Goal: Communication & Community: Answer question/provide support

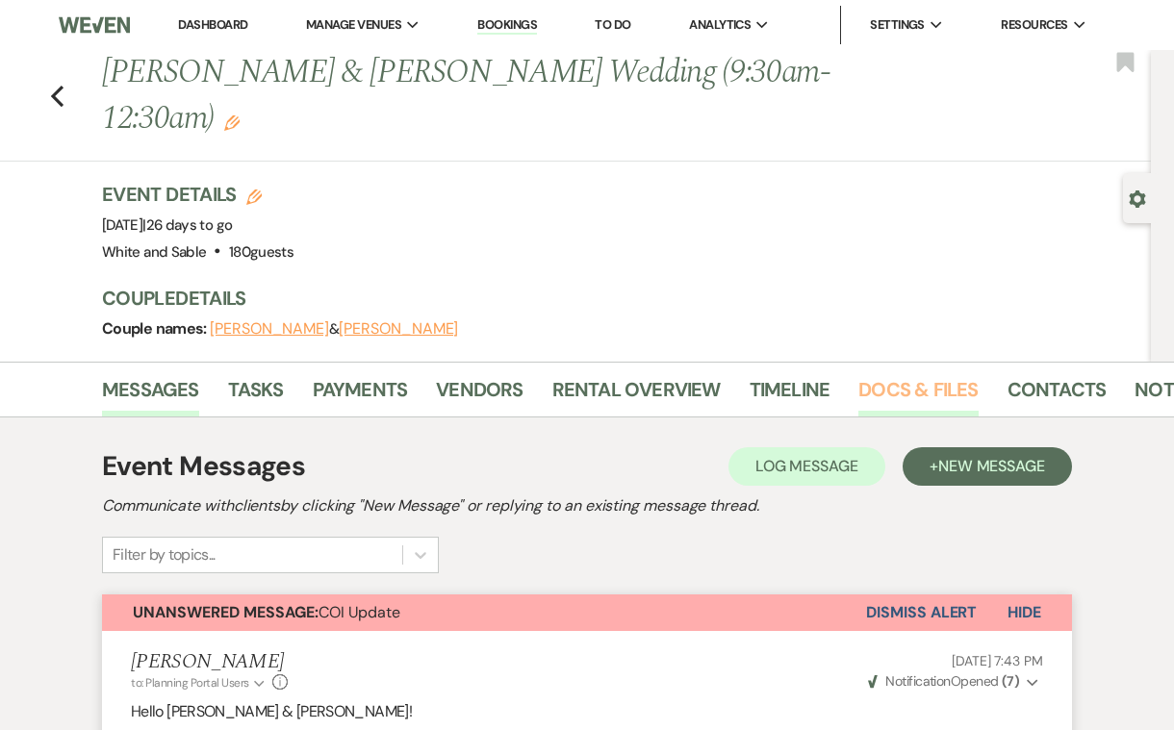
click at [953, 374] on link "Docs & Files" at bounding box center [917, 395] width 119 height 42
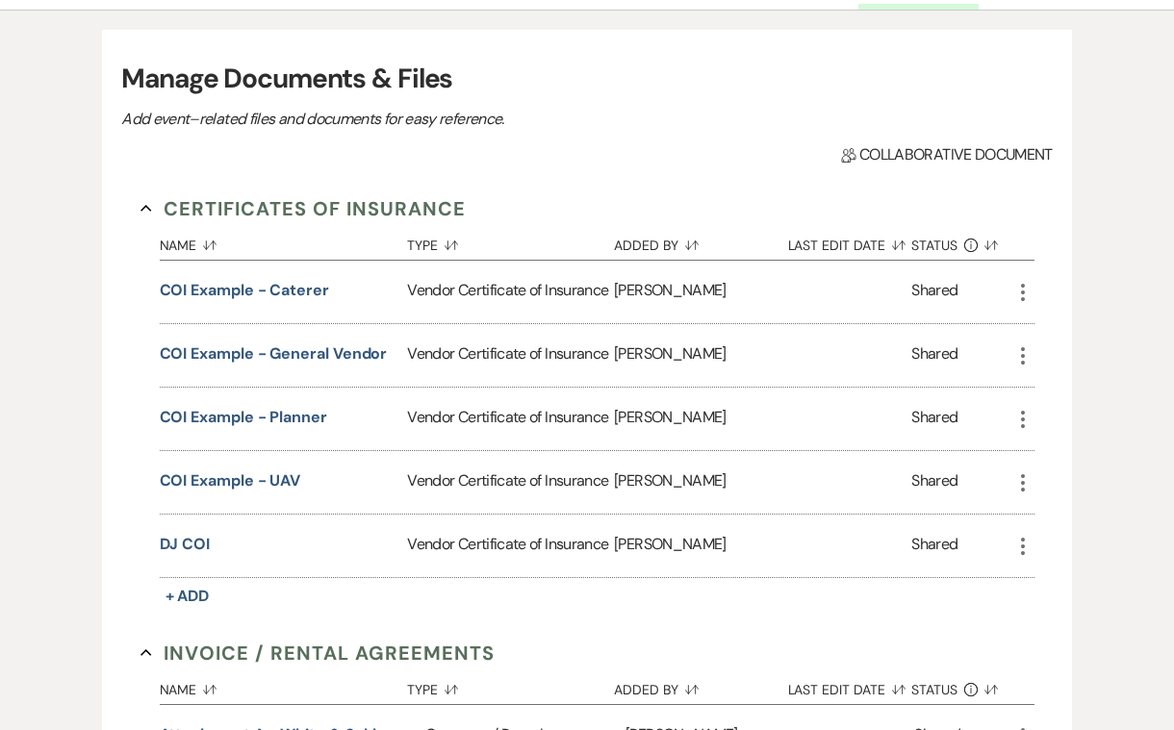
scroll to position [406, 0]
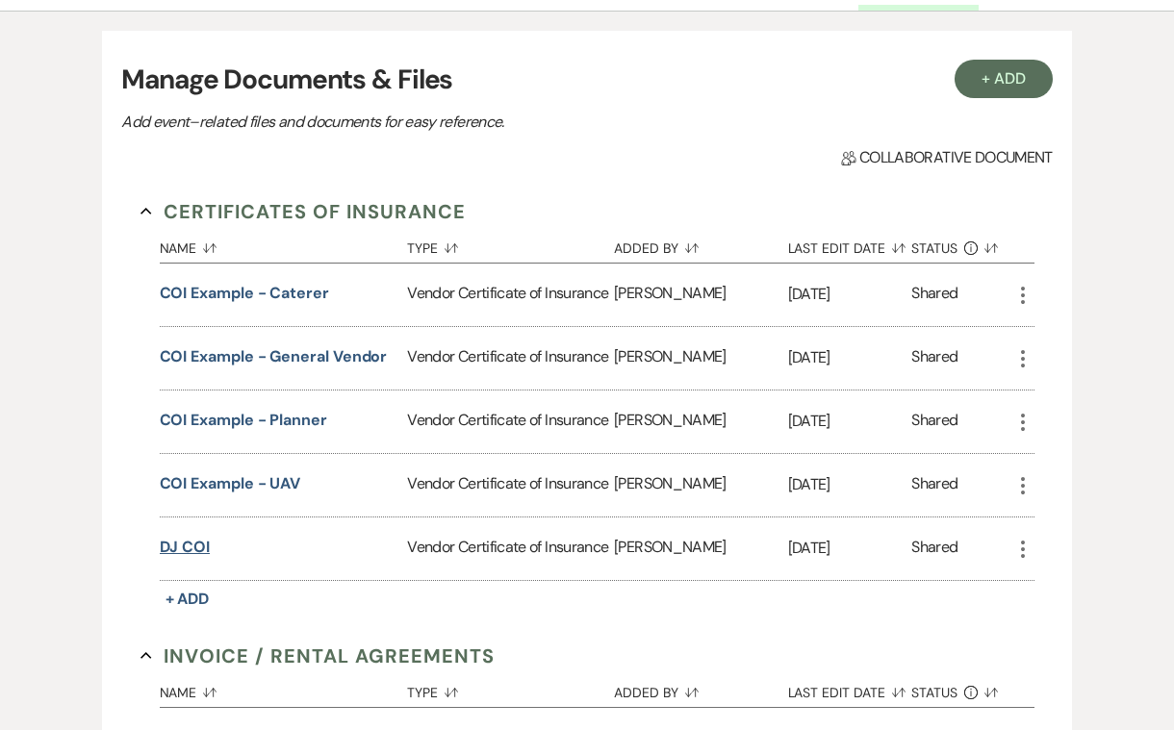
click at [191, 536] on button "DJ COI" at bounding box center [185, 547] width 51 height 23
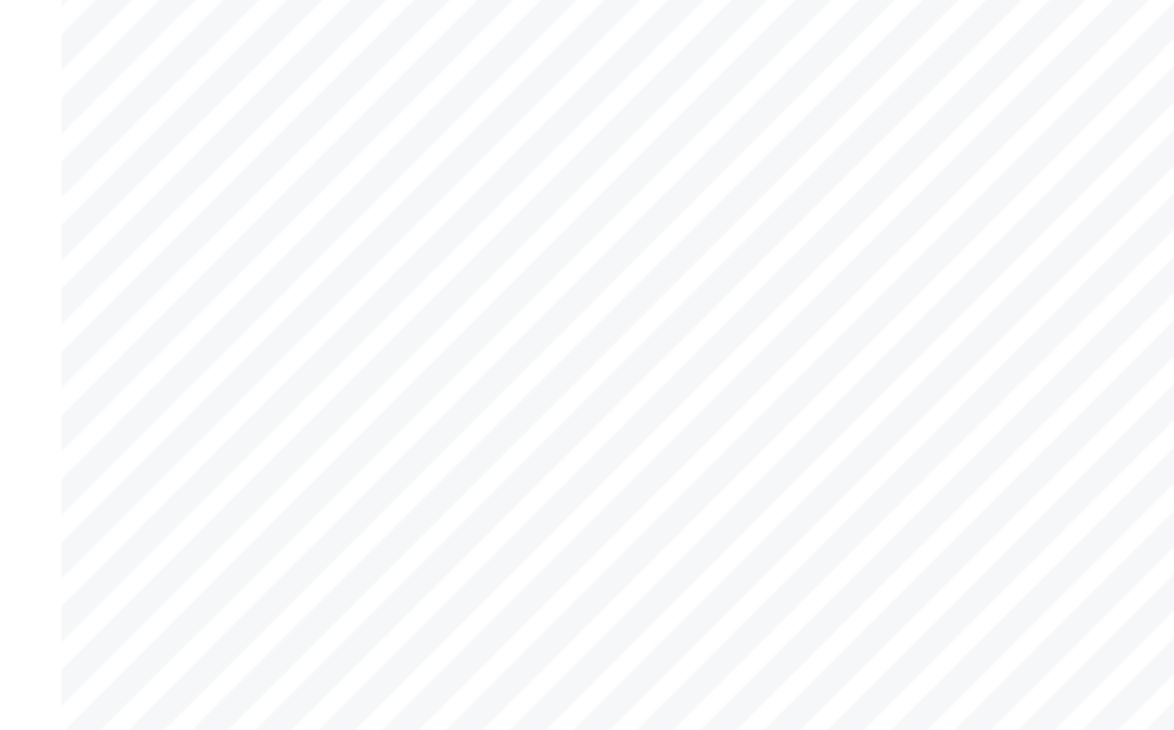
scroll to position [98, 0]
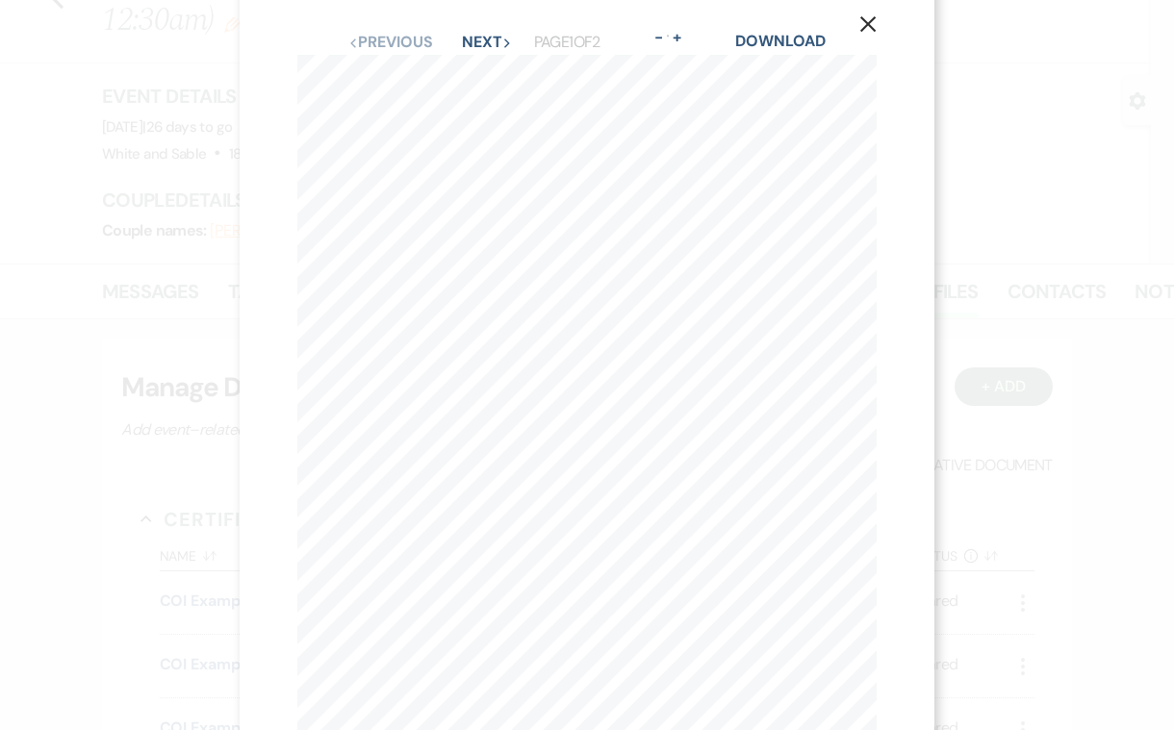
click at [969, 516] on div "X Previous Previous Next Next Page 1 of 2 - Zoom + Download SHOULD ANY OF THE A…" at bounding box center [587, 365] width 1174 height 730
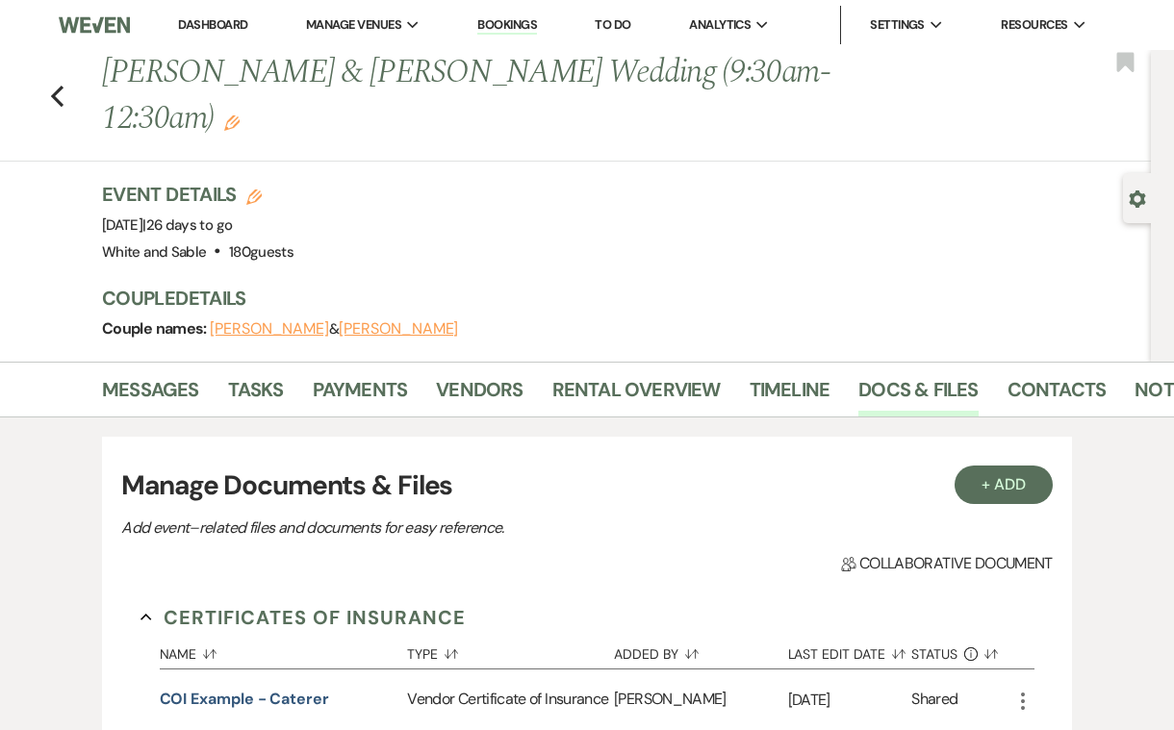
scroll to position [0, 0]
click at [174, 374] on link "Messages" at bounding box center [150, 395] width 97 height 42
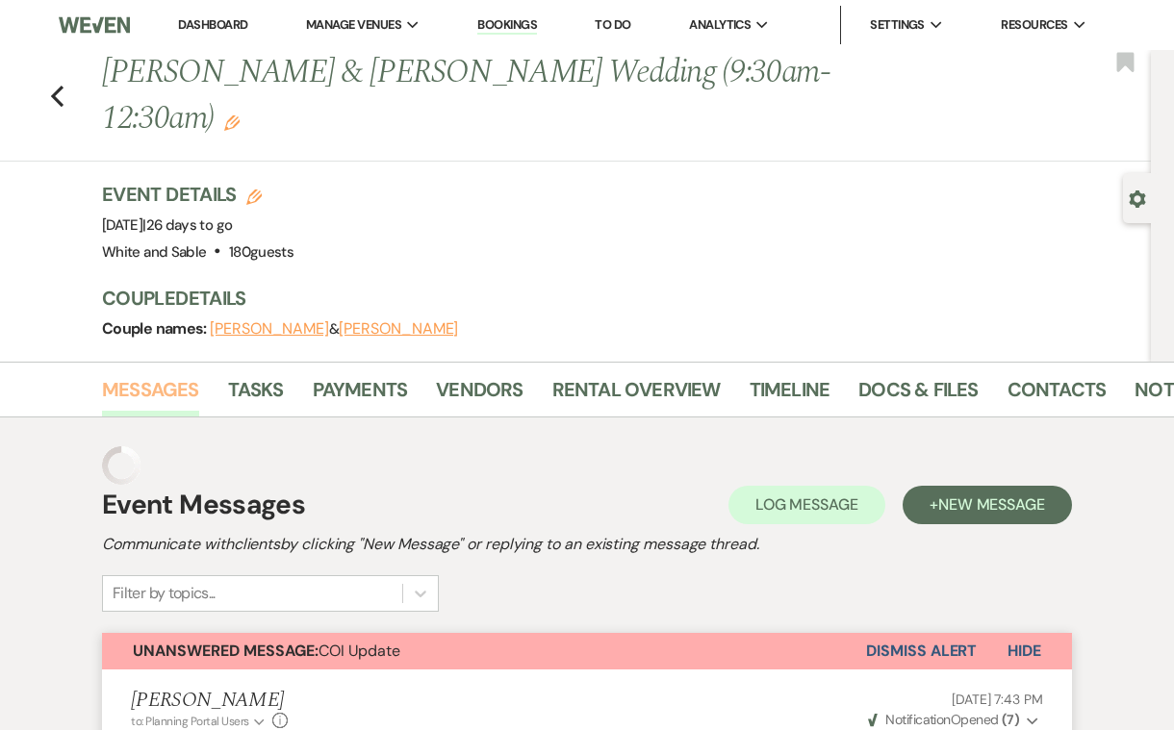
scroll to position [1040, 0]
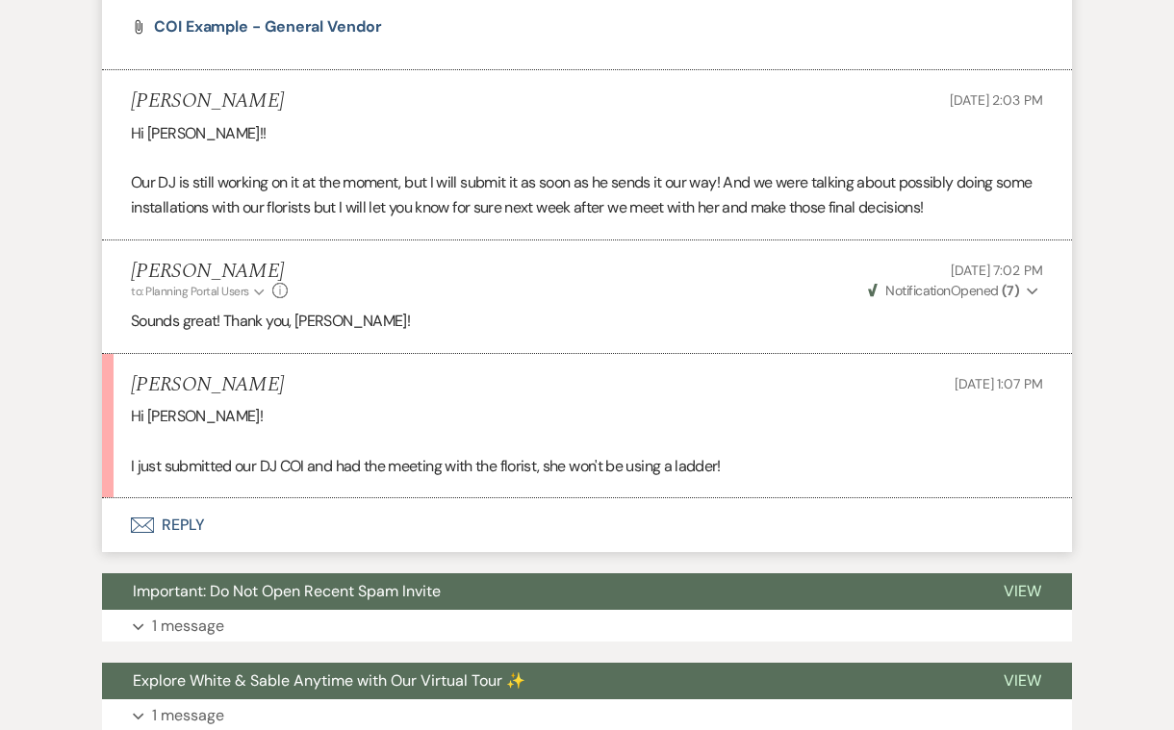
click at [173, 498] on button "Envelope Reply" at bounding box center [587, 525] width 970 height 54
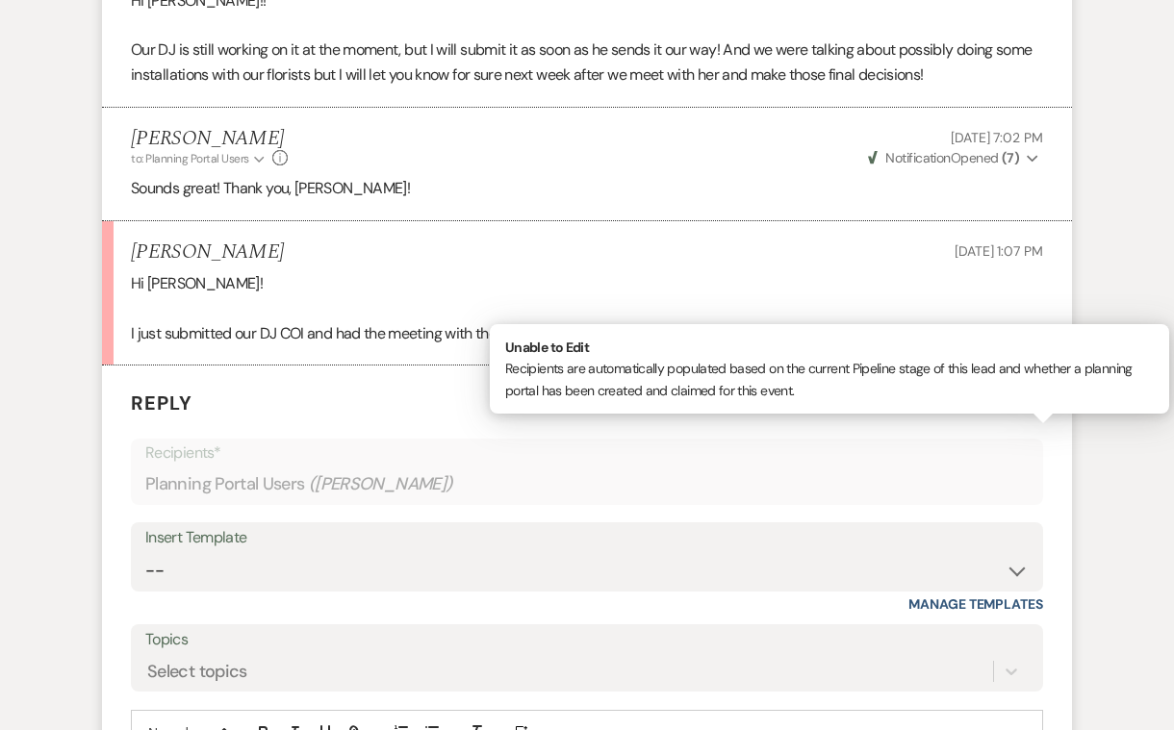
scroll to position [1196, 0]
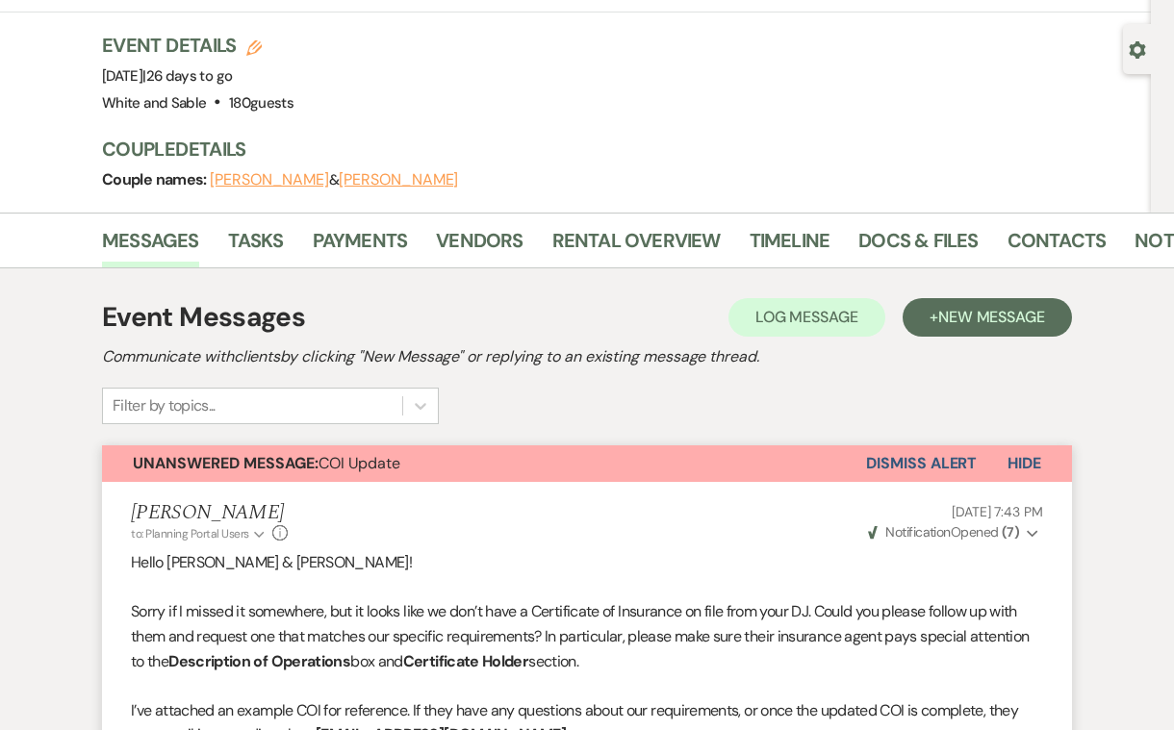
scroll to position [129, 0]
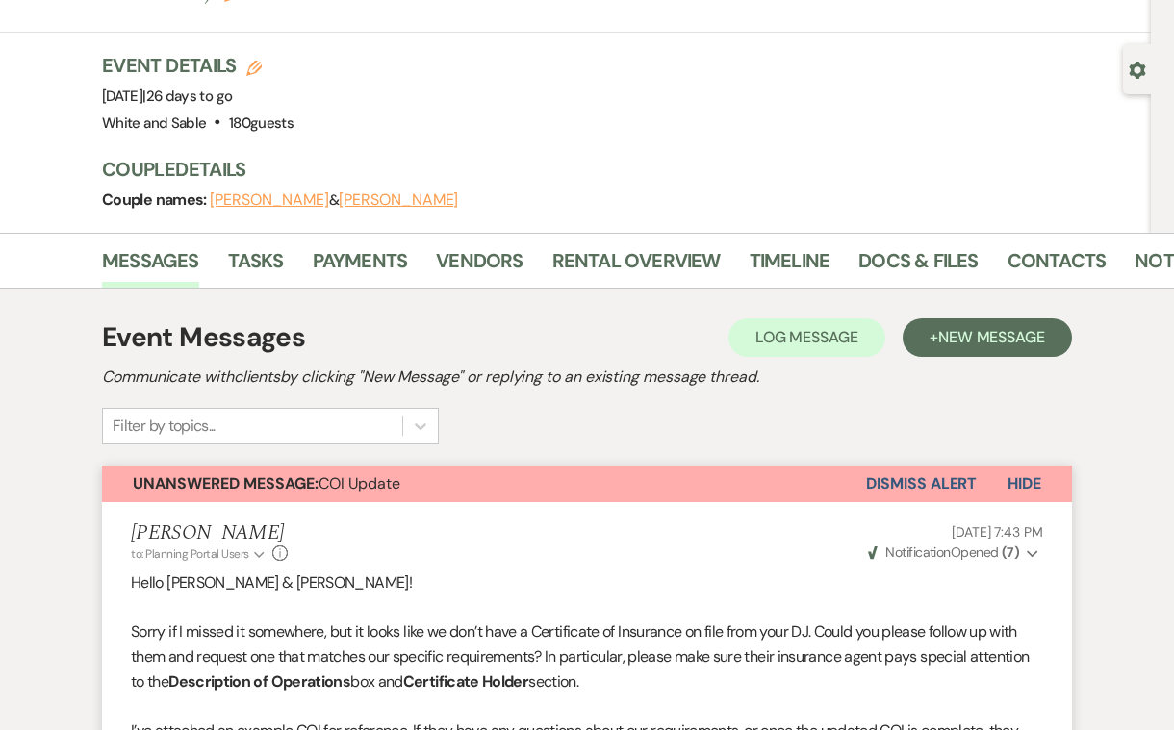
click at [496, 233] on div "Messages Tasks Payments Vendors Rental Overview Timeline Docs & Files Contacts …" at bounding box center [587, 261] width 1174 height 56
click at [483, 245] on link "Vendors" at bounding box center [479, 266] width 87 height 42
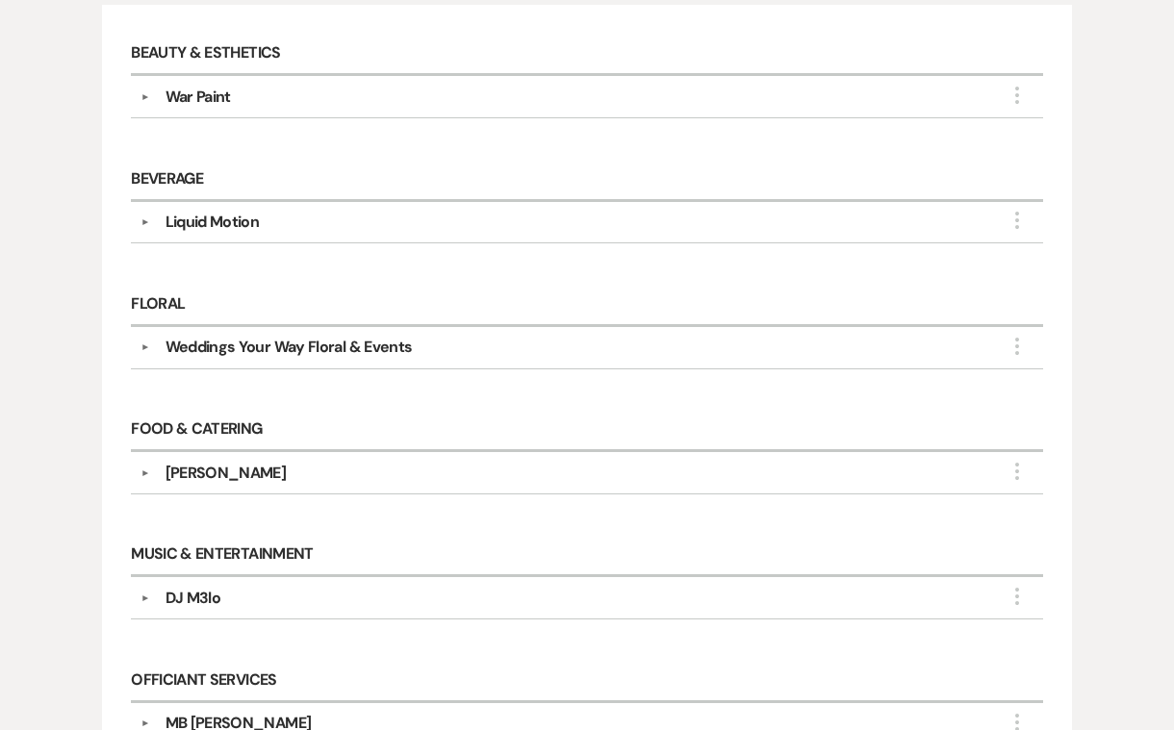
scroll to position [571, 0]
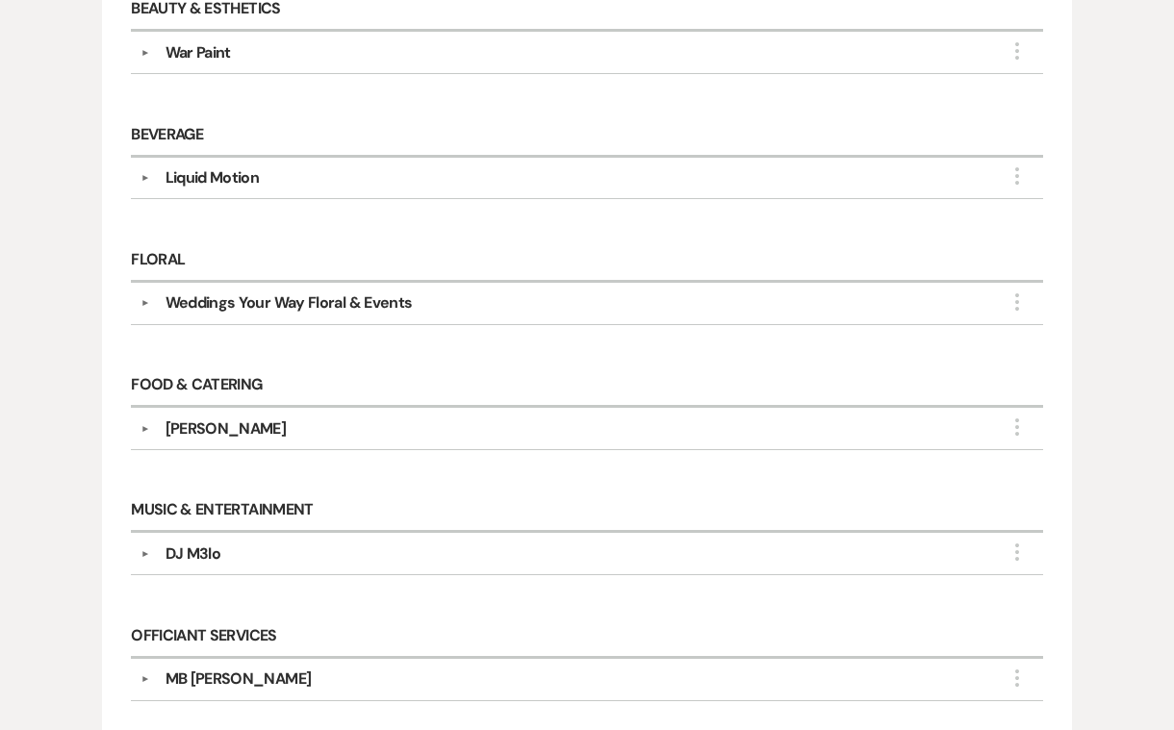
click at [208, 543] on div "DJ M3lo" at bounding box center [194, 554] width 56 height 23
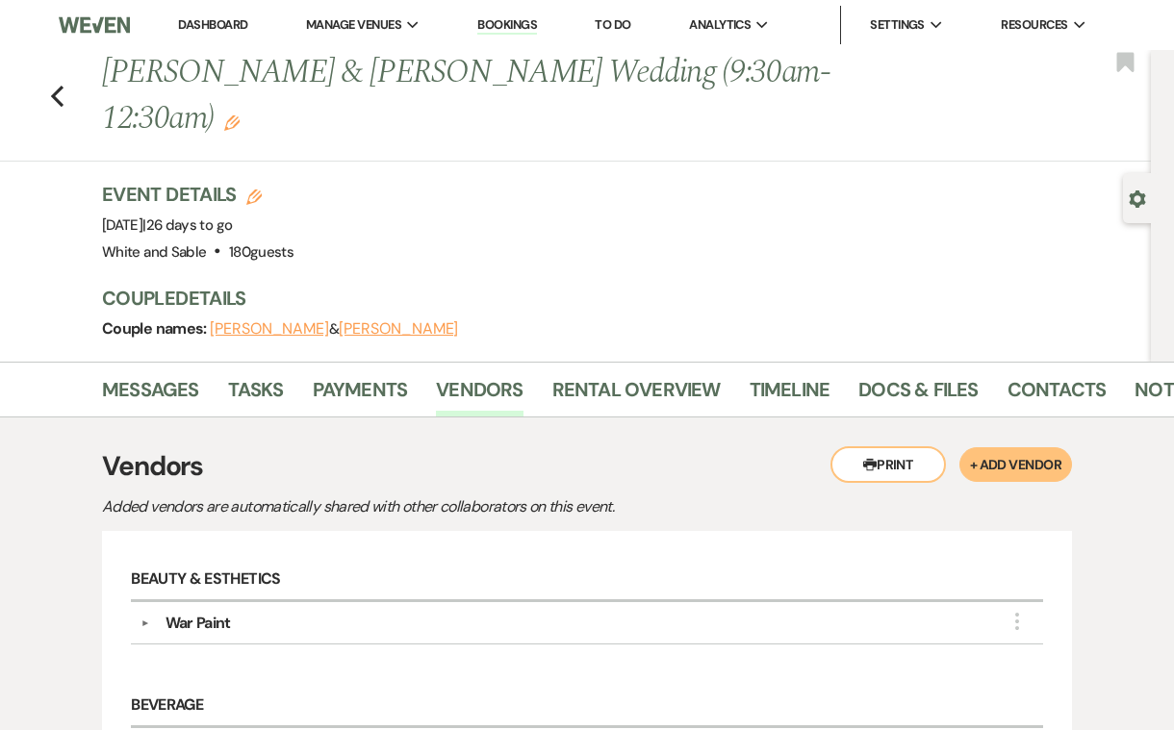
scroll to position [0, 0]
click at [191, 374] on link "Messages" at bounding box center [150, 395] width 97 height 42
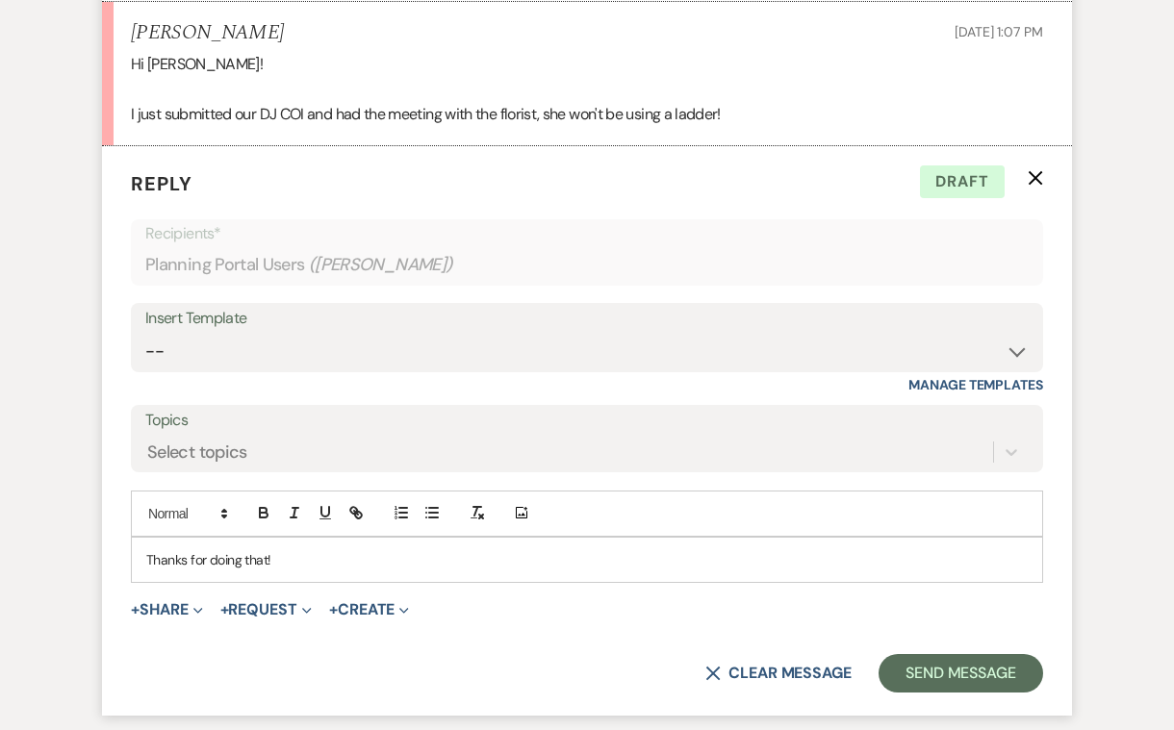
scroll to position [1426, 0]
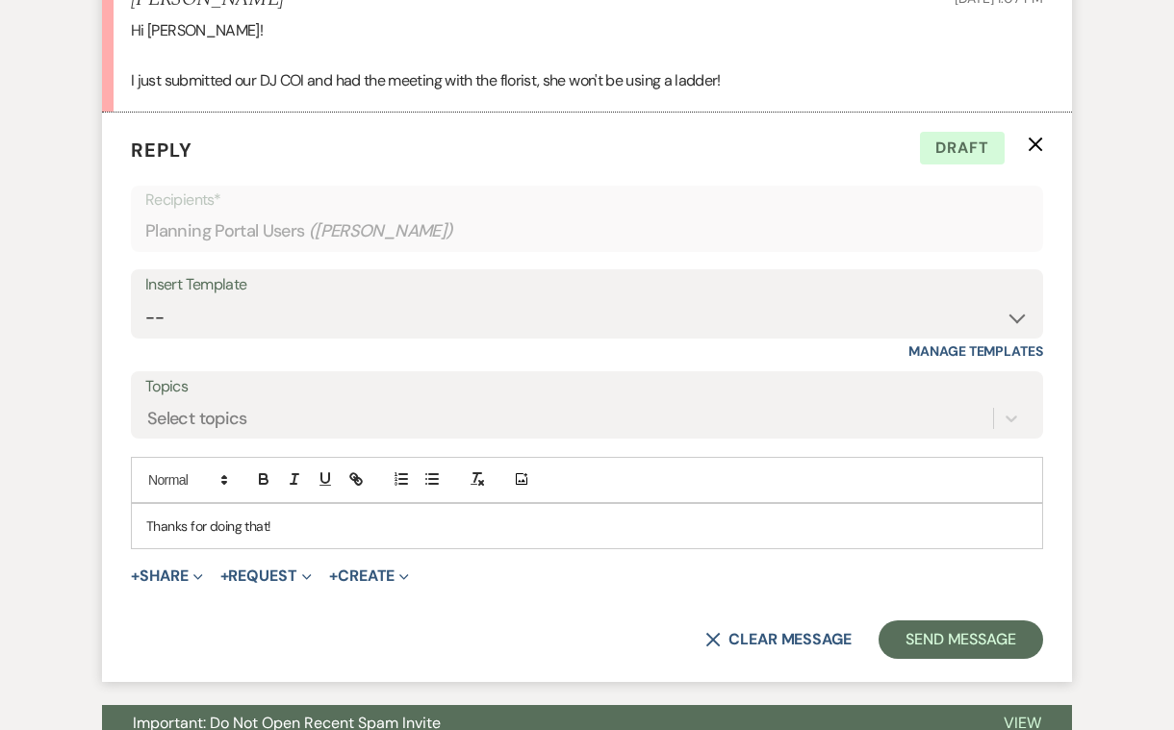
click at [332, 516] on p "Thanks for doing that!" at bounding box center [586, 526] width 881 height 21
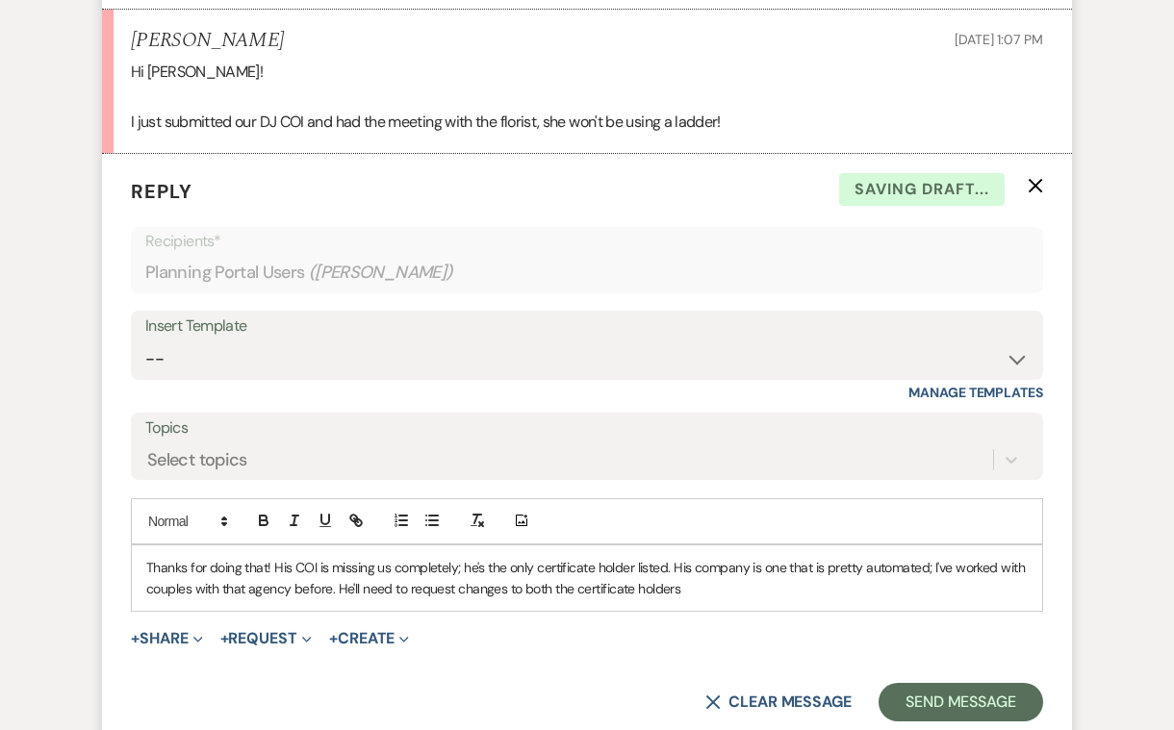
scroll to position [1386, 0]
click at [394, 556] on p "Thanks for doing that! His COI is missing us completely; he's the only certific…" at bounding box center [586, 577] width 881 height 43
click at [792, 556] on p "Thanks for doing that! His COI is missing White & Sable completely; he's the on…" at bounding box center [586, 577] width 881 height 43
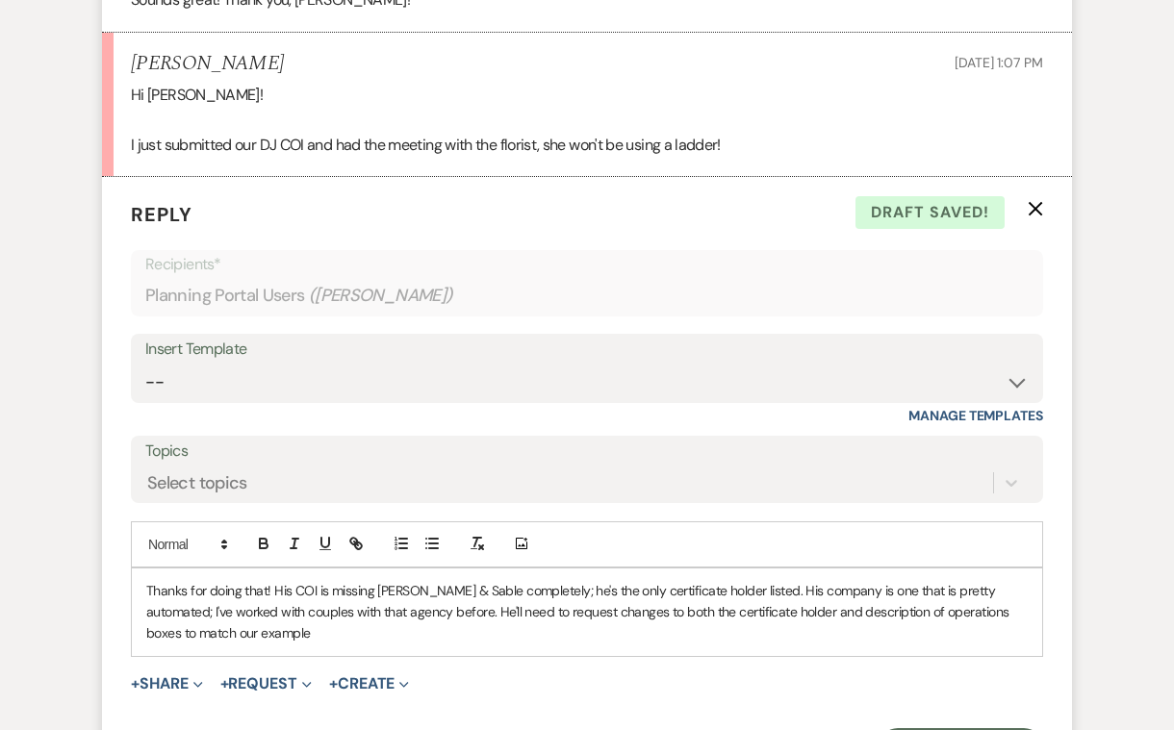
scroll to position [1363, 0]
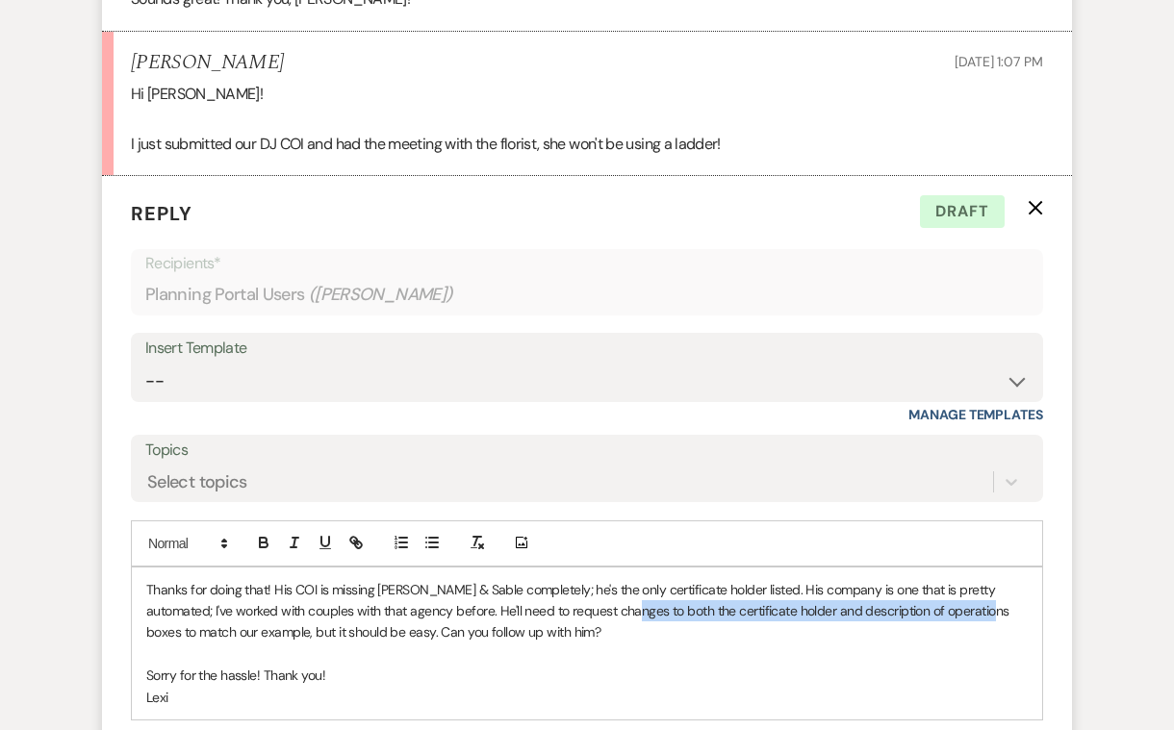
drag, startPoint x: 596, startPoint y: 550, endPoint x: 956, endPoint y: 552, distance: 359.9
click at [956, 579] on p "Thanks for doing that! His COI is missing White & Sable completely; he's the on…" at bounding box center [586, 611] width 881 height 64
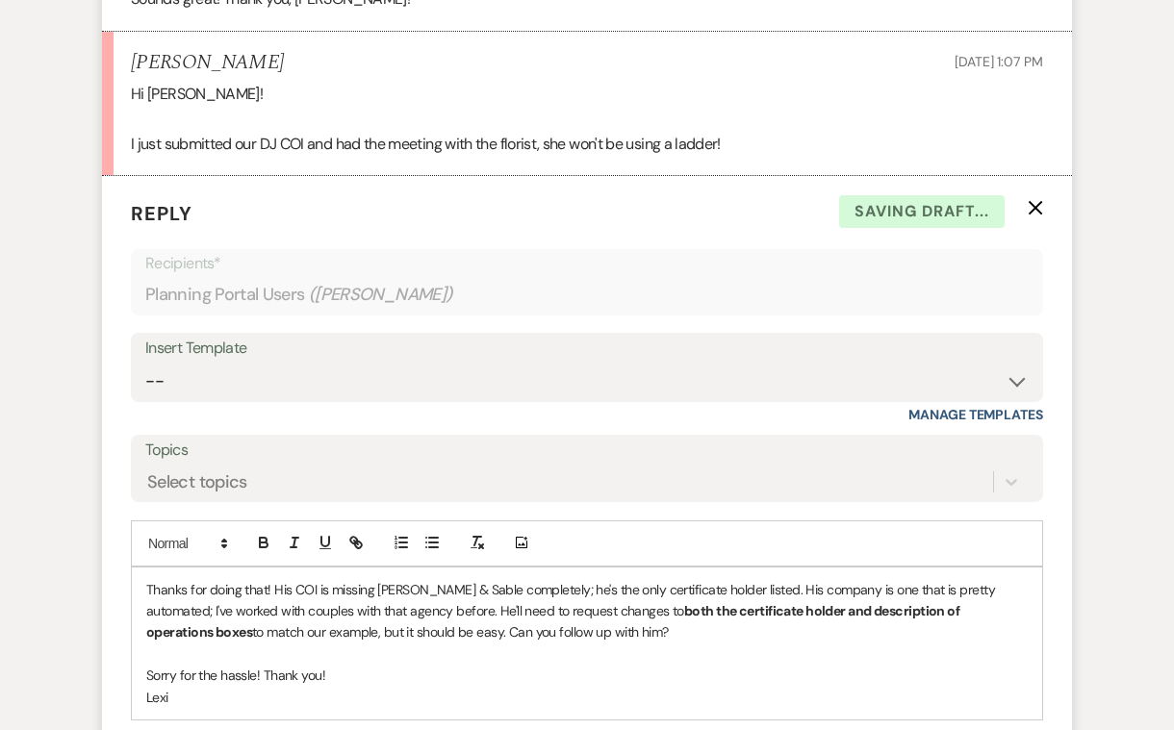
click at [832, 644] on p at bounding box center [586, 654] width 881 height 21
click at [280, 579] on p "Thanks for doing that! His COI is missing White & Sable completely; he's the on…" at bounding box center [586, 611] width 881 height 64
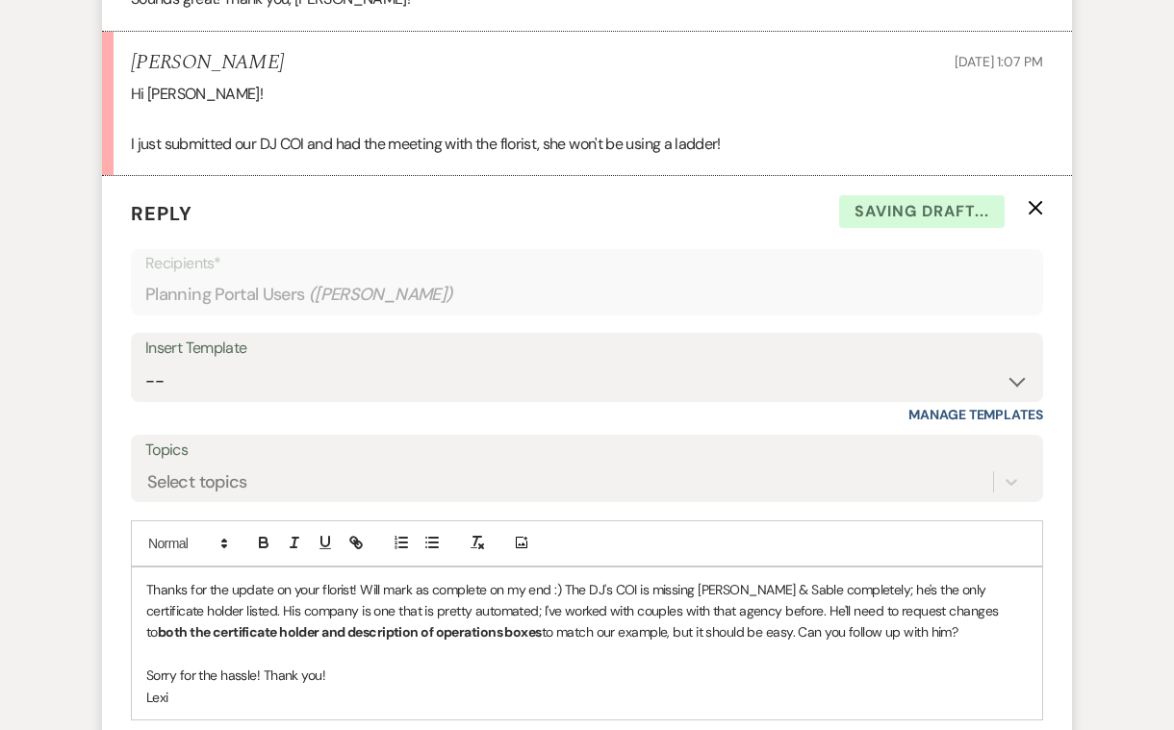
click at [549, 644] on p at bounding box center [586, 654] width 881 height 21
click at [244, 579] on p "Thanks for the update on your florist! Will mark as complete on my end :) The D…" at bounding box center [586, 611] width 881 height 64
click at [447, 644] on p at bounding box center [586, 654] width 881 height 21
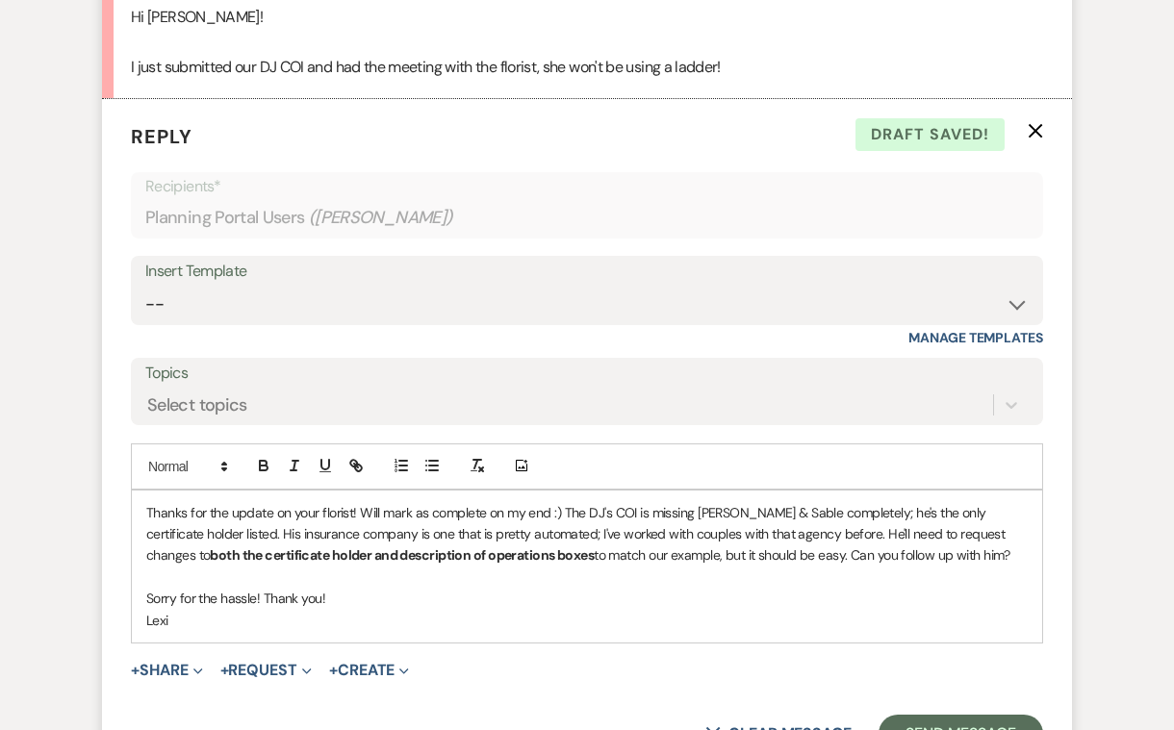
scroll to position [1480, 0]
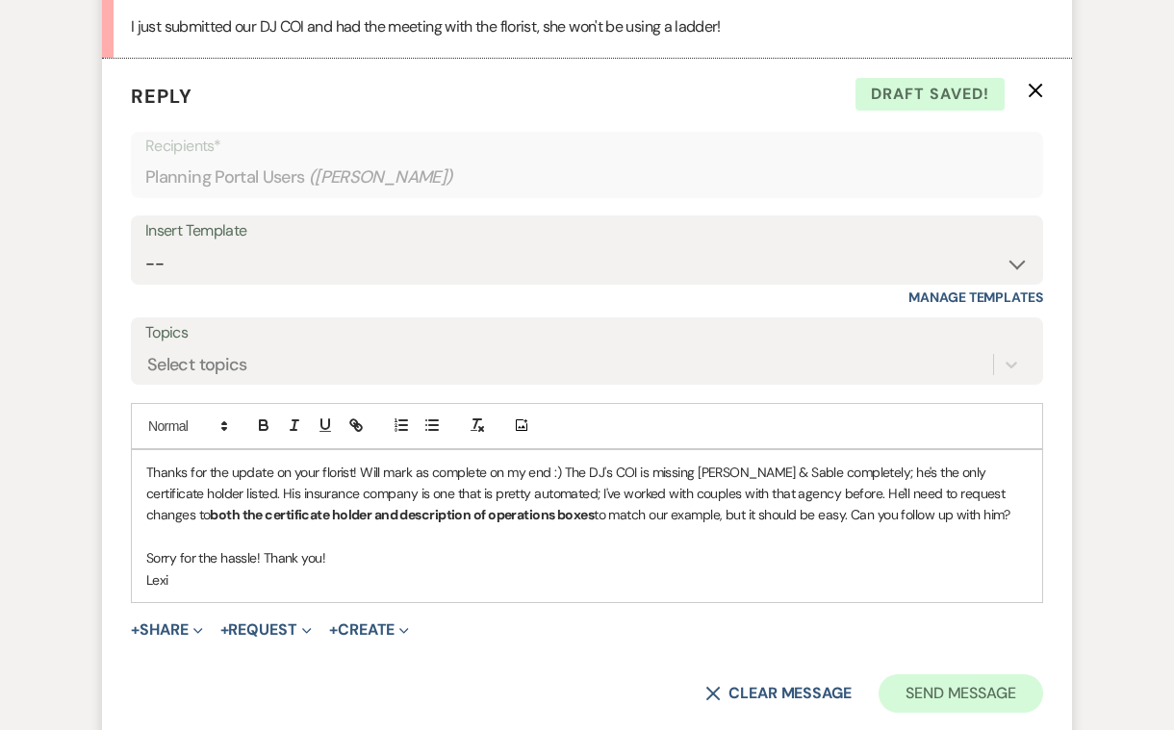
click at [982, 675] on button "Send Message" at bounding box center [961, 694] width 165 height 38
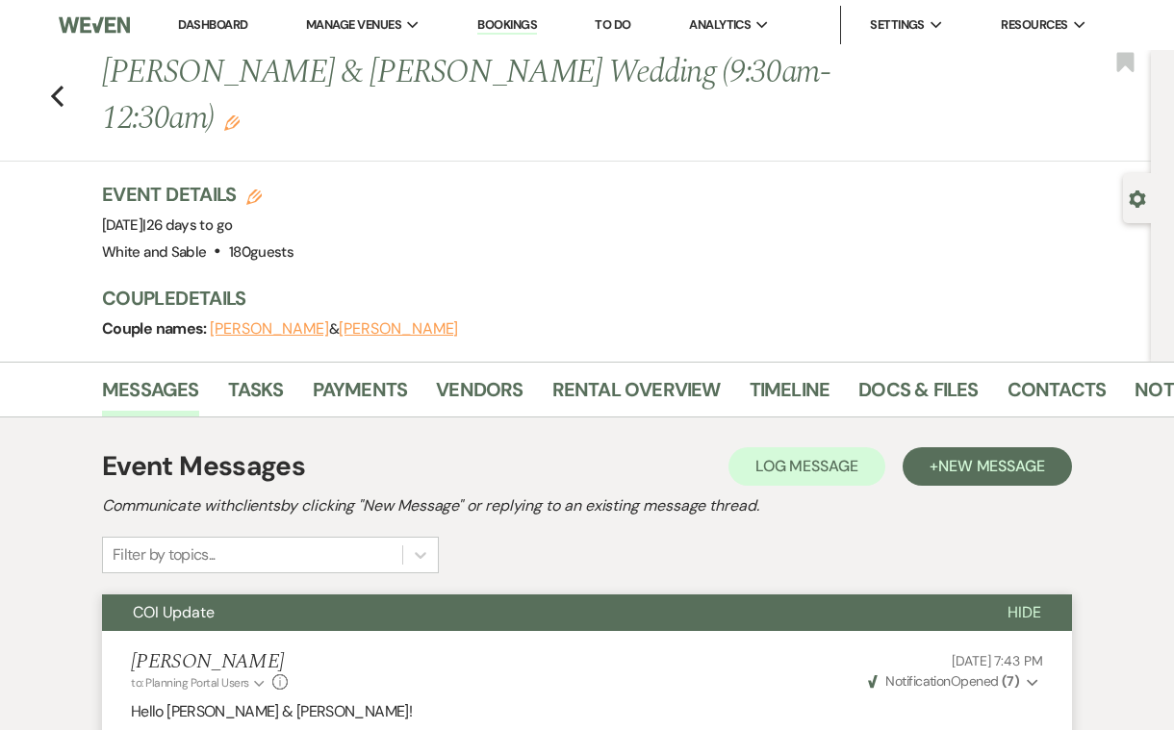
scroll to position [0, 0]
click at [55, 85] on icon "Previous" at bounding box center [57, 96] width 14 height 23
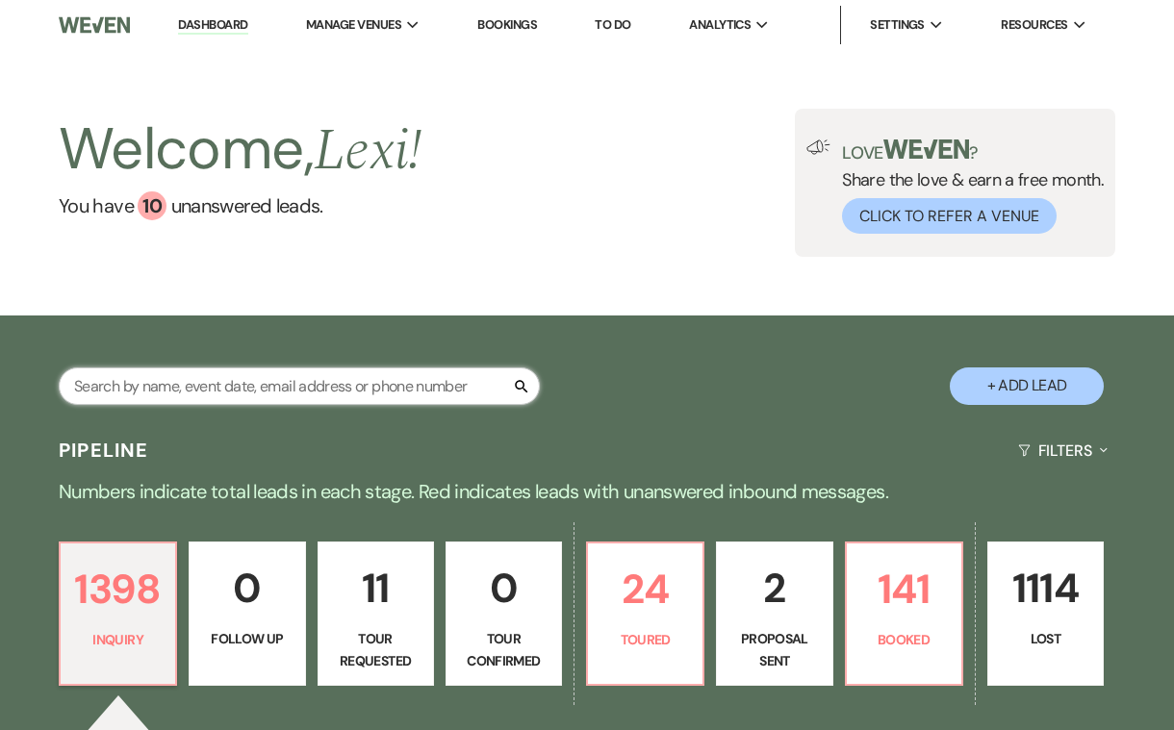
click at [209, 376] on input "text" at bounding box center [299, 387] width 481 height 38
type input "han"
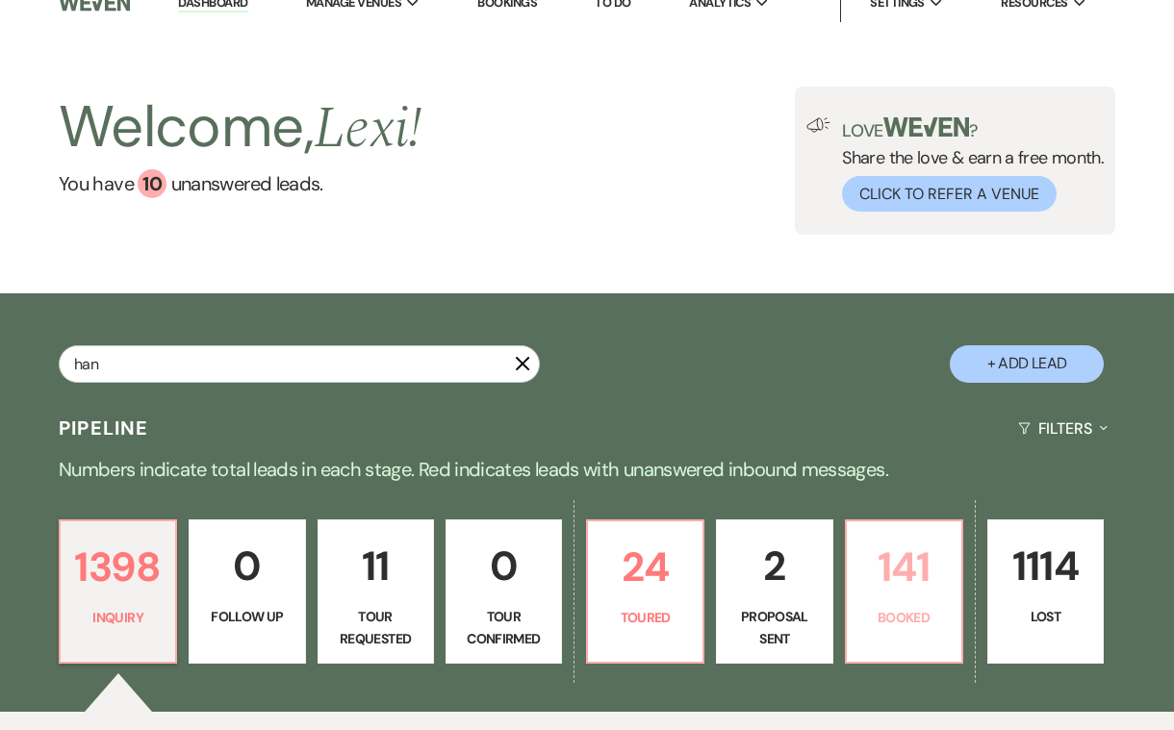
click at [924, 627] on p "Booked" at bounding box center [903, 617] width 91 height 21
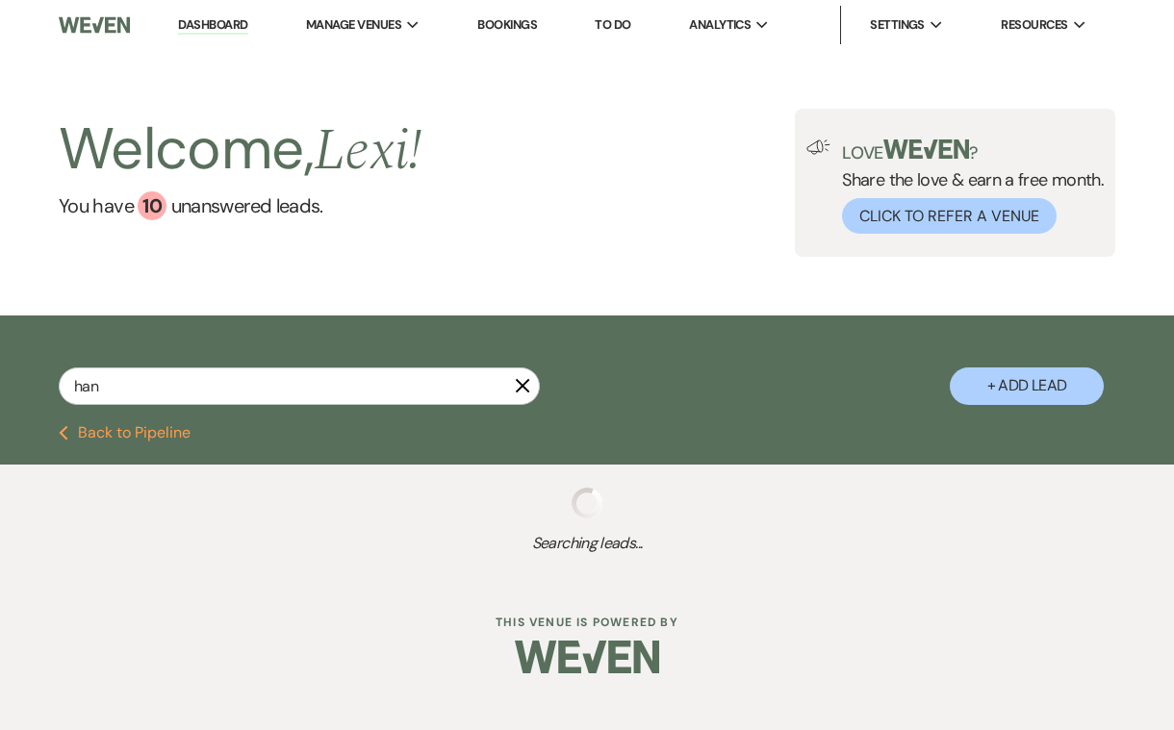
select select "8"
select select "5"
select select "8"
select select "6"
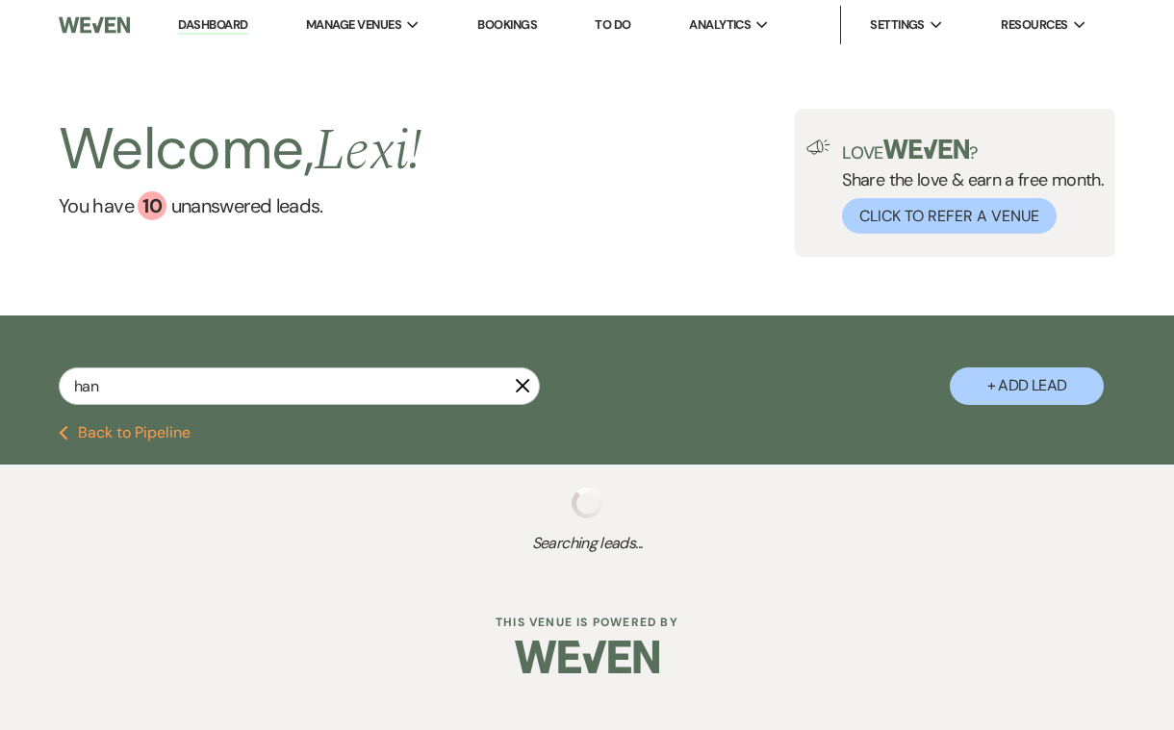
select select "8"
select select "6"
select select "8"
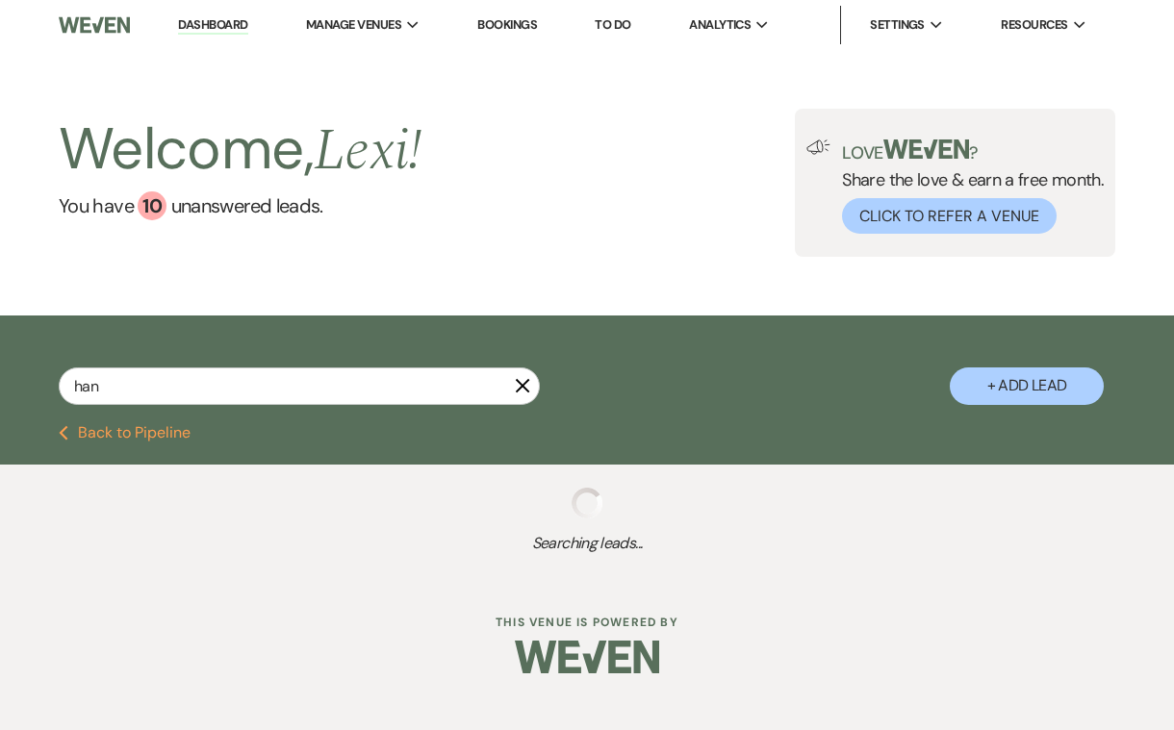
select select "5"
select select "8"
select select "10"
select select "8"
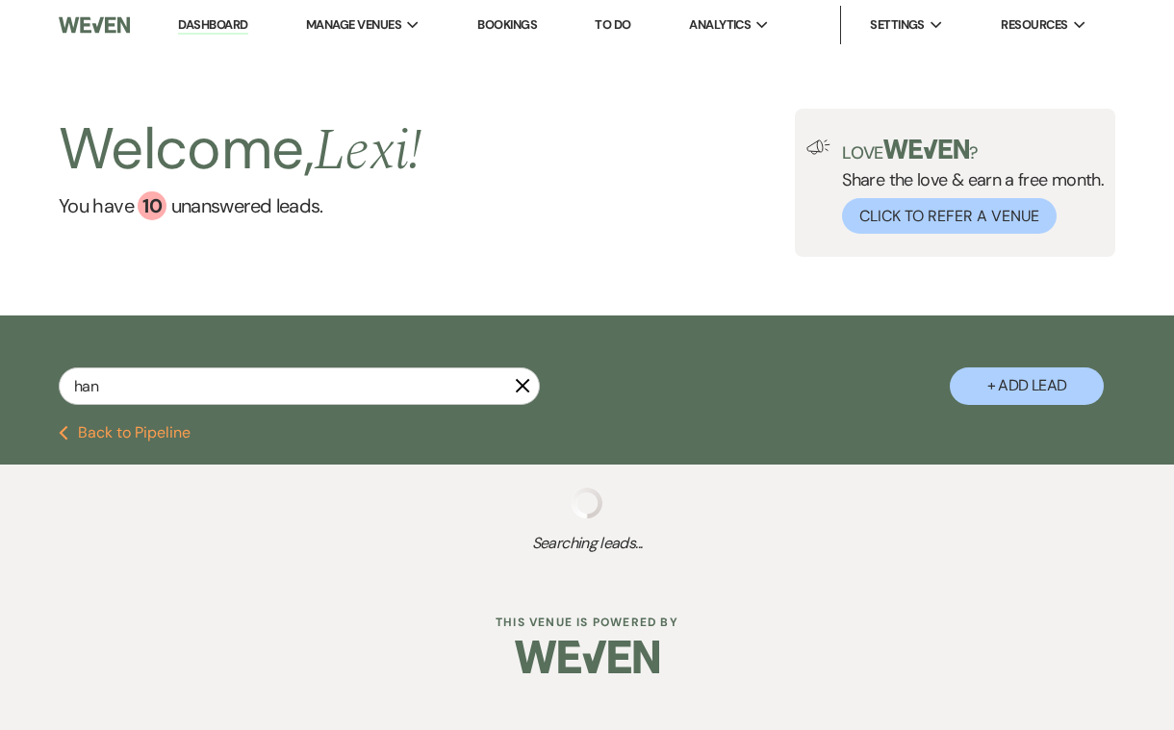
select select "8"
select select "10"
select select "8"
select select "10"
select select "8"
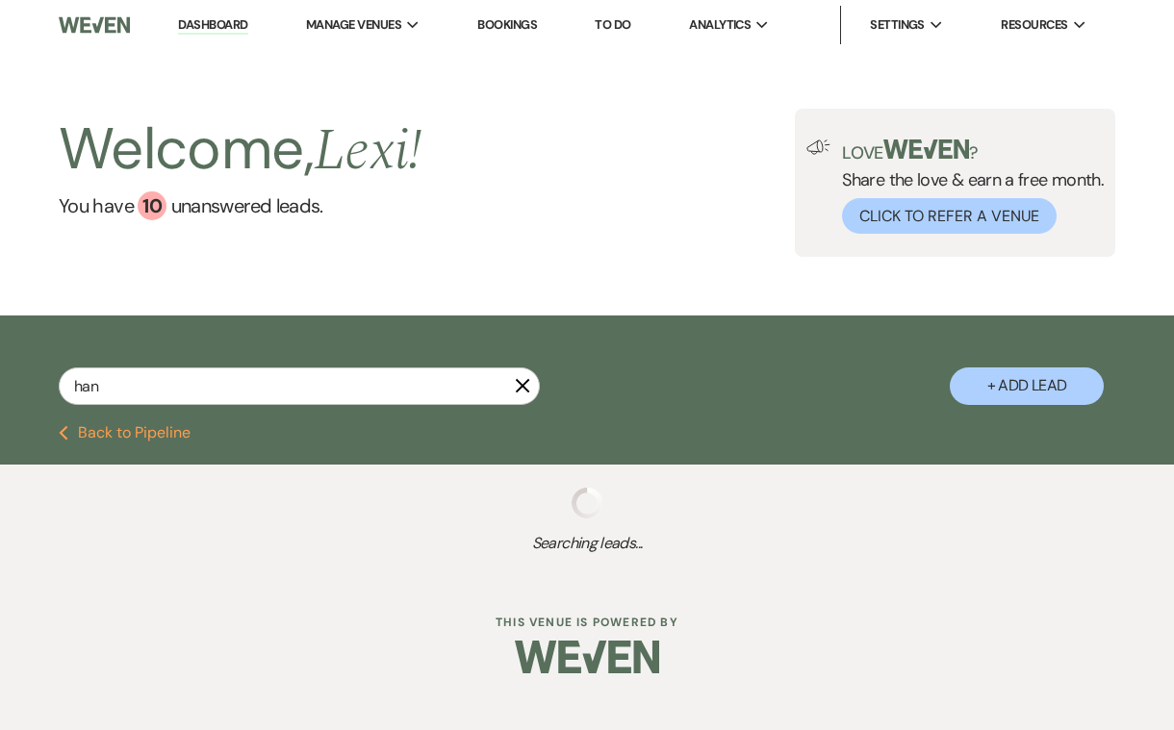
select select "5"
select select "8"
select select "5"
select select "8"
select select "5"
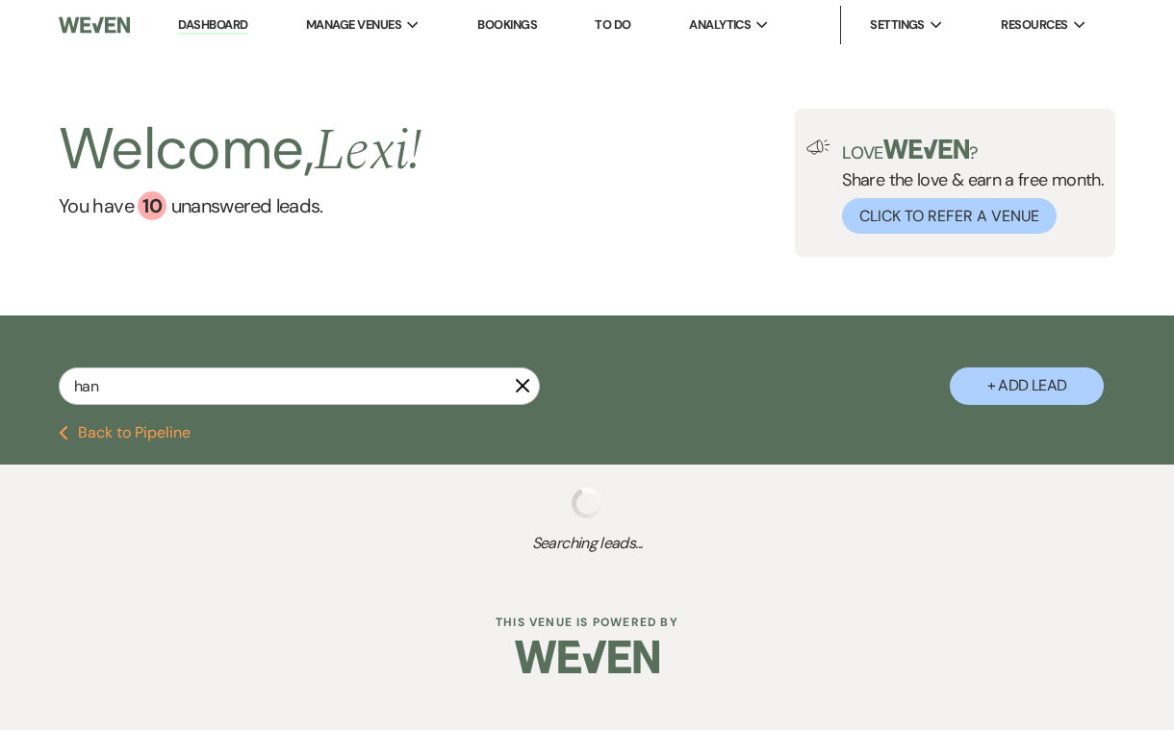
select select "8"
select select "5"
select select "8"
select select "5"
select select "8"
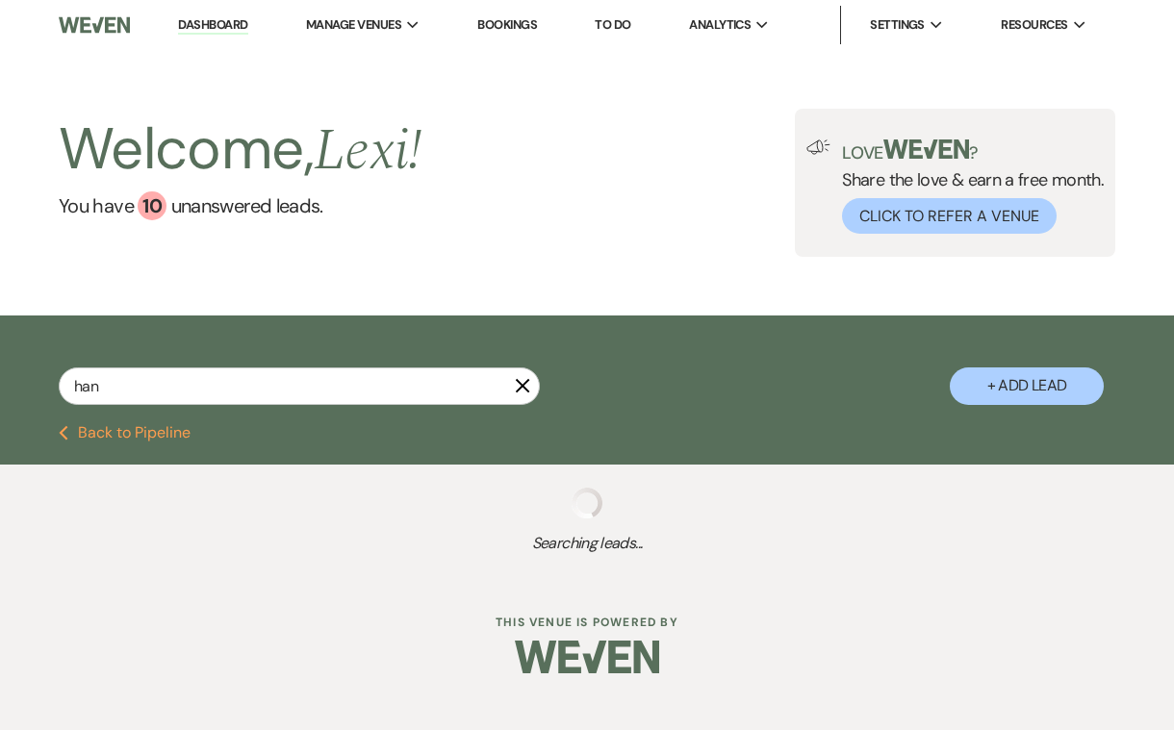
select select "6"
select select "8"
select select "5"
select select "8"
select select "5"
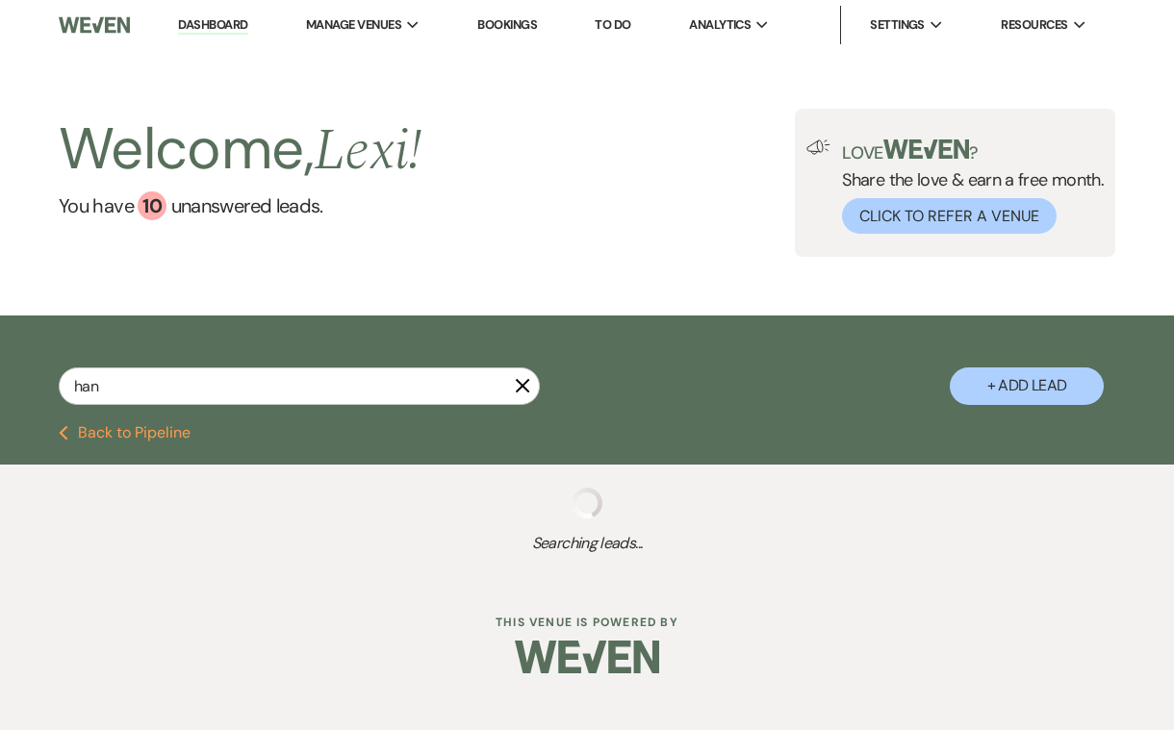
select select "8"
select select "6"
select select "8"
select select "6"
select select "8"
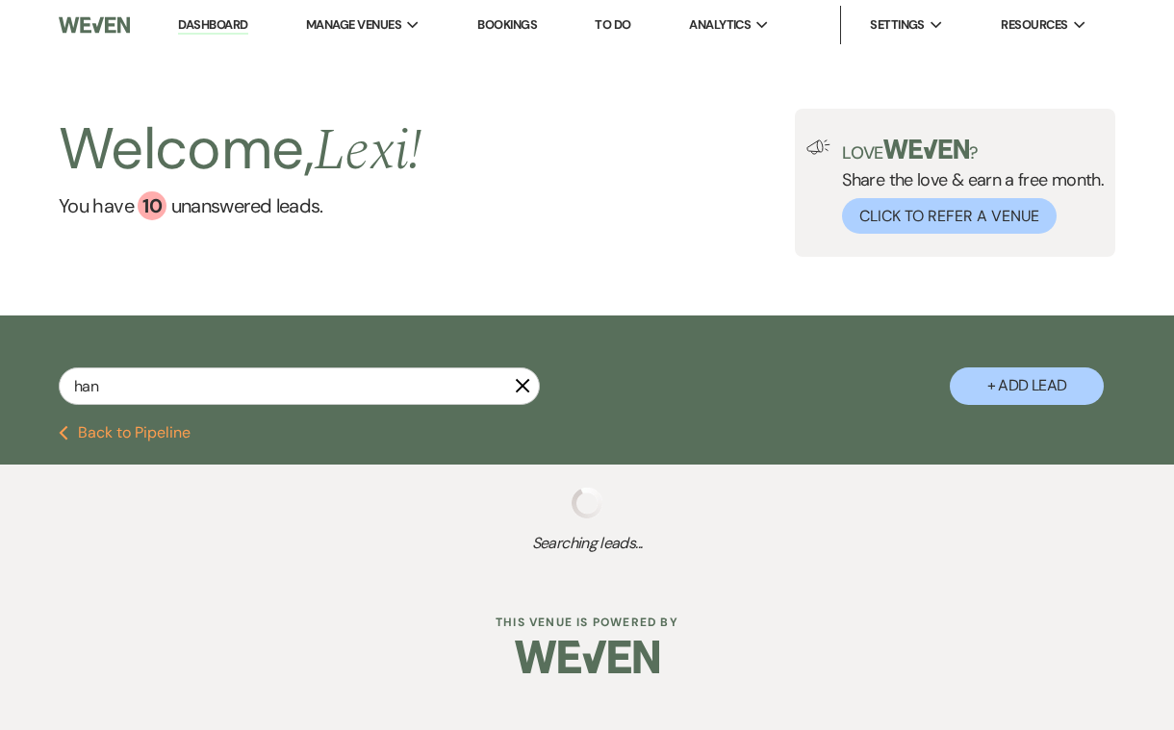
select select "10"
select select "8"
select select "10"
select select "8"
select select "4"
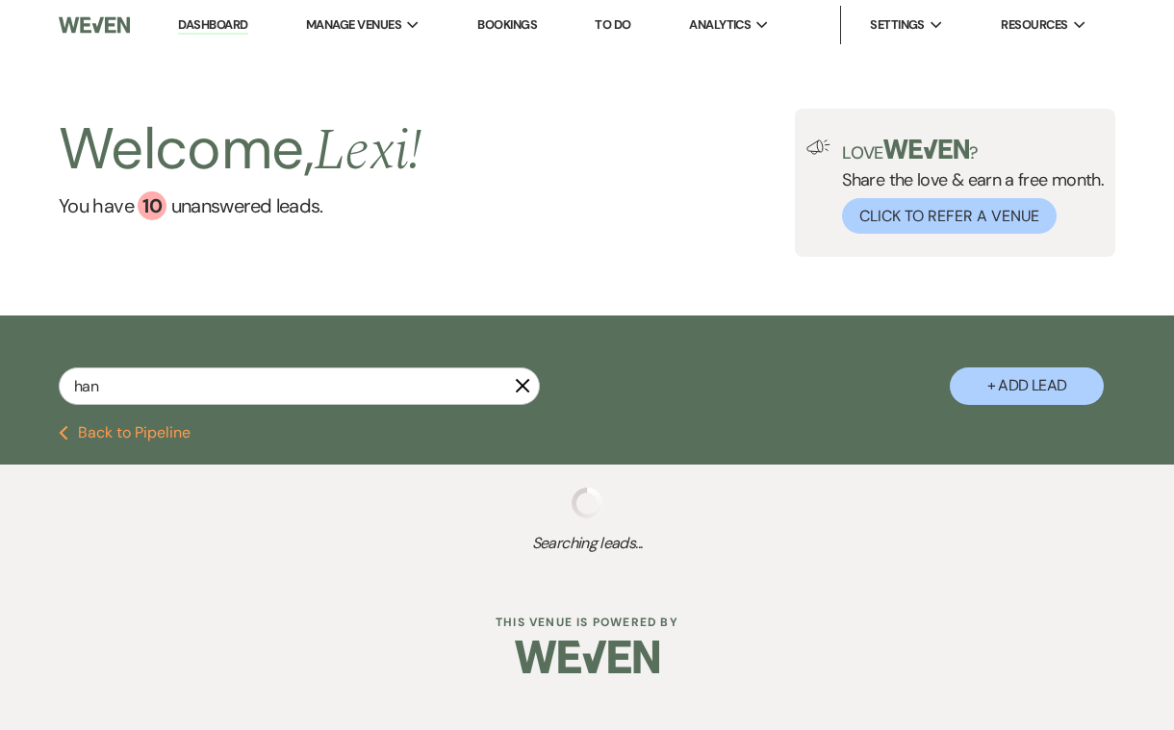
select select "8"
select select "5"
select select "8"
select select "5"
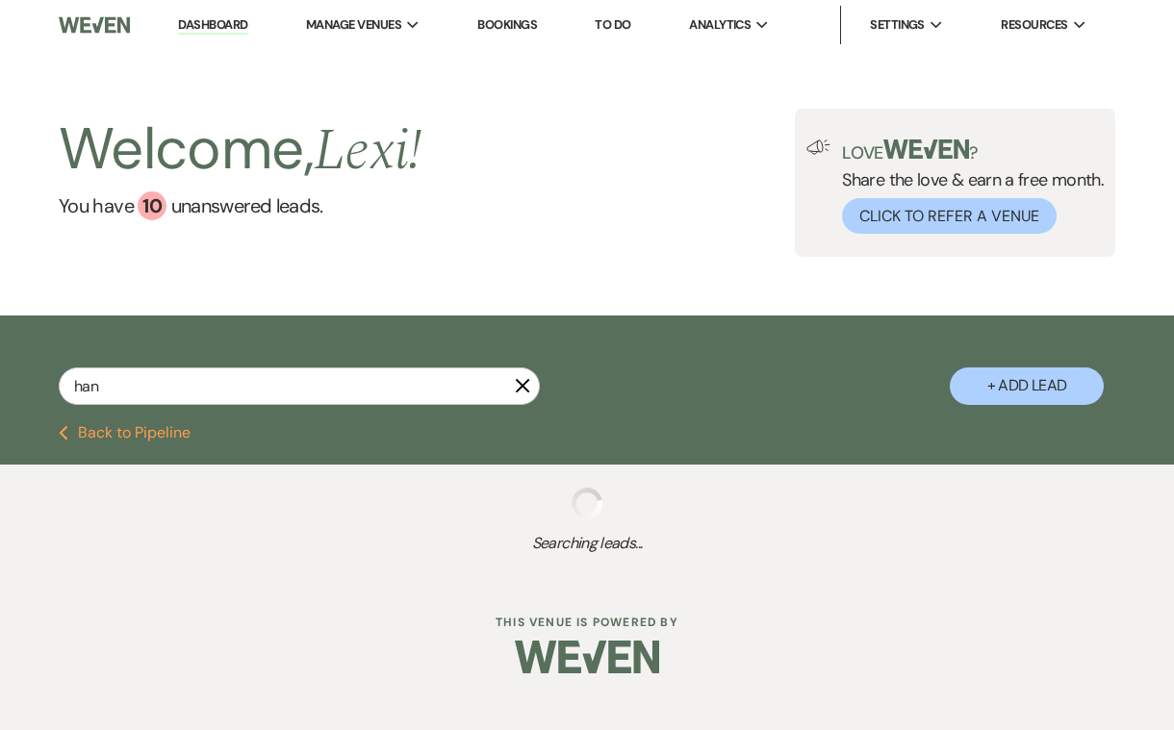
select select "8"
select select "5"
select select "8"
select select "5"
select select "8"
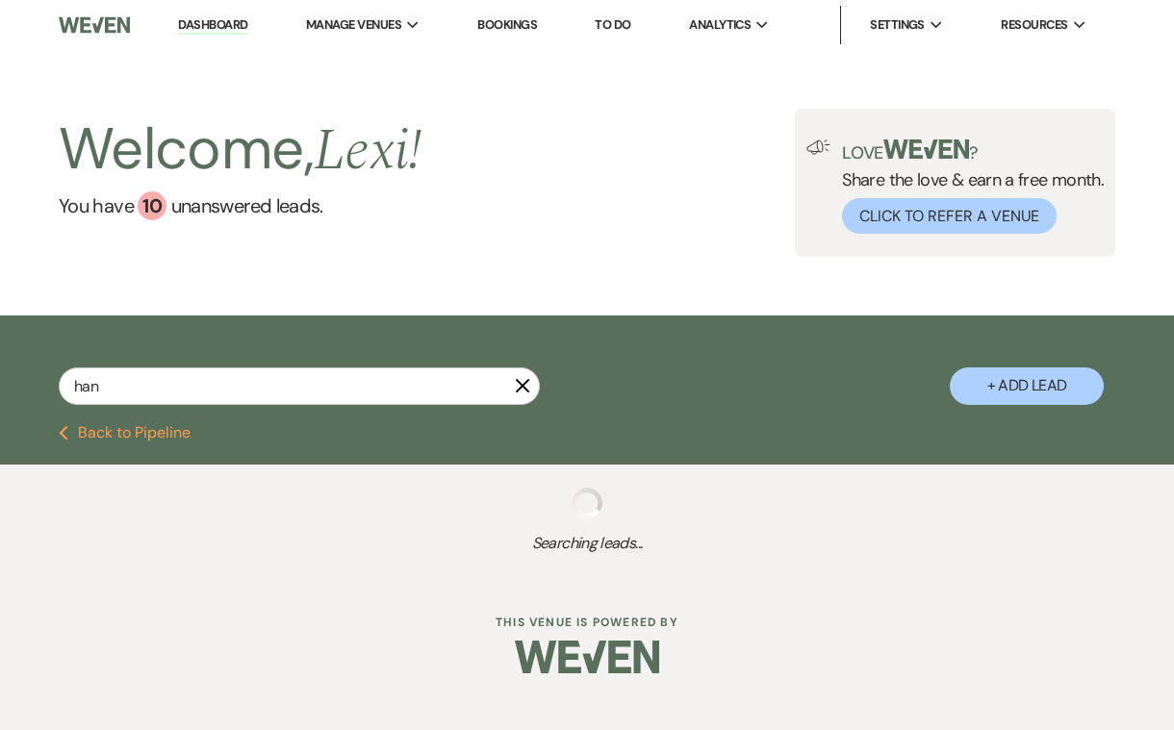
select select "5"
select select "8"
select select "2"
select select "8"
select select "2"
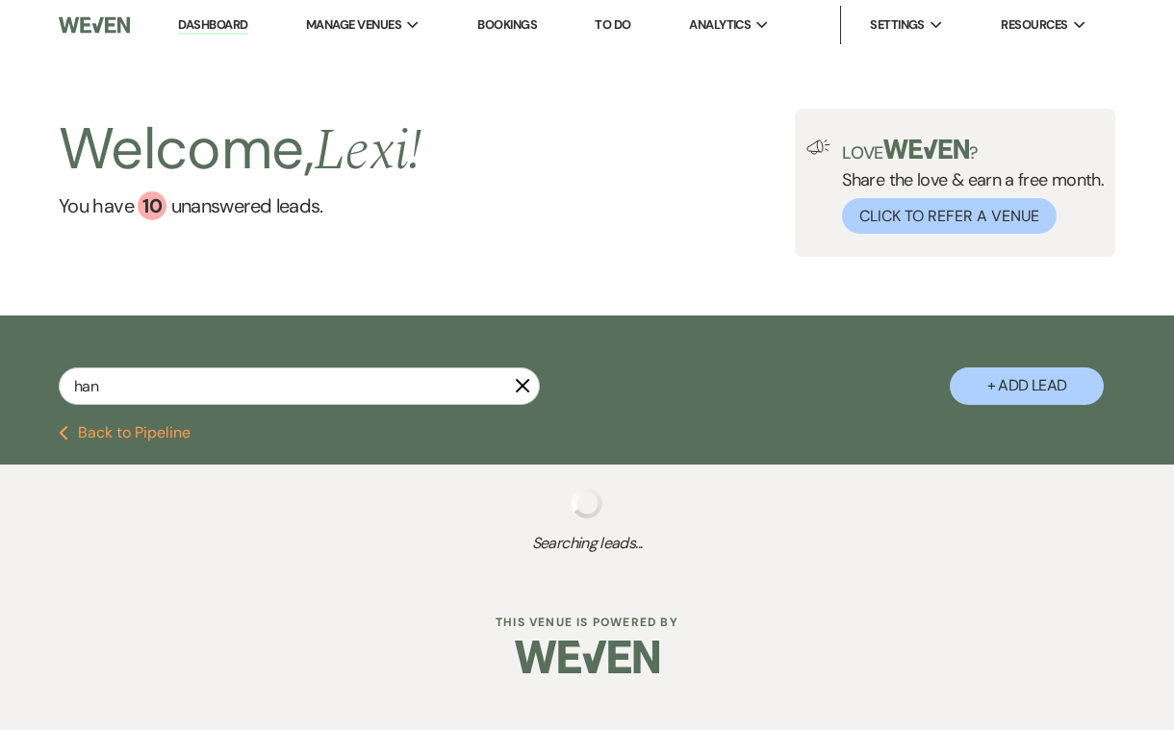
select select "8"
select select "4"
select select "8"
select select "1"
select select "8"
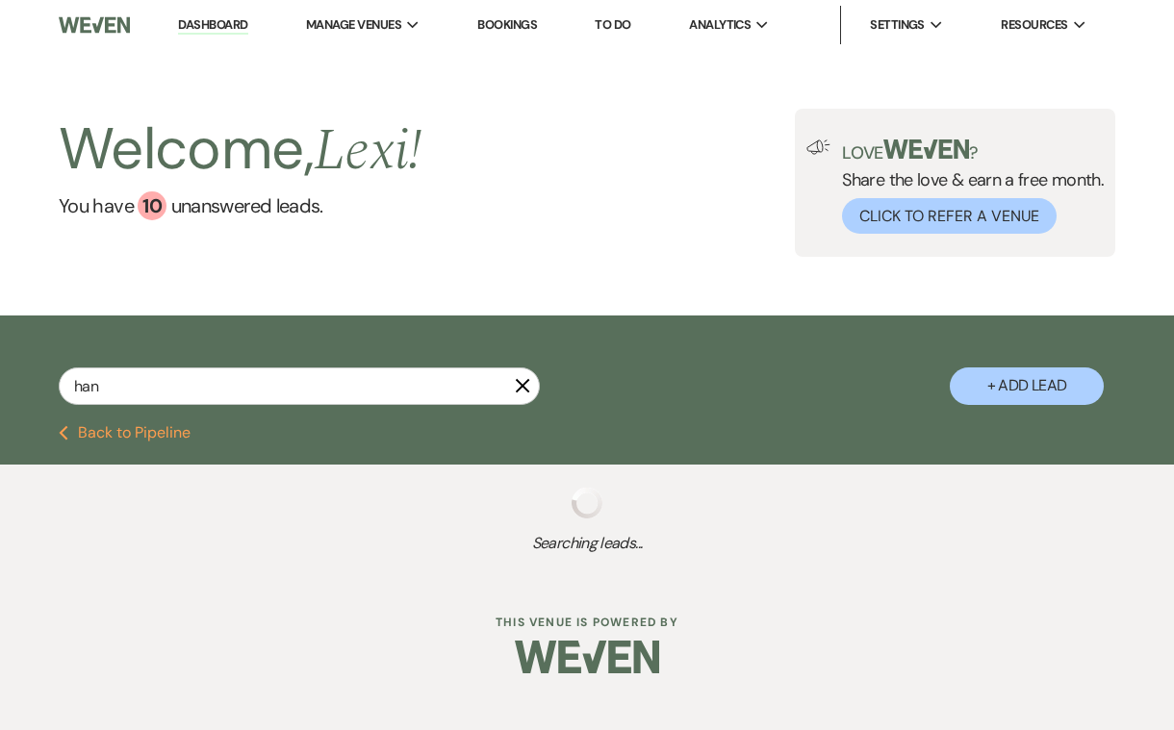
select select "1"
select select "8"
select select "1"
select select "8"
select select "5"
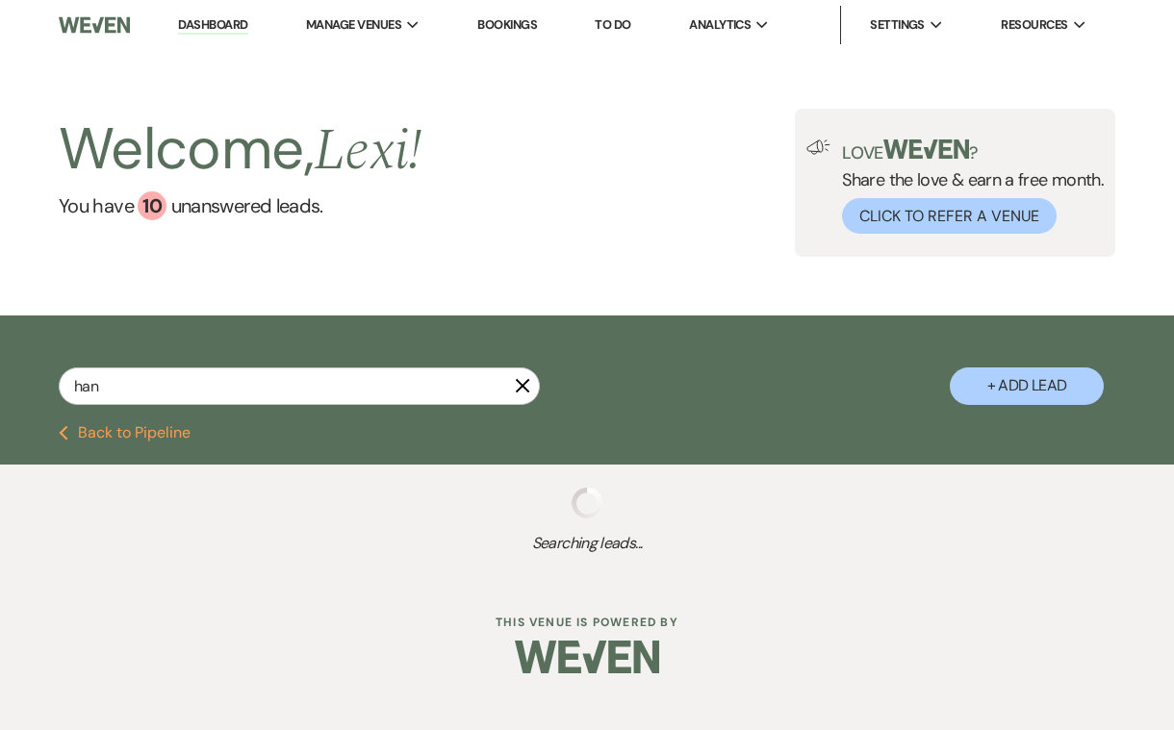
select select "8"
select select "5"
select select "8"
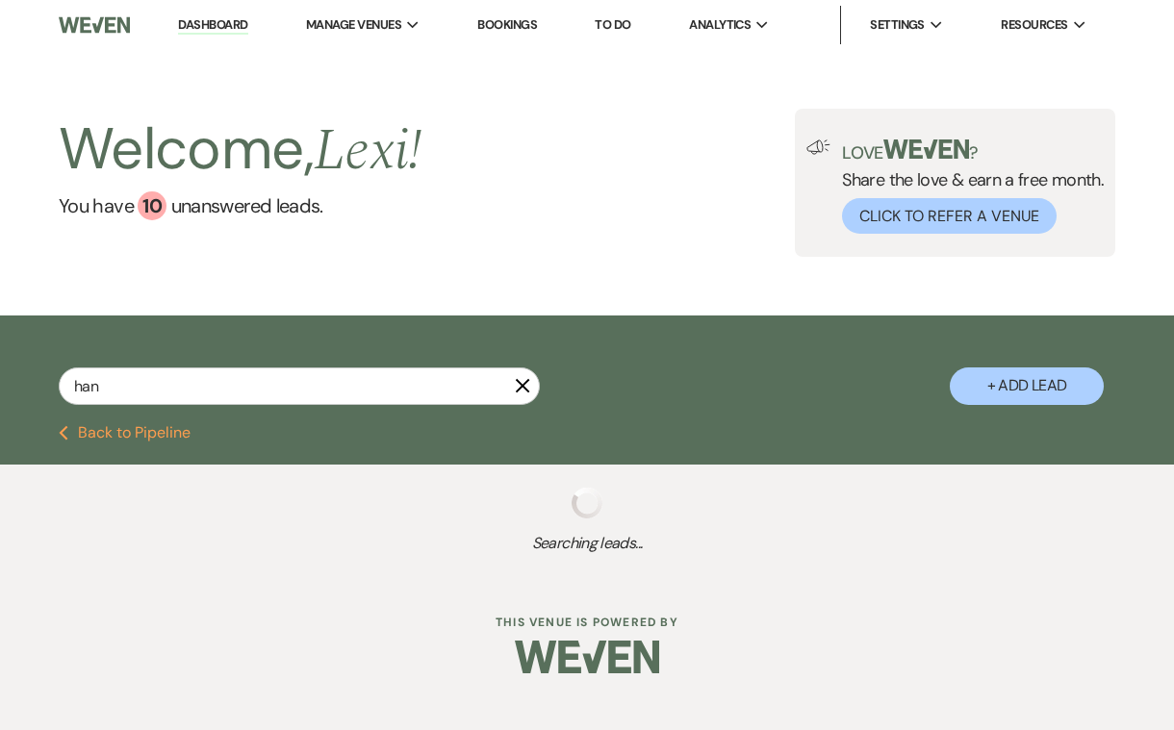
select select "5"
select select "8"
select select "6"
select select "8"
select select "5"
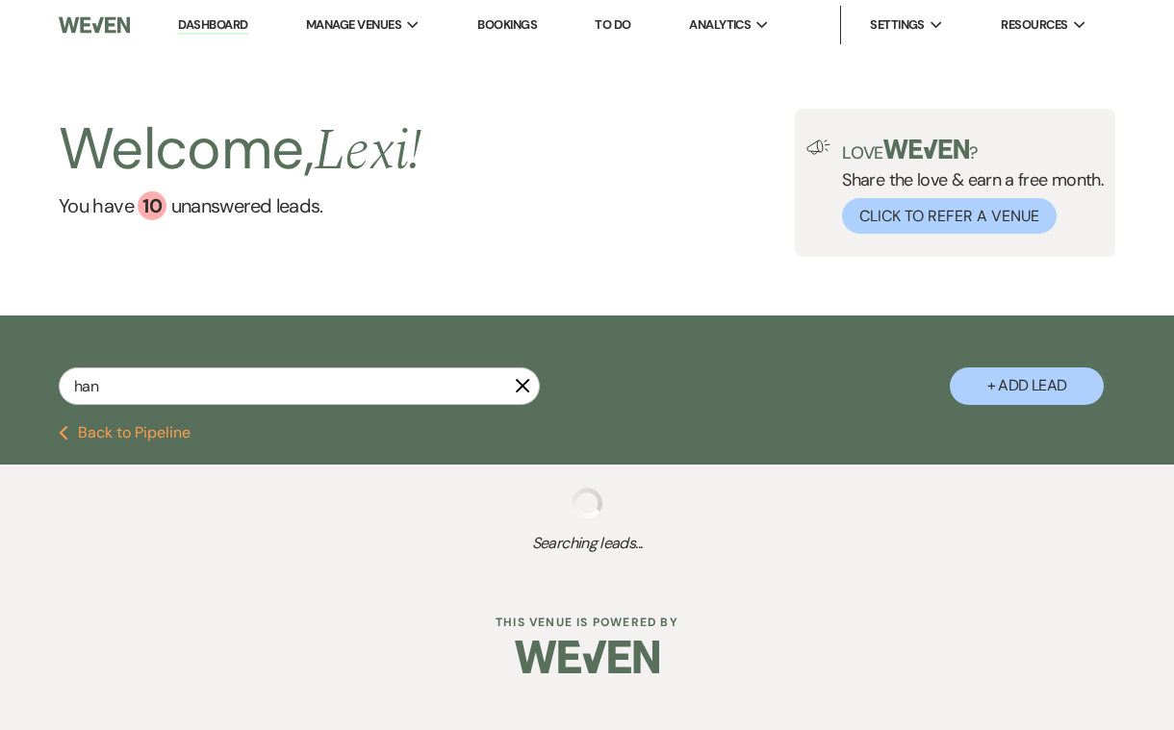
select select "8"
select select "6"
select select "8"
select select "5"
select select "8"
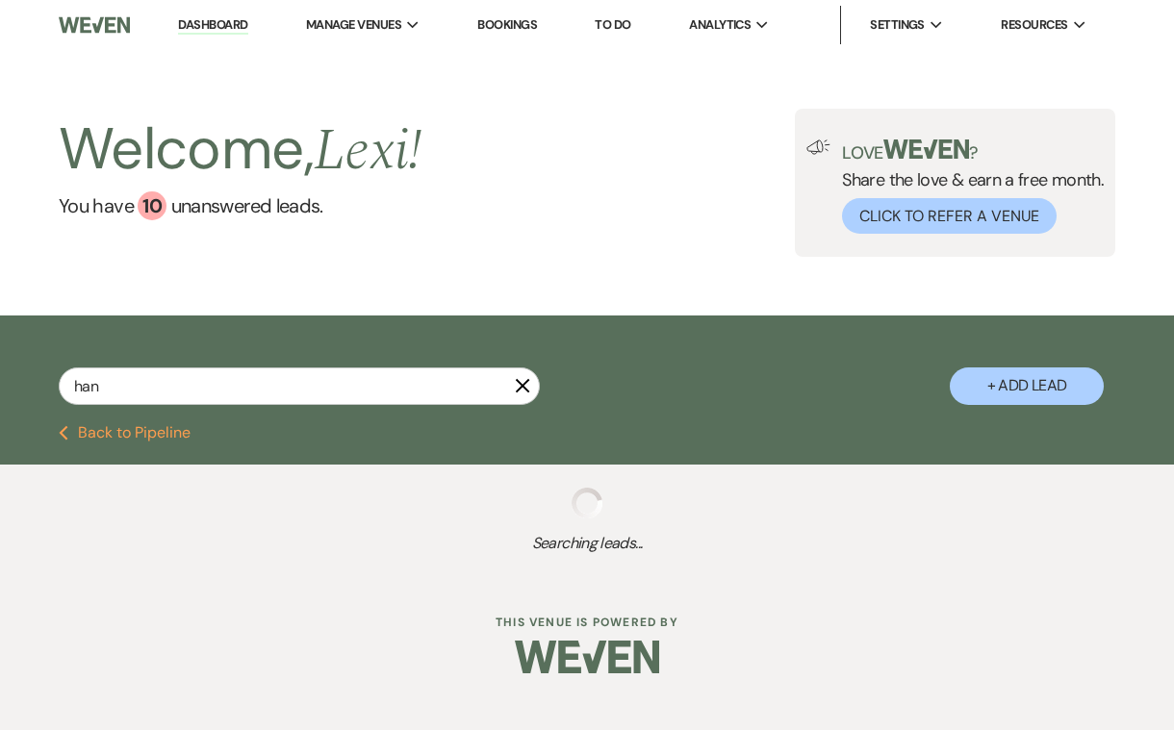
select select "5"
select select "8"
select select "2"
select select "8"
select select "2"
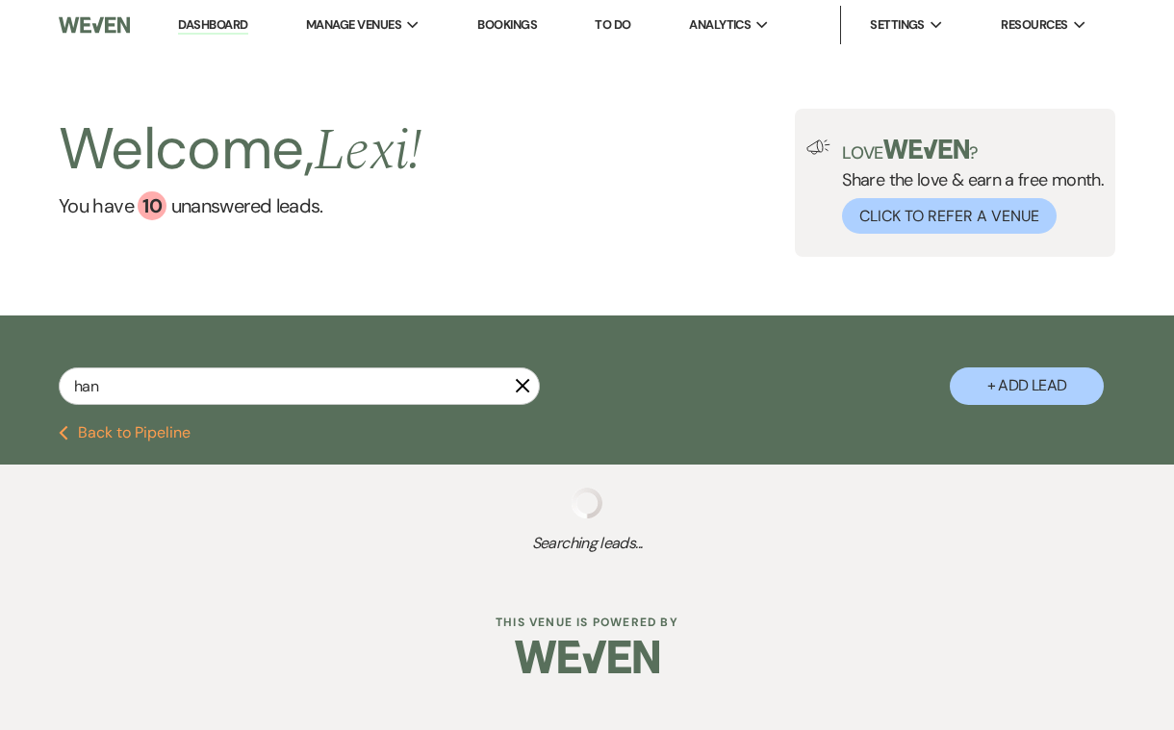
select select "8"
select select "2"
select select "8"
select select "2"
select select "8"
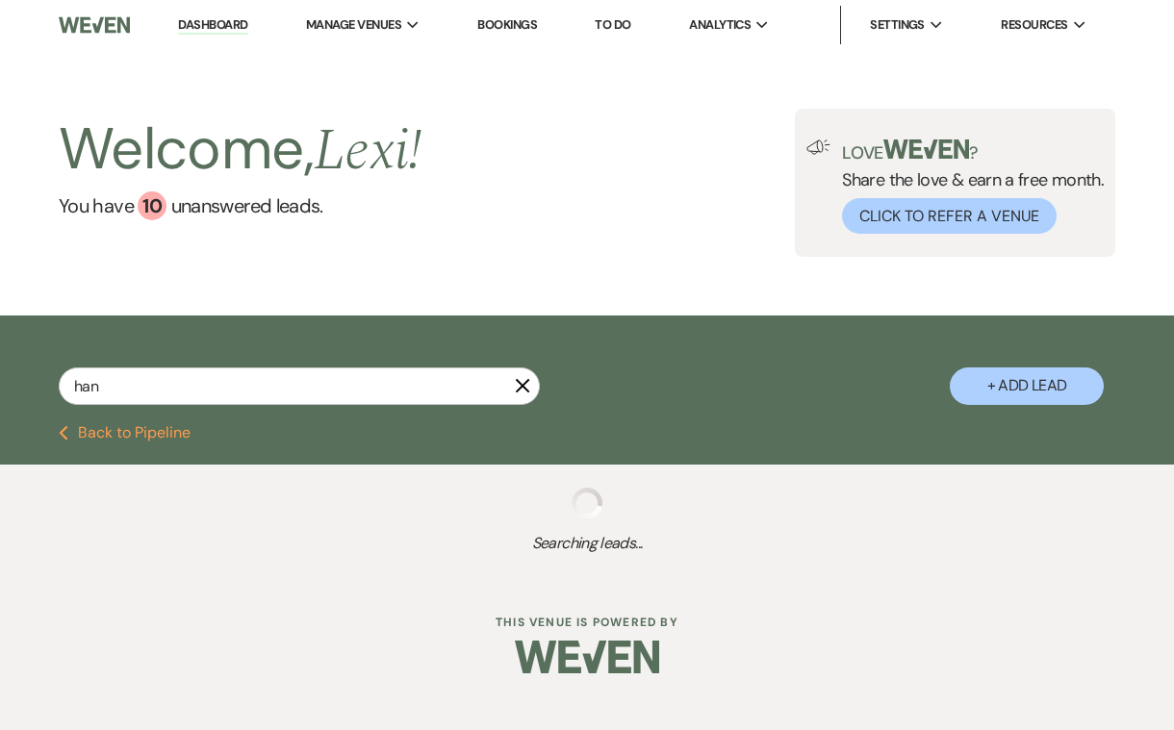
select select "2"
select select "8"
select select "2"
select select "8"
select select "2"
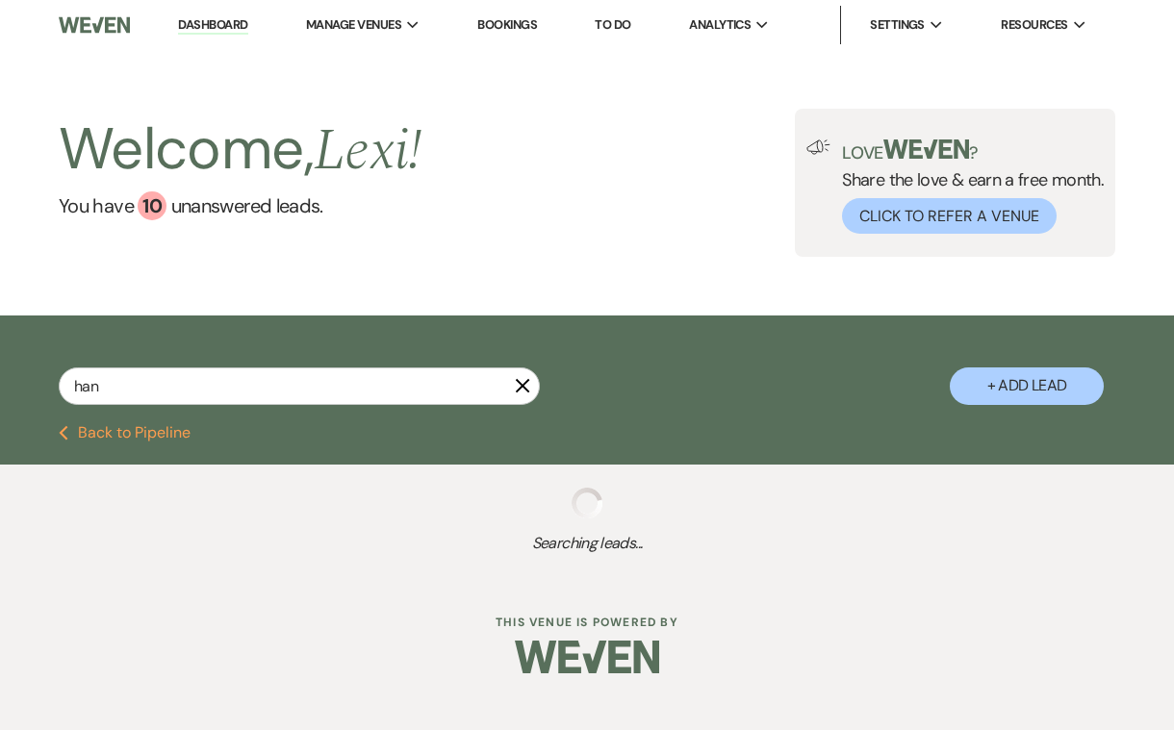
select select "8"
select select "2"
select select "8"
select select "2"
select select "8"
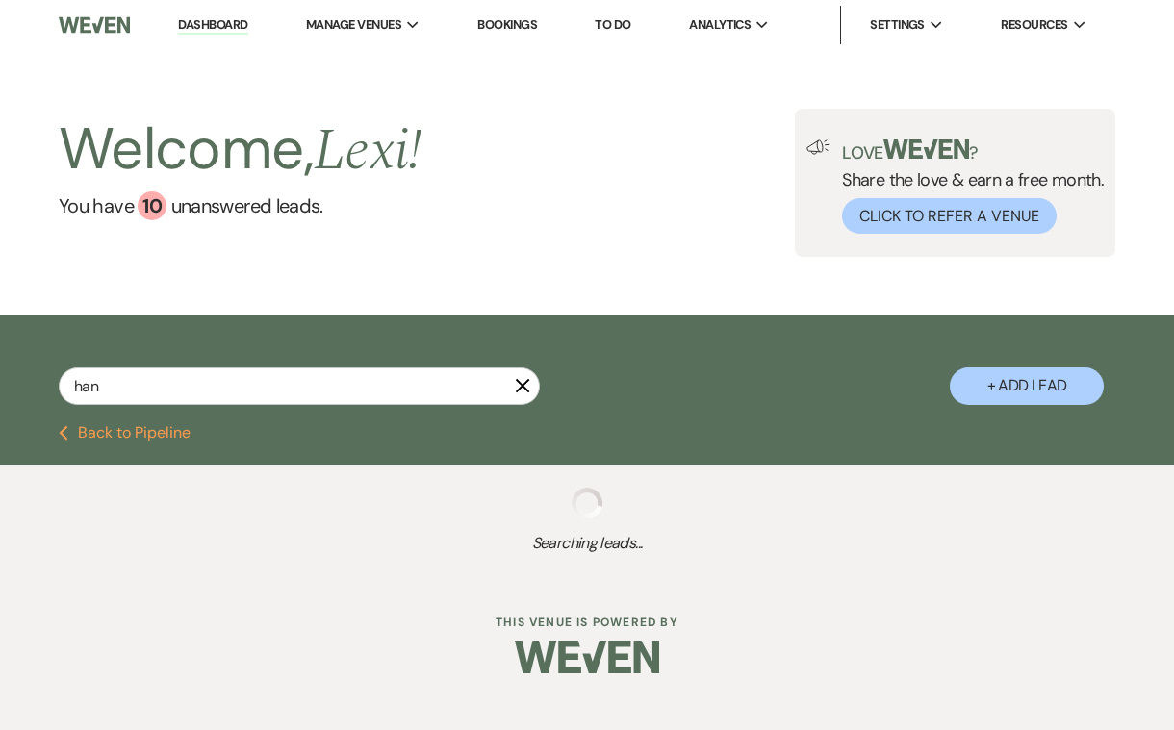
select select "2"
select select "8"
select select "2"
select select "8"
select select "2"
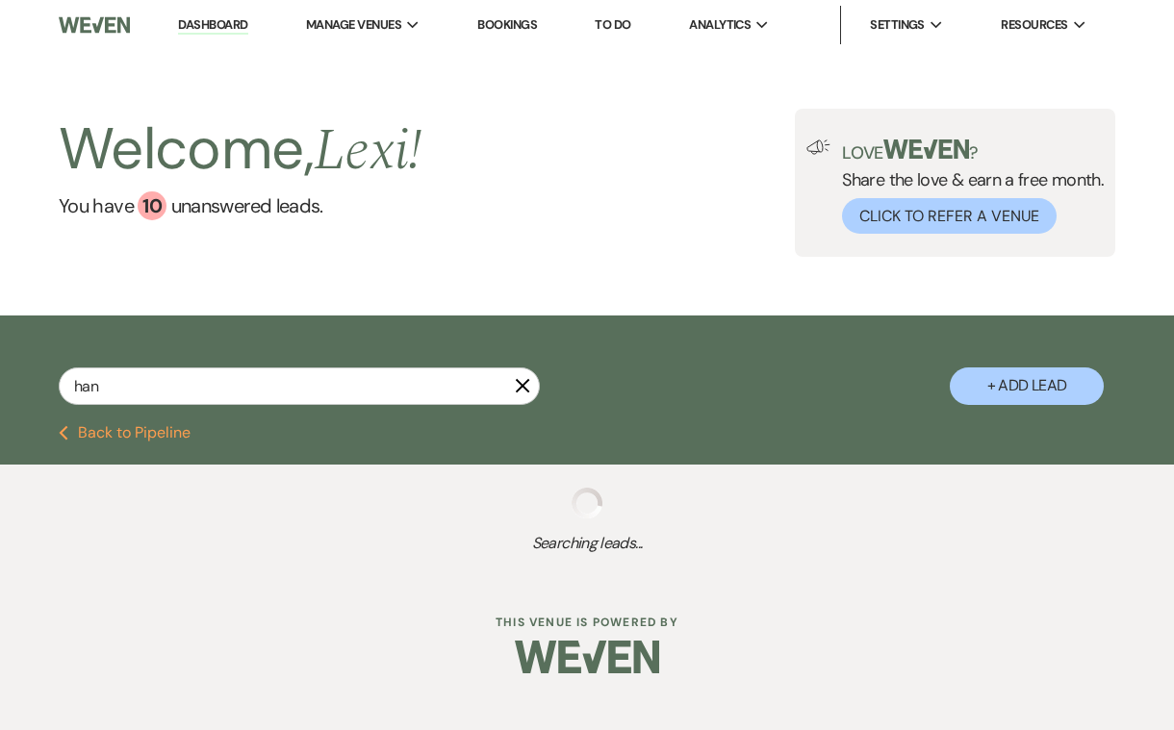
select select "8"
select select "2"
select select "8"
select select "2"
select select "8"
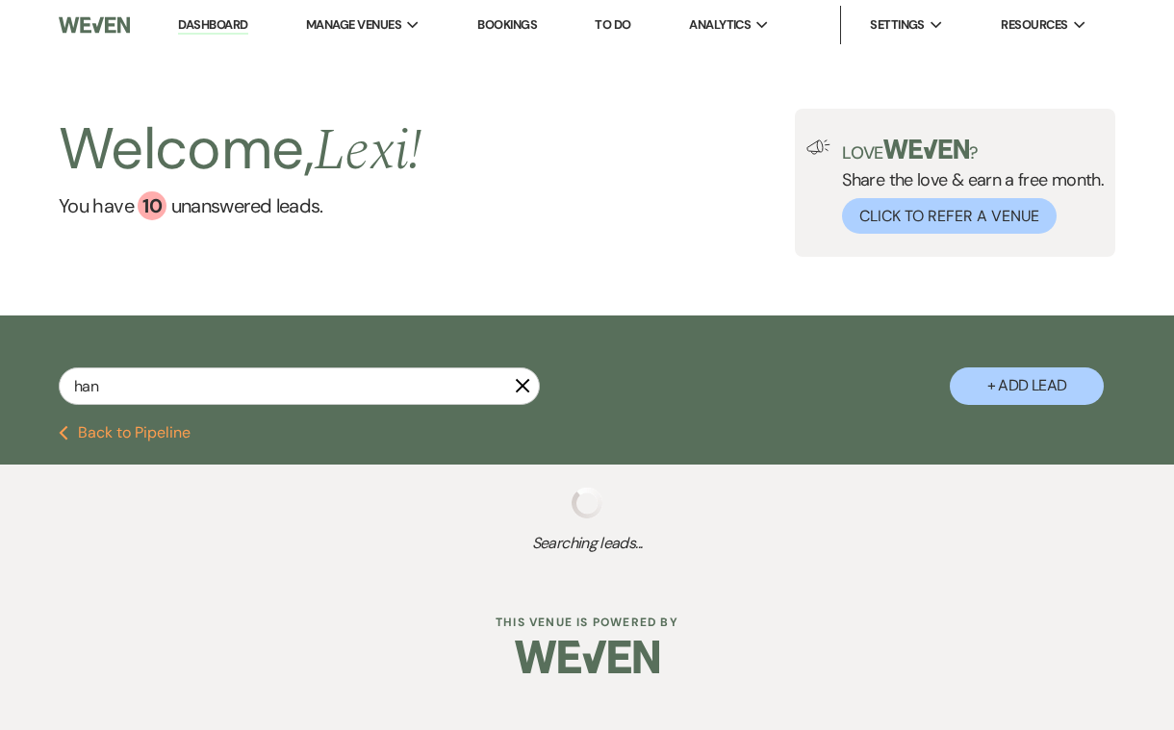
select select "2"
select select "8"
select select "2"
select select "8"
select select "2"
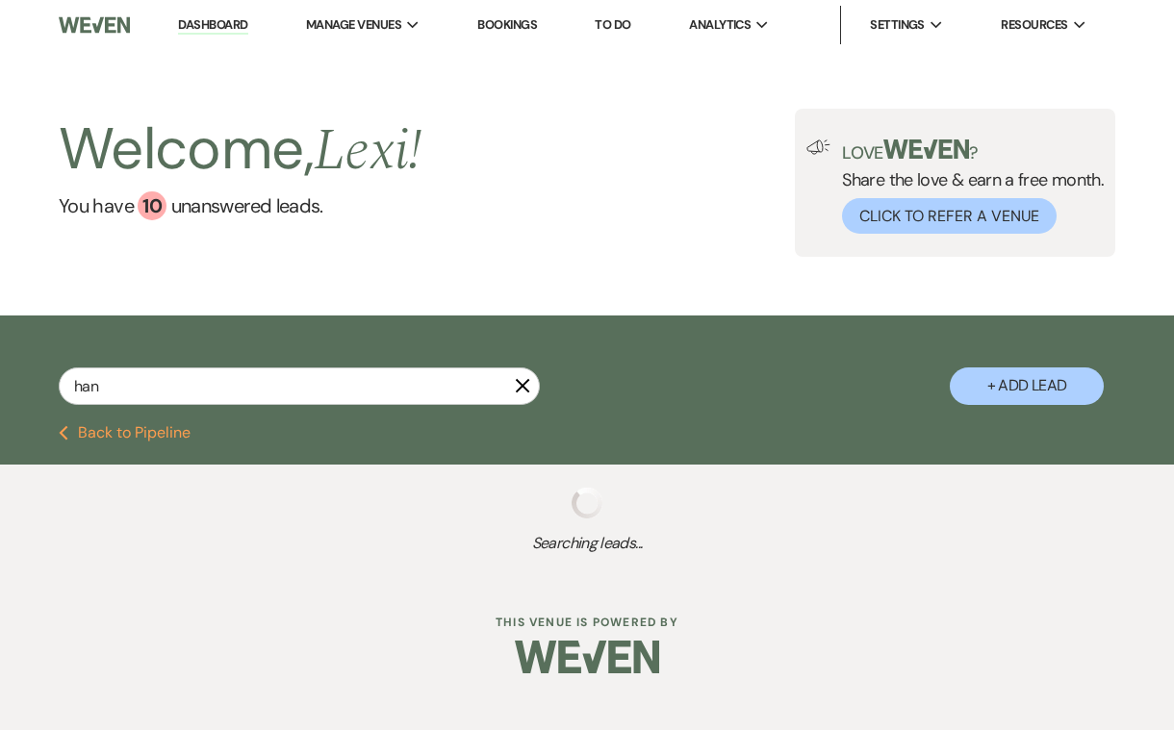
select select "8"
select select "2"
select select "8"
select select "2"
select select "8"
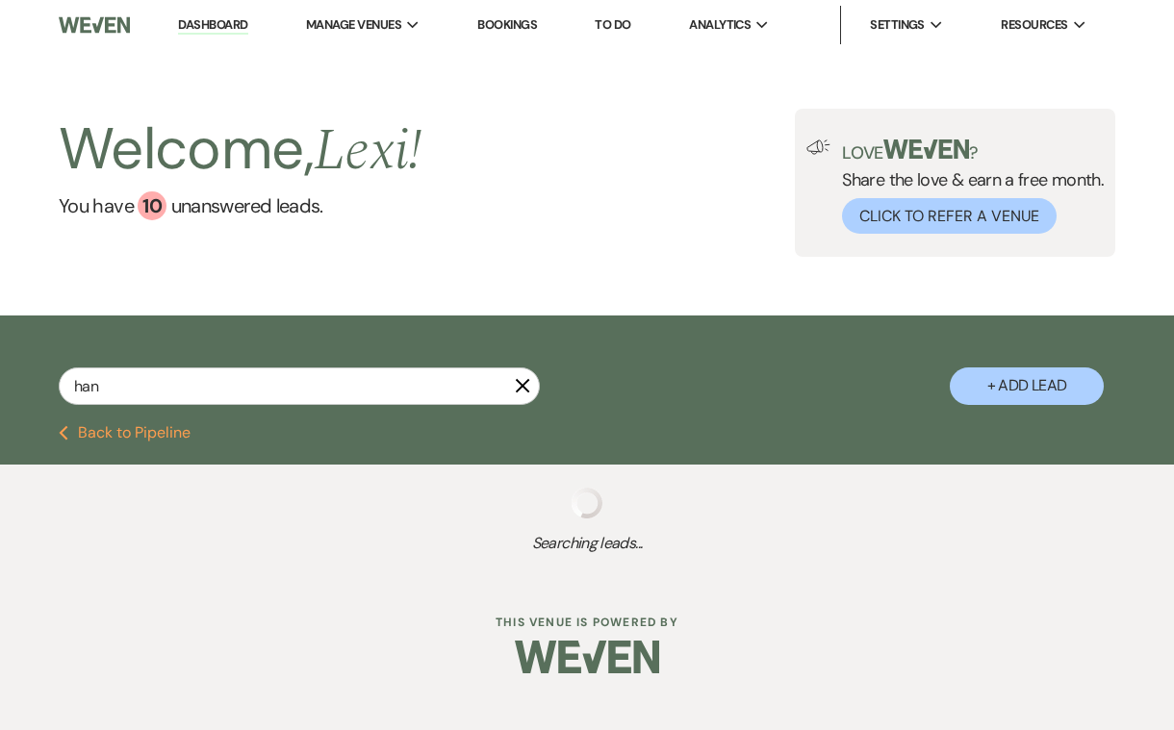
select select "2"
select select "8"
select select "2"
select select "8"
select select "2"
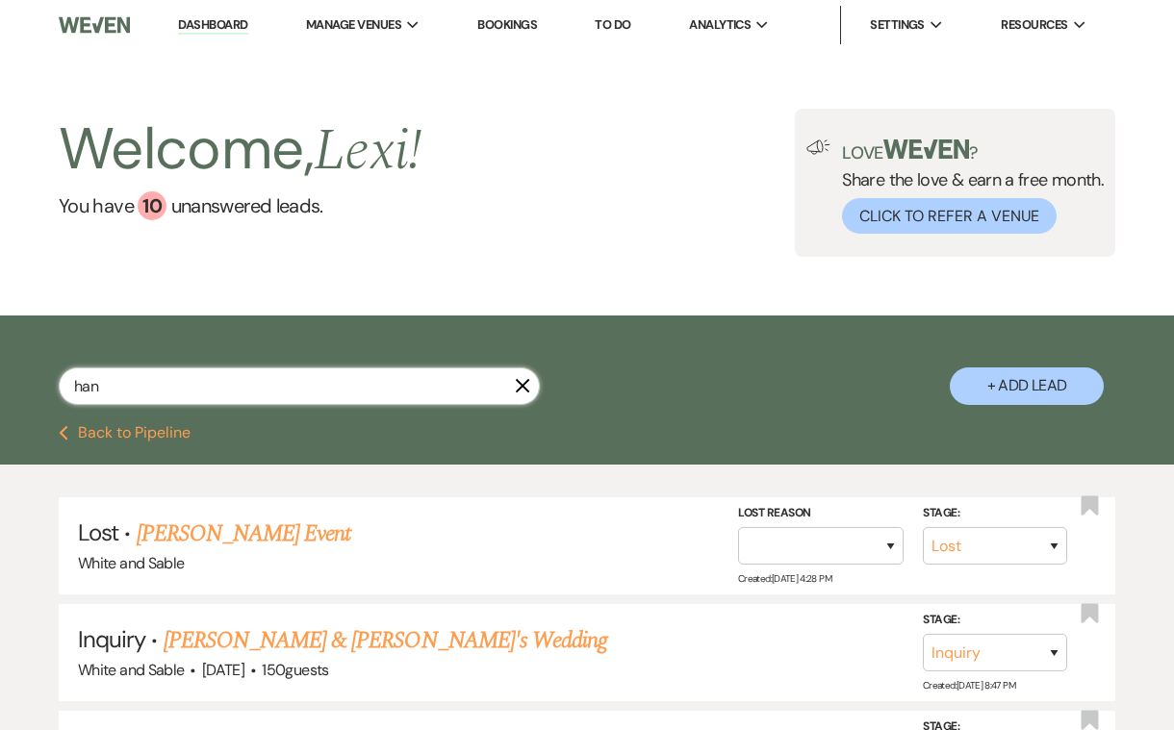
click at [297, 390] on input "han" at bounding box center [299, 387] width 481 height 38
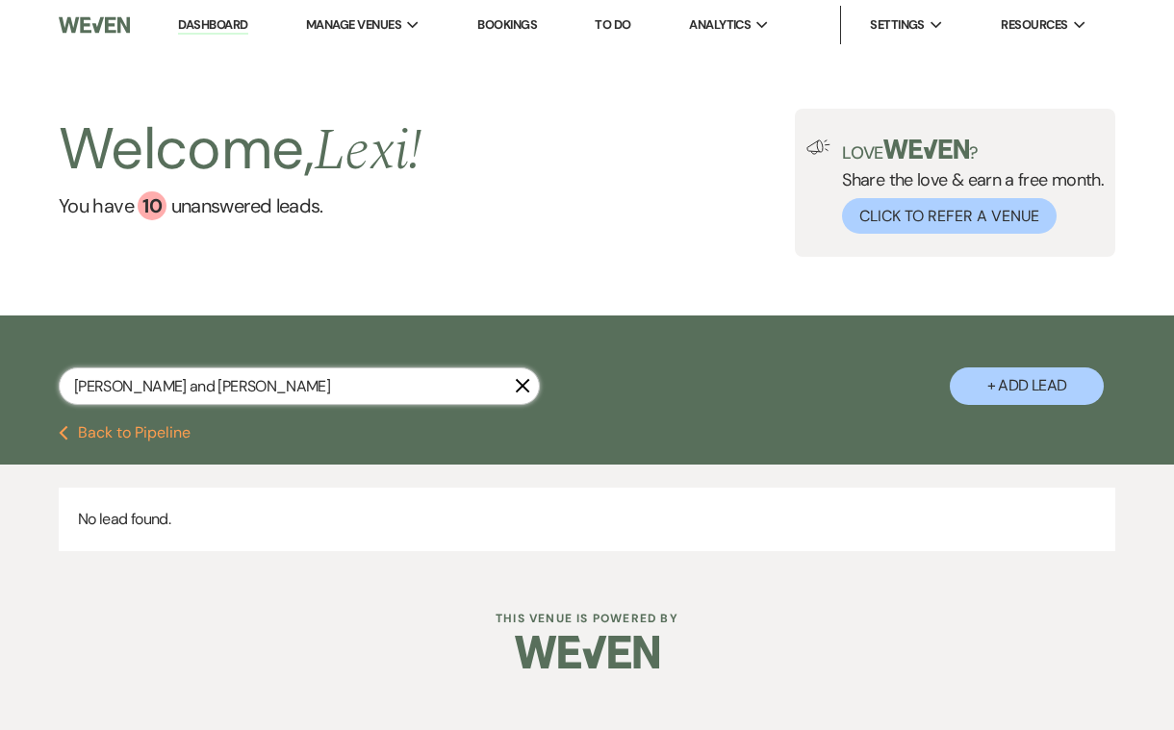
type input "Hannah and kyle"
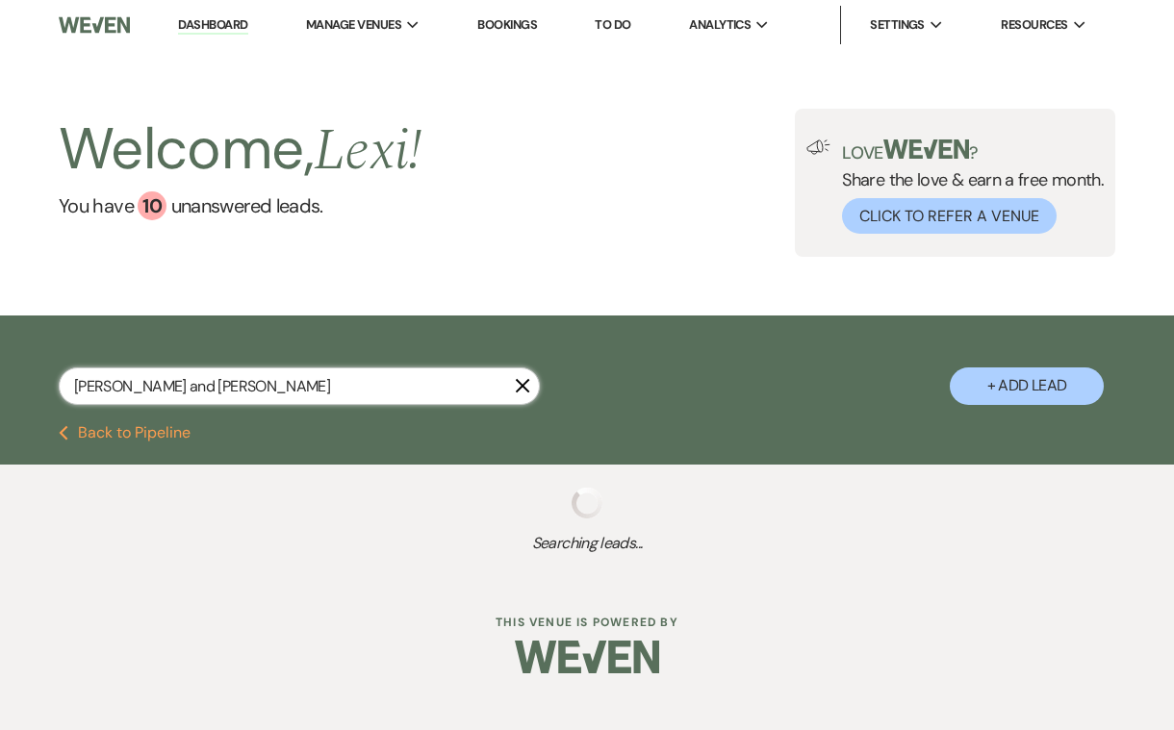
select select "8"
select select "6"
select select "8"
select select "4"
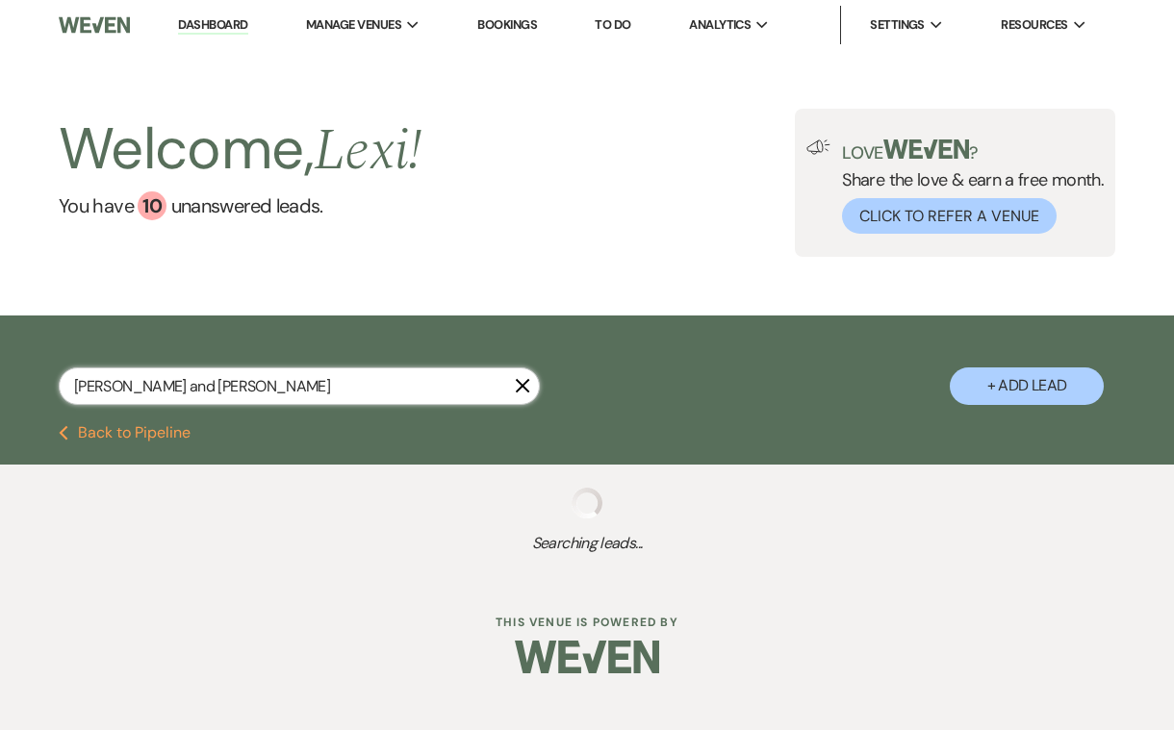
select select "8"
select select "5"
select select "8"
select select "5"
select select "8"
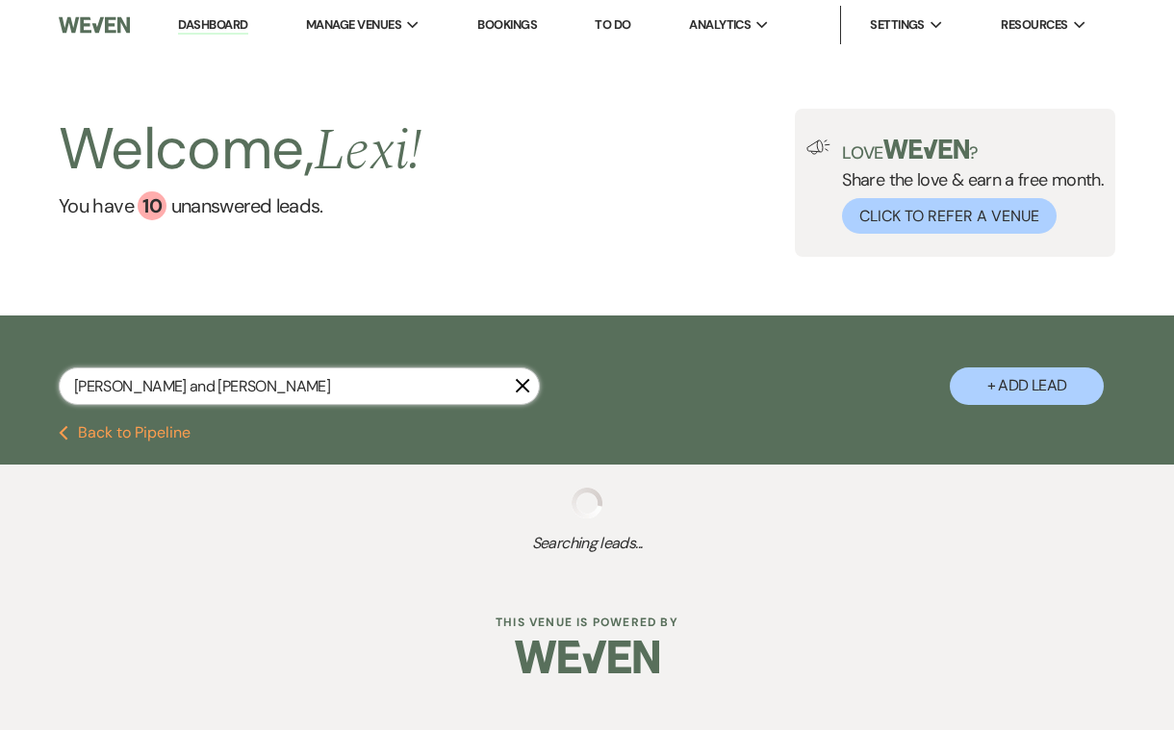
select select "2"
select select "8"
select select "1"
select select "8"
select select "5"
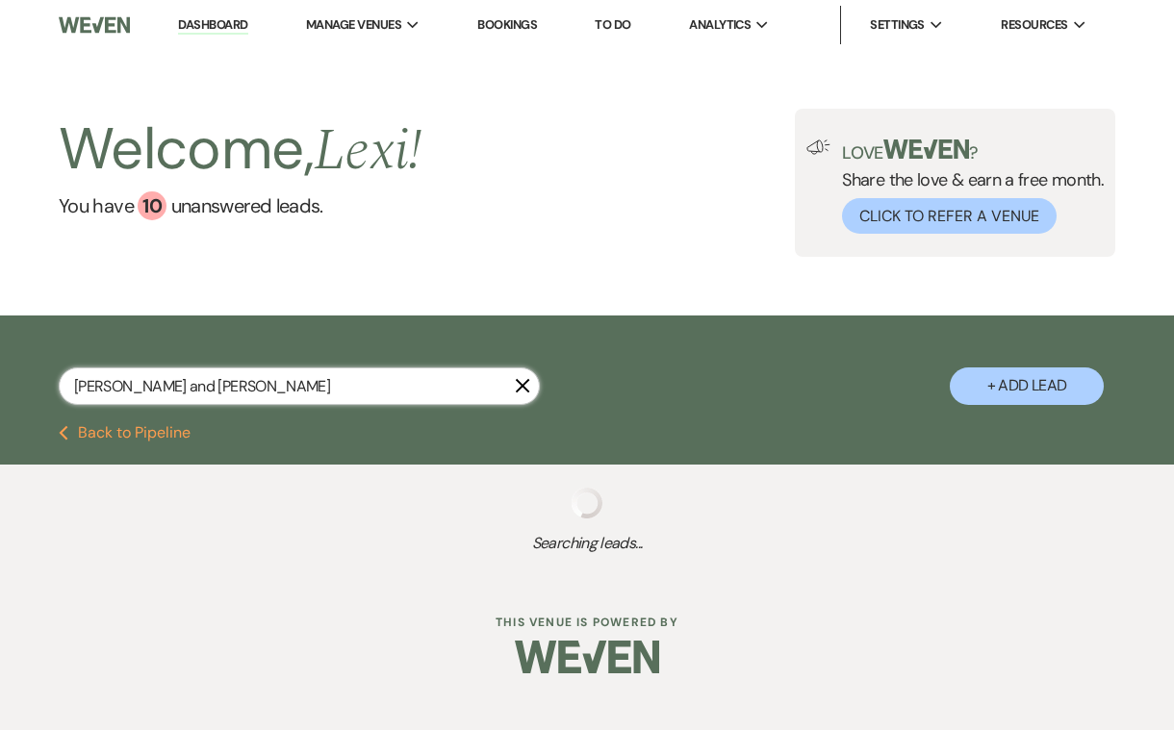
select select "8"
select select "5"
select select "8"
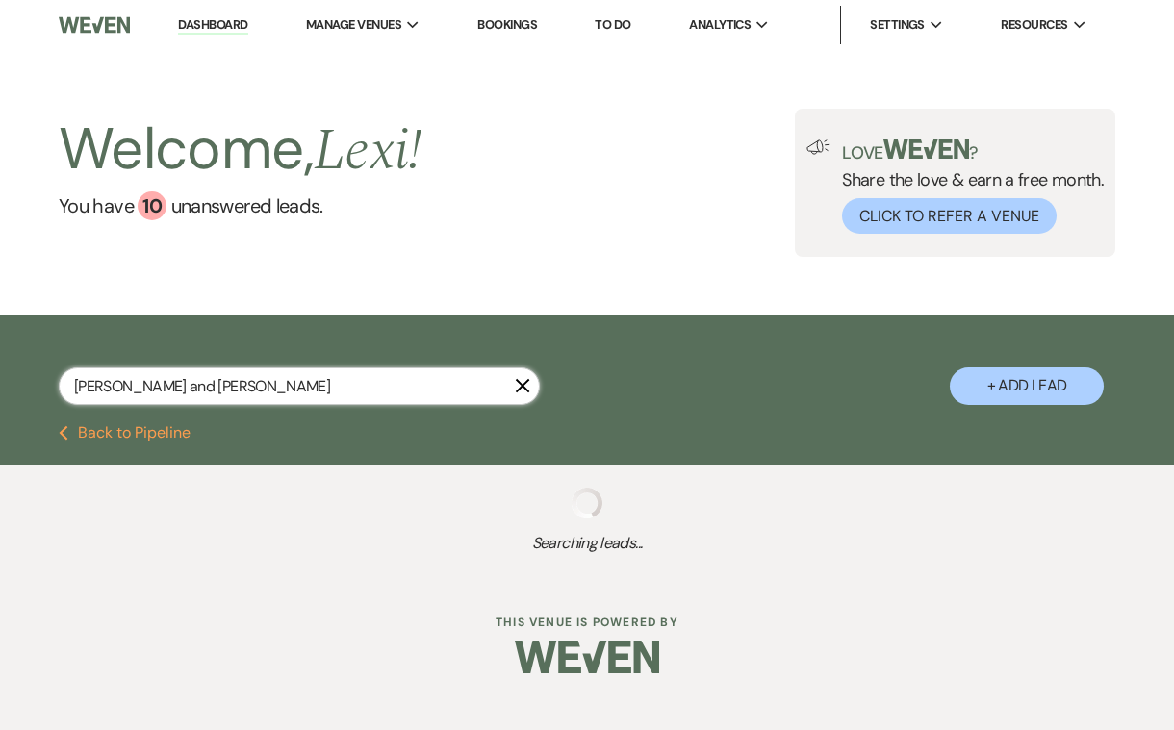
select select "5"
select select "8"
select select "6"
select select "8"
select select "5"
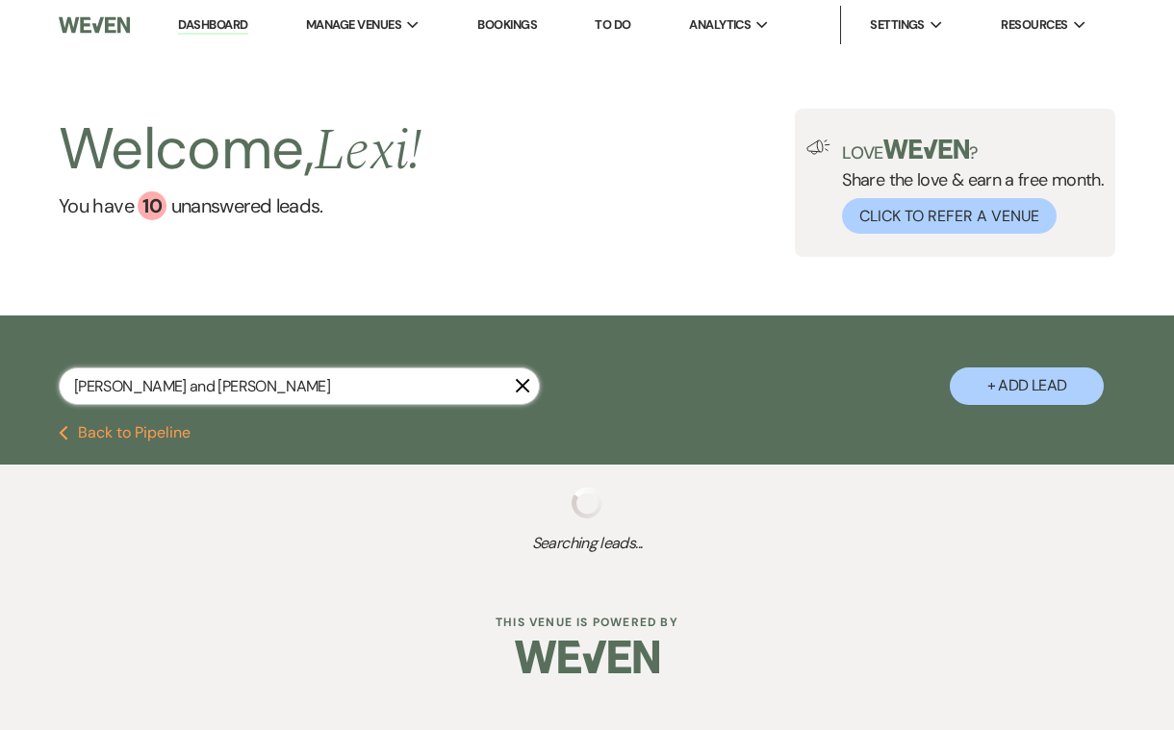
select select "8"
select select "2"
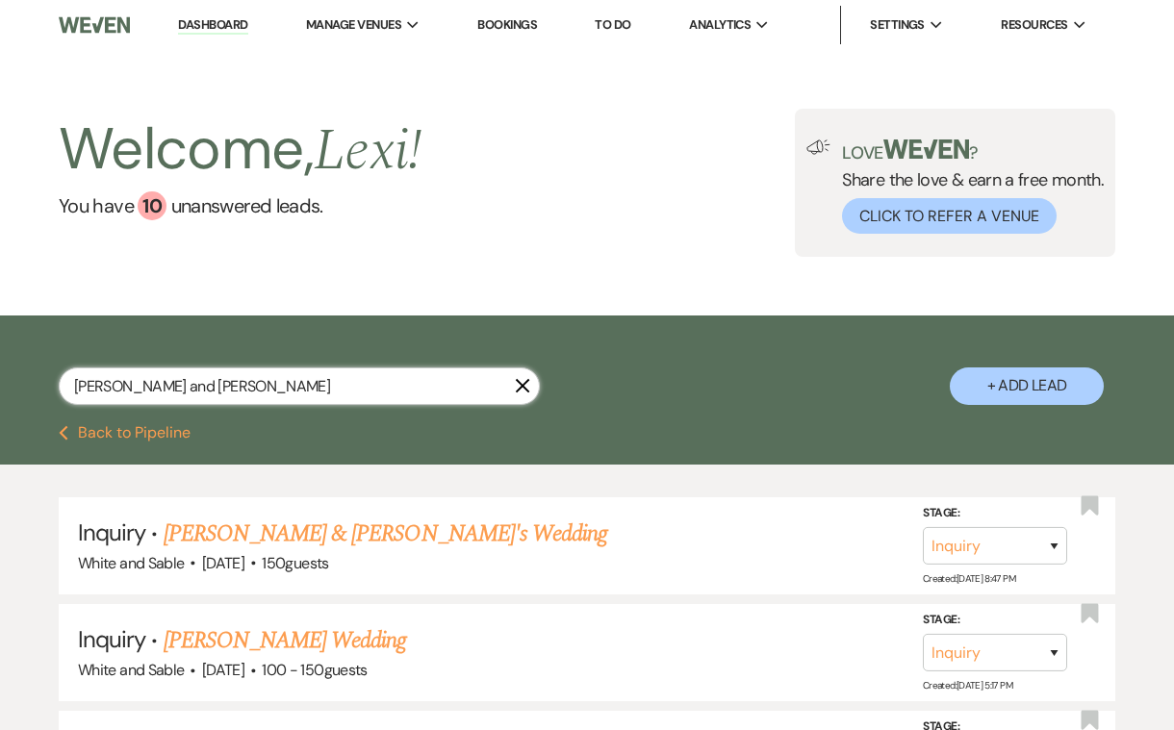
type input "Hannah and Kyle"
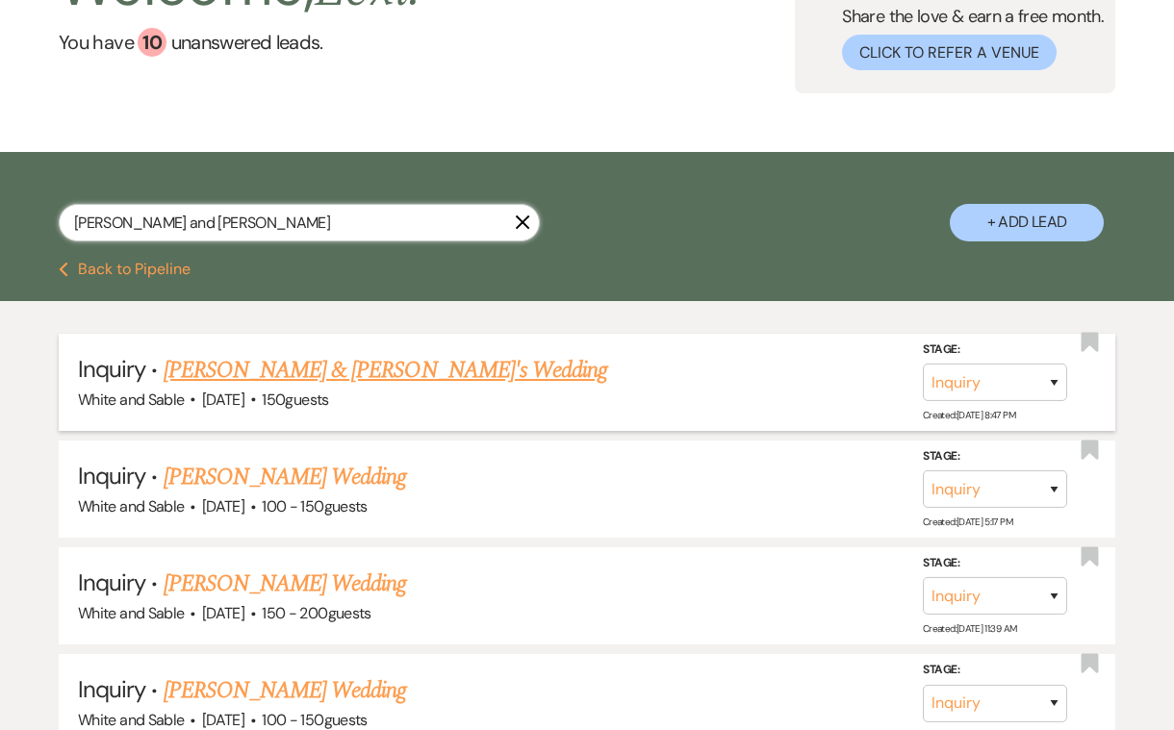
scroll to position [213, 0]
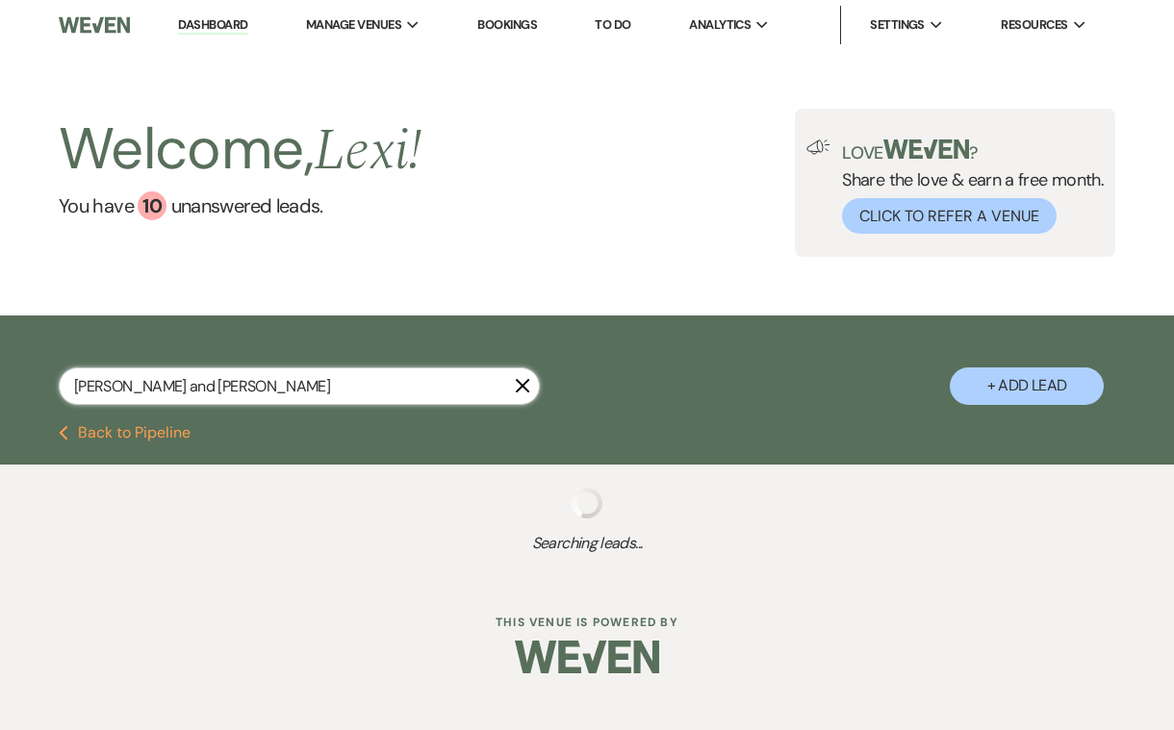
scroll to position [2, 0]
select select "8"
select select "6"
select select "8"
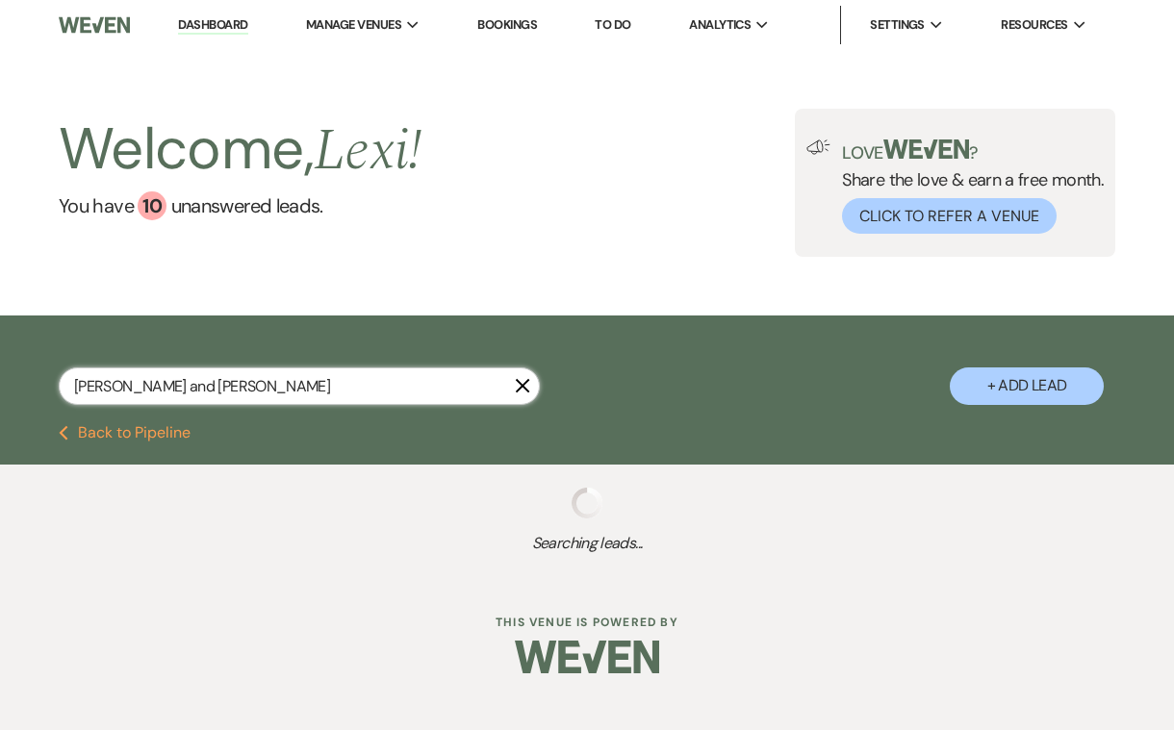
select select "4"
select select "8"
select select "5"
select select "8"
select select "5"
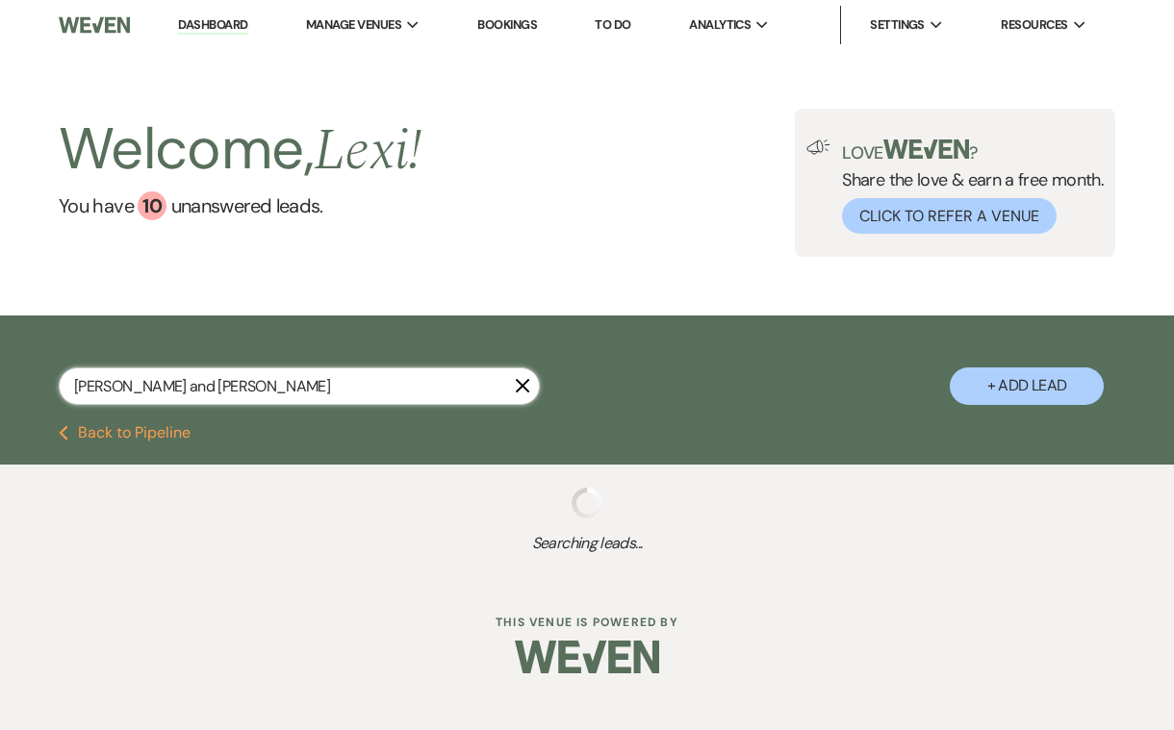
select select "8"
select select "2"
select select "8"
select select "1"
select select "8"
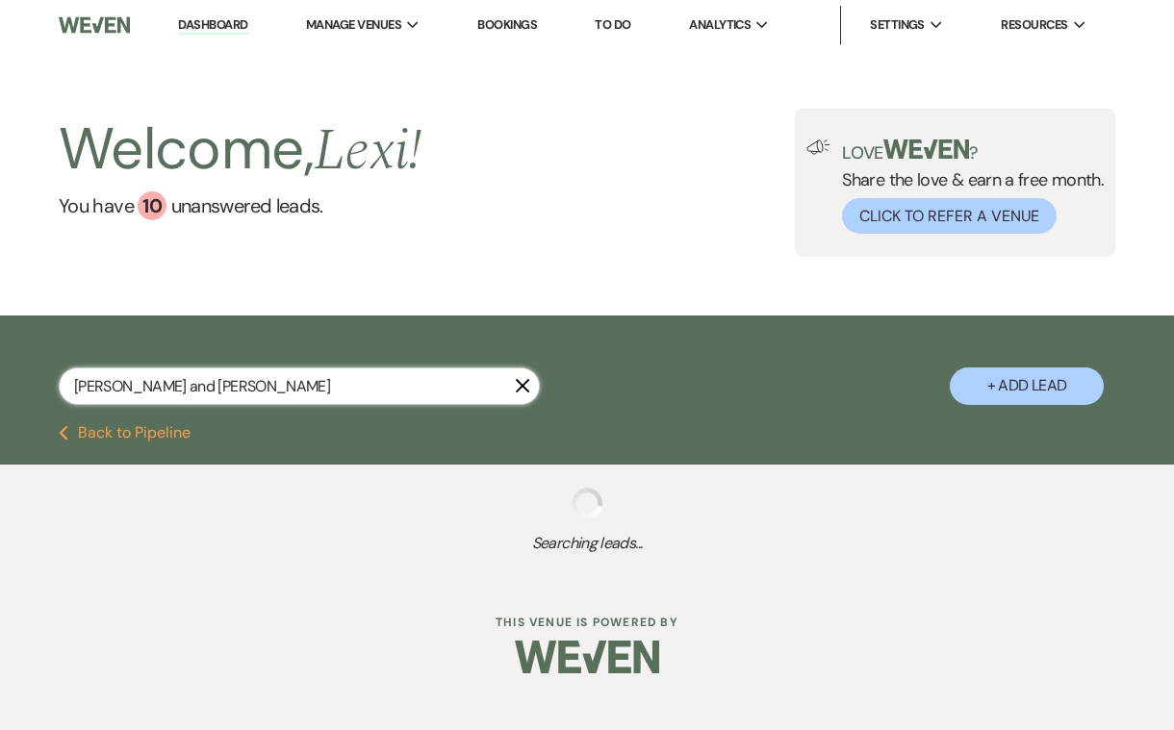
select select "5"
select select "8"
select select "5"
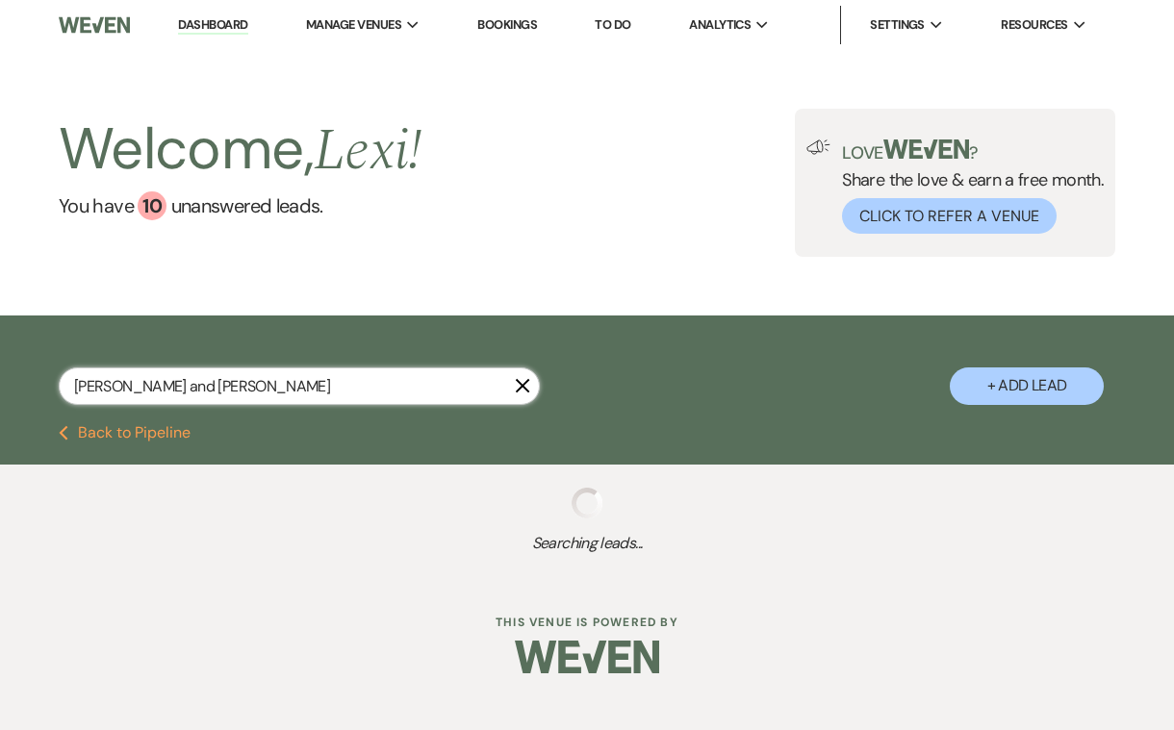
select select "8"
select select "5"
select select "8"
select select "6"
select select "8"
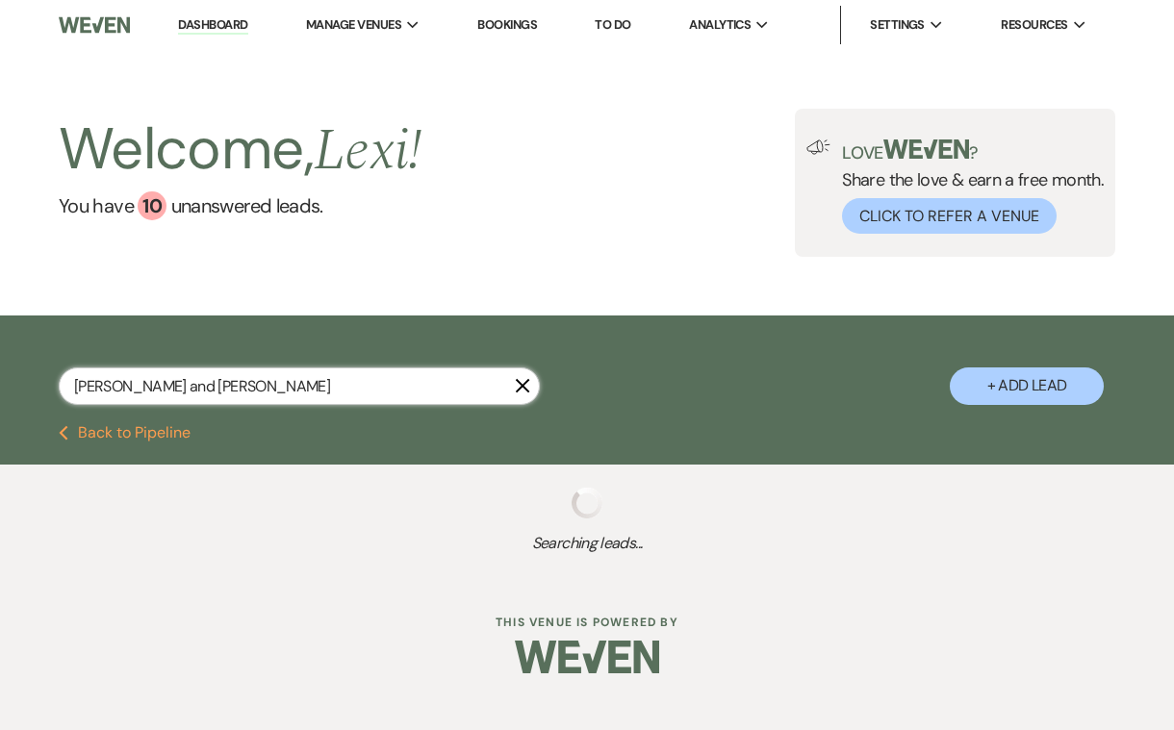
select select "5"
select select "8"
select select "2"
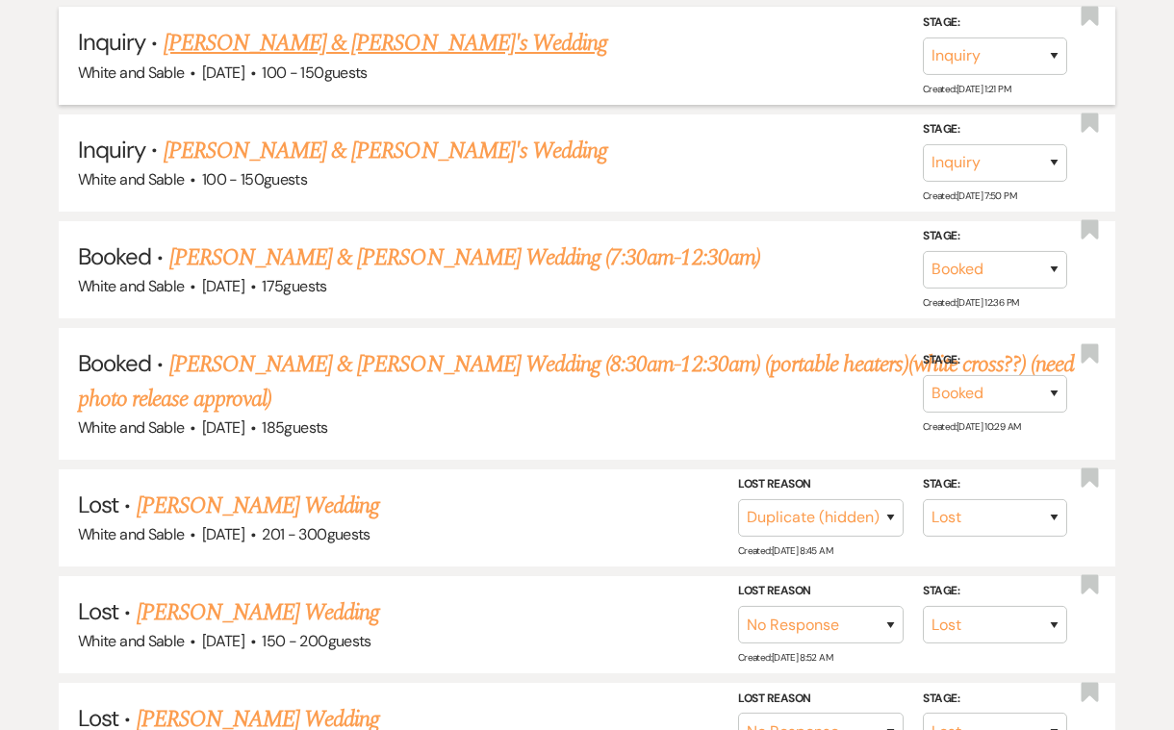
scroll to position [1890, 0]
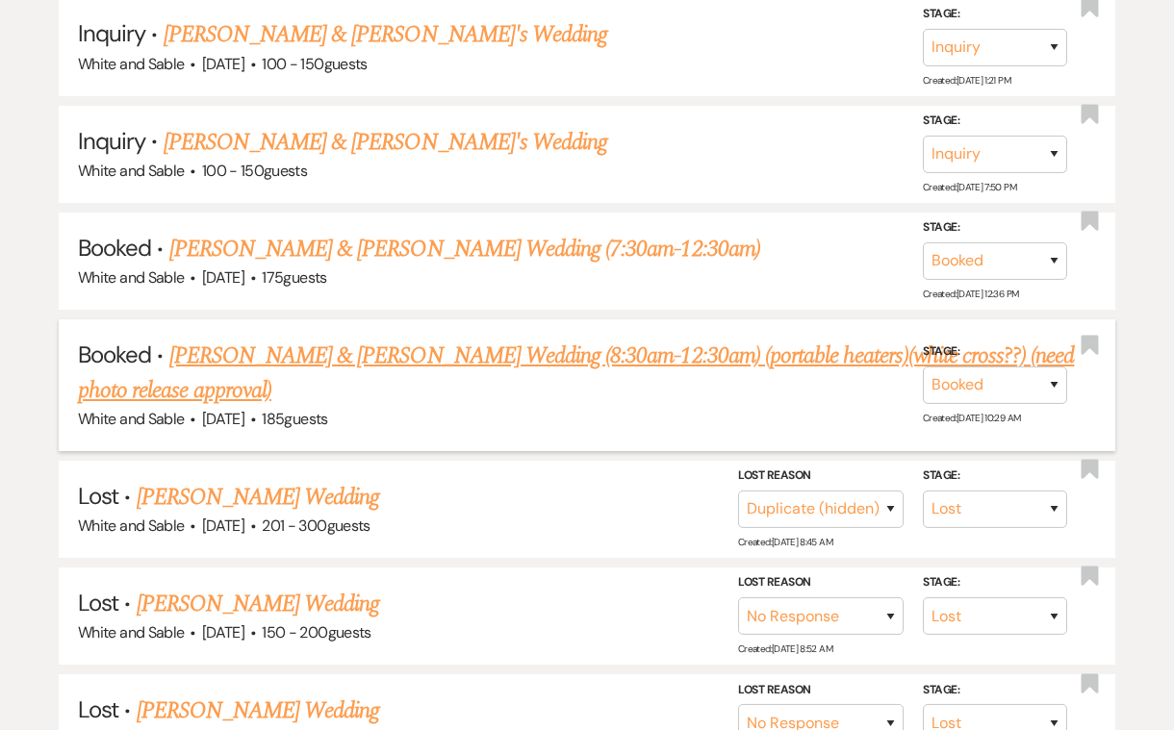
type input "Hannah and Kyle"
click at [310, 339] on link "[PERSON_NAME] & [PERSON_NAME] Wedding (8:30am-12:30am) (portable heaters)(white…" at bounding box center [576, 373] width 996 height 69
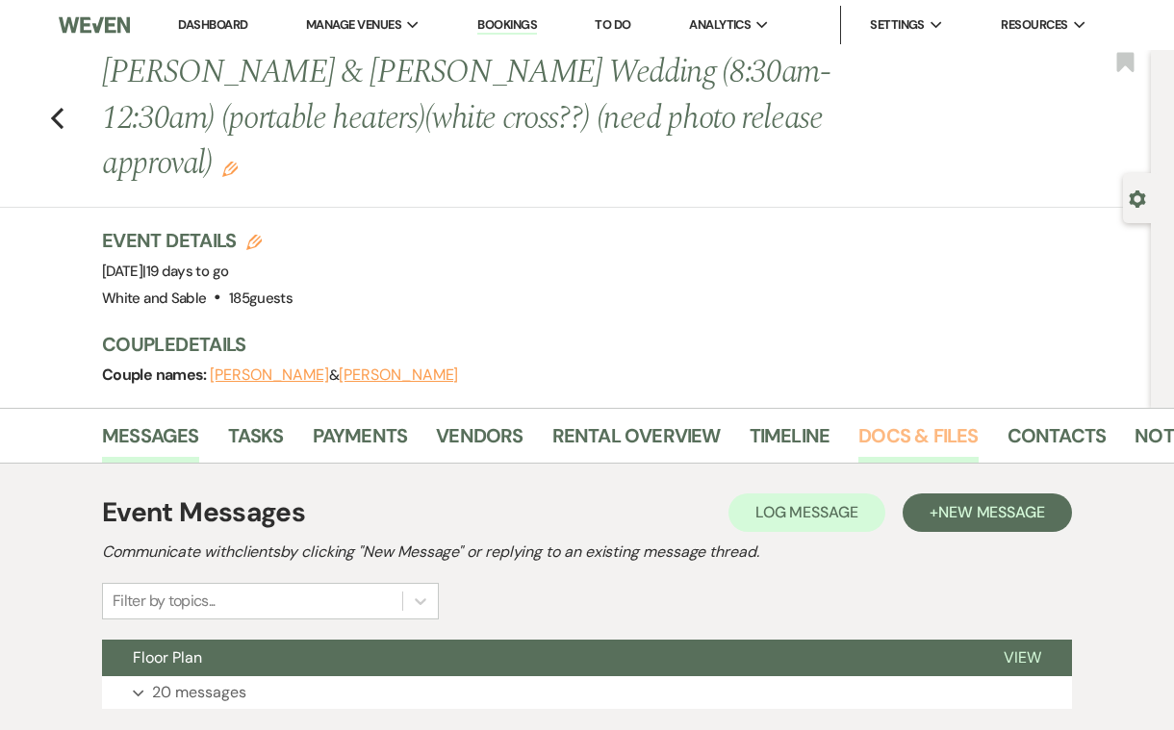
click at [873, 421] on link "Docs & Files" at bounding box center [917, 442] width 119 height 42
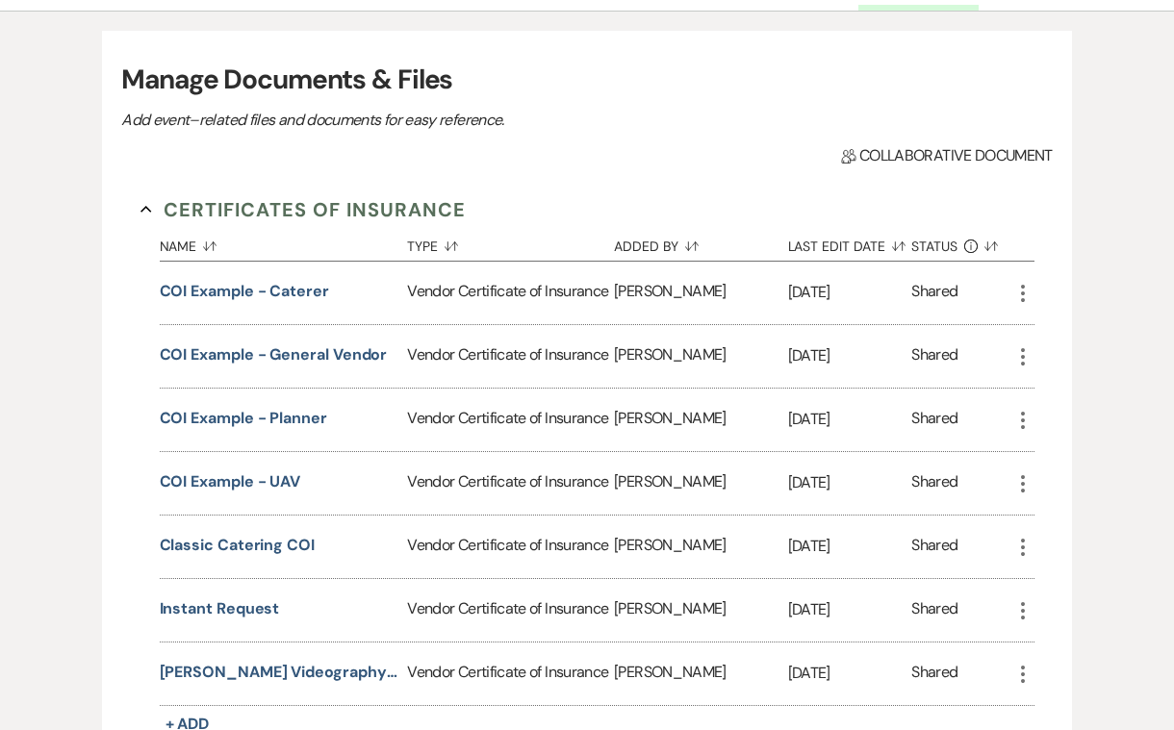
scroll to position [451, 0]
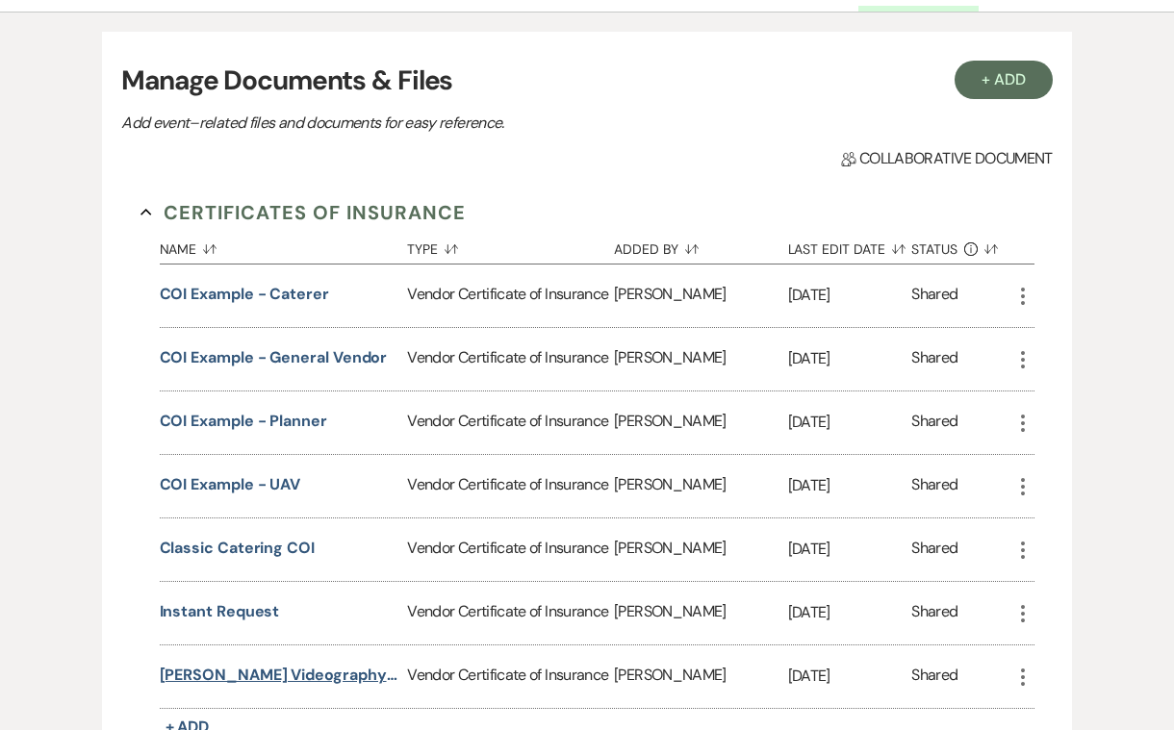
click at [333, 664] on button "Piper Allison Videography COI" at bounding box center [280, 675] width 241 height 23
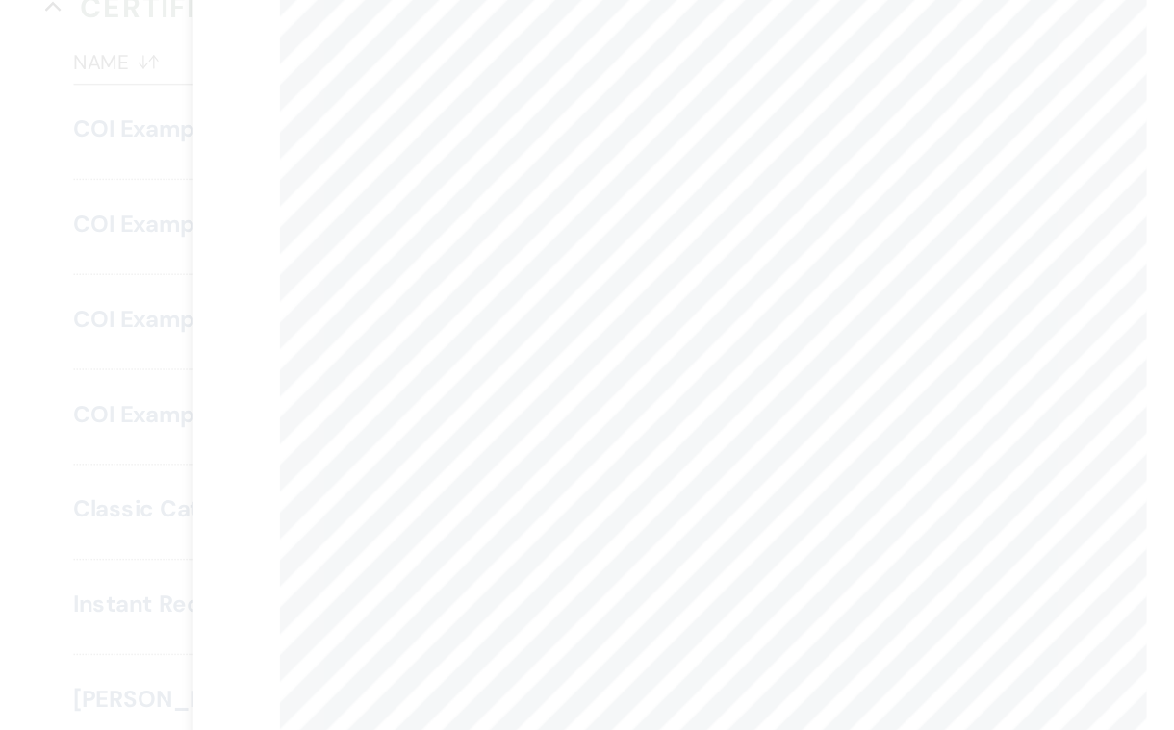
scroll to position [449, 0]
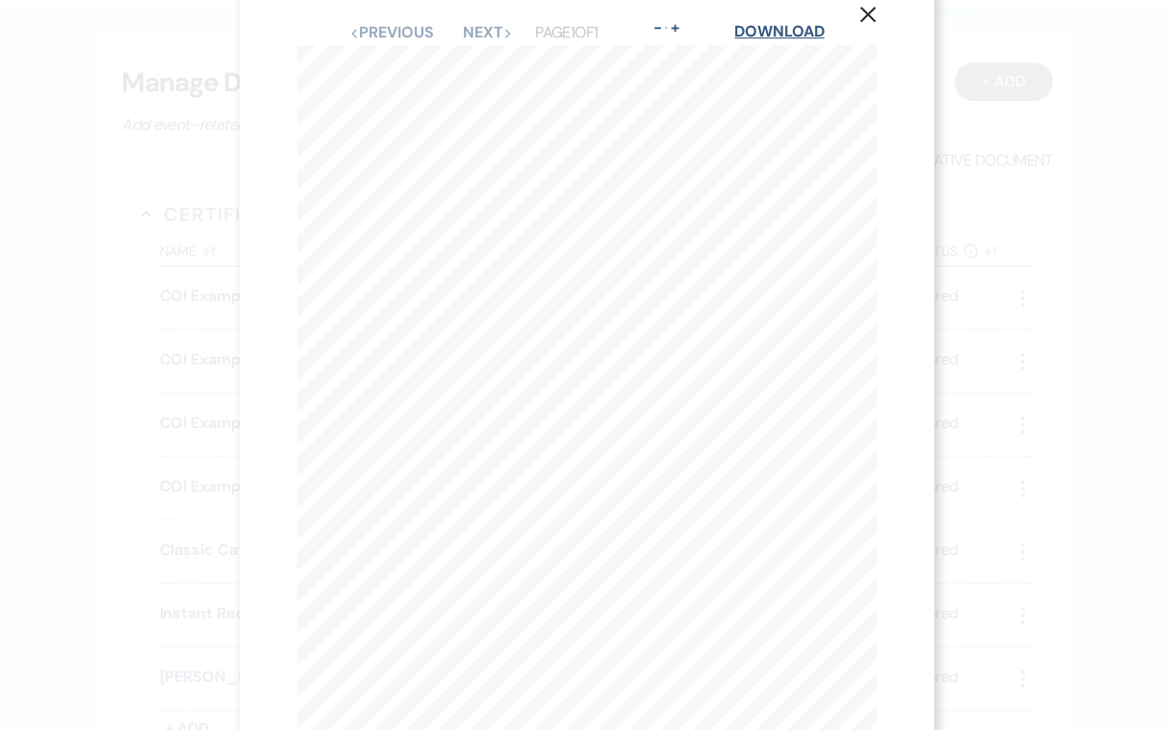
click at [782, 33] on link "Download" at bounding box center [778, 31] width 89 height 20
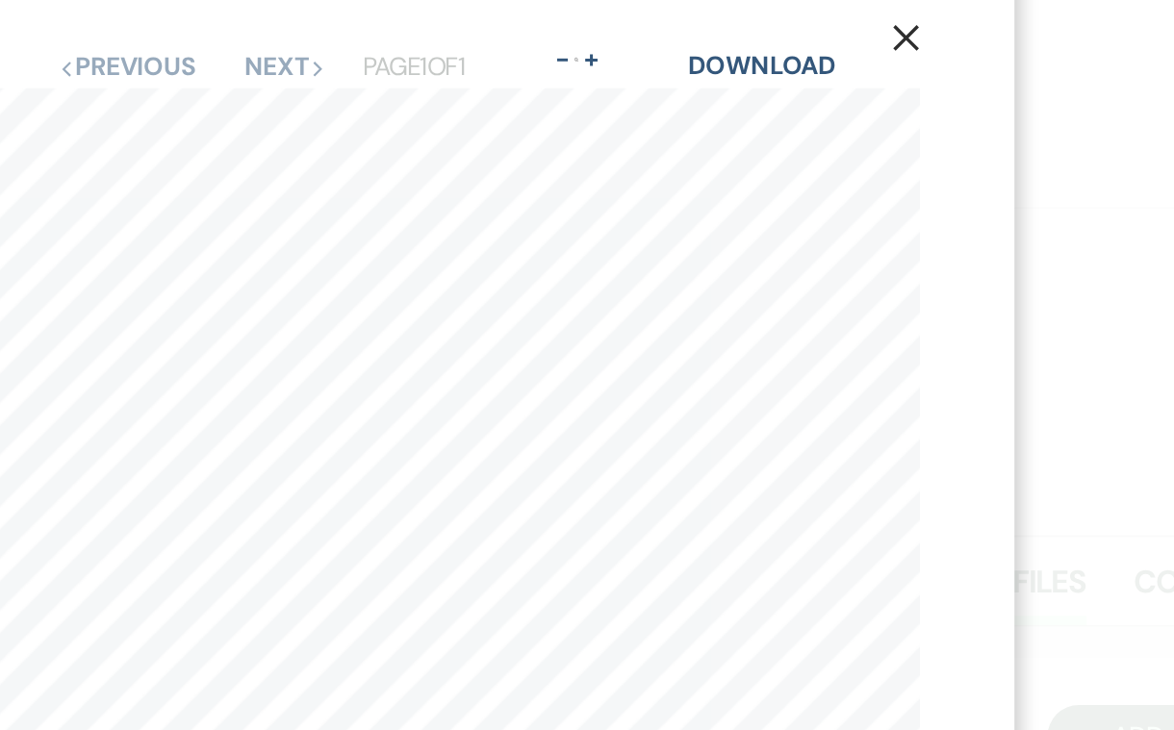
scroll to position [33, 0]
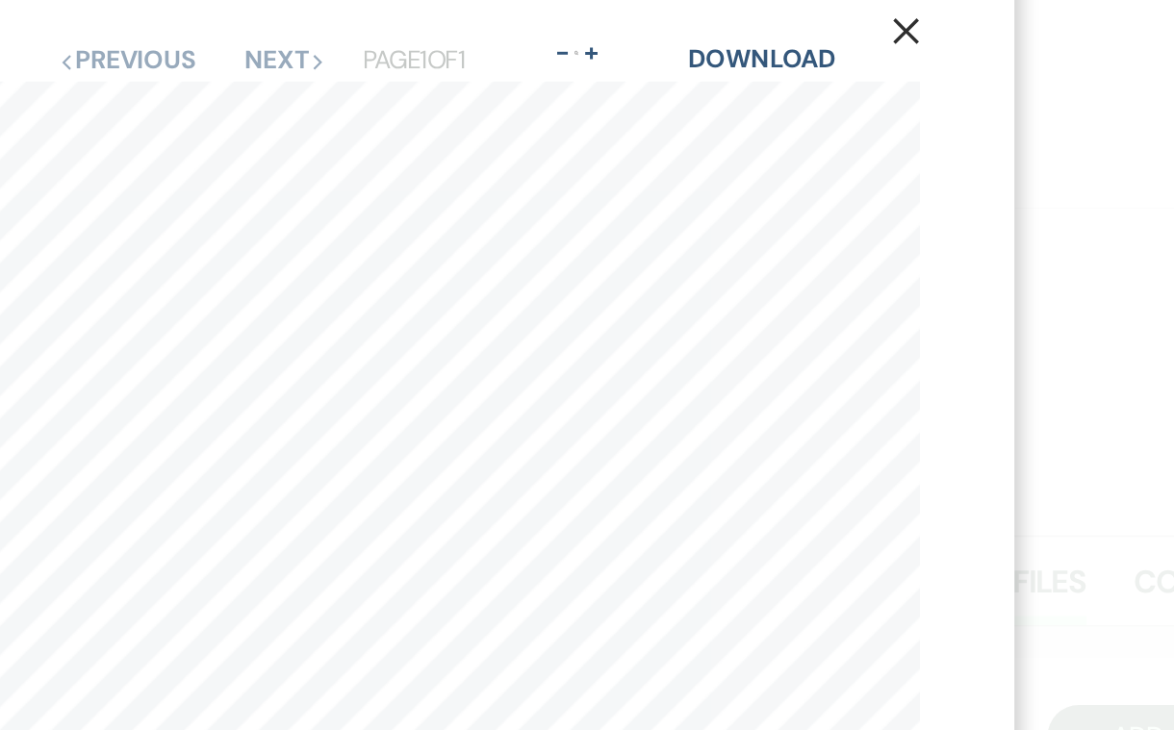
click at [694, 165] on div "X Previous Previous Next Next Page 1 of 1 - Zoom + Download SHOULD ANY OF THE A…" at bounding box center [587, 365] width 1174 height 730
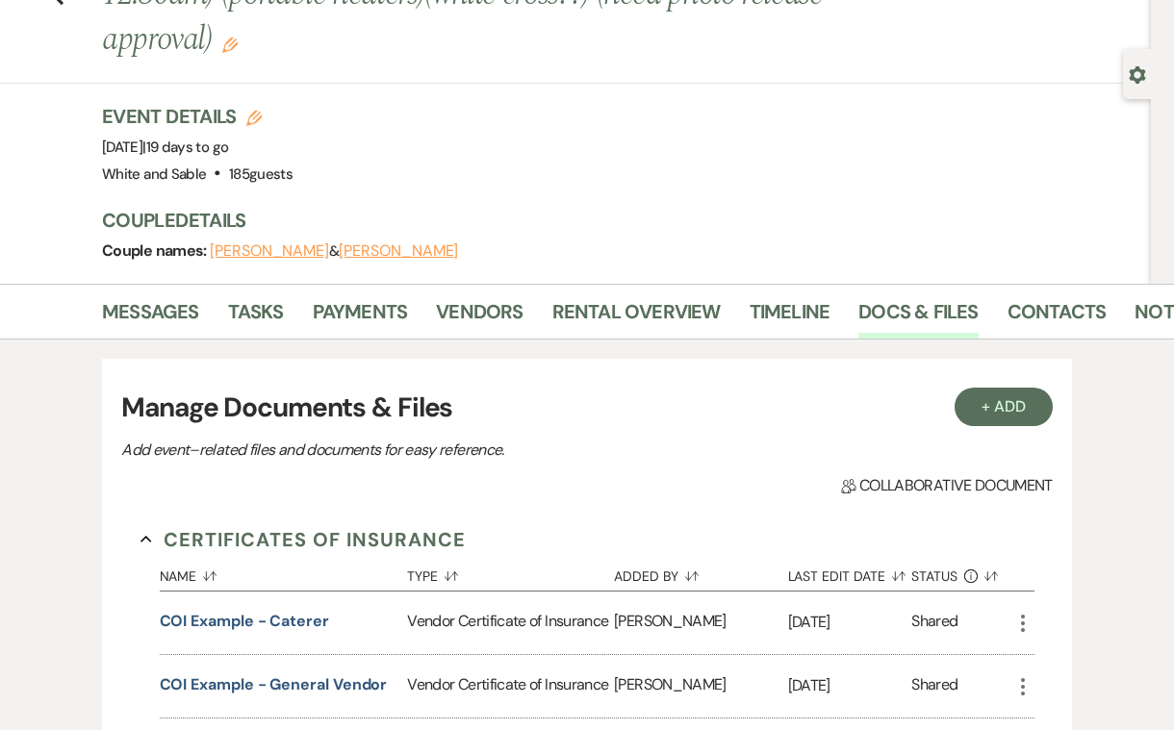
scroll to position [141, 0]
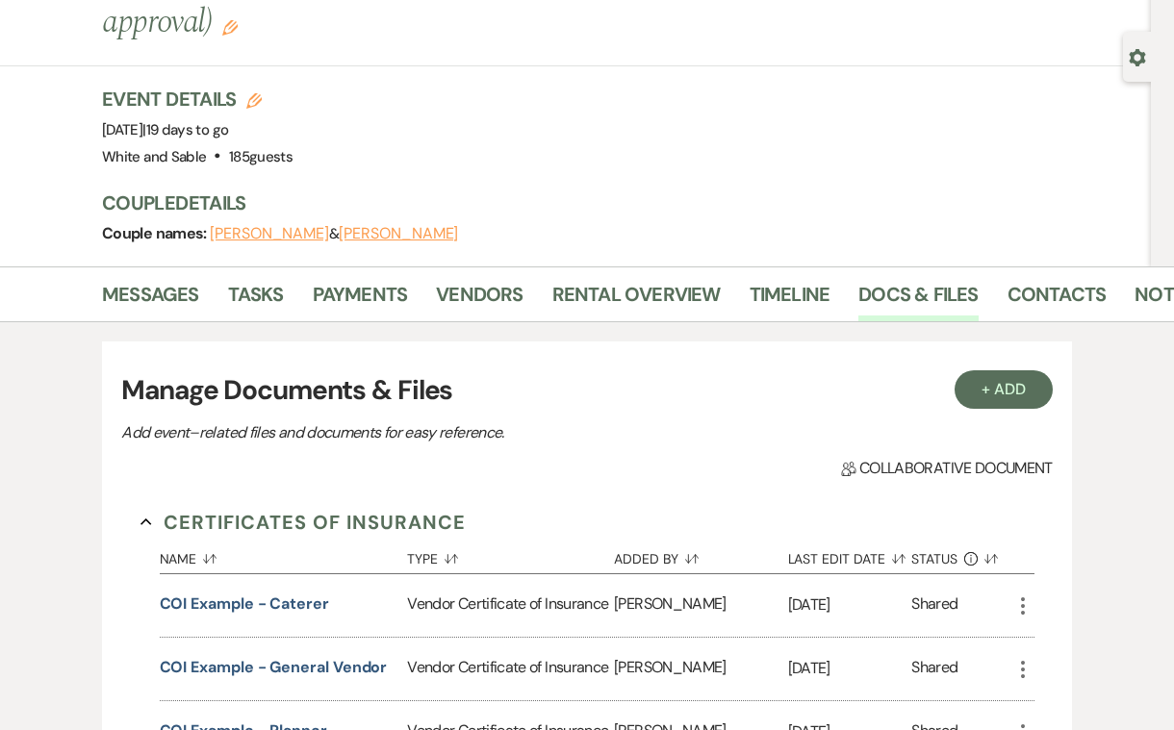
click at [246, 638] on div "COI Example - General Vendor" at bounding box center [284, 669] width 248 height 63
click at [232, 656] on button "COI Example - General Vendor" at bounding box center [274, 667] width 228 height 23
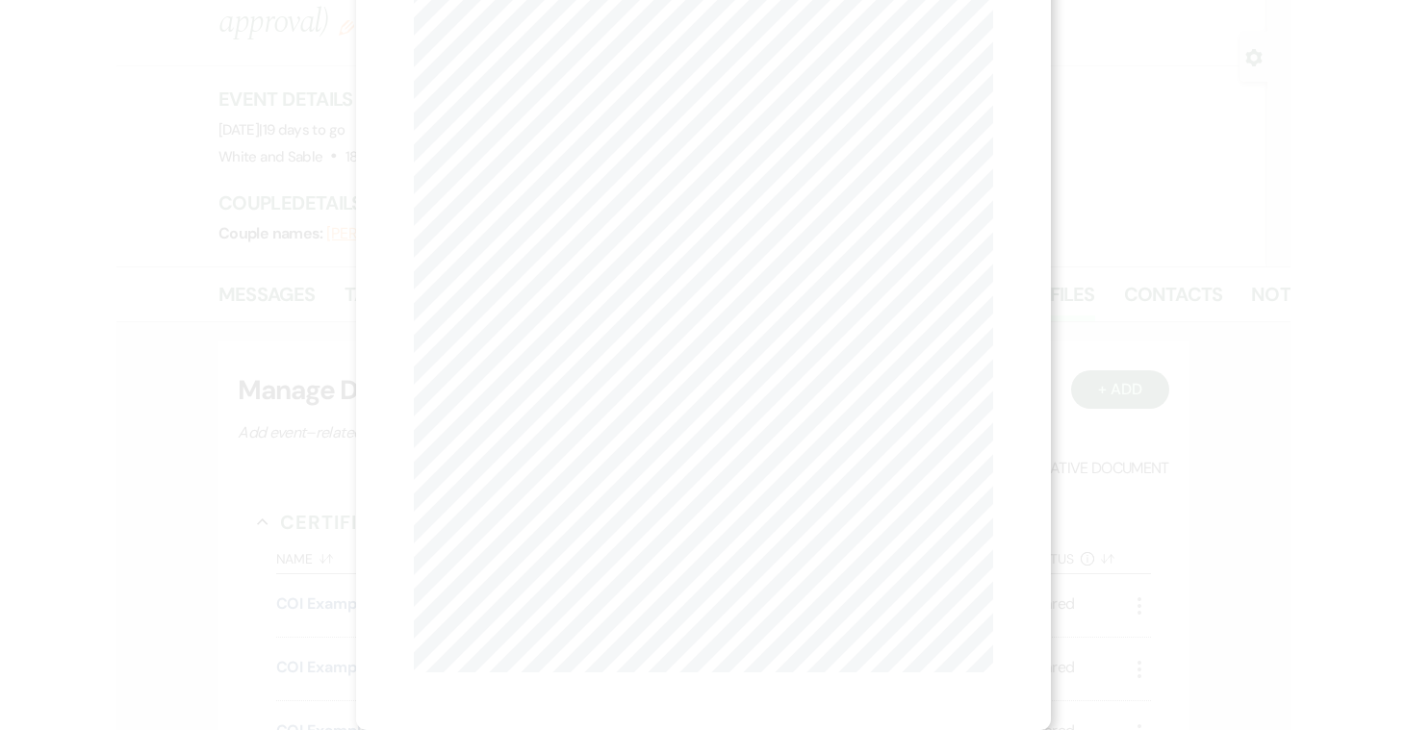
scroll to position [160, 0]
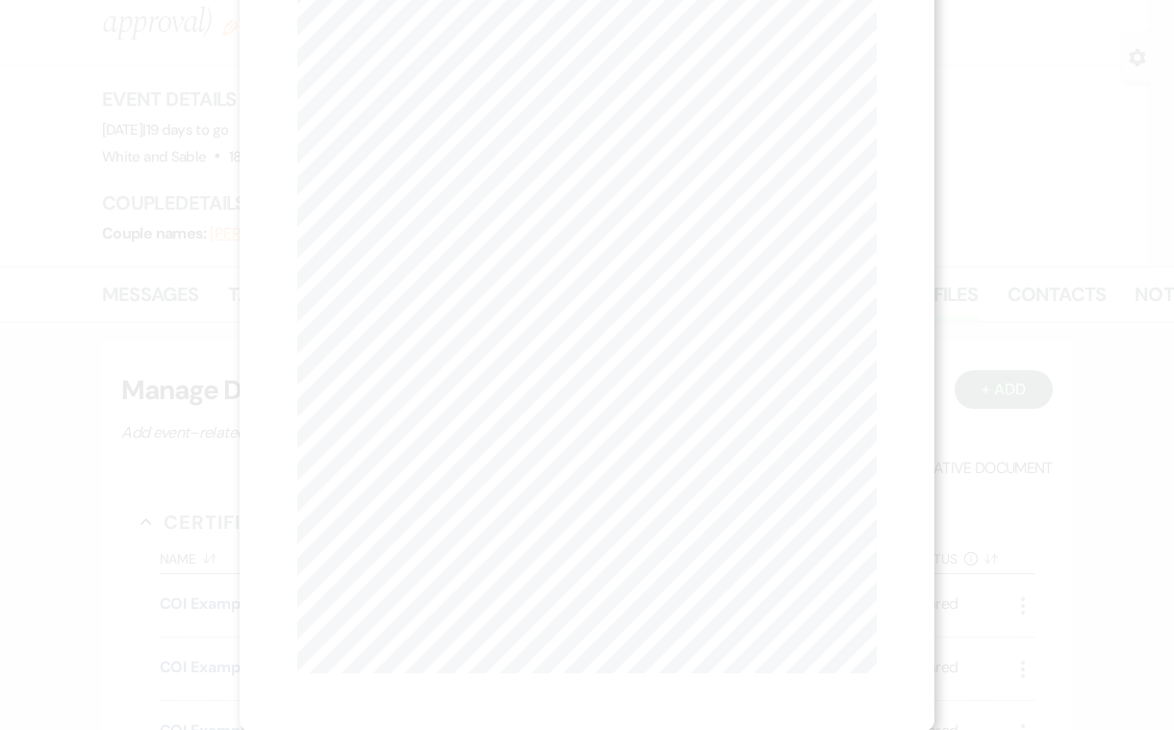
click at [192, 2] on div "X Previous Previous Next Next Page 1 of 1 - Zoom + Download Whit e & Sable, LL …" at bounding box center [587, 365] width 1174 height 730
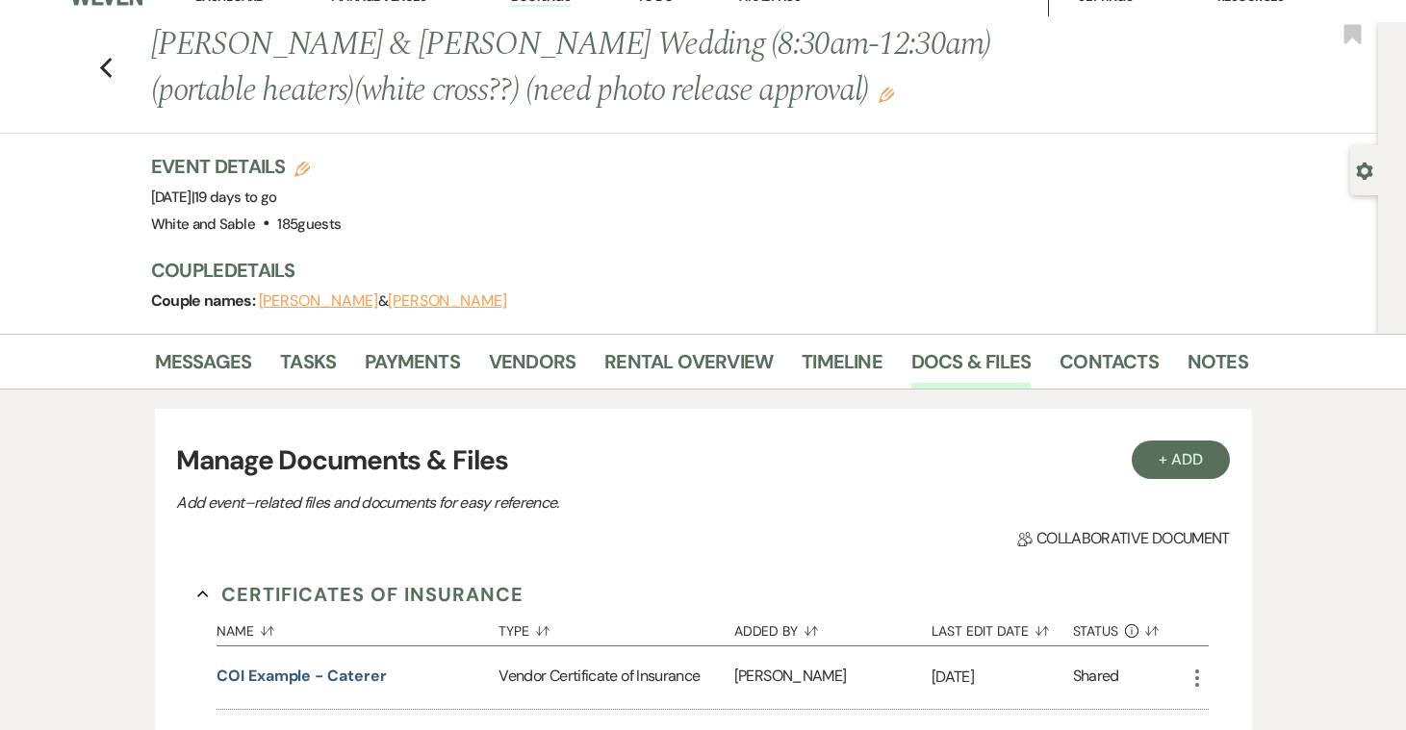
scroll to position [23, 0]
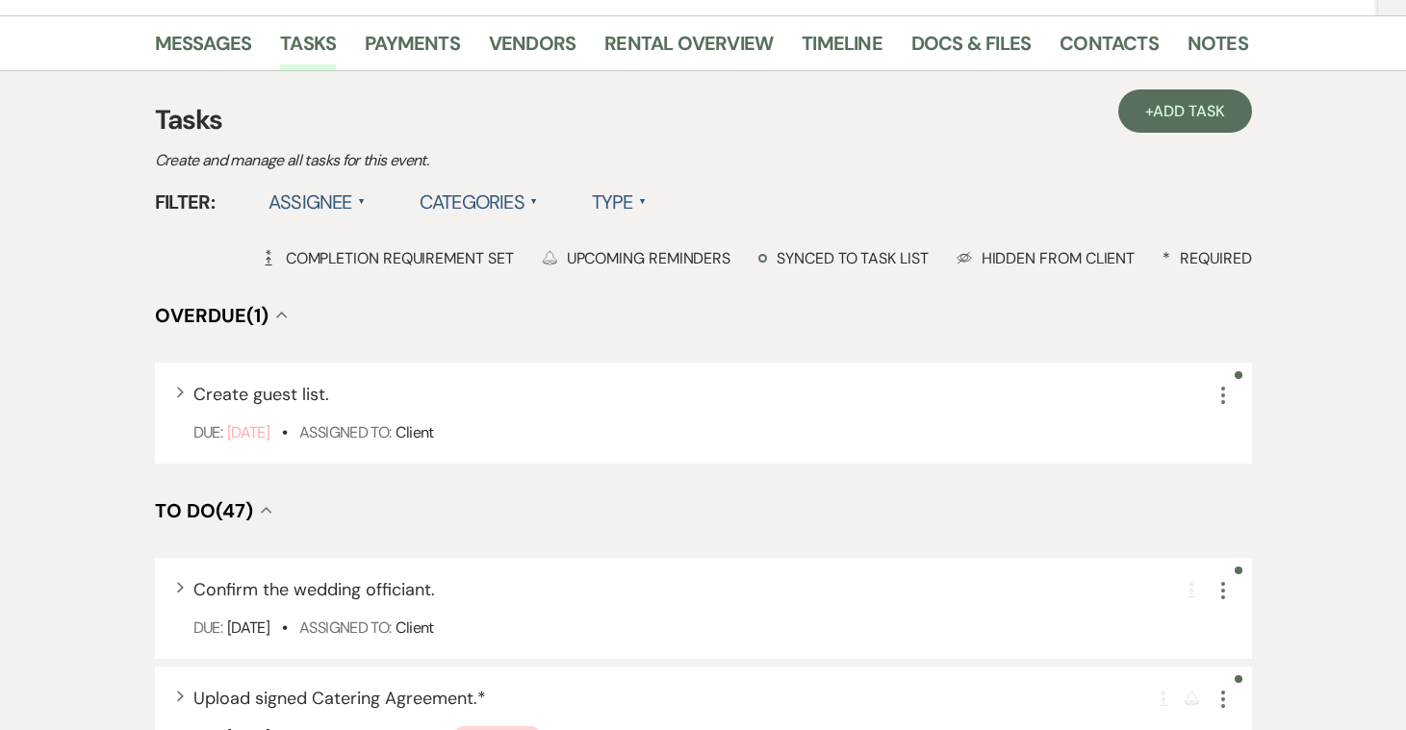
scroll to position [218, 0]
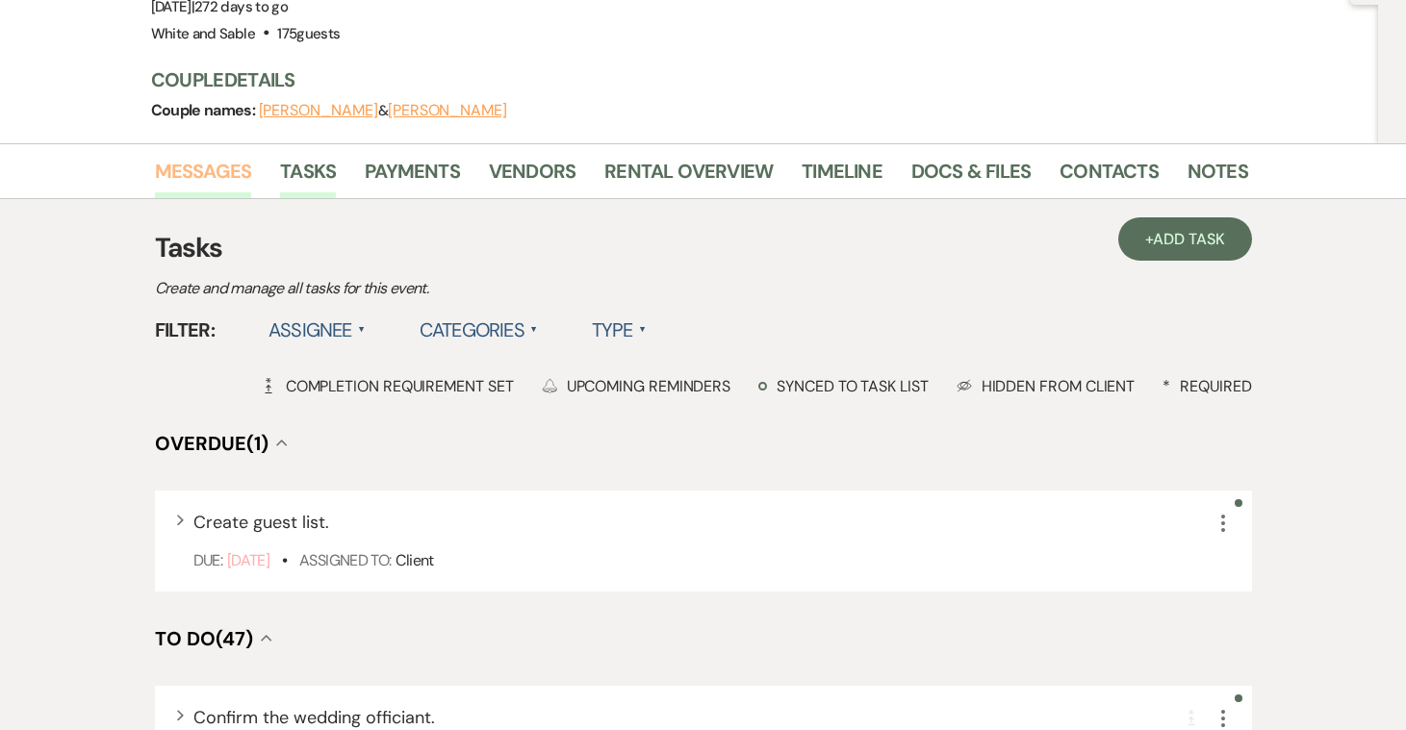
click at [235, 156] on link "Messages" at bounding box center [203, 177] width 97 height 42
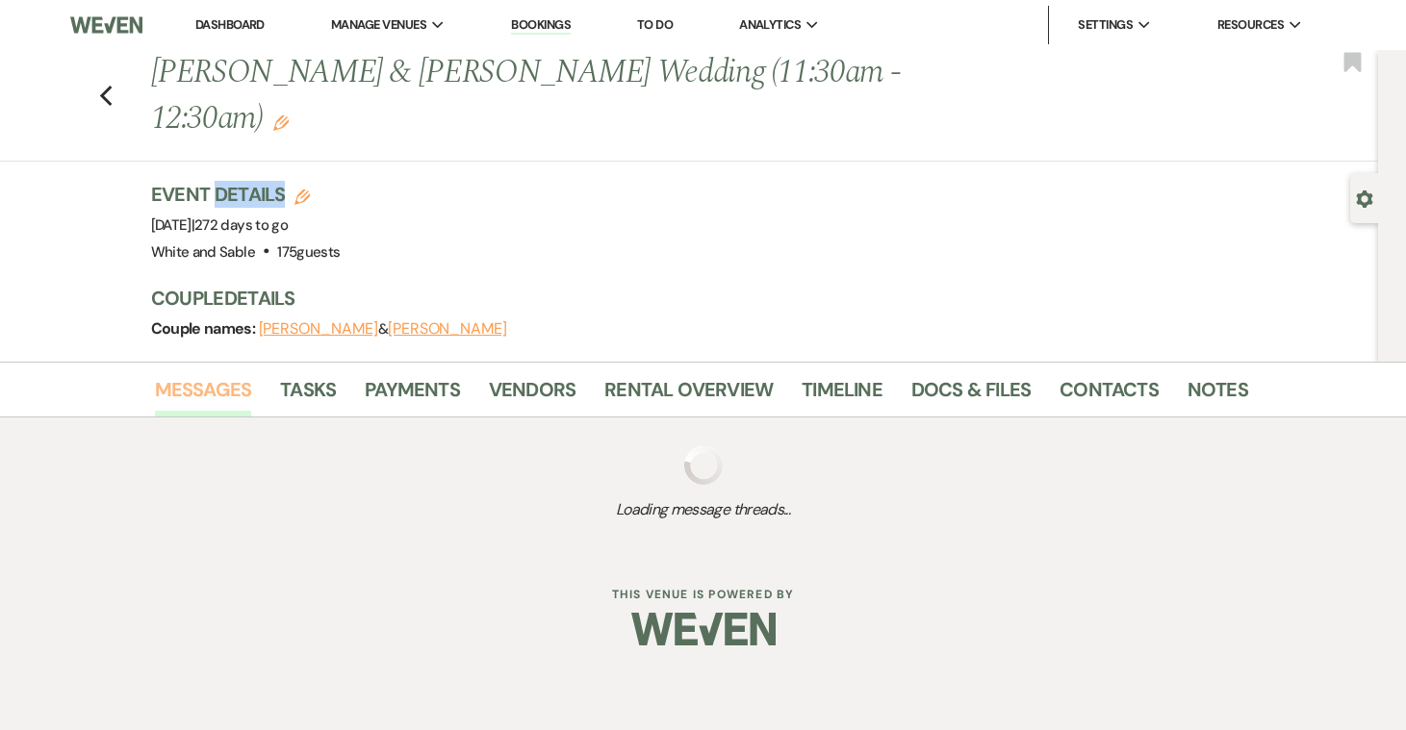
click at [235, 181] on h3 "Event Details Edit" at bounding box center [246, 194] width 190 height 27
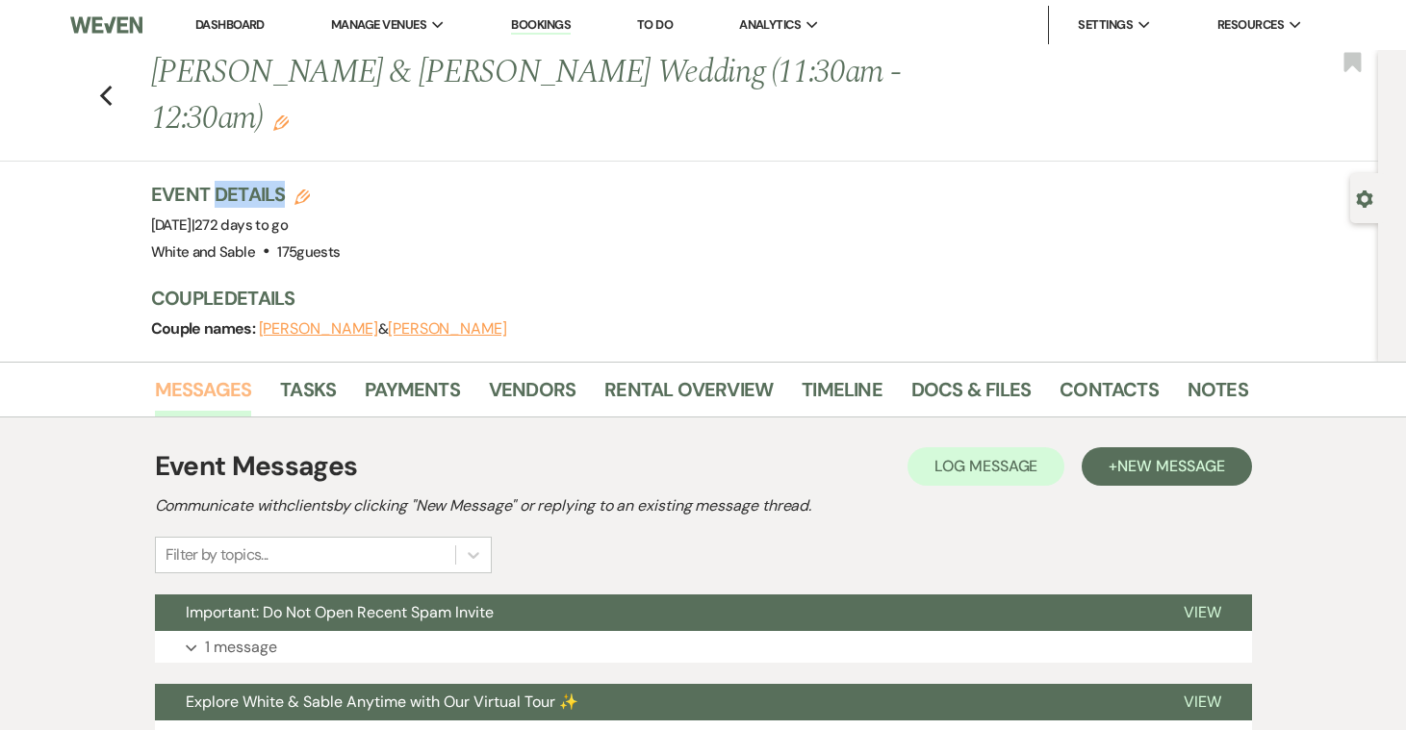
click at [201, 374] on link "Messages" at bounding box center [203, 395] width 97 height 42
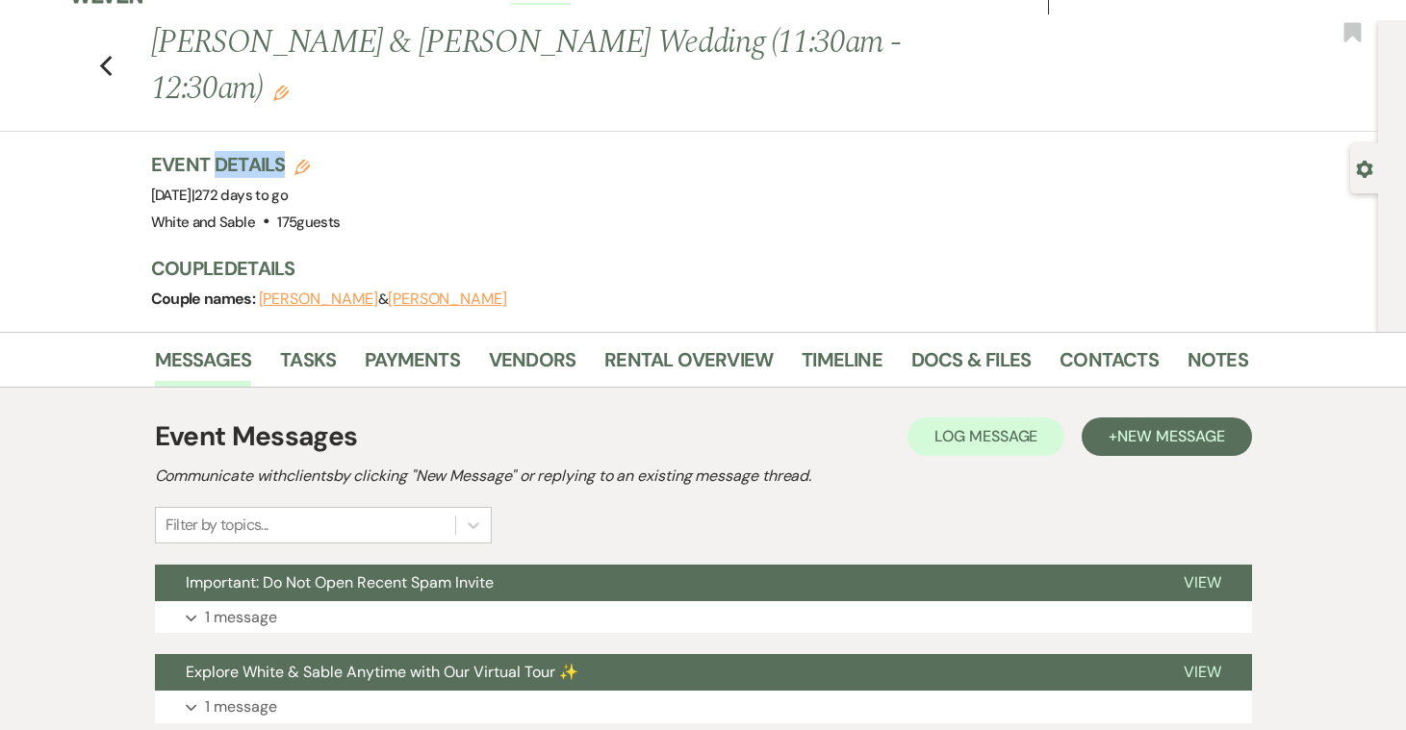
scroll to position [48, 0]
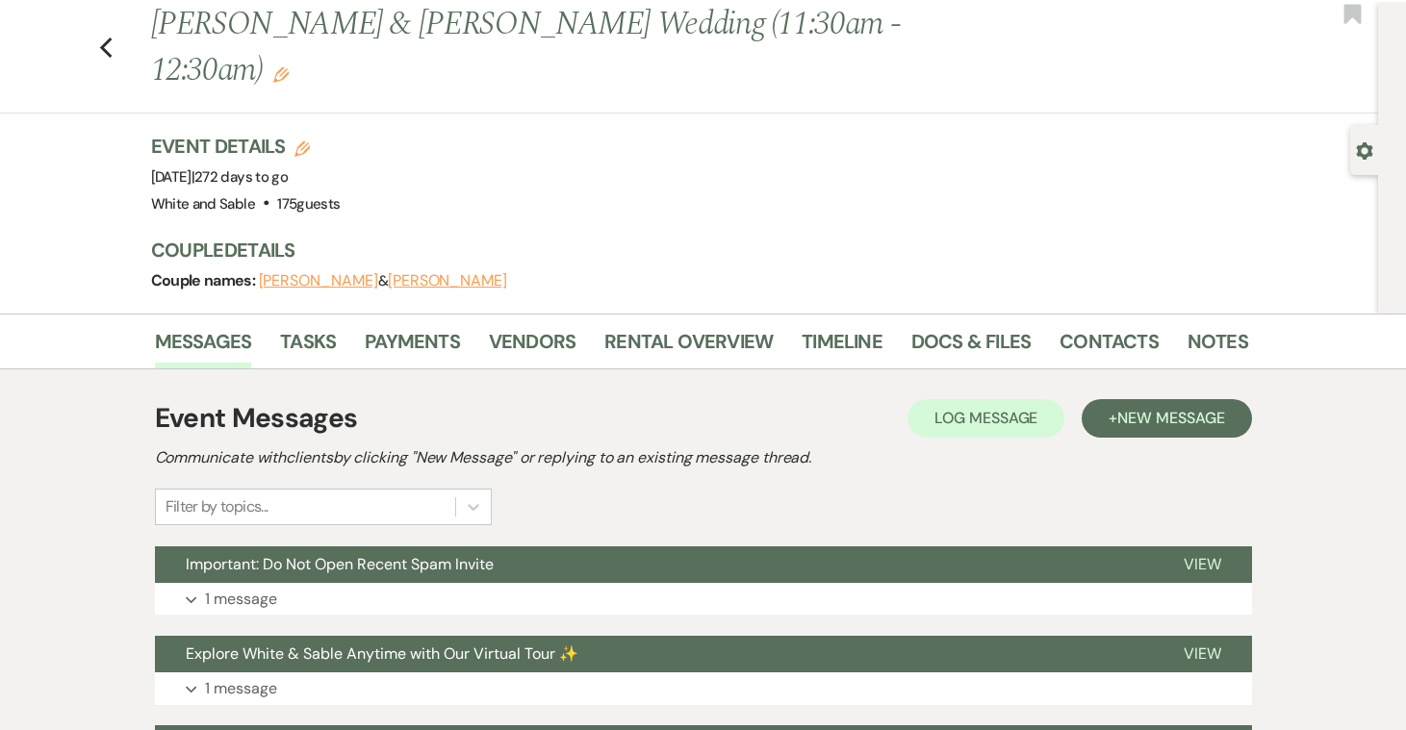
click at [1146, 398] on div "Event Messages Log Log Message + New Message" at bounding box center [703, 418] width 1097 height 40
click at [1143, 408] on span "New Message" at bounding box center [1170, 418] width 107 height 20
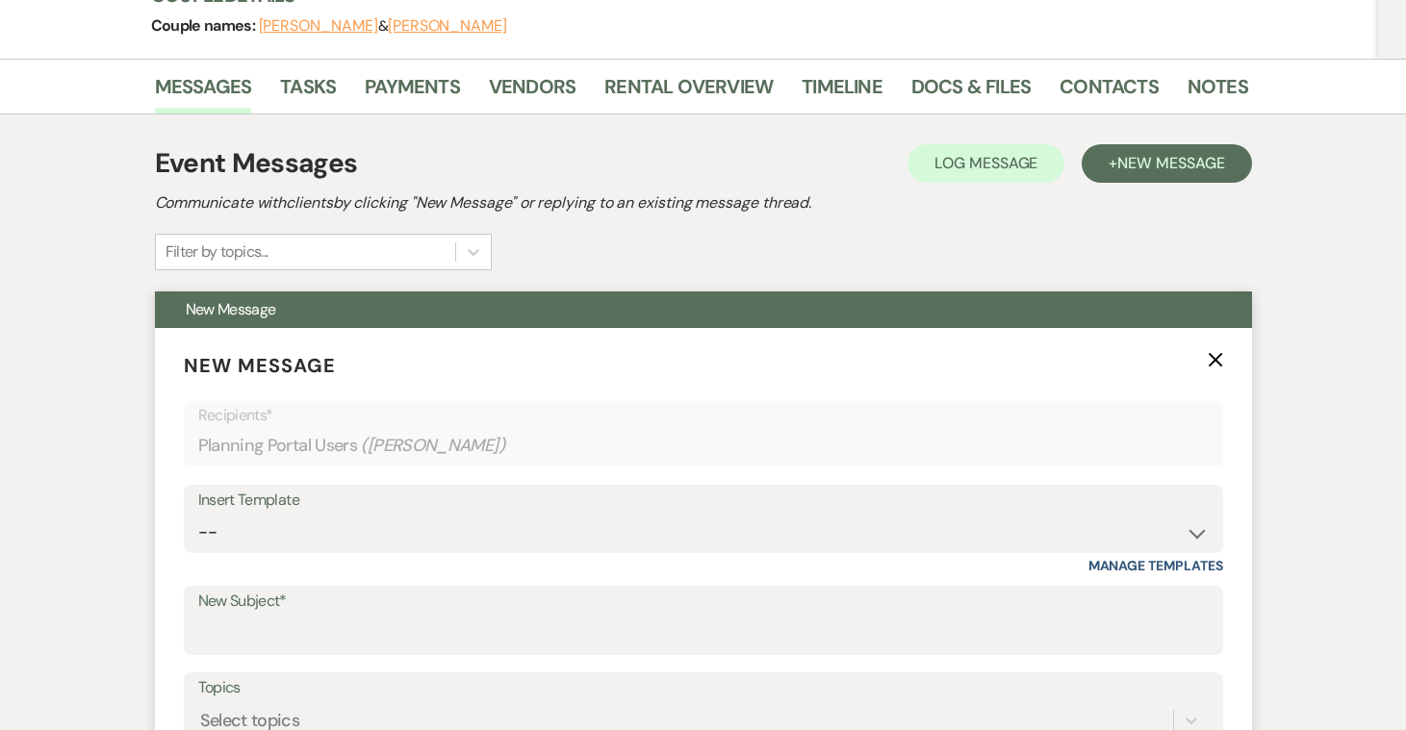
scroll to position [323, 0]
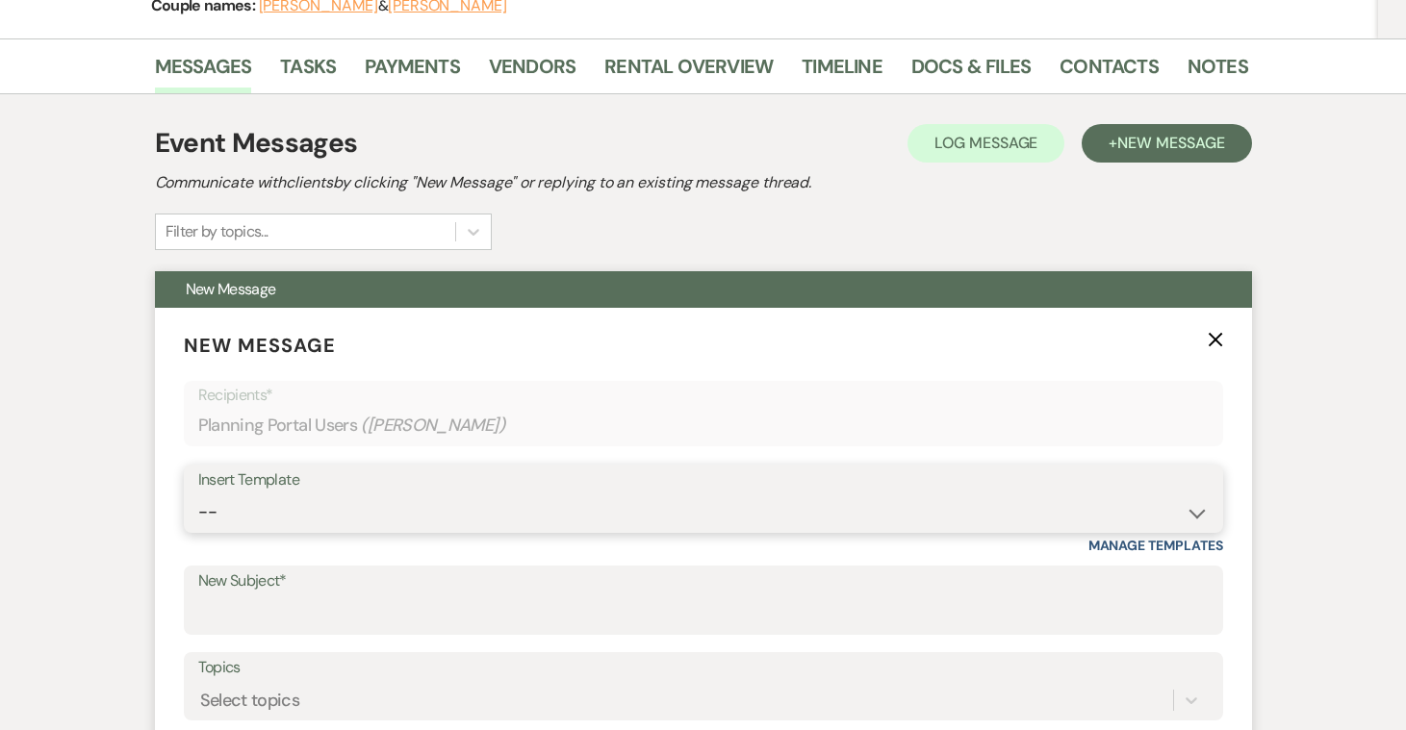
select select "4586"
type input "Inventory Information (tables and chairs)"
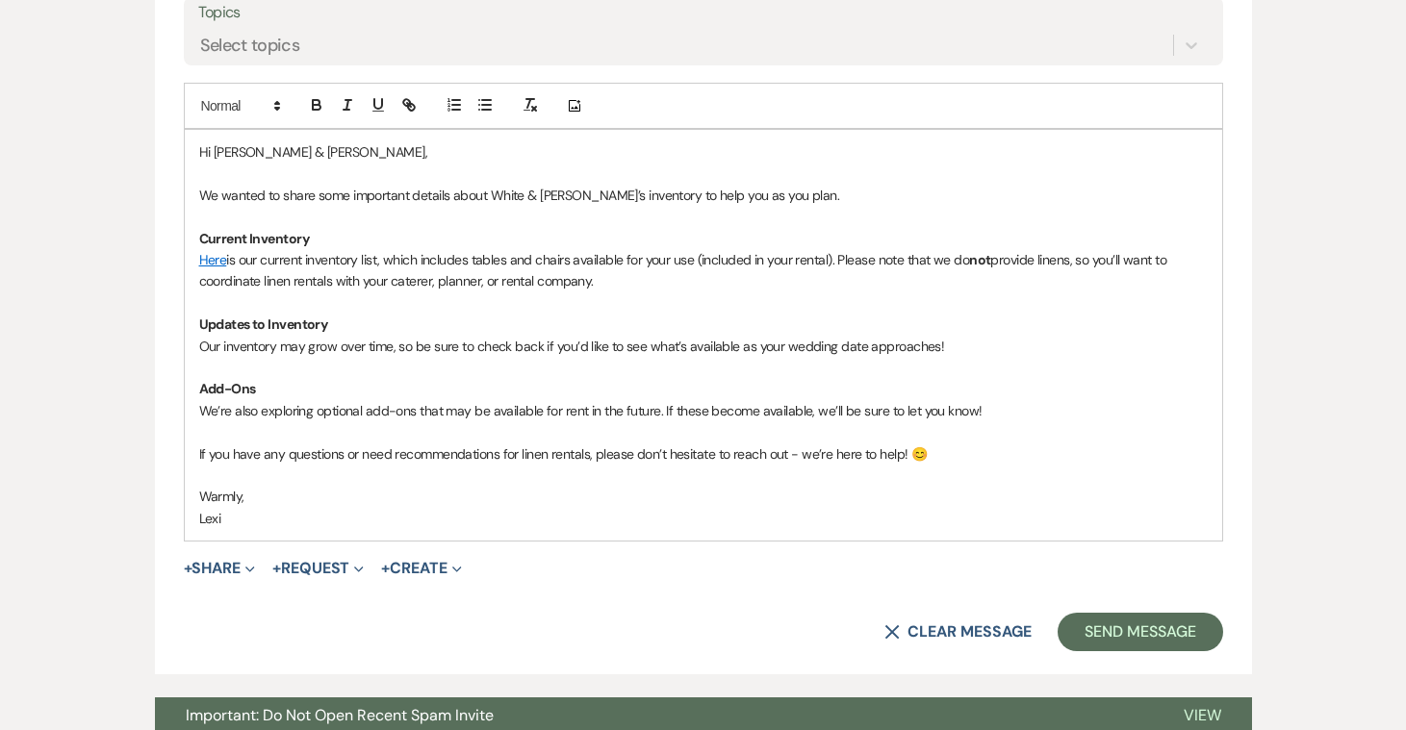
scroll to position [1031, 0]
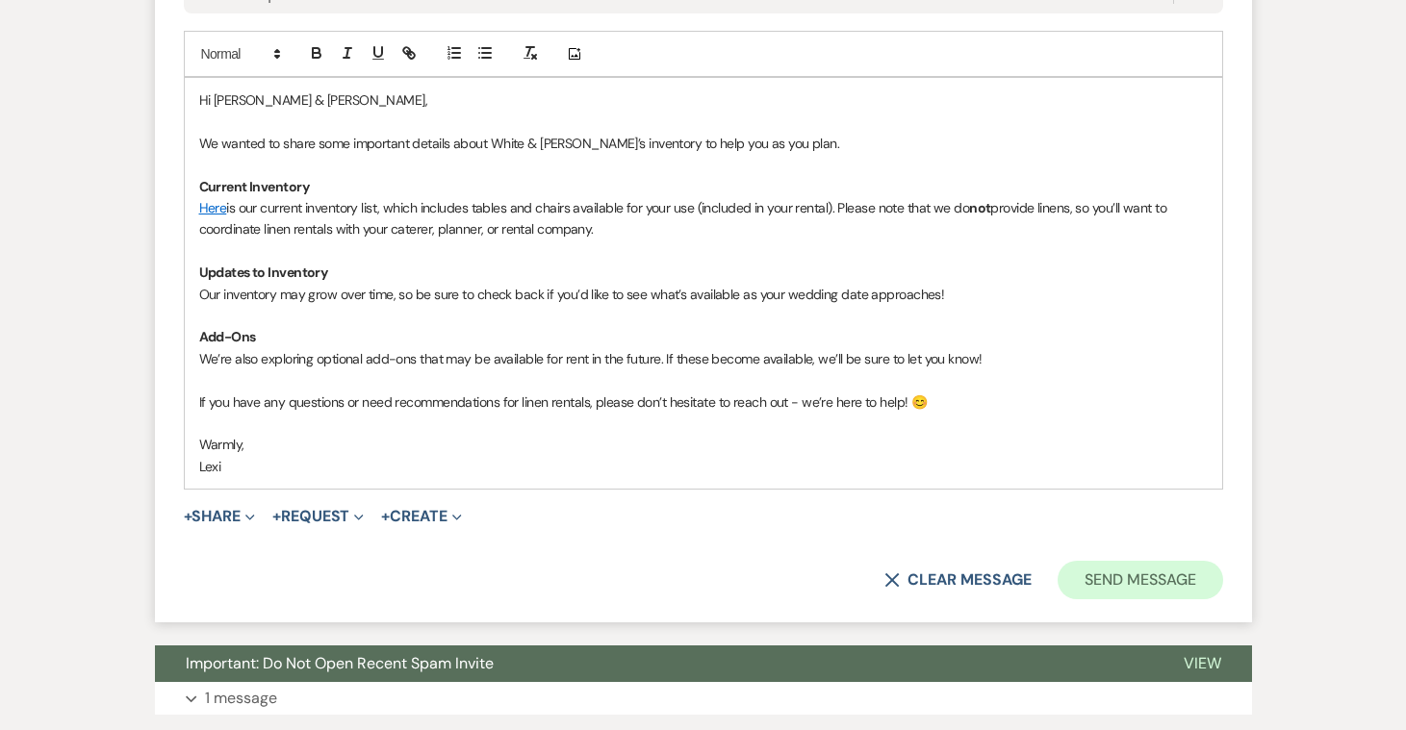
click at [1096, 561] on button "Send Message" at bounding box center [1140, 580] width 165 height 38
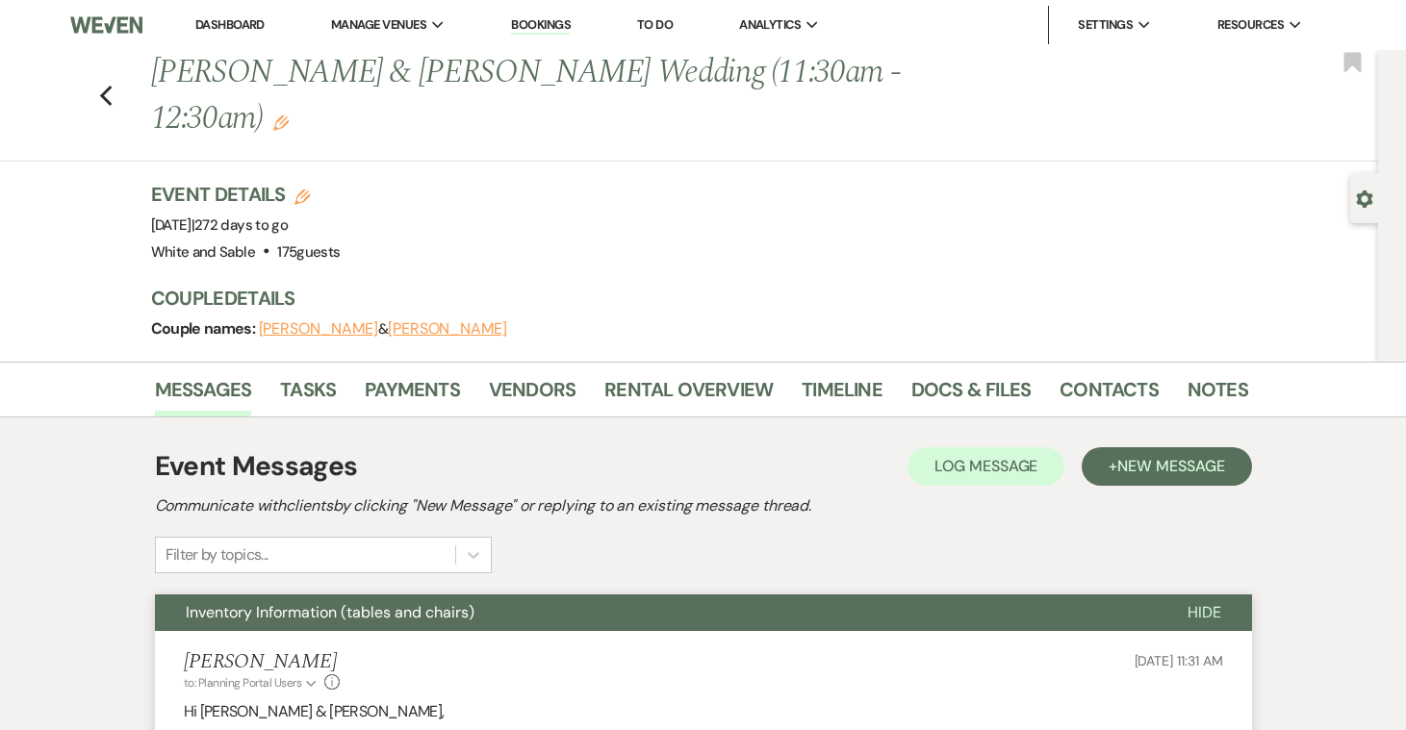
scroll to position [0, 0]
click at [338, 370] on li "Tasks" at bounding box center [322, 393] width 85 height 46
click at [318, 374] on link "Tasks" at bounding box center [308, 395] width 56 height 42
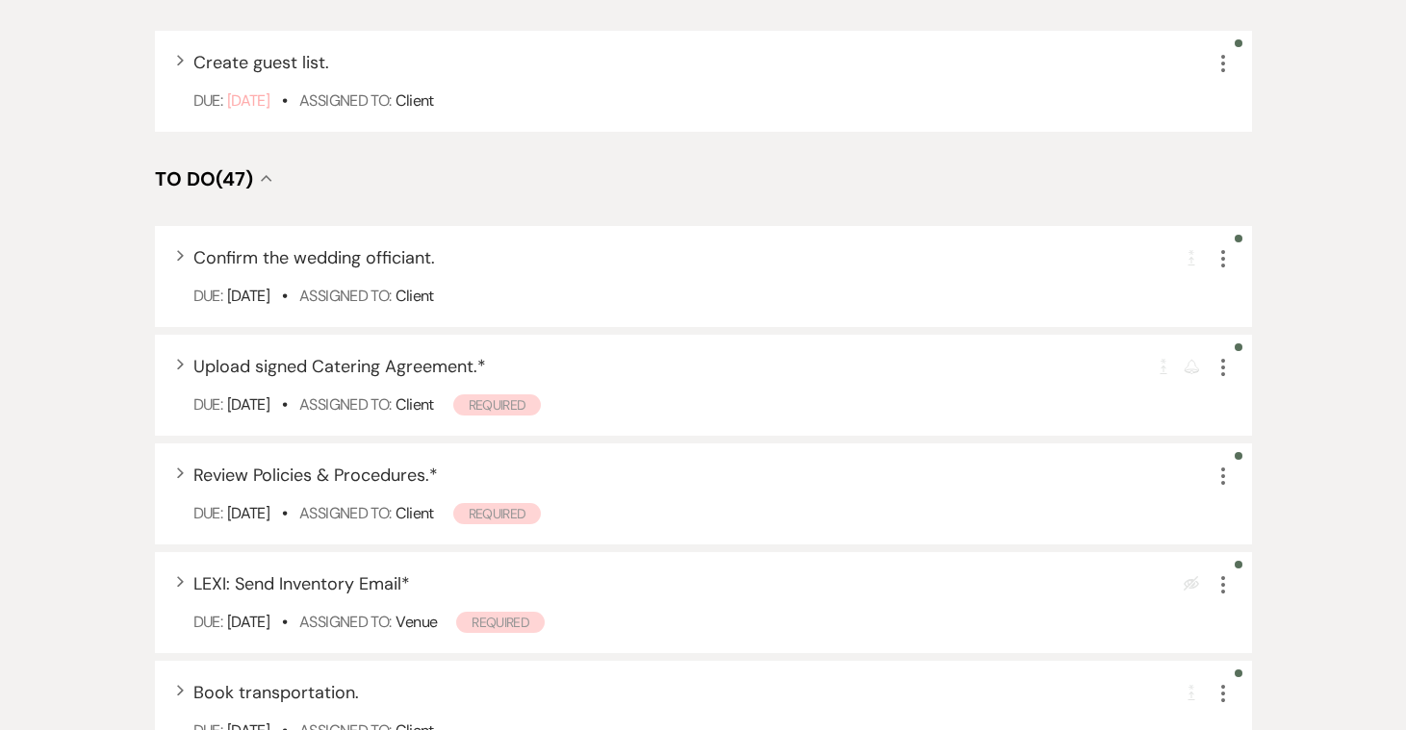
scroll to position [694, 0]
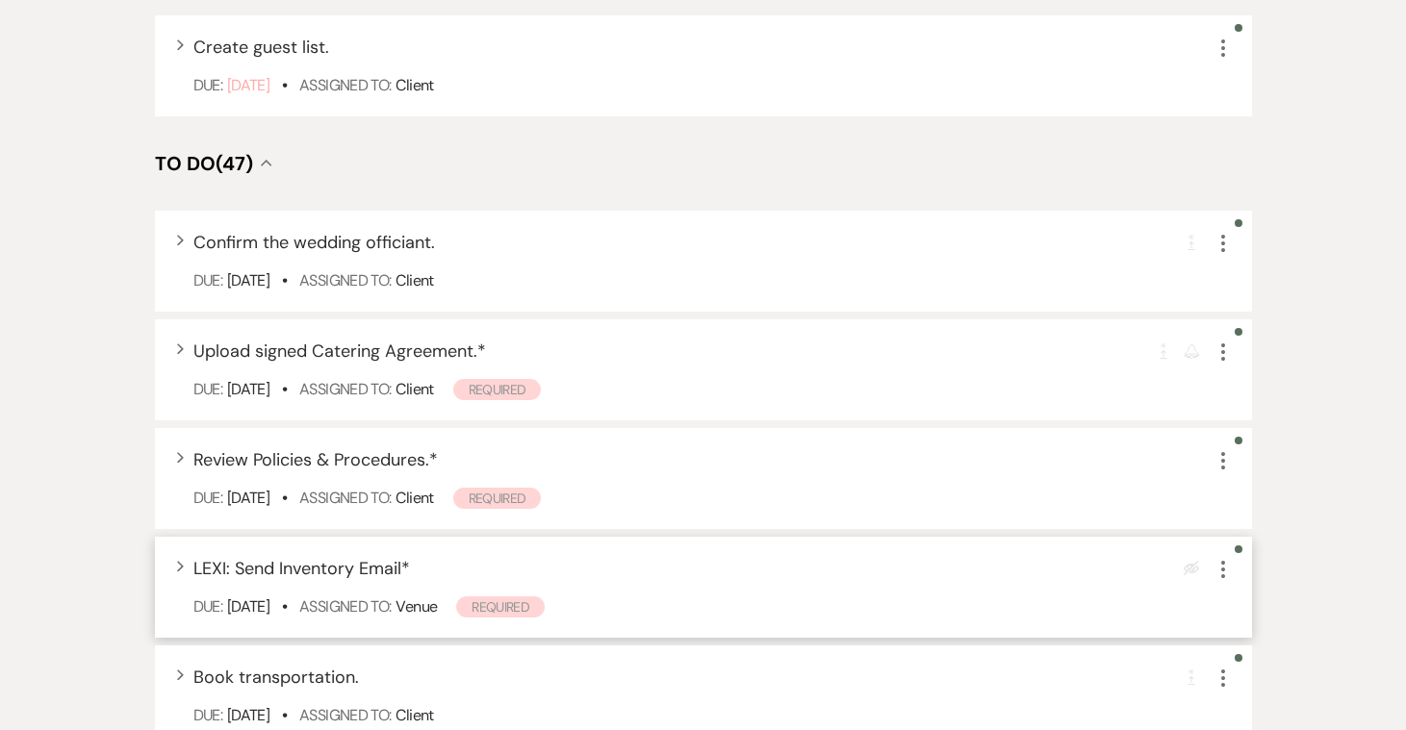
click at [1214, 558] on icon "More" at bounding box center [1222, 569] width 23 height 23
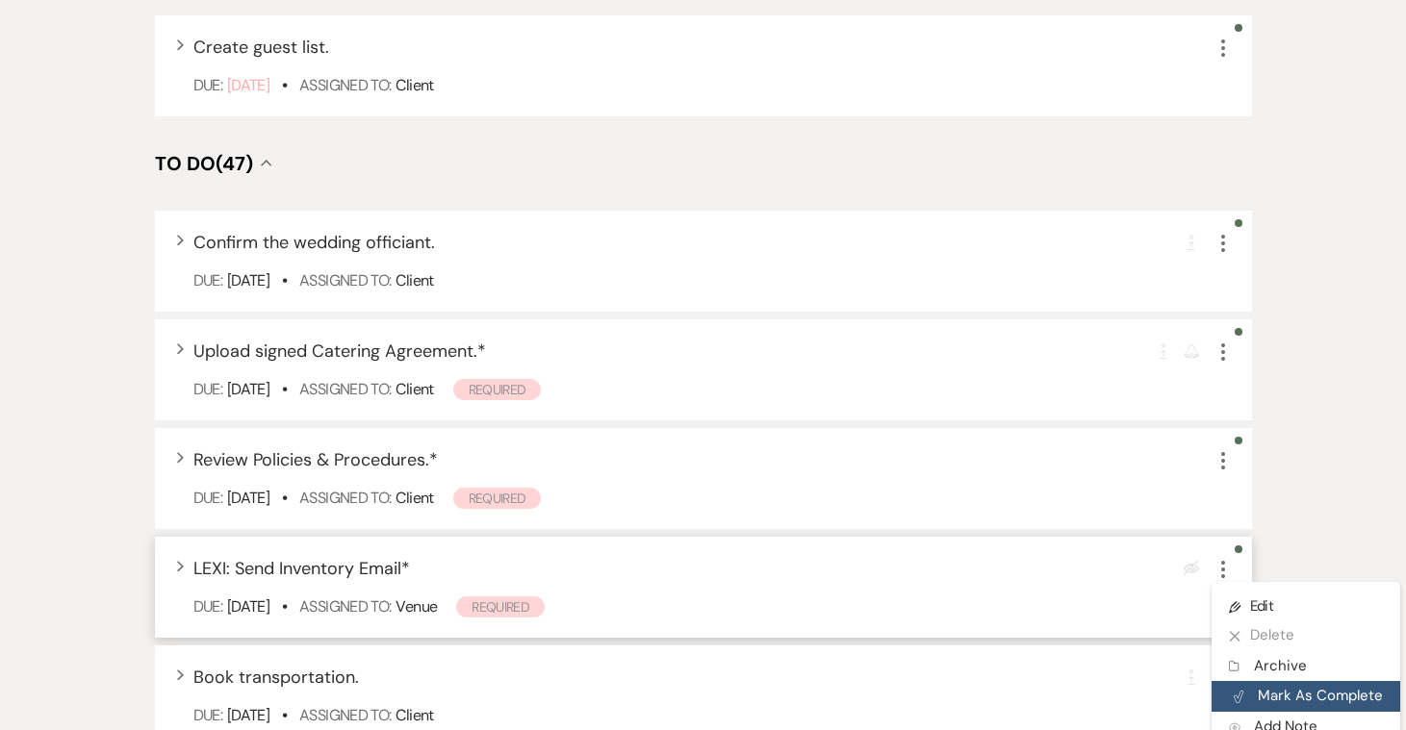
click at [1259, 681] on button "Plan Portal Link Mark As Complete" at bounding box center [1305, 696] width 189 height 31
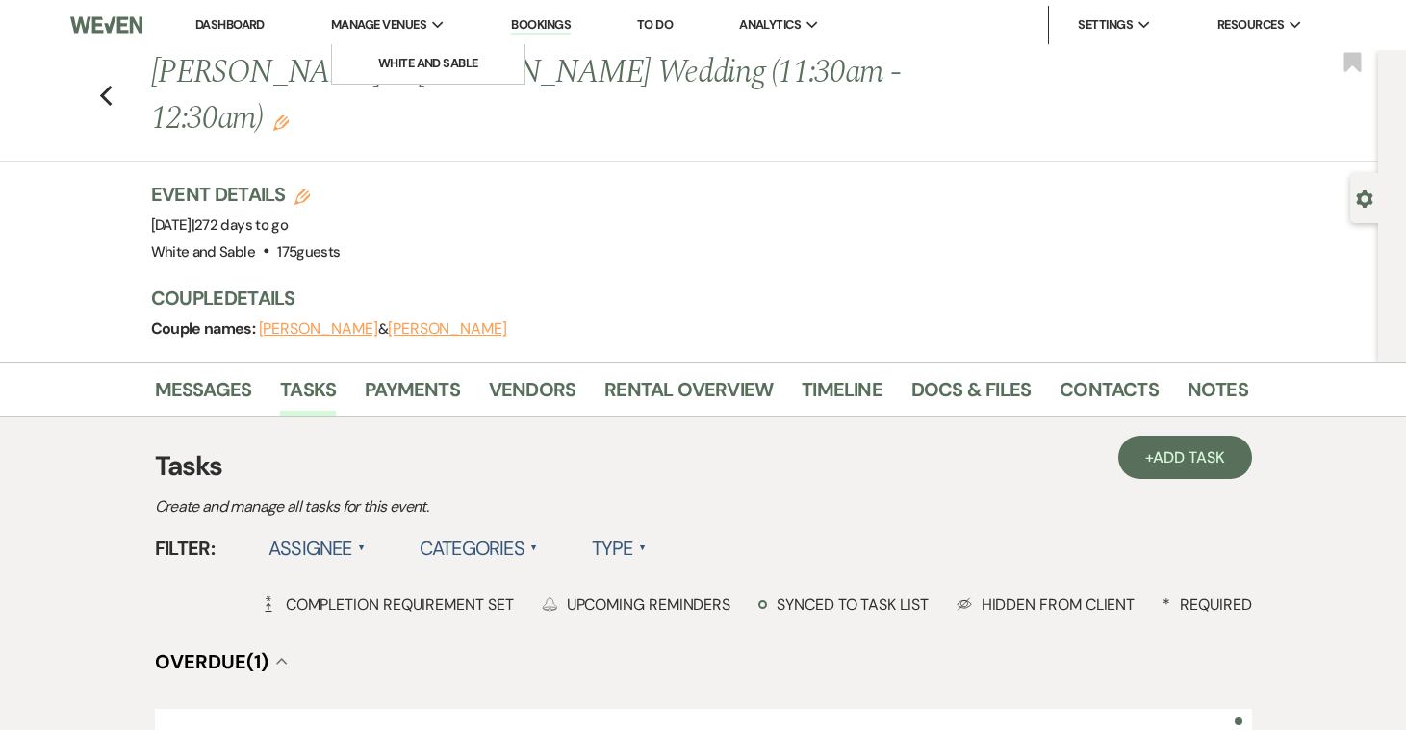
scroll to position [0, 0]
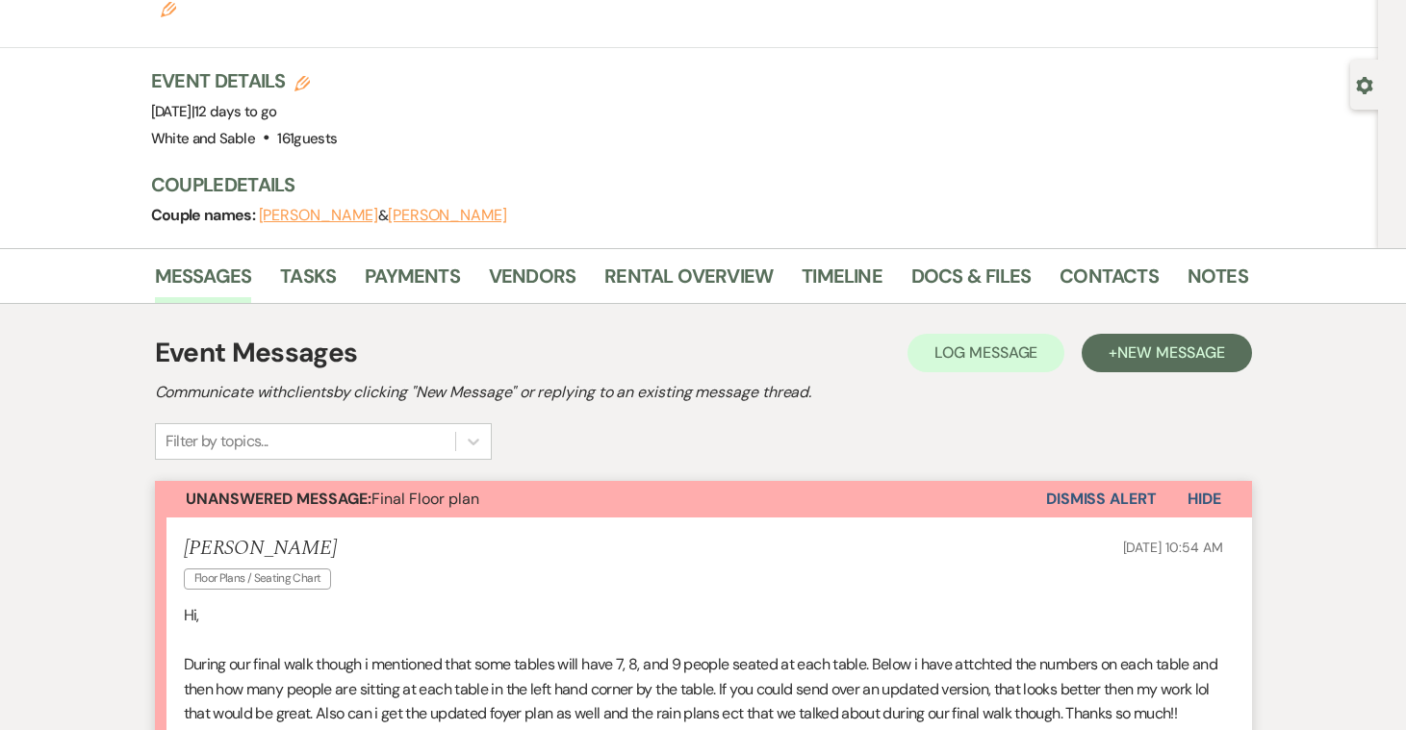
scroll to position [115, 0]
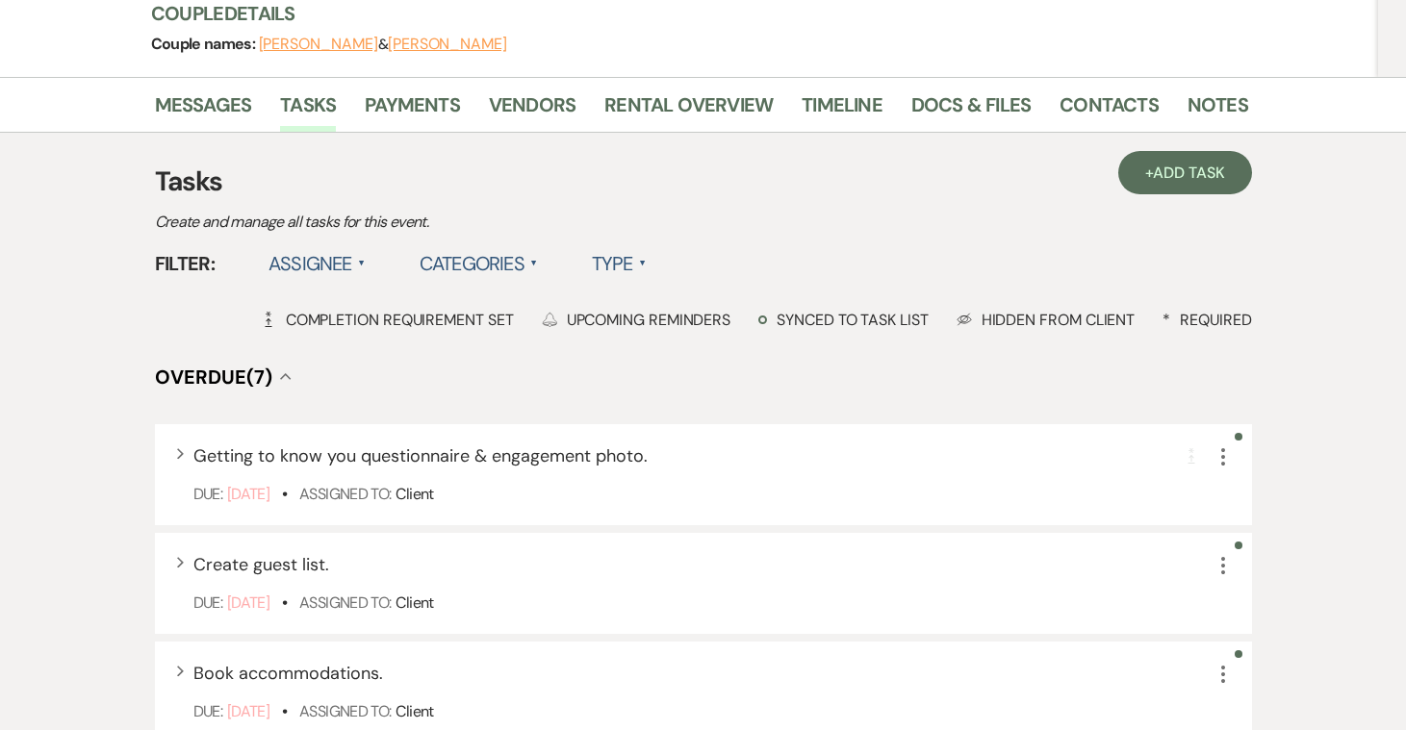
scroll to position [194, 0]
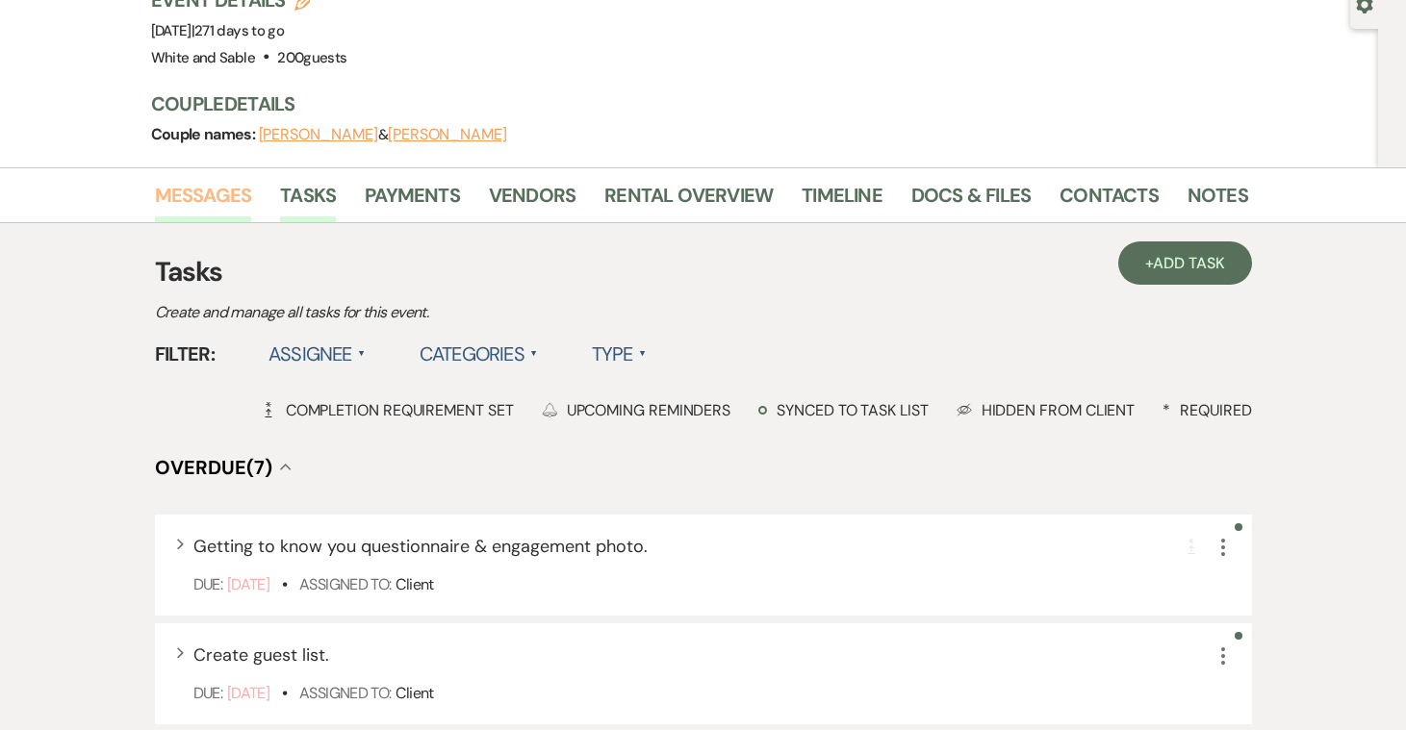
click at [238, 180] on link "Messages" at bounding box center [203, 201] width 97 height 42
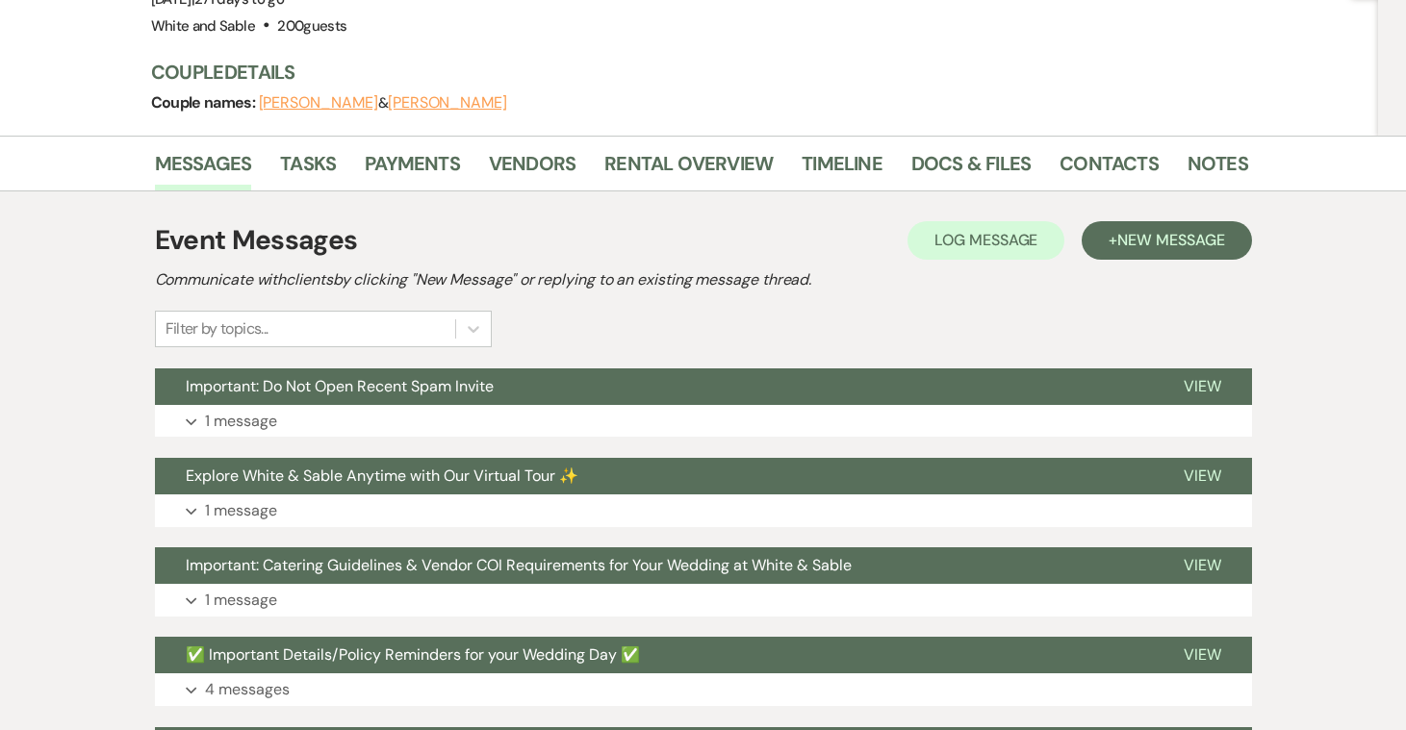
scroll to position [239, 0]
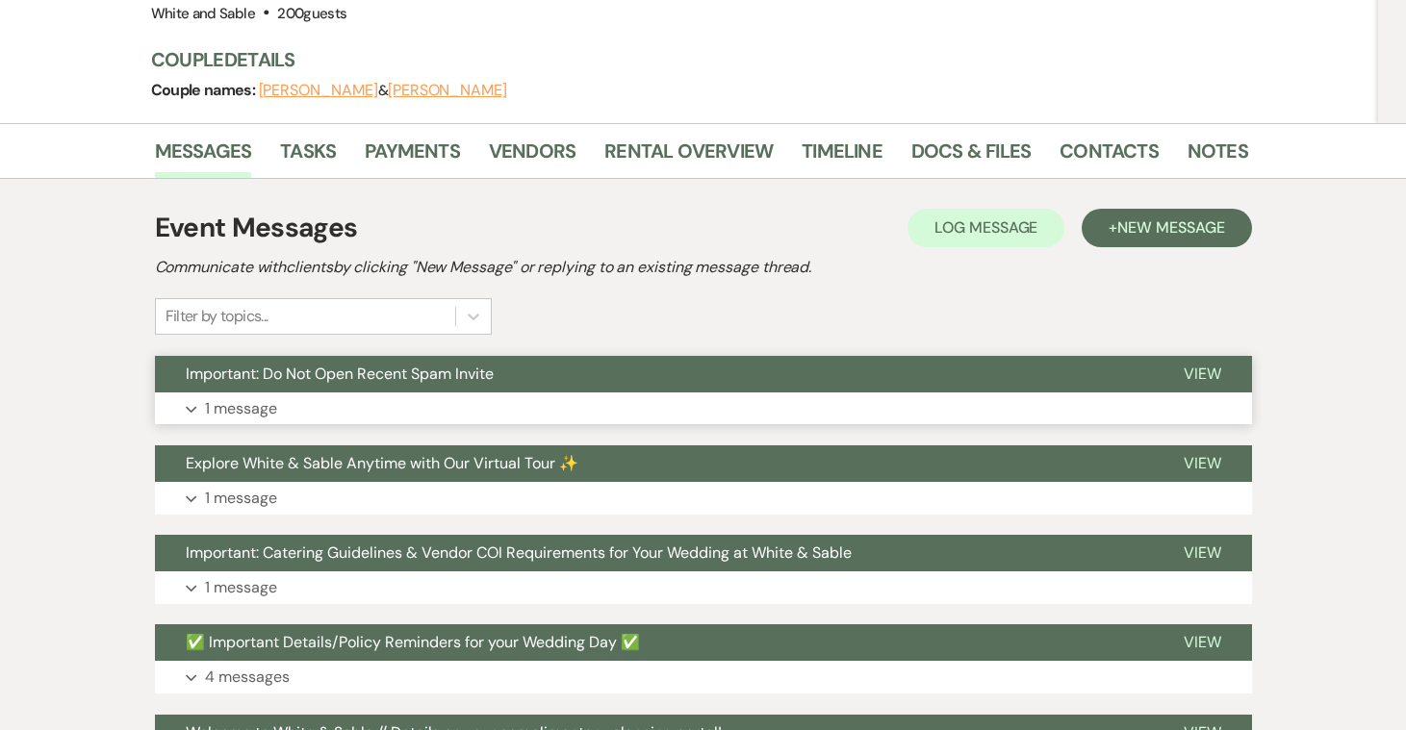
click at [257, 396] on p "1 message" at bounding box center [241, 408] width 72 height 25
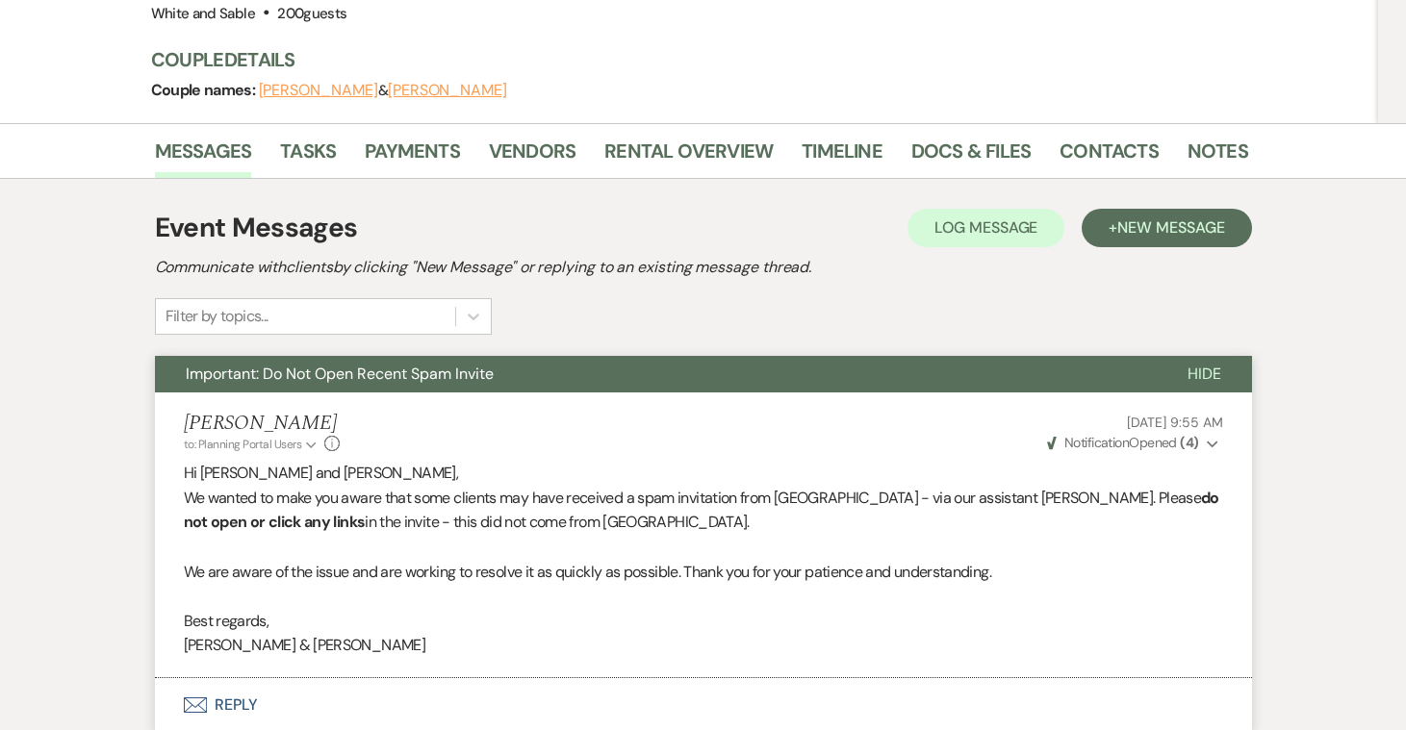
click at [1147, 208] on div "Event Messages Log Log Message + New Message Communicate with clients by clicki…" at bounding box center [703, 271] width 1097 height 127
click at [1142, 217] on span "New Message" at bounding box center [1170, 227] width 107 height 20
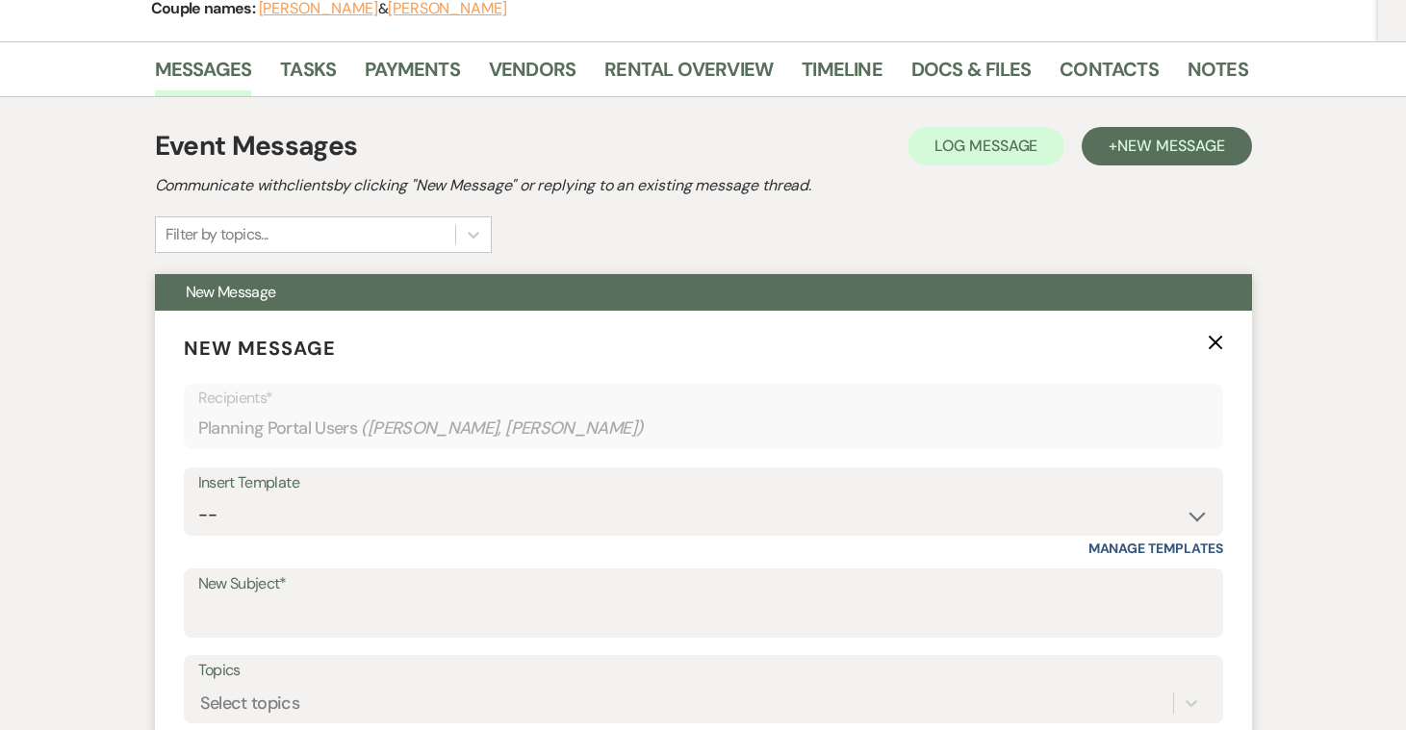
scroll to position [510, 0]
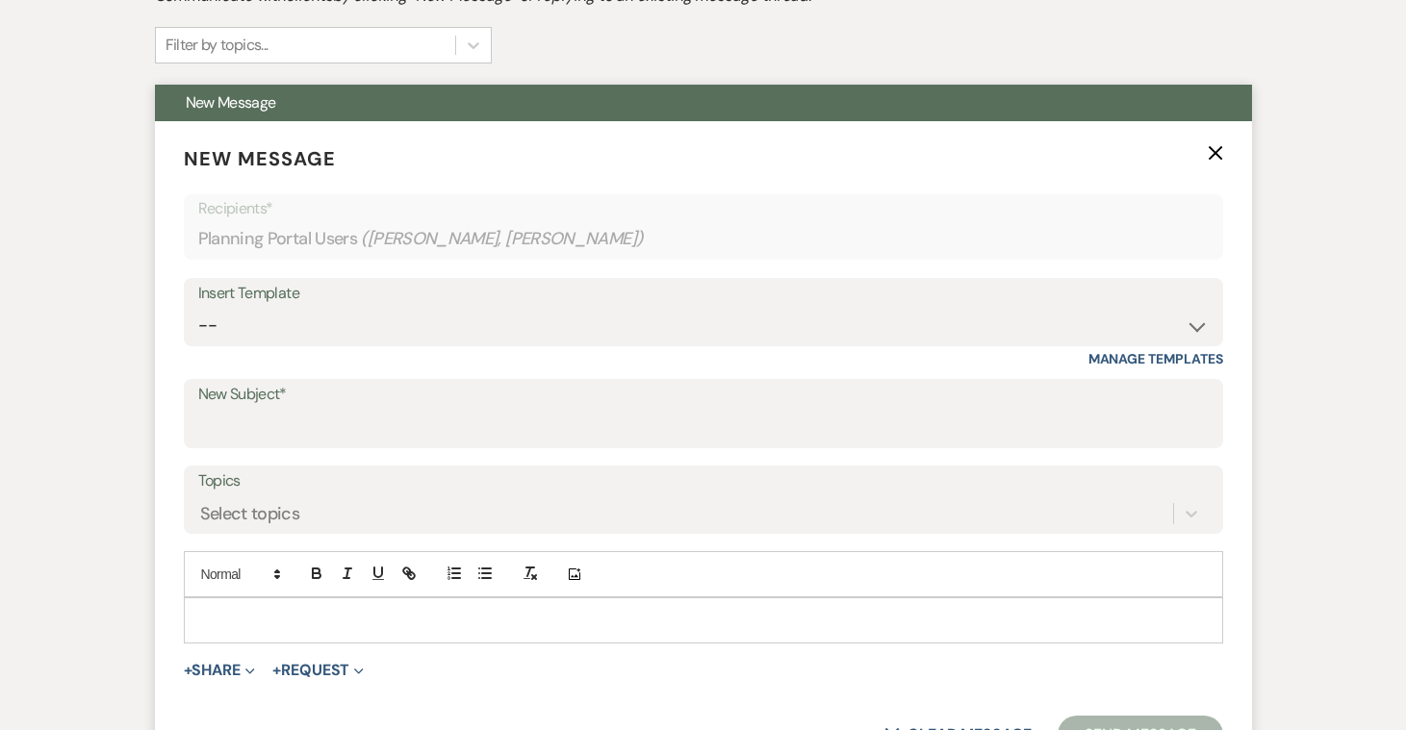
click at [255, 299] on div "Insert Template -- Inquiry Response (Venue Guide) Schedule - Venue Tour Appt Co…" at bounding box center [703, 323] width 1039 height 90
select select "4586"
type input "Inventory Information (tables and chairs)"
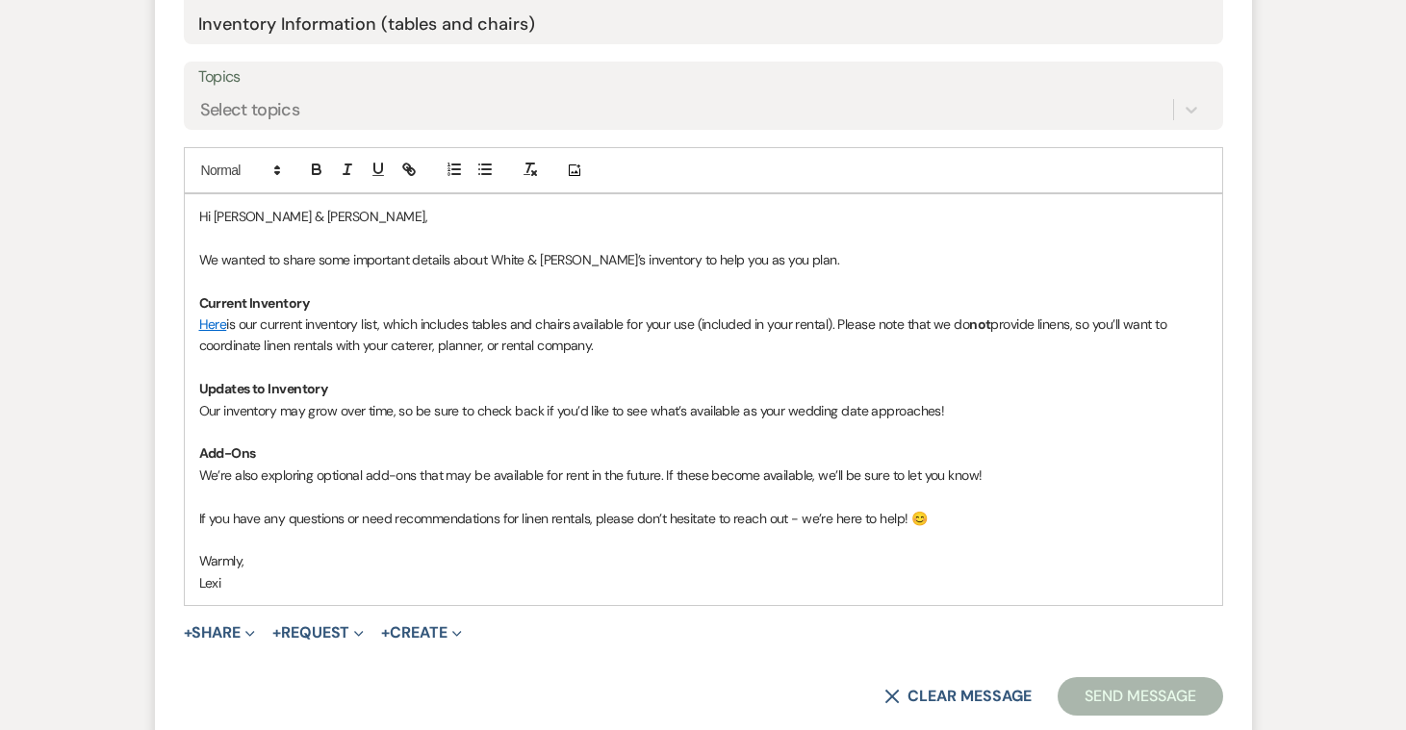
scroll to position [913, 0]
click at [1125, 678] on button "Send Message" at bounding box center [1140, 697] width 165 height 38
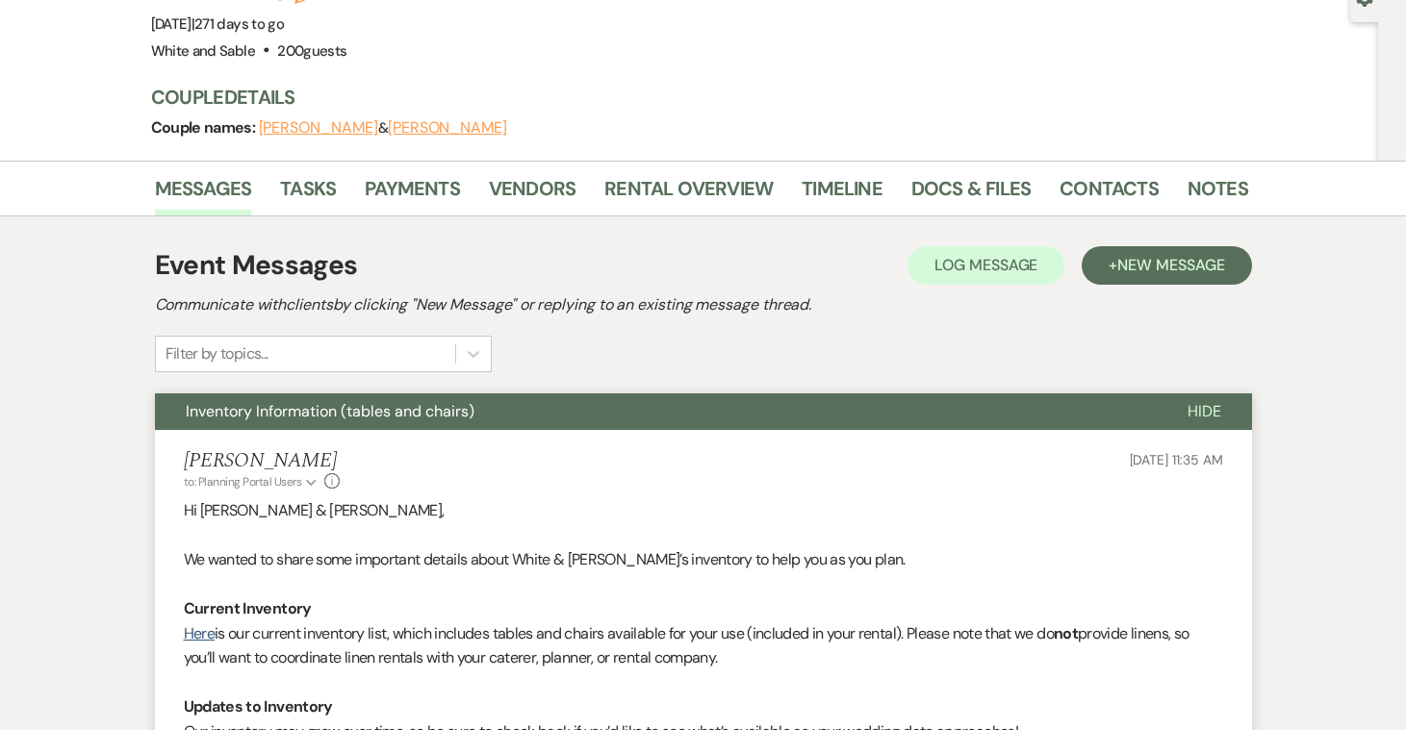
scroll to position [194, 0]
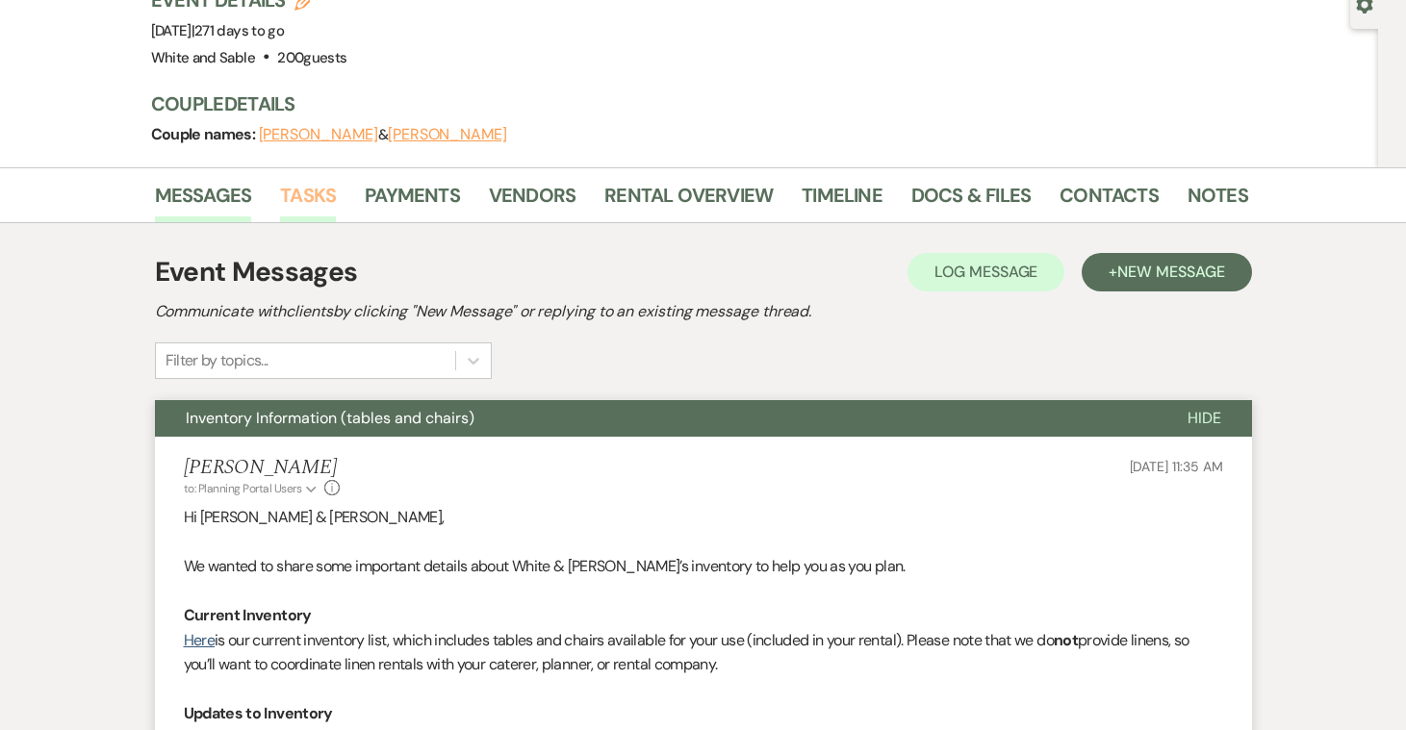
click at [317, 180] on link "Tasks" at bounding box center [308, 201] width 56 height 42
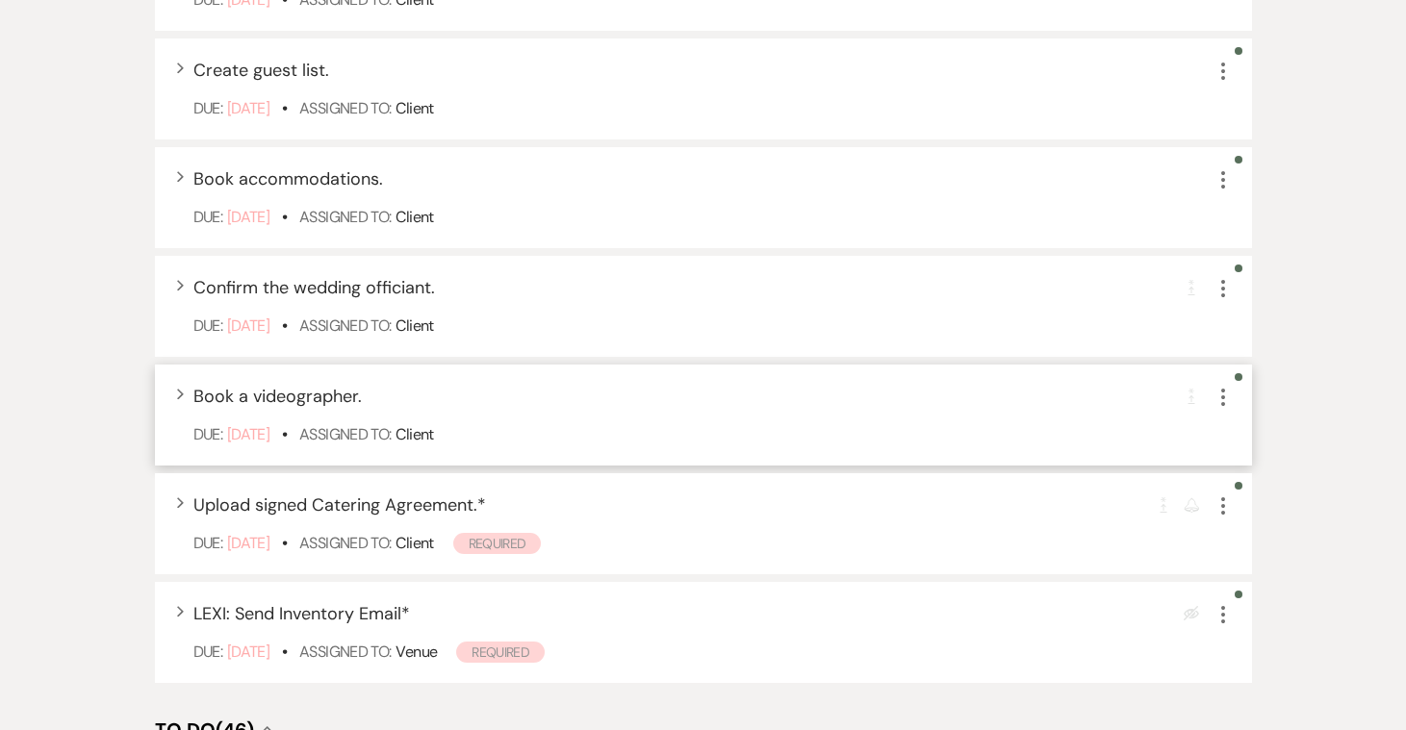
scroll to position [832, 0]
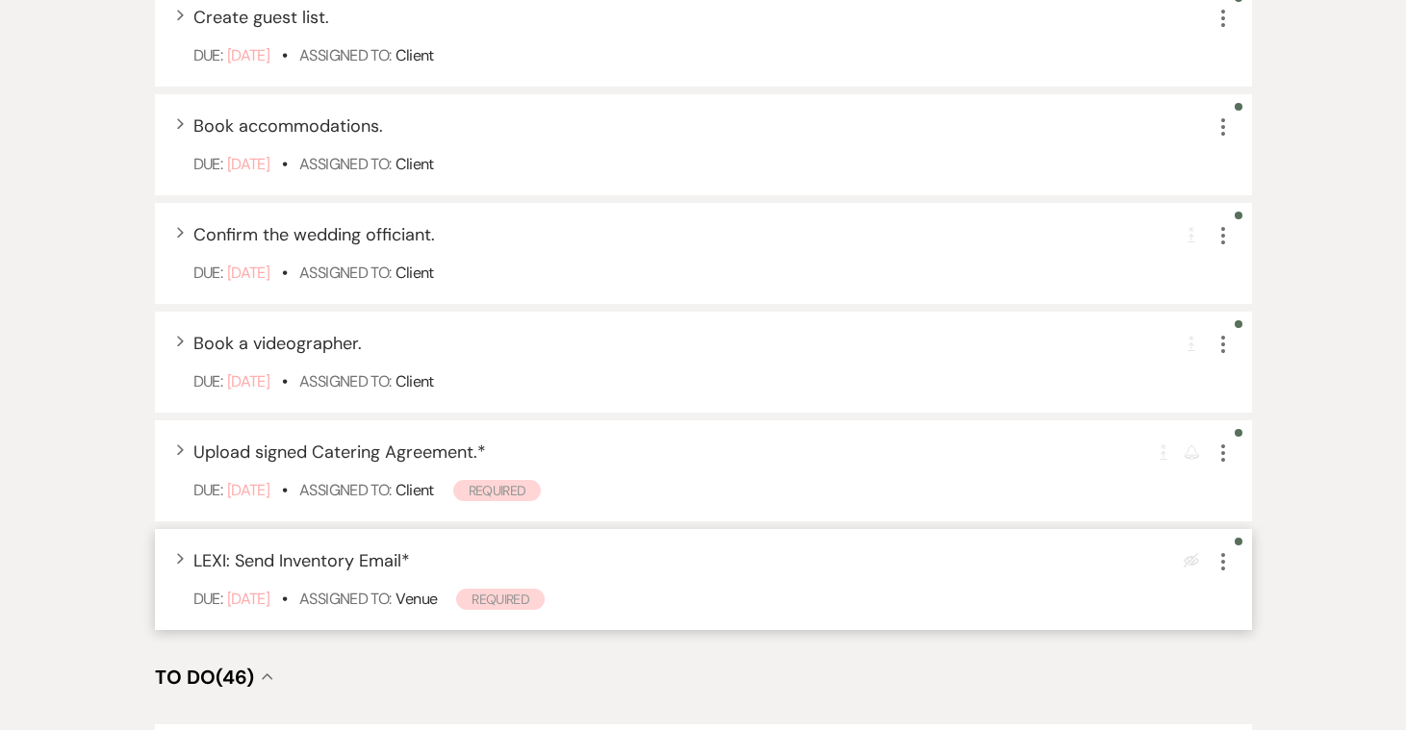
click at [1225, 550] on icon "More" at bounding box center [1222, 561] width 23 height 23
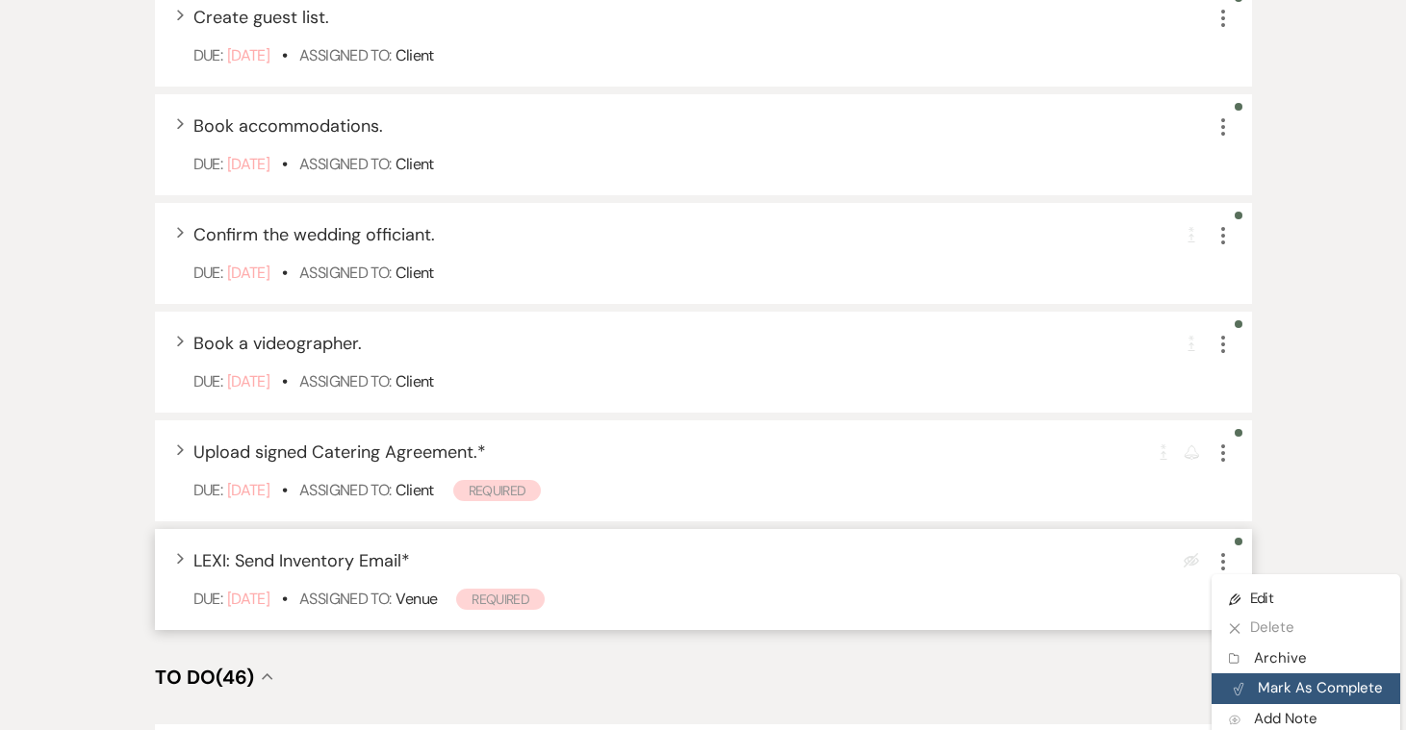
click at [1267, 674] on button "Plan Portal Link Mark As Complete" at bounding box center [1305, 689] width 189 height 31
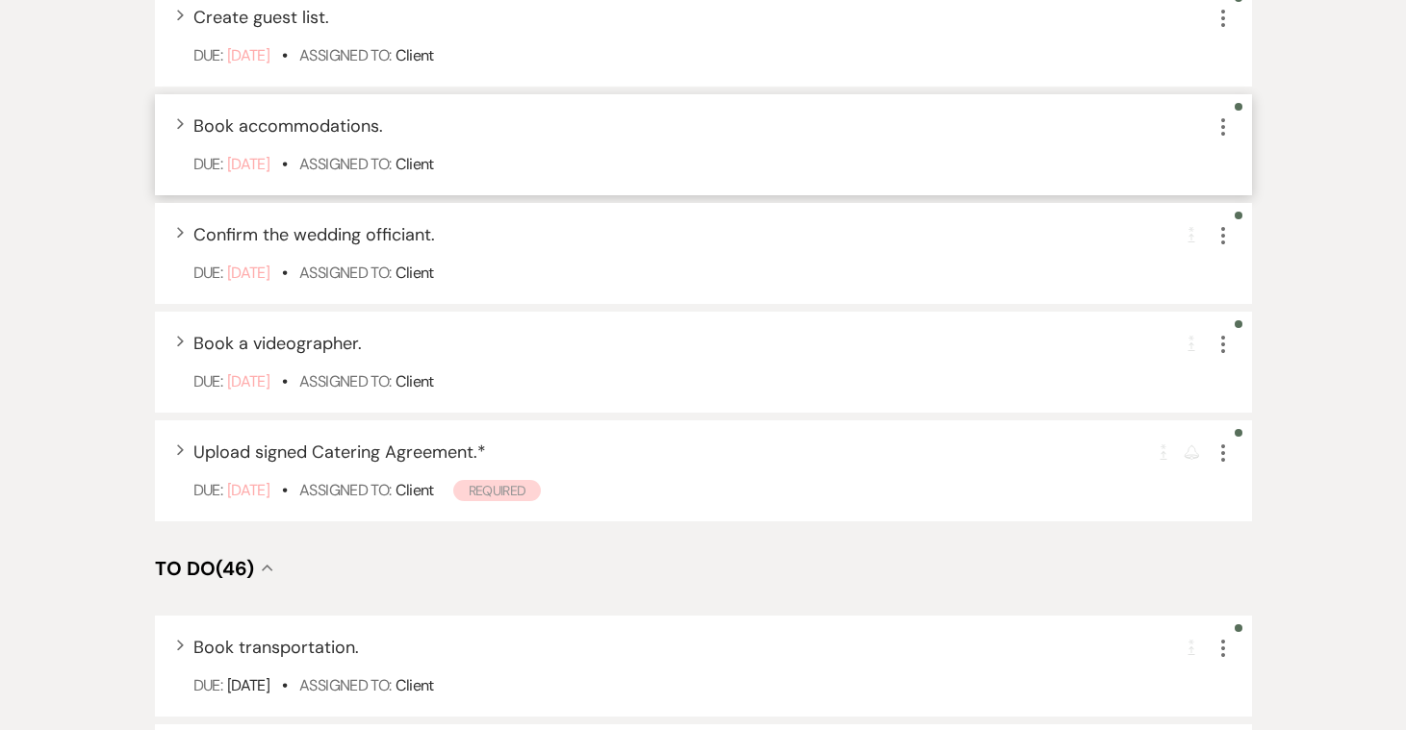
scroll to position [137, 0]
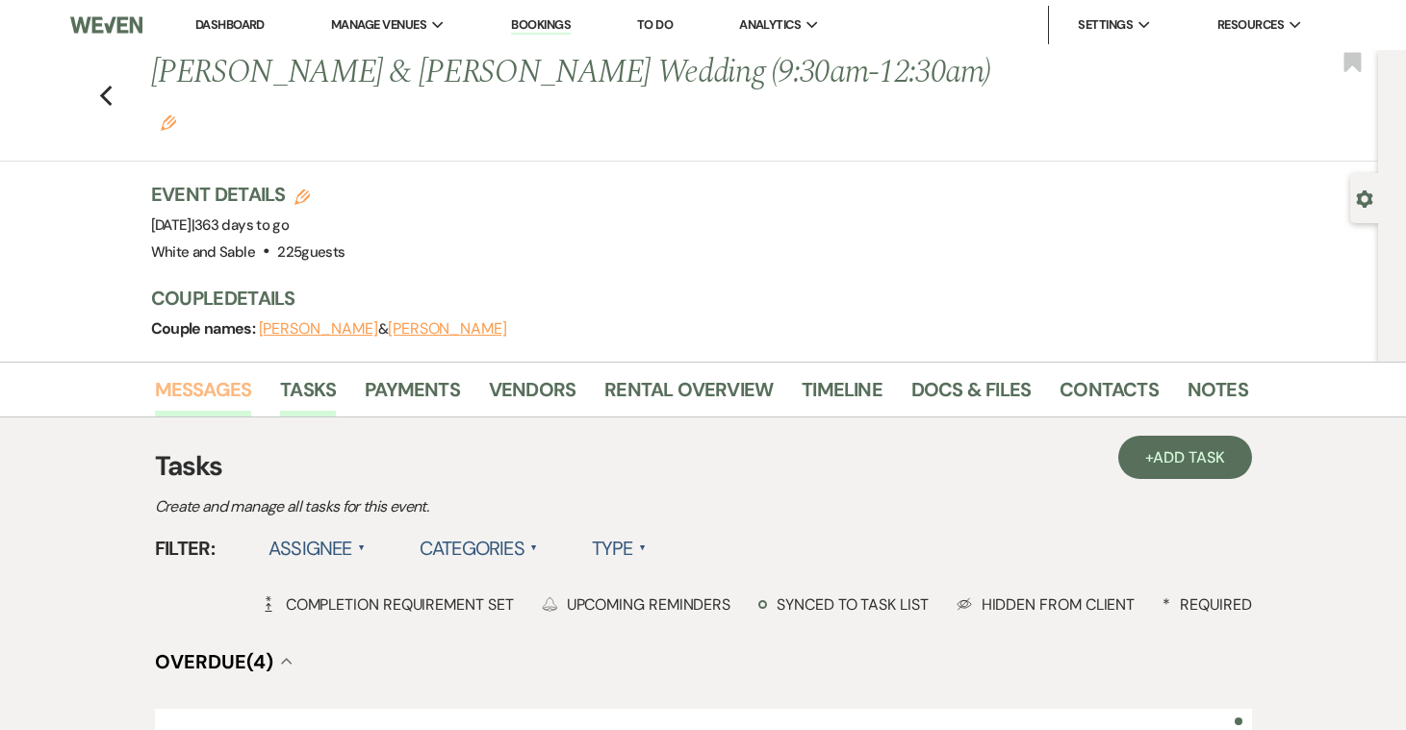
click at [227, 374] on link "Messages" at bounding box center [203, 395] width 97 height 42
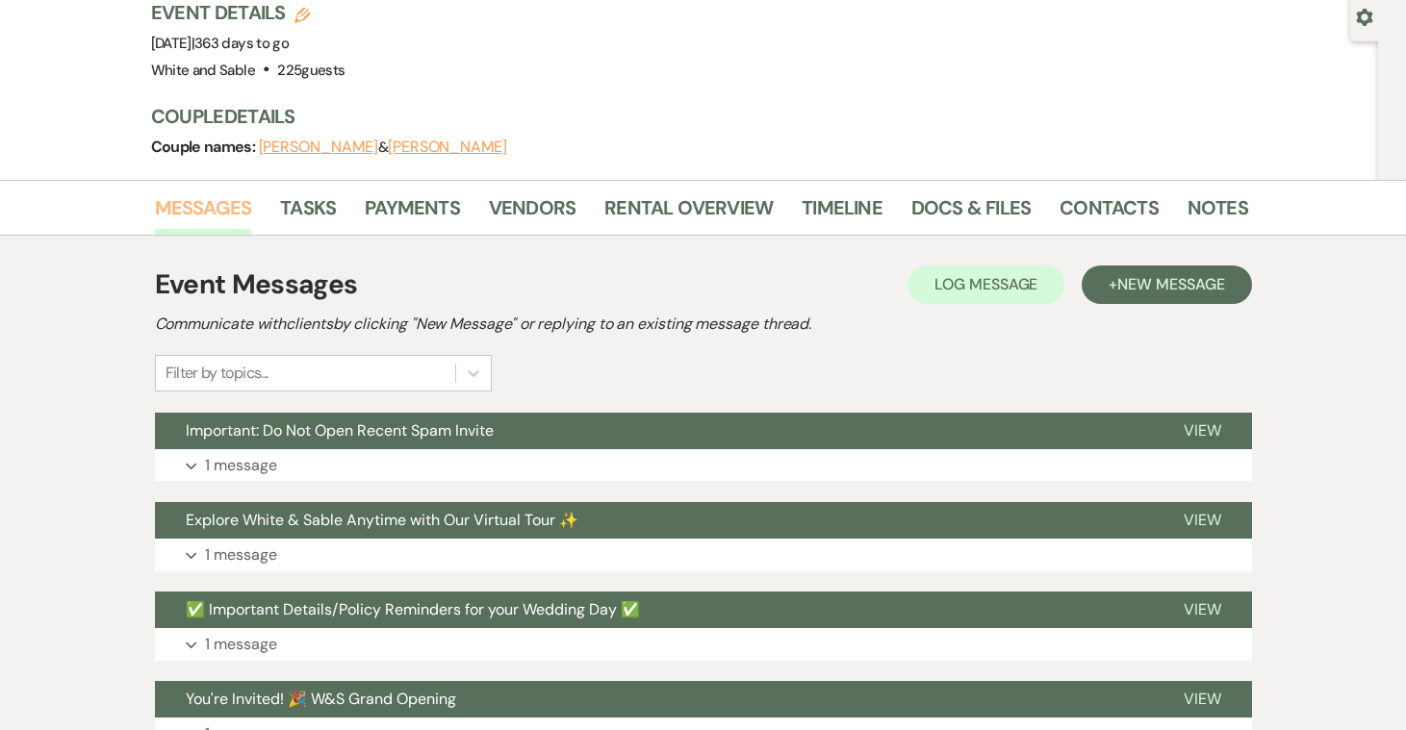
scroll to position [198, 0]
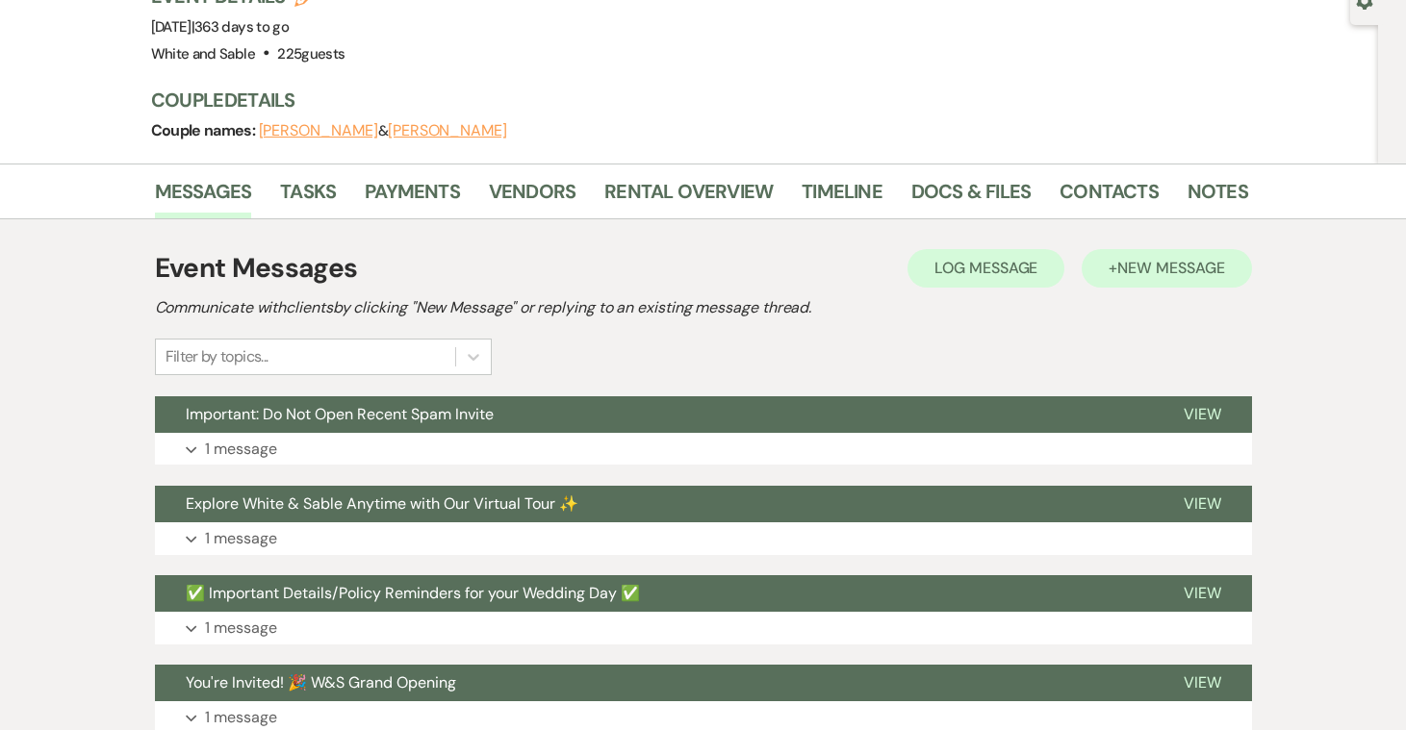
click at [1105, 249] on button "+ New Message" at bounding box center [1166, 268] width 169 height 38
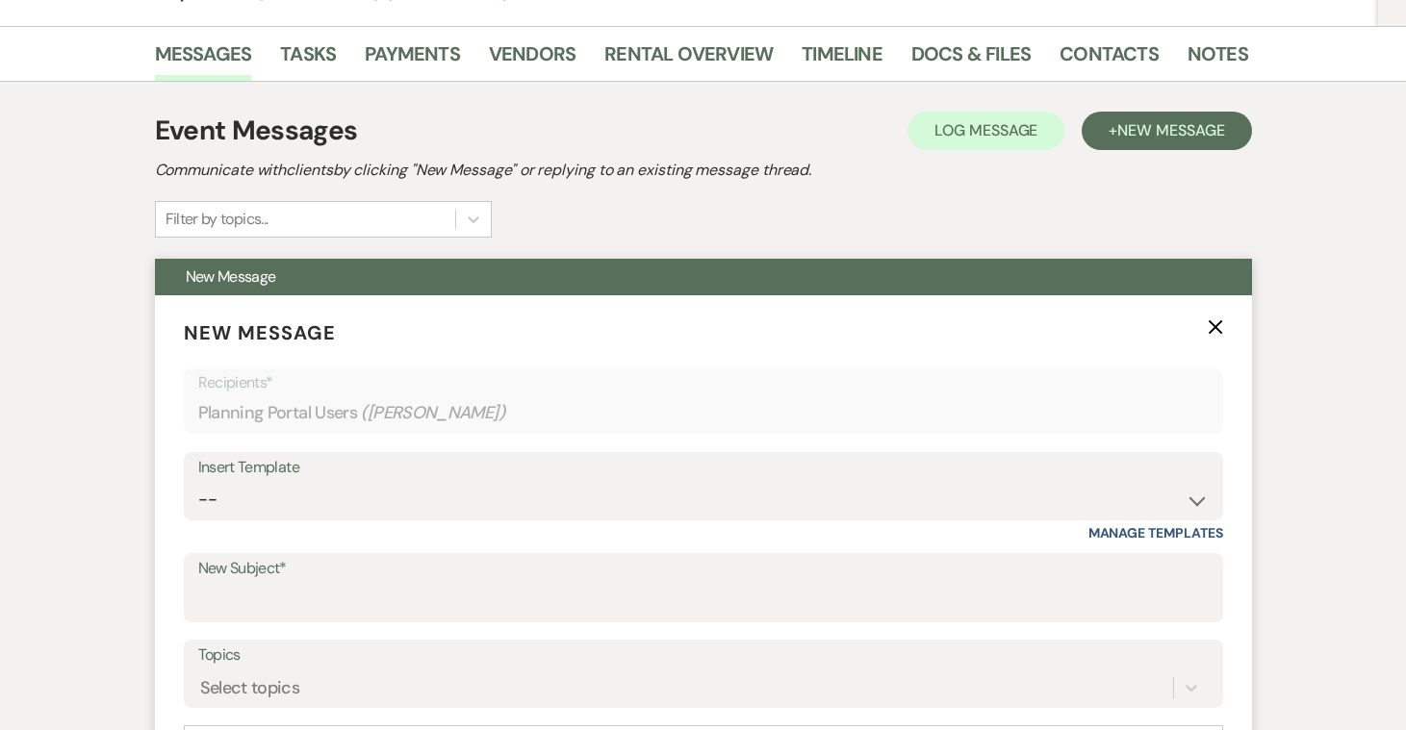
scroll to position [361, 0]
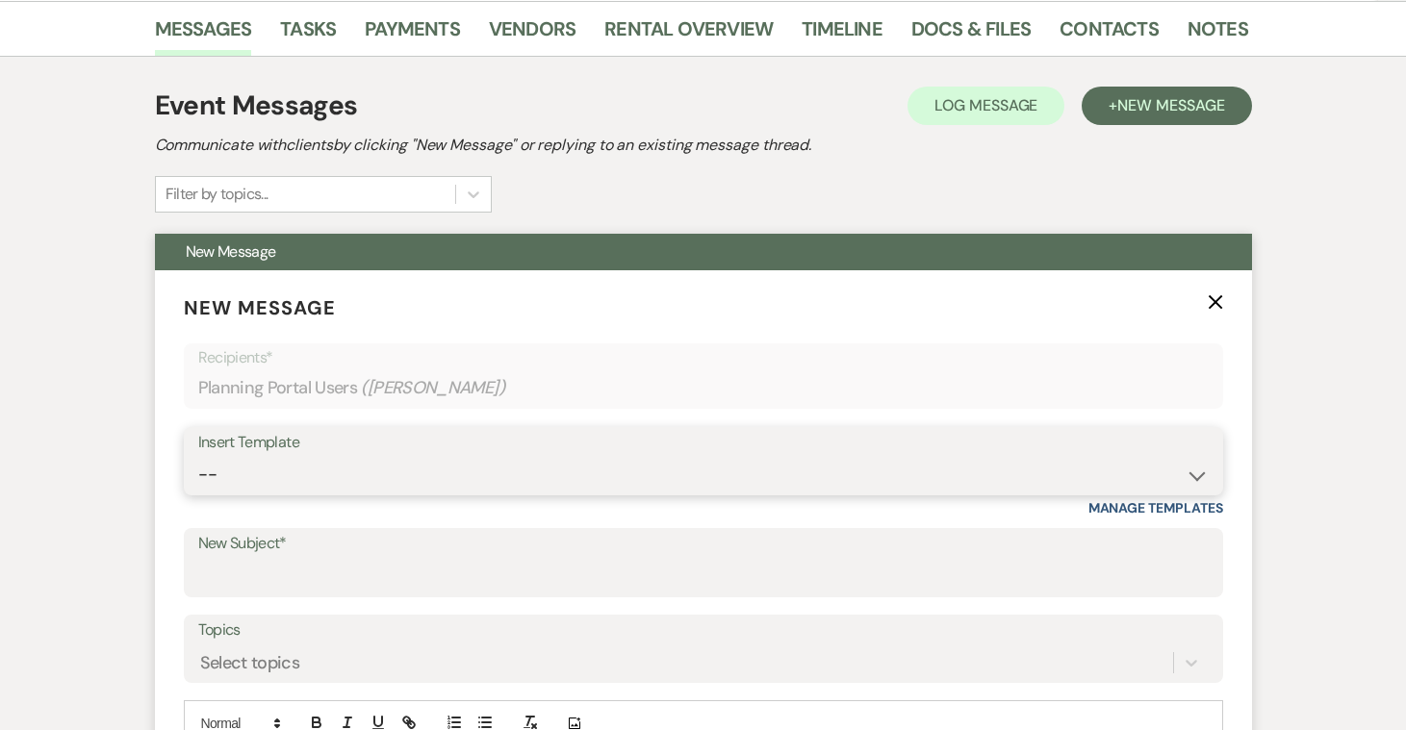
select select "4585"
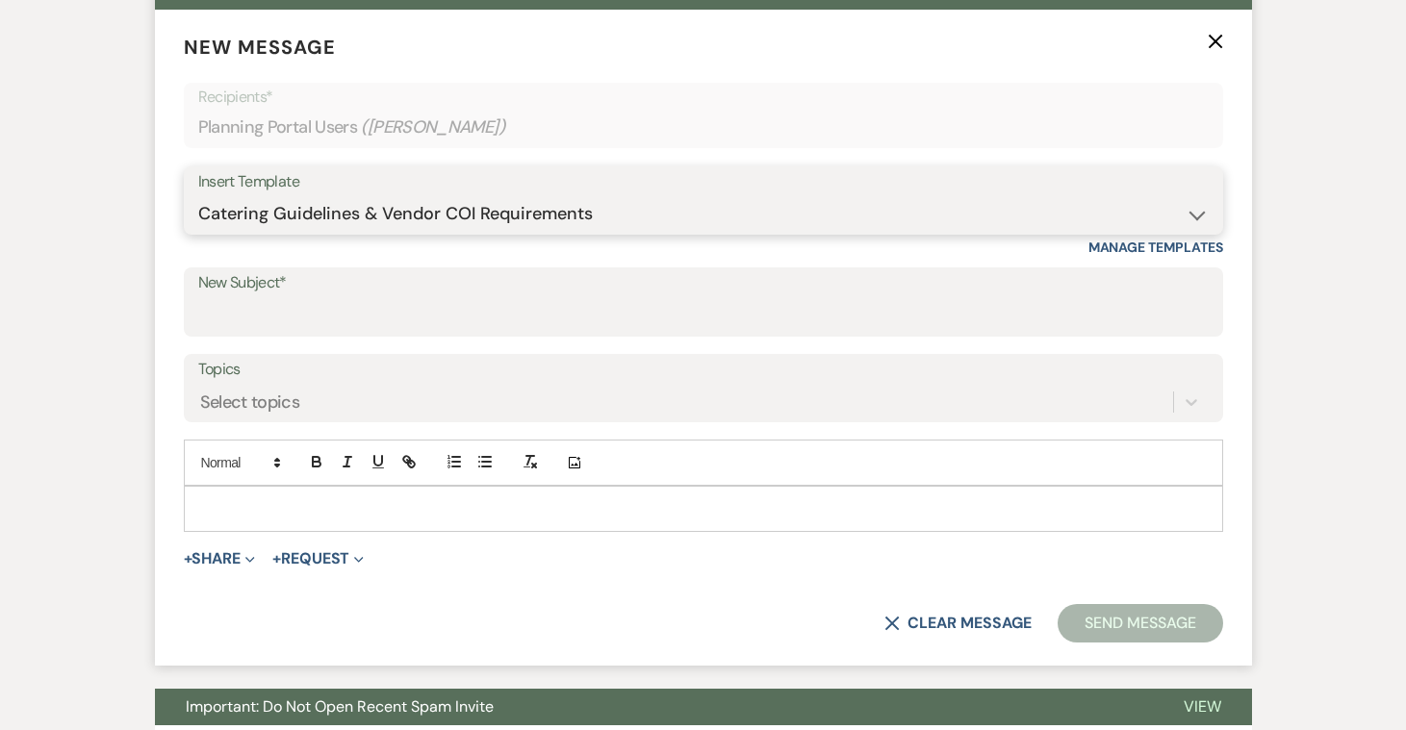
type input "Important: Catering Guidelines & Vendor COI Requirements for Your Wedding at Wh…"
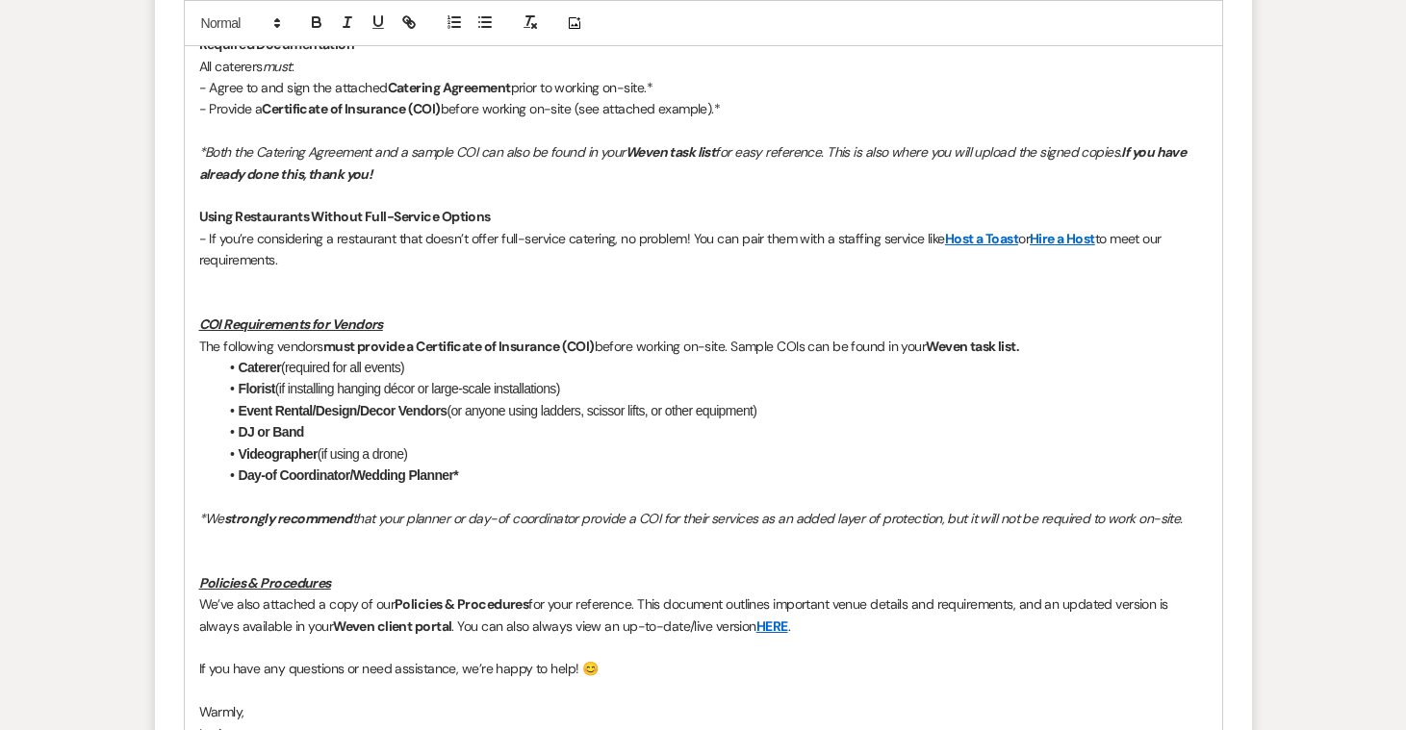
scroll to position [1367, 0]
click at [229, 269] on p at bounding box center [703, 279] width 1008 height 21
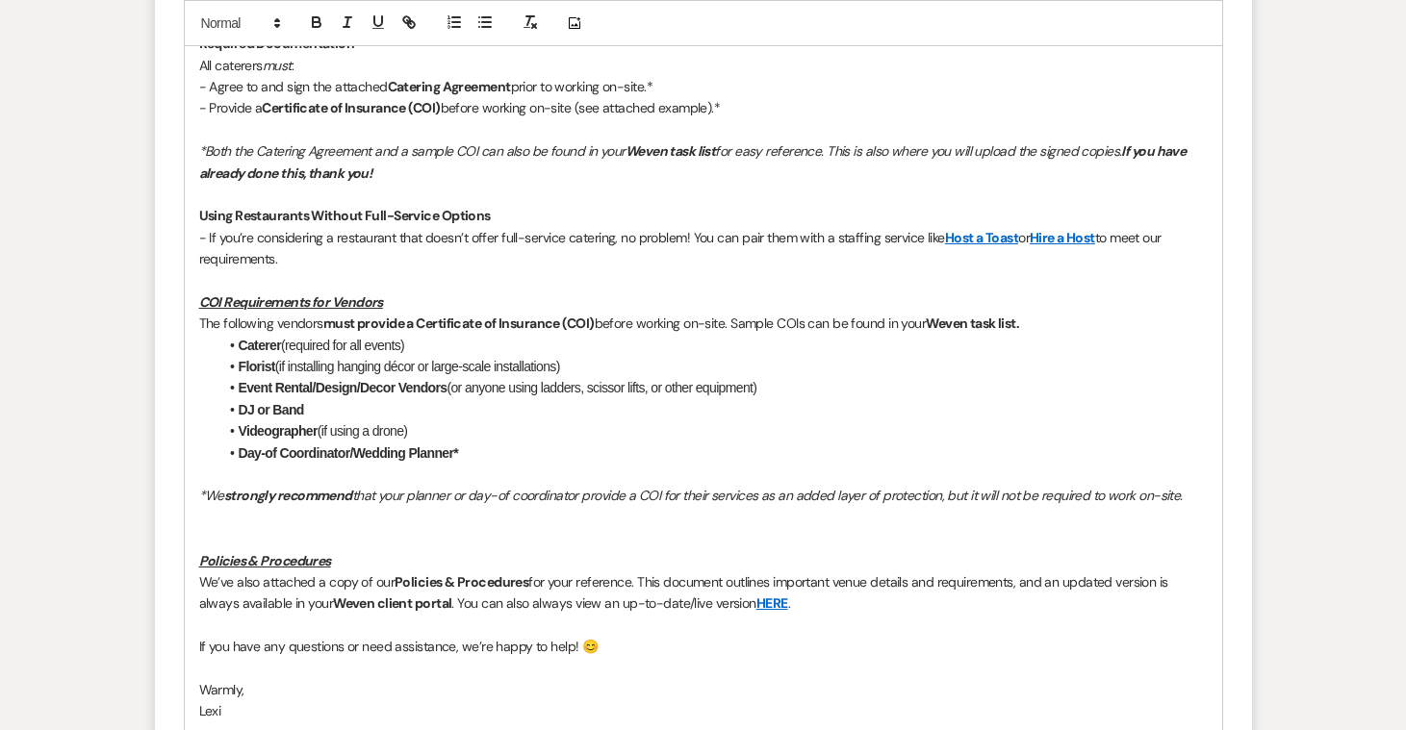
click at [246, 528] on p at bounding box center [703, 538] width 1008 height 21
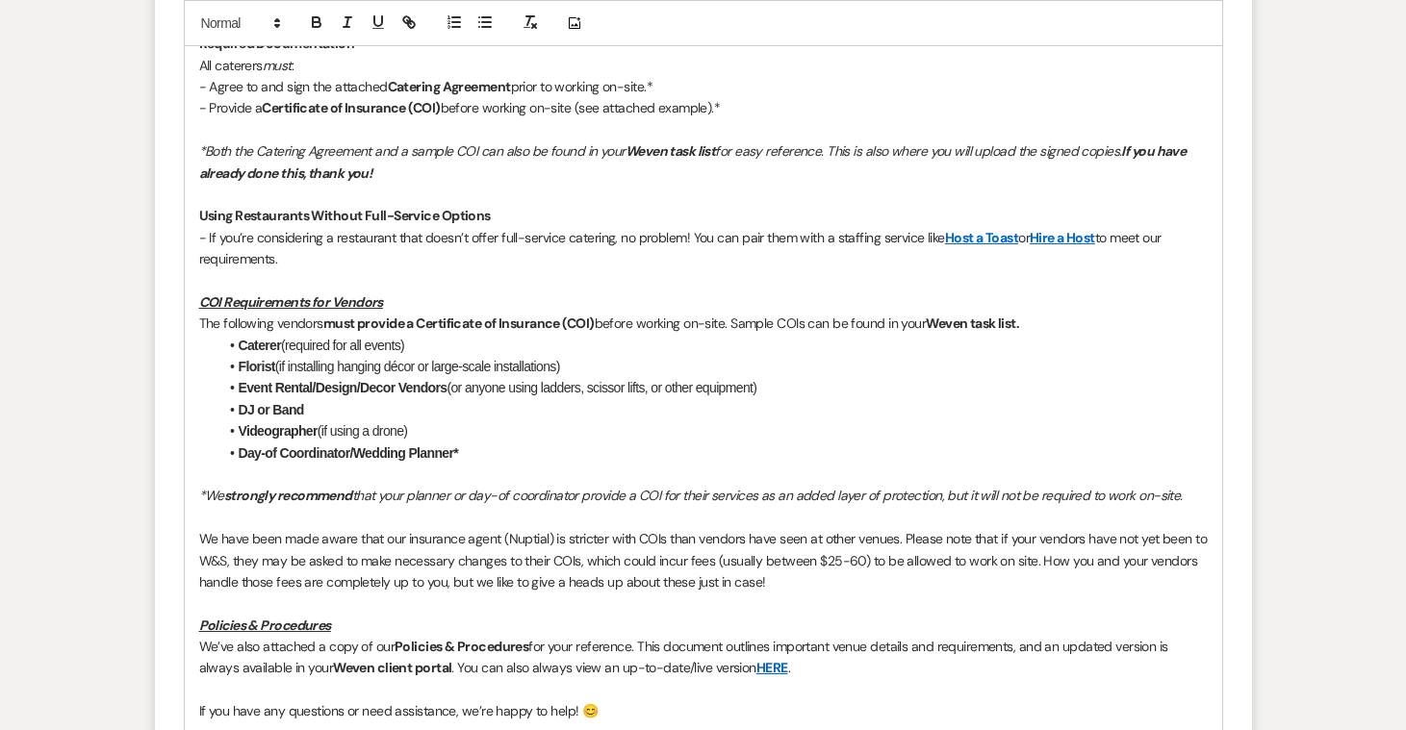
click at [279, 528] on p "We have been made aware that our insurance agent (Nuptial) is stricter with COI…" at bounding box center [703, 560] width 1008 height 64
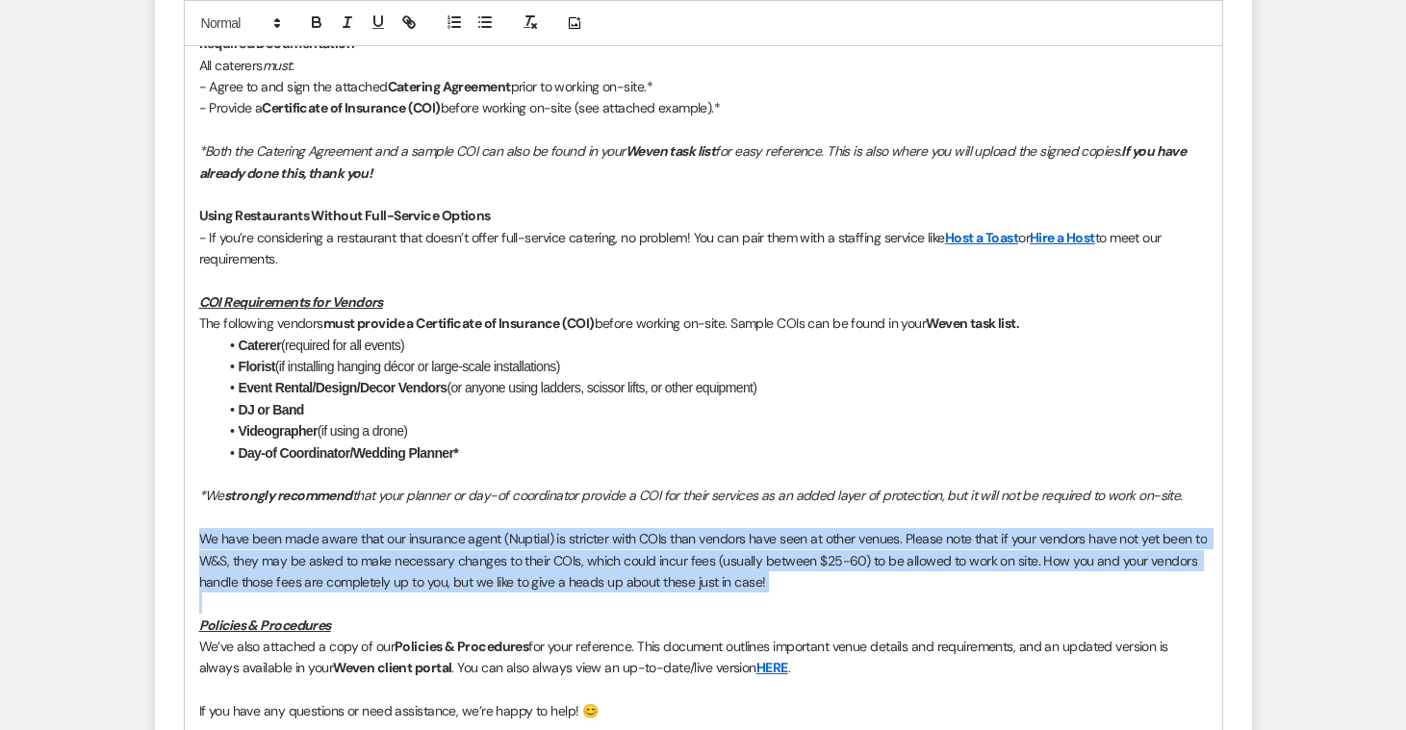
click at [279, 528] on p "We have been made aware that our insurance agent (Nuptial) is stricter with COI…" at bounding box center [703, 560] width 1008 height 64
copy p "We have been made aware that our insurance agent (Nuptial) is stricter with COI…"
click at [649, 528] on p "We have been made aware that our insurance agent (Nuptial) is stricter with COI…" at bounding box center [703, 560] width 1008 height 64
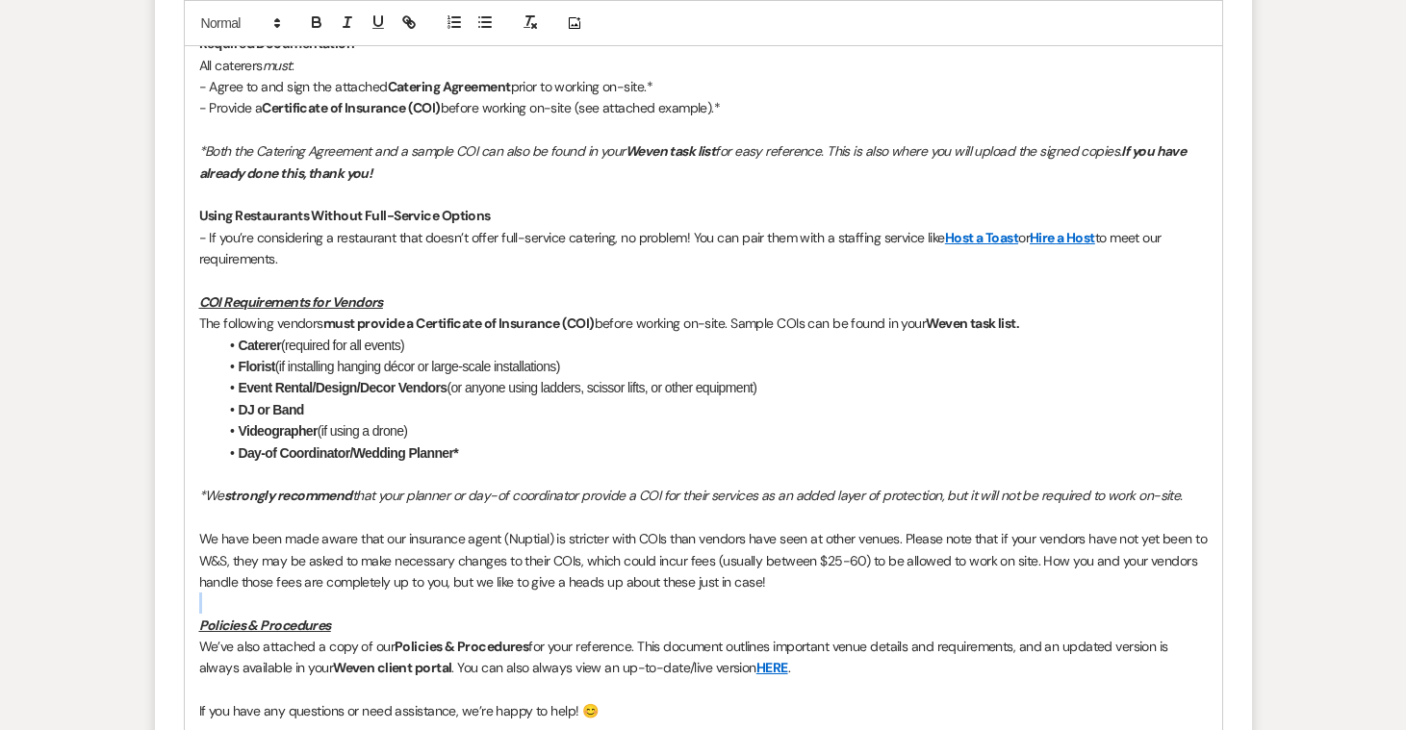
drag, startPoint x: 822, startPoint y: 527, endPoint x: 871, endPoint y: 505, distance: 53.8
click at [871, 505] on div "Hi Claire & Alex! We’re so excited to be part of your wedding journey! As you c…" at bounding box center [703, 270] width 1037 height 1058
click at [911, 528] on p "We have been made aware that our insurance agent (Nuptial) is stricter with COI…" at bounding box center [703, 560] width 1008 height 64
drag, startPoint x: 888, startPoint y: 518, endPoint x: 908, endPoint y: 507, distance: 22.8
click at [908, 528] on p "We have been made aware that our insurance agent (Nuptial) is stricter with COI…" at bounding box center [703, 560] width 1008 height 64
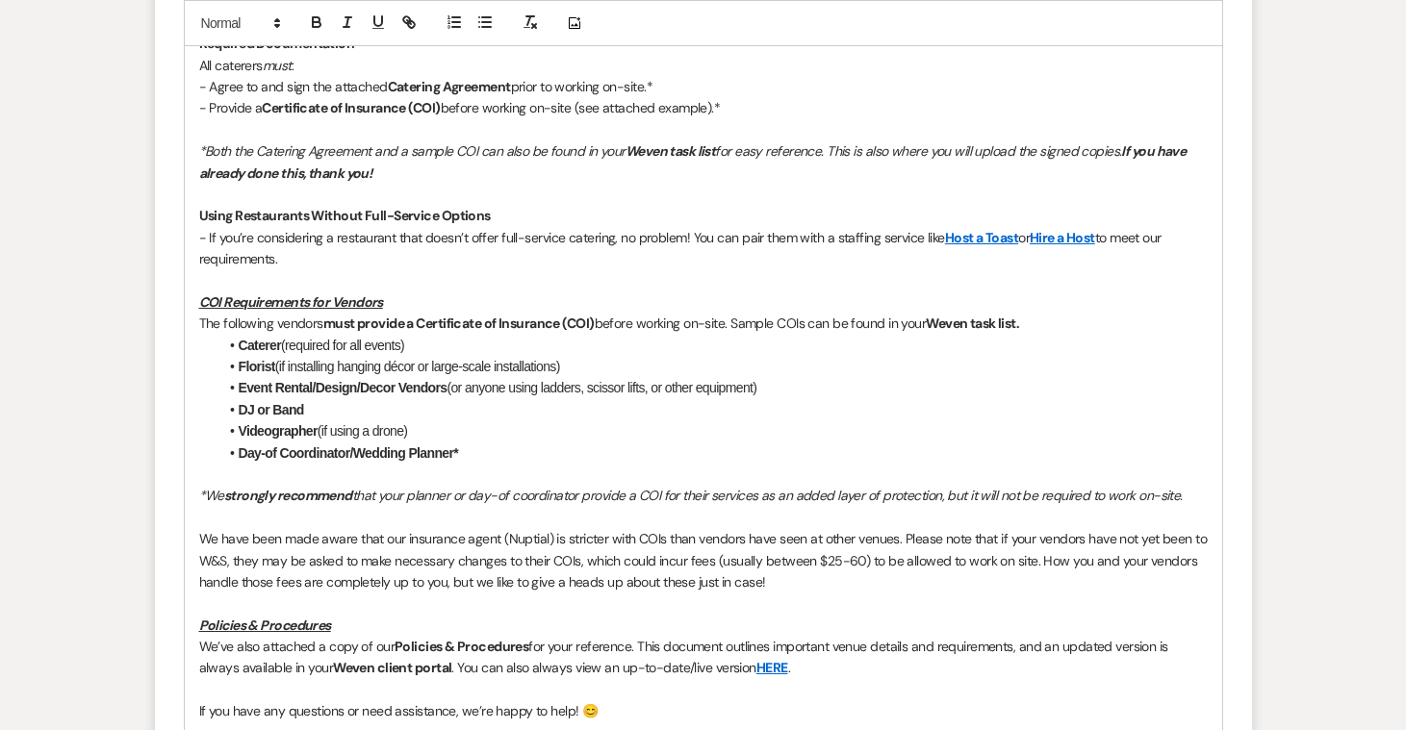
click at [794, 528] on p "We have been made aware that our insurance agent (Nuptial) is stricter with COI…" at bounding box center [703, 560] width 1008 height 64
click at [687, 528] on p "We have been made aware that our insurance agent (Nuptial) is stricter with COI…" at bounding box center [703, 560] width 1008 height 64
click at [717, 528] on p "We have been made aware that our insurance agent (Nuptial) is stricter with COI…" at bounding box center [703, 560] width 1008 height 64
click at [673, 528] on p "We have been made aware that our insurance agent (Nuptial) is stricter with COI…" at bounding box center [703, 560] width 1008 height 64
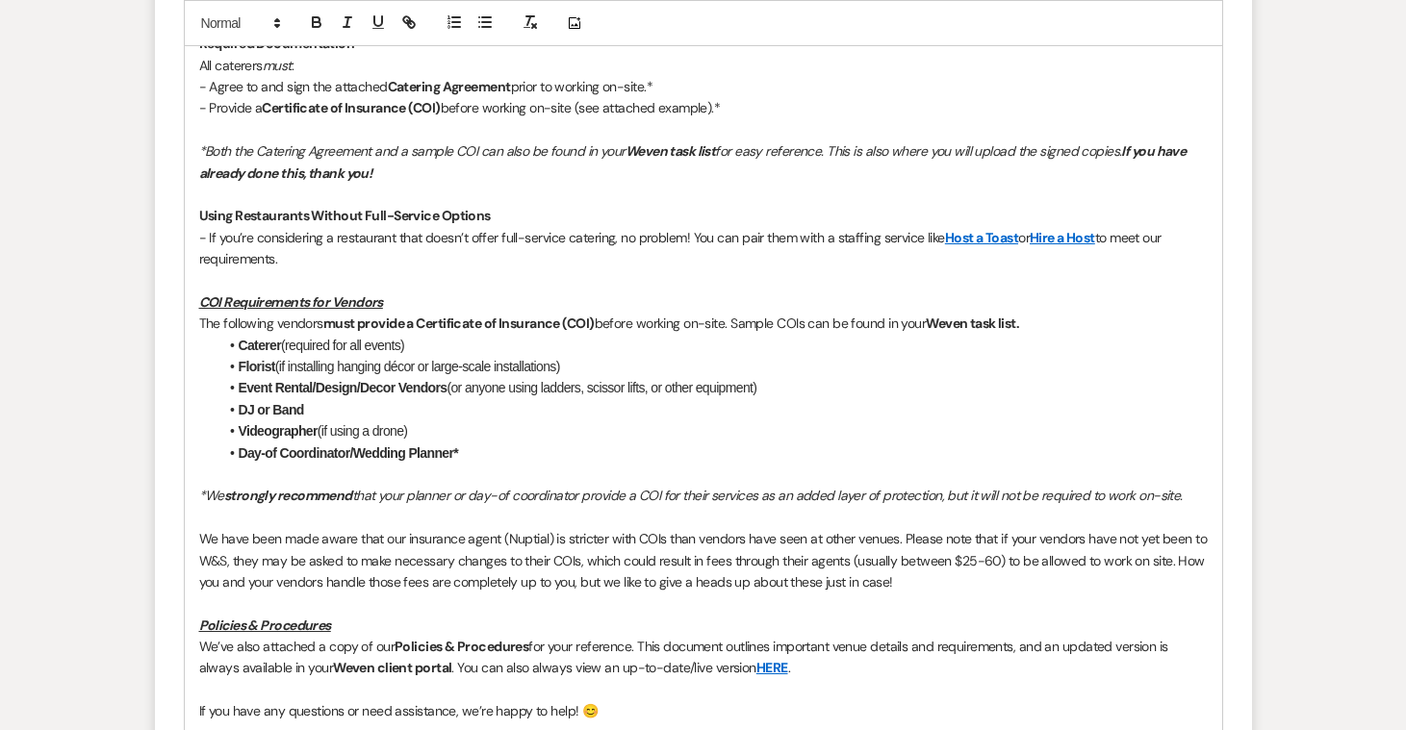
click at [861, 528] on p "We have been made aware that our insurance agent (Nuptial) is stricter with COI…" at bounding box center [703, 560] width 1008 height 64
click at [931, 528] on p "We have been made aware that our insurance agent (Nuptial) is stricter with COI…" at bounding box center [703, 560] width 1008 height 64
click at [1007, 528] on p "We have been made aware that our insurance agent (Nuptial) is stricter with COI…" at bounding box center [703, 560] width 1008 height 64
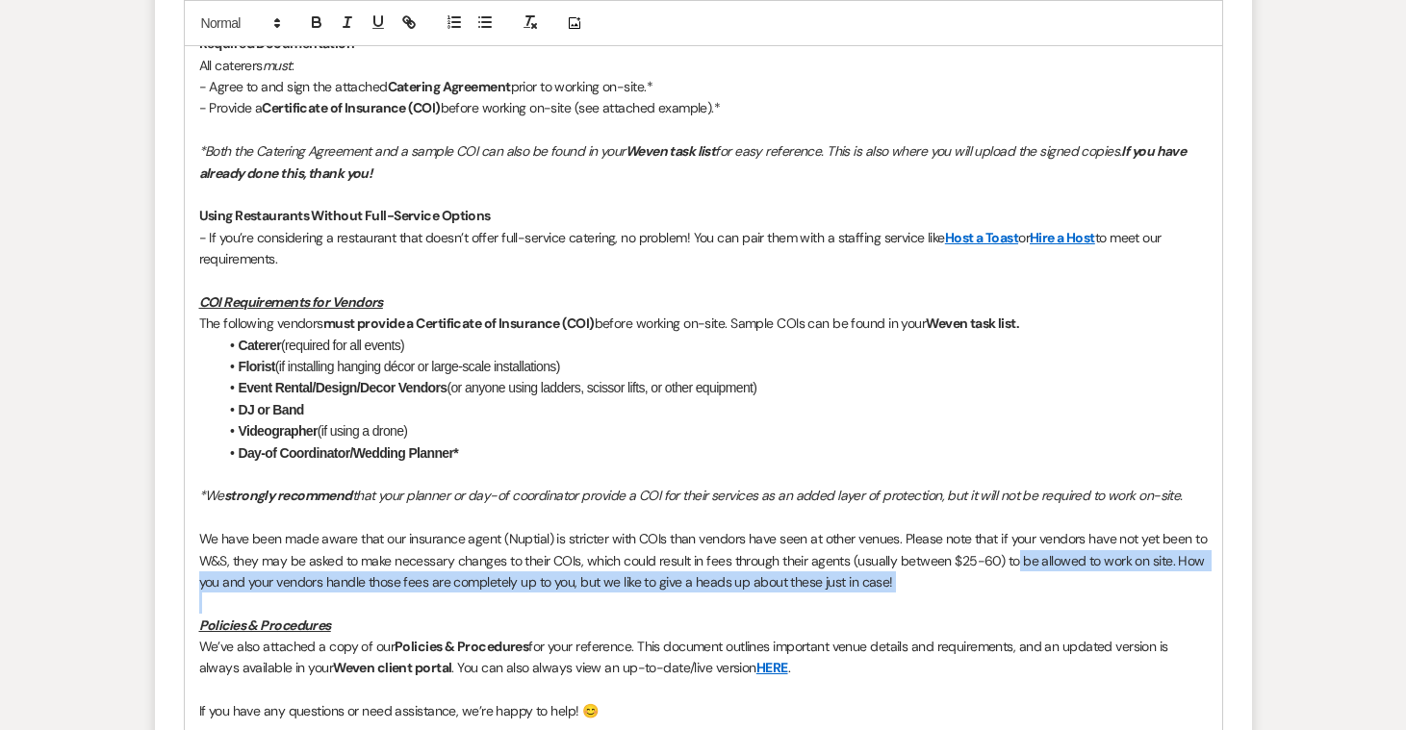
drag, startPoint x: 952, startPoint y: 530, endPoint x: 1013, endPoint y: 503, distance: 67.2
click at [1013, 503] on div "Hi Claire & Alex! We’re so excited to be part of your wedding journey! As you c…" at bounding box center [703, 270] width 1037 height 1058
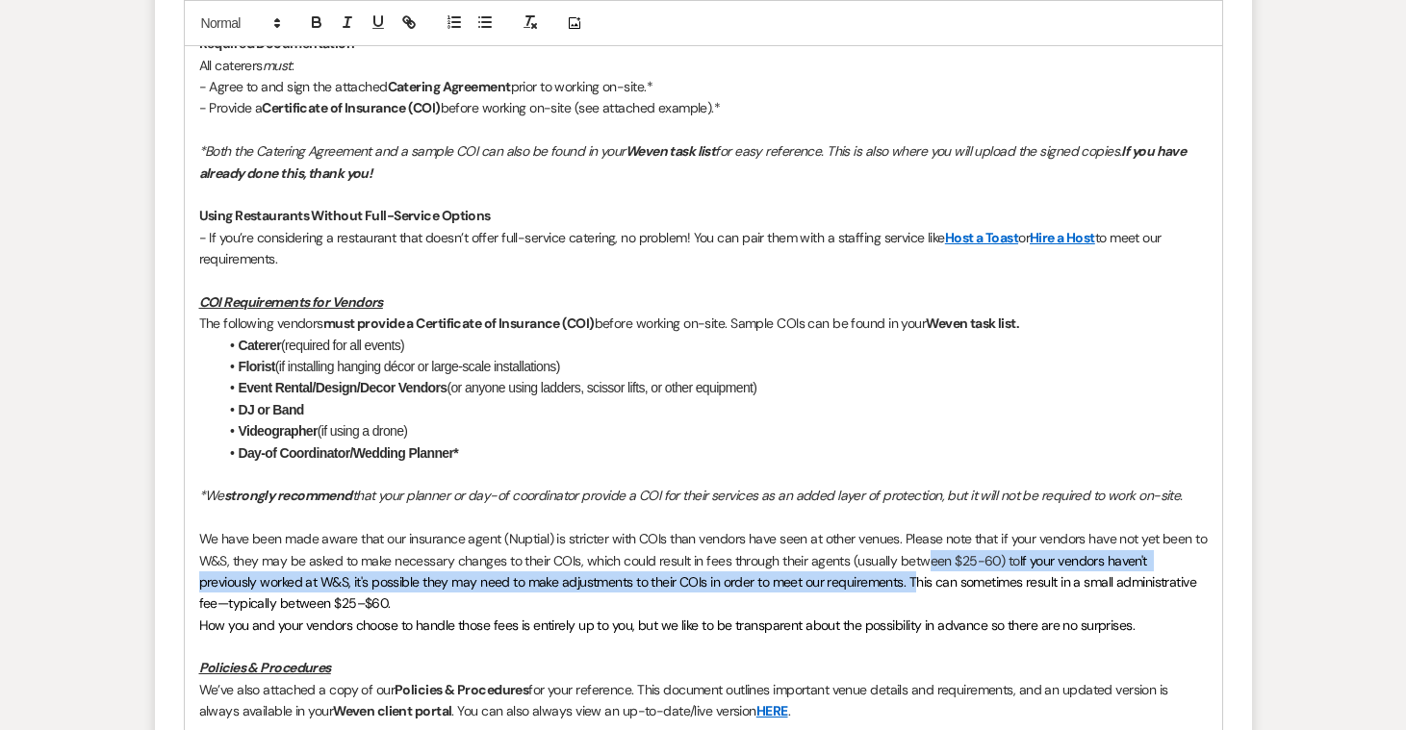
drag, startPoint x: 855, startPoint y: 522, endPoint x: 929, endPoint y: 499, distance: 76.4
click at [929, 528] on p "We have been made aware that our insurance agent (Nuptial) is stricter with COI…" at bounding box center [703, 571] width 1008 height 87
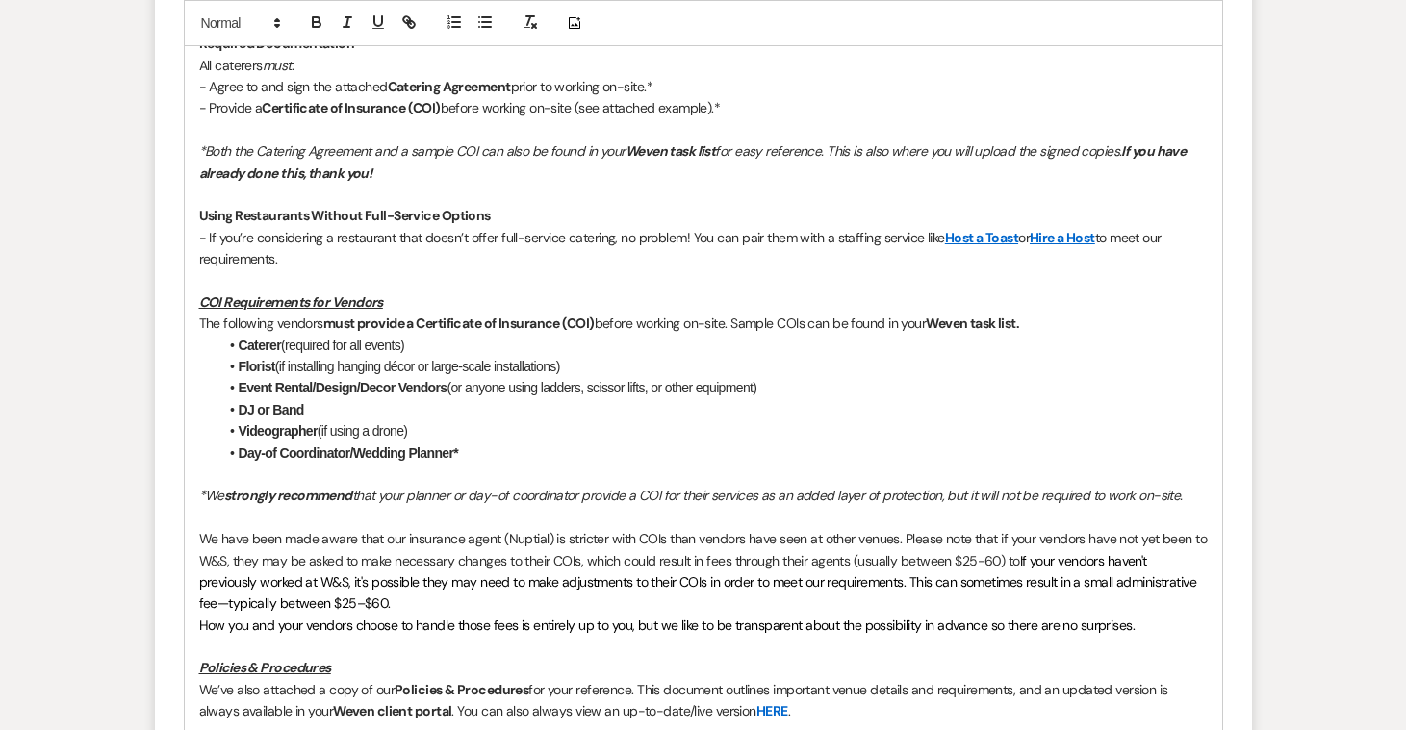
click at [931, 528] on p "We have been made aware that our insurance agent (Nuptial) is stricter with COI…" at bounding box center [703, 571] width 1008 height 87
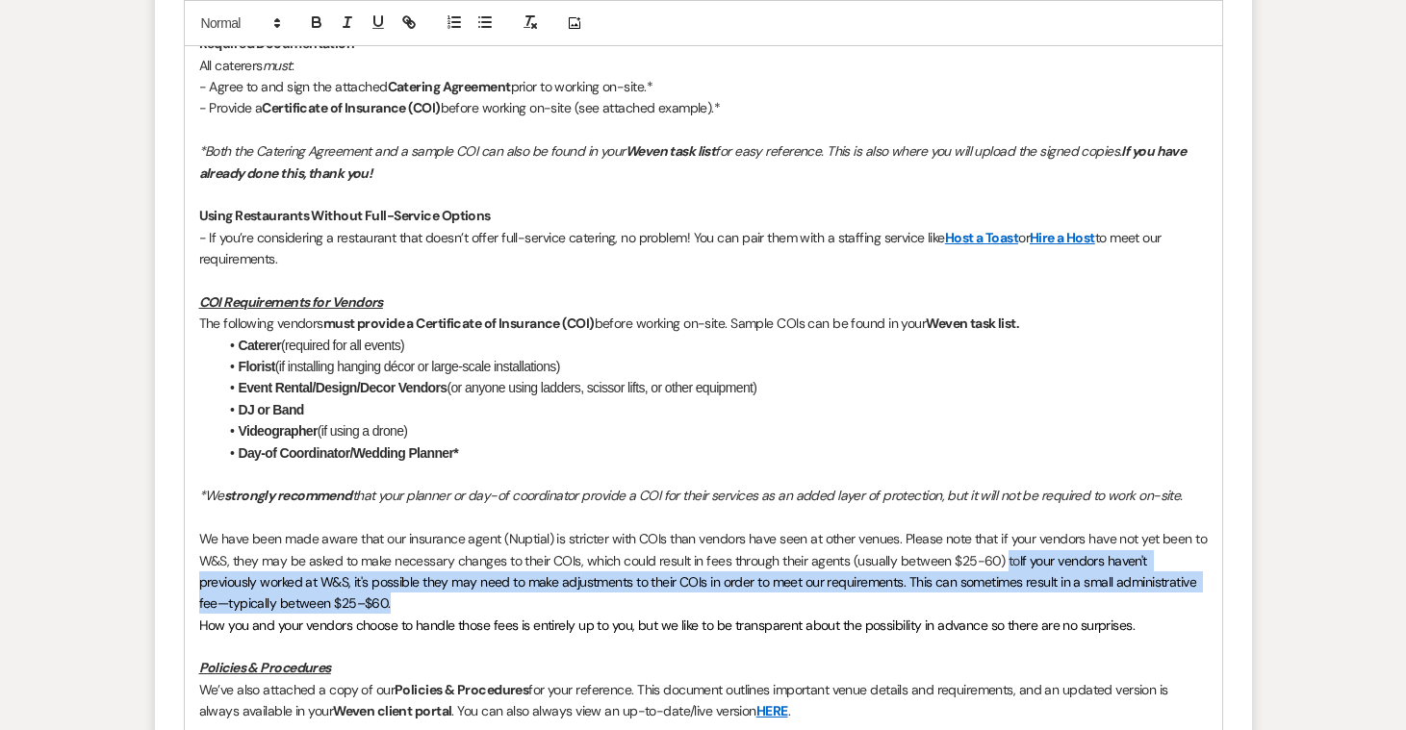
drag, startPoint x: 555, startPoint y: 535, endPoint x: 1004, endPoint y: 501, distance: 449.7
click at [1004, 528] on p "We have been made aware that our insurance agent (Nuptial) is stricter with COI…" at bounding box center [703, 571] width 1008 height 87
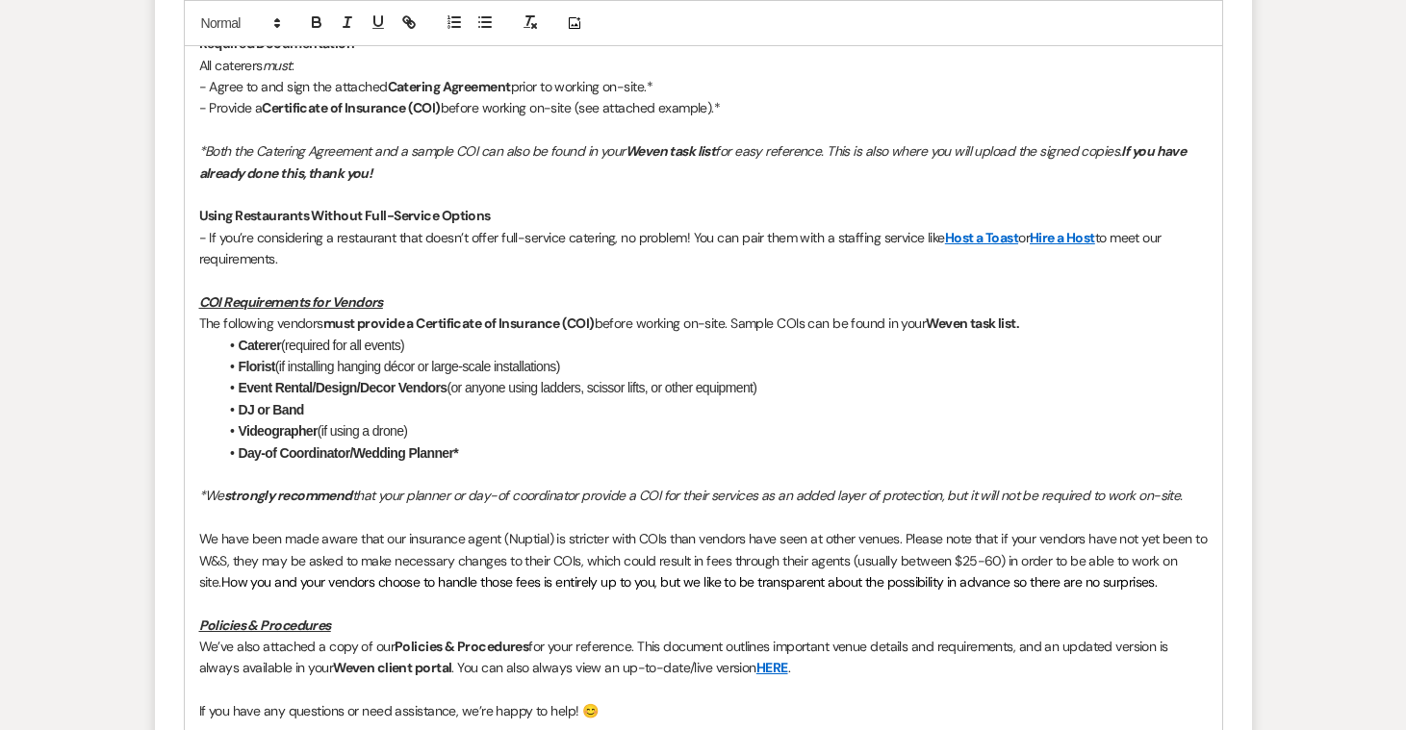
click at [547, 593] on p at bounding box center [703, 603] width 1008 height 21
click at [809, 593] on p at bounding box center [703, 603] width 1008 height 21
click at [713, 528] on p "We have been made aware that our insurance agent (Nuptial) is stricter with COI…" at bounding box center [703, 560] width 1008 height 64
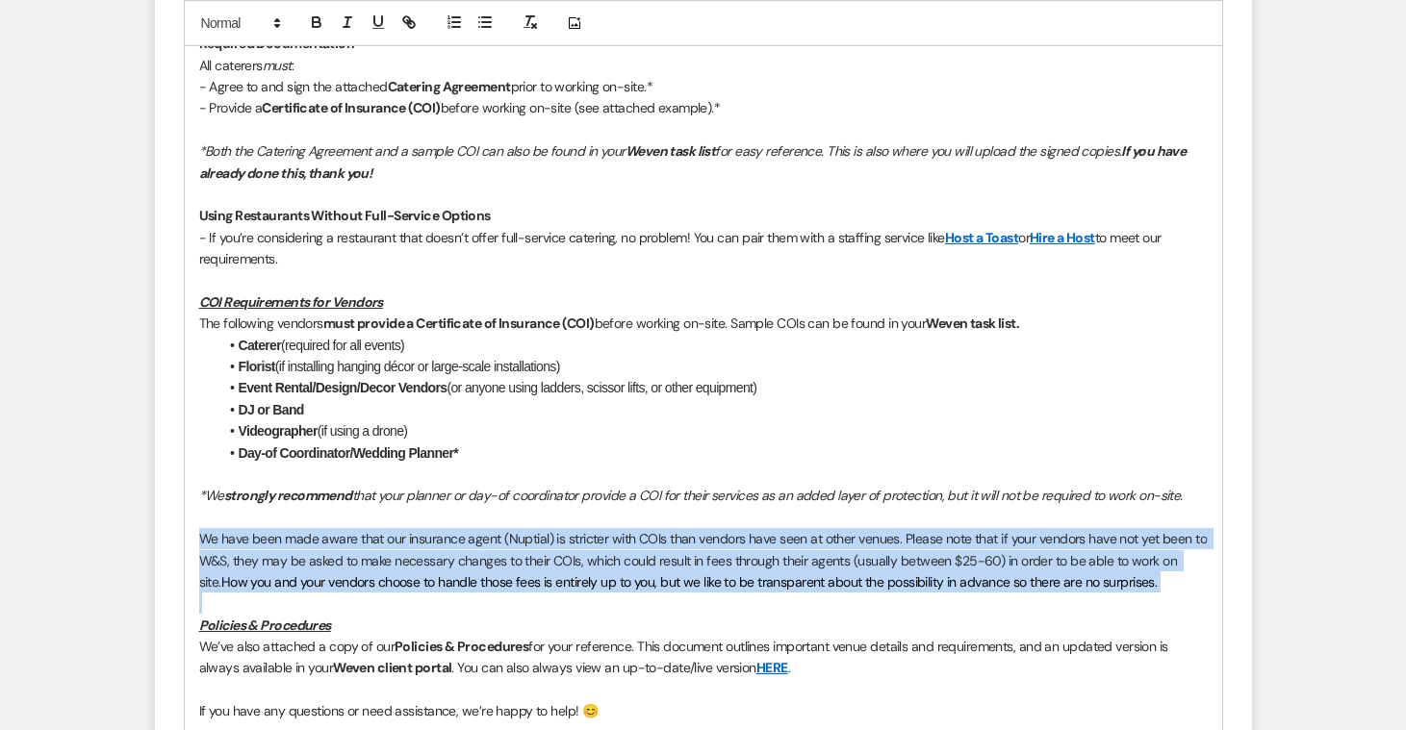
click at [713, 528] on p "We have been made aware that our insurance agent (Nuptial) is stricter with COI…" at bounding box center [703, 560] width 1008 height 64
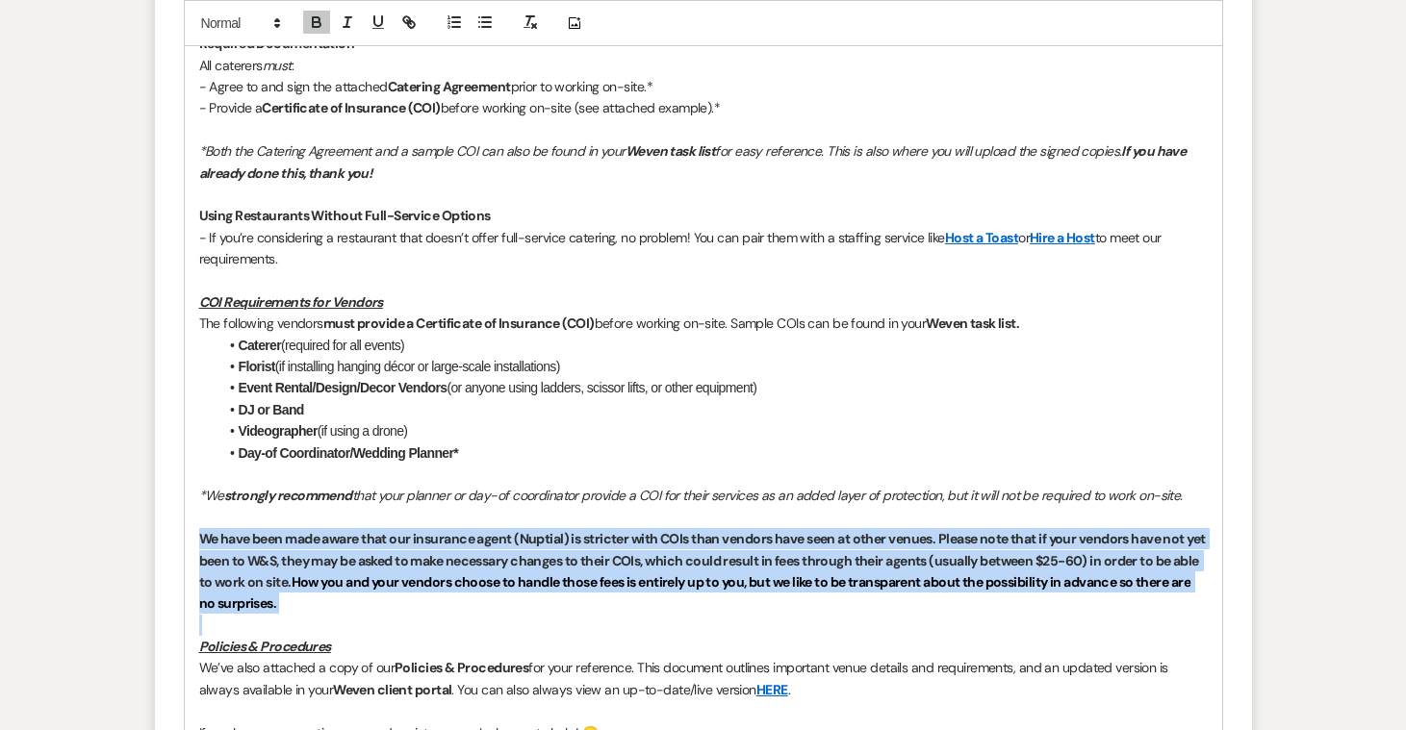
copy p "We have been made aware that our insurance agent (Nuptial) is stricter with COI…"
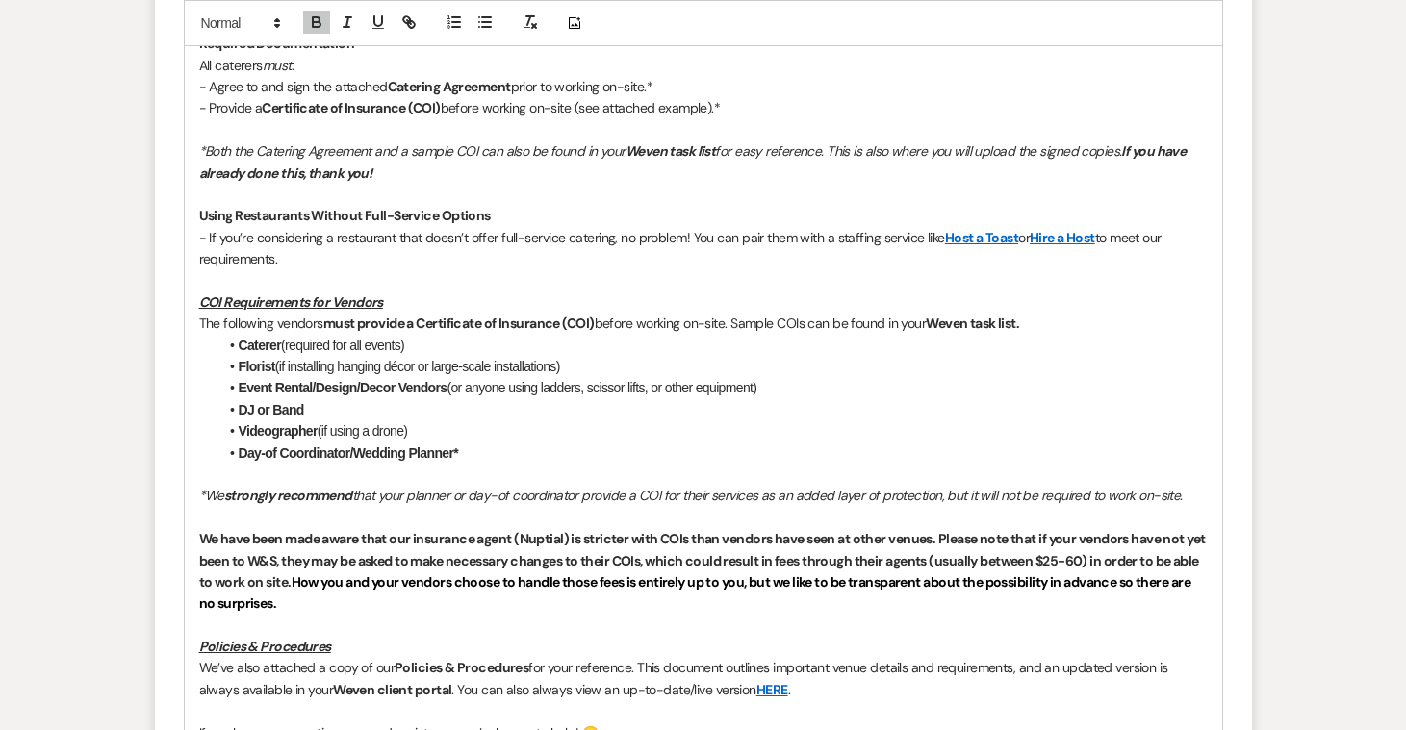
click at [752, 507] on p at bounding box center [703, 517] width 1008 height 21
click at [599, 377] on li "Event Rental/Design/Decor Vendors (or anyone using ladders, scissor lifts, or o…" at bounding box center [712, 387] width 989 height 21
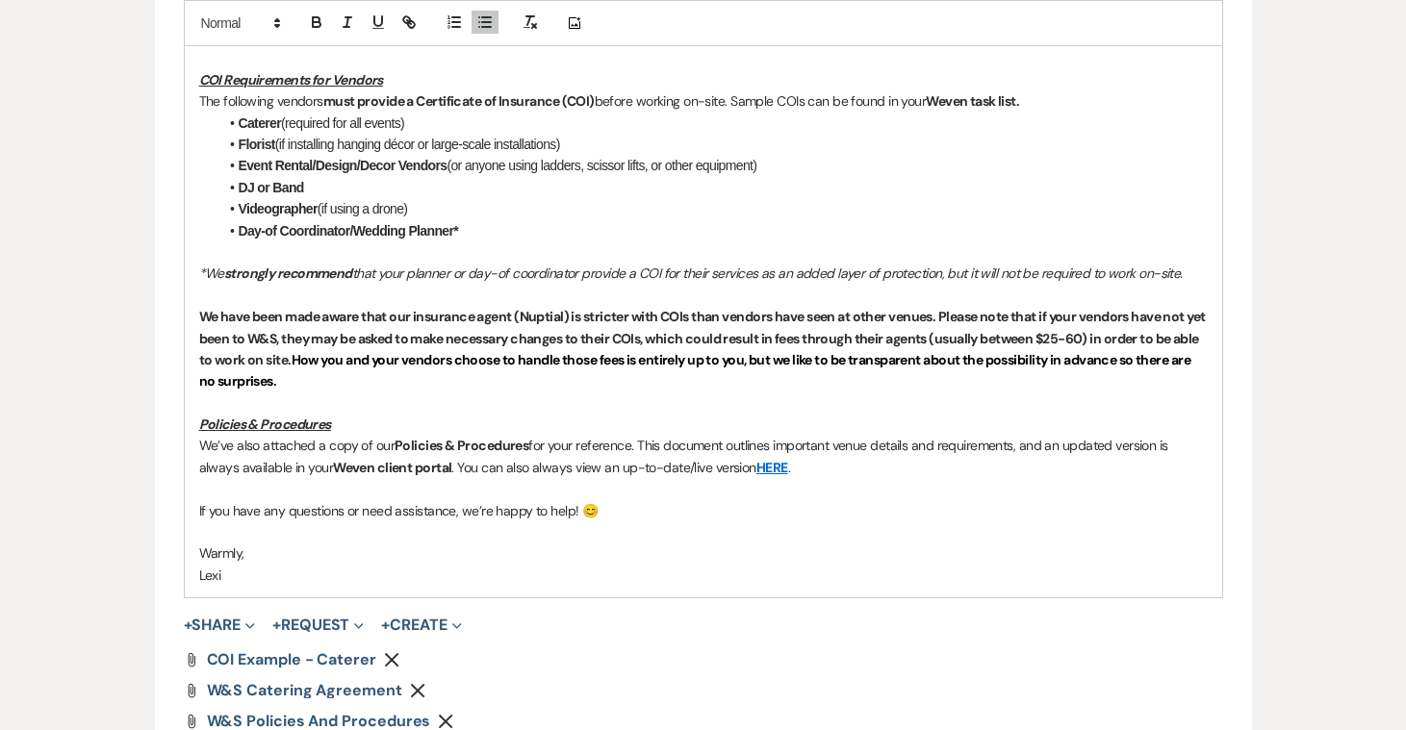
scroll to position [1626, 0]
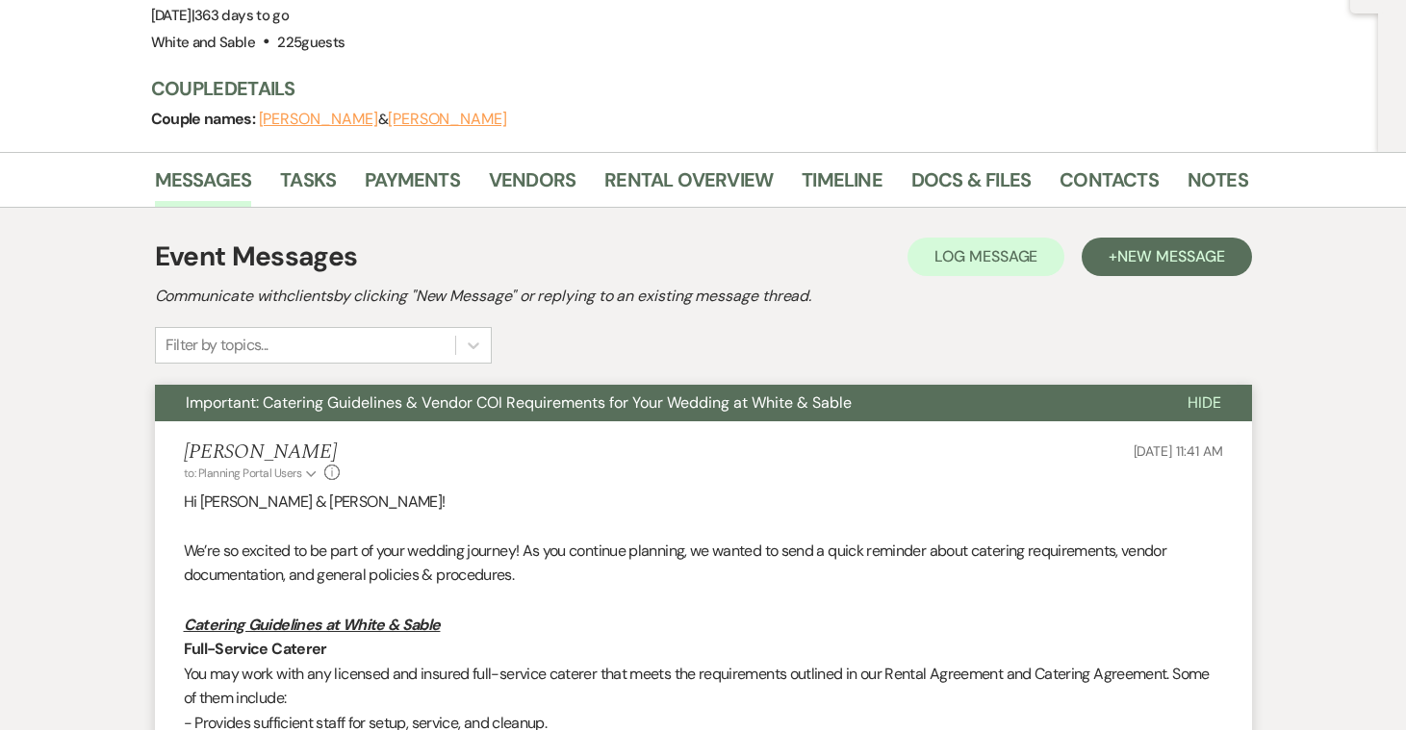
scroll to position [141, 0]
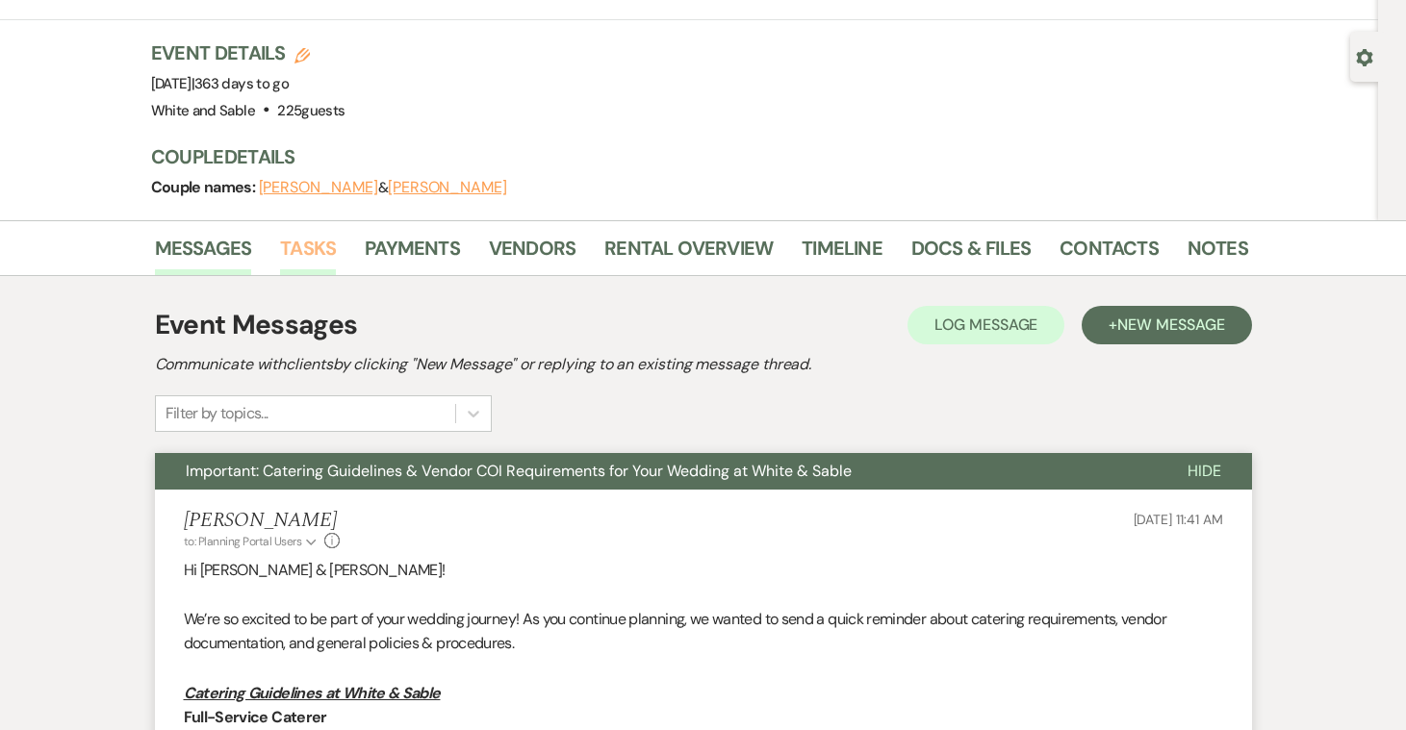
click at [325, 233] on link "Tasks" at bounding box center [308, 254] width 56 height 42
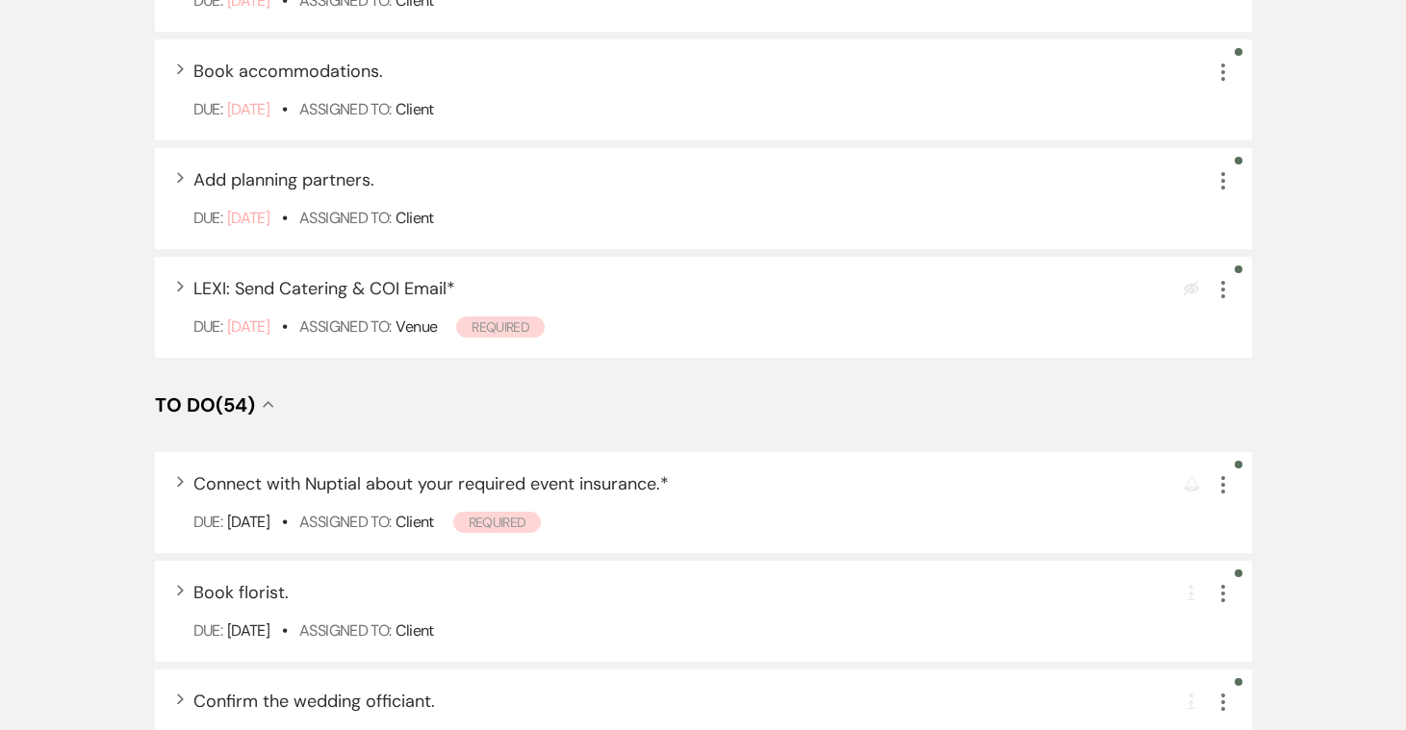
scroll to position [784, 0]
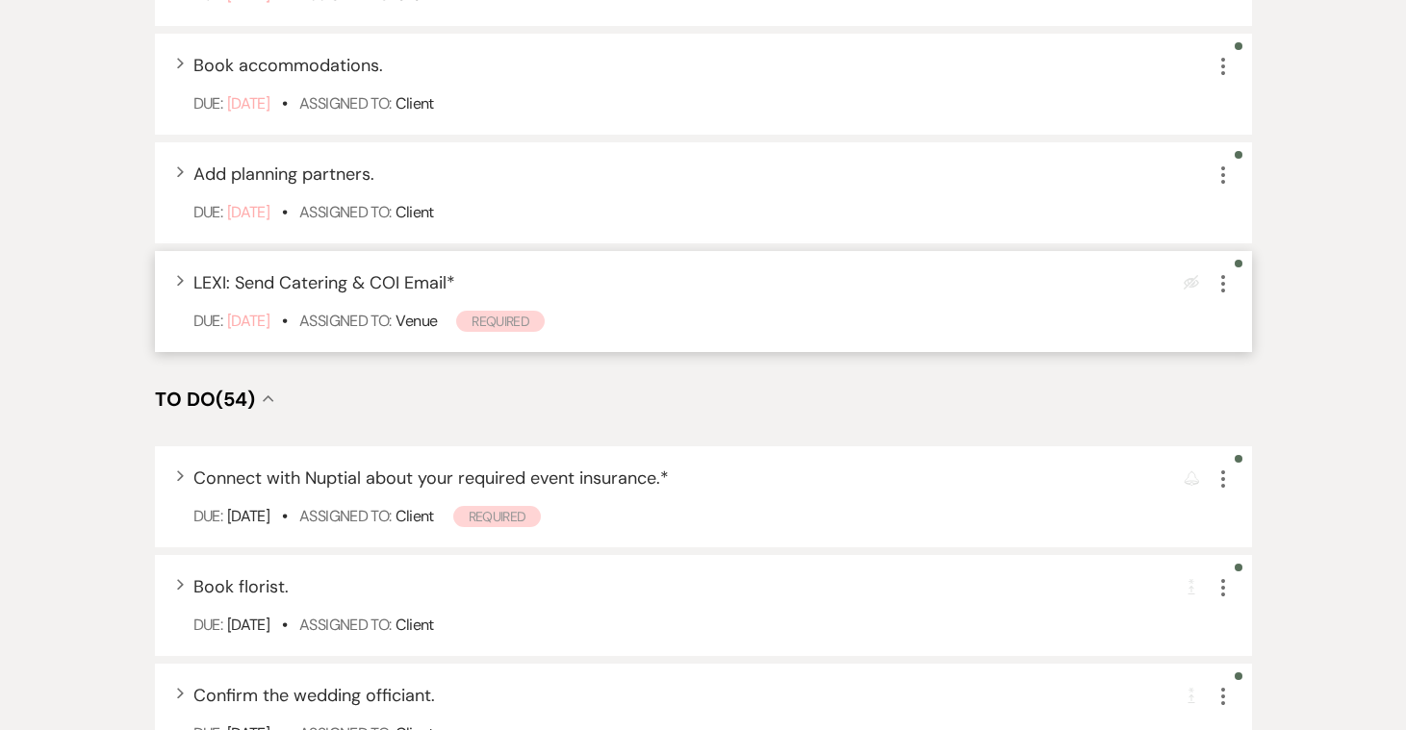
click at [1231, 272] on icon "More" at bounding box center [1222, 283] width 23 height 23
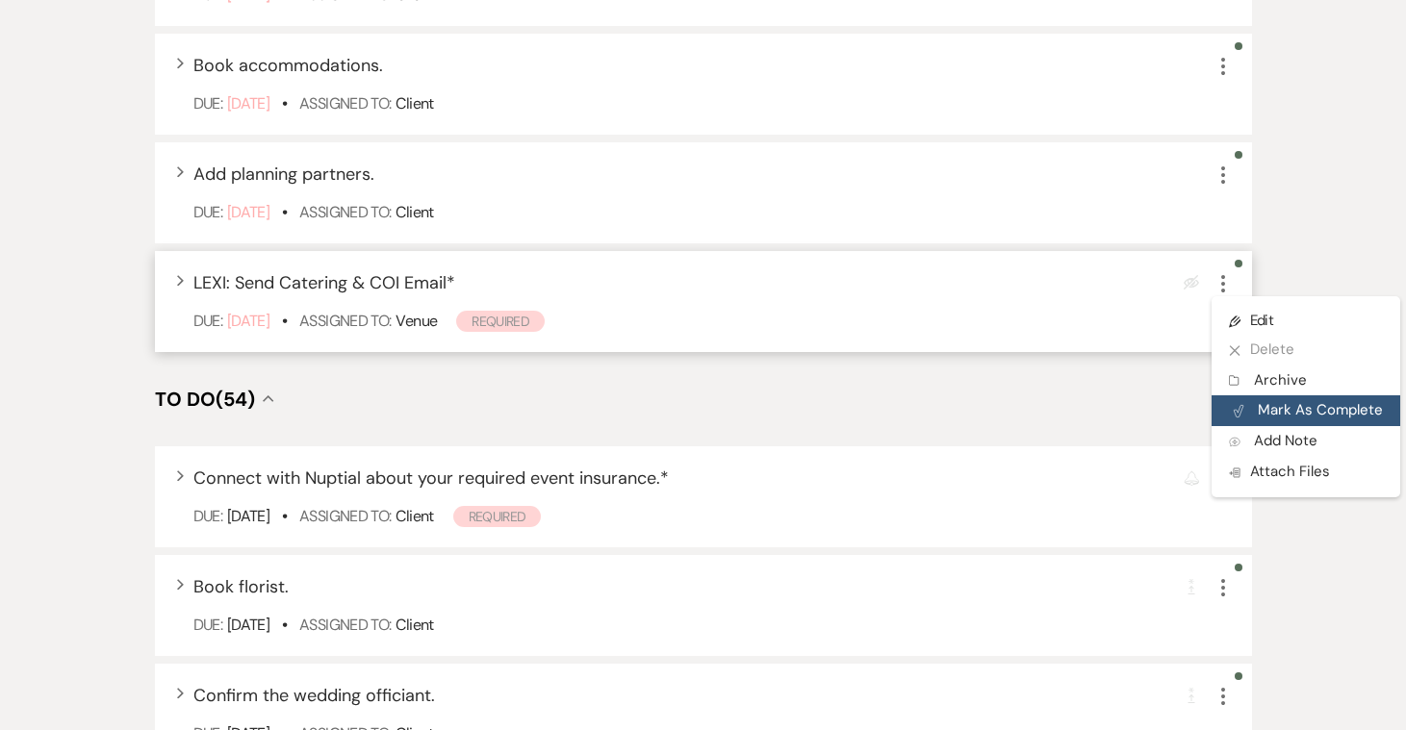
click at [1260, 395] on button "Plan Portal Link Mark As Complete" at bounding box center [1305, 410] width 189 height 31
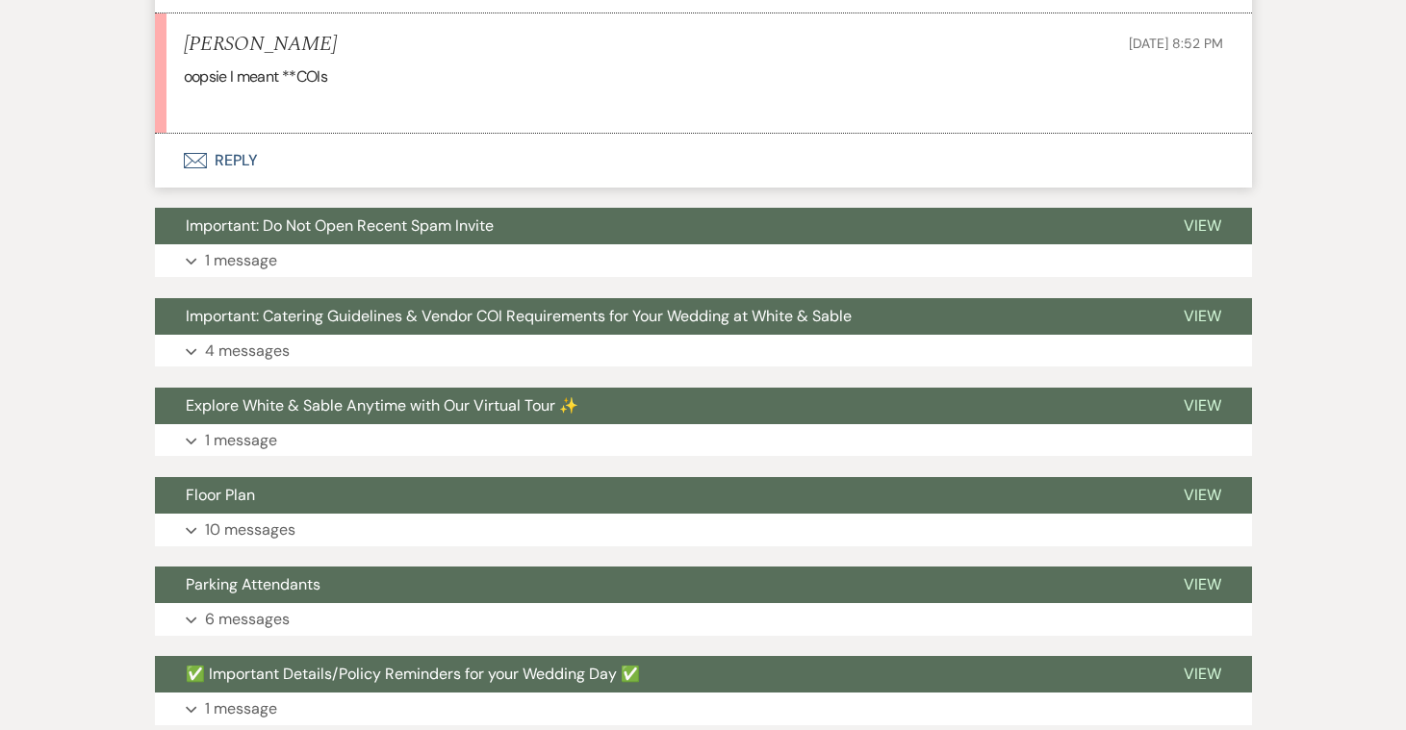
scroll to position [3334, 0]
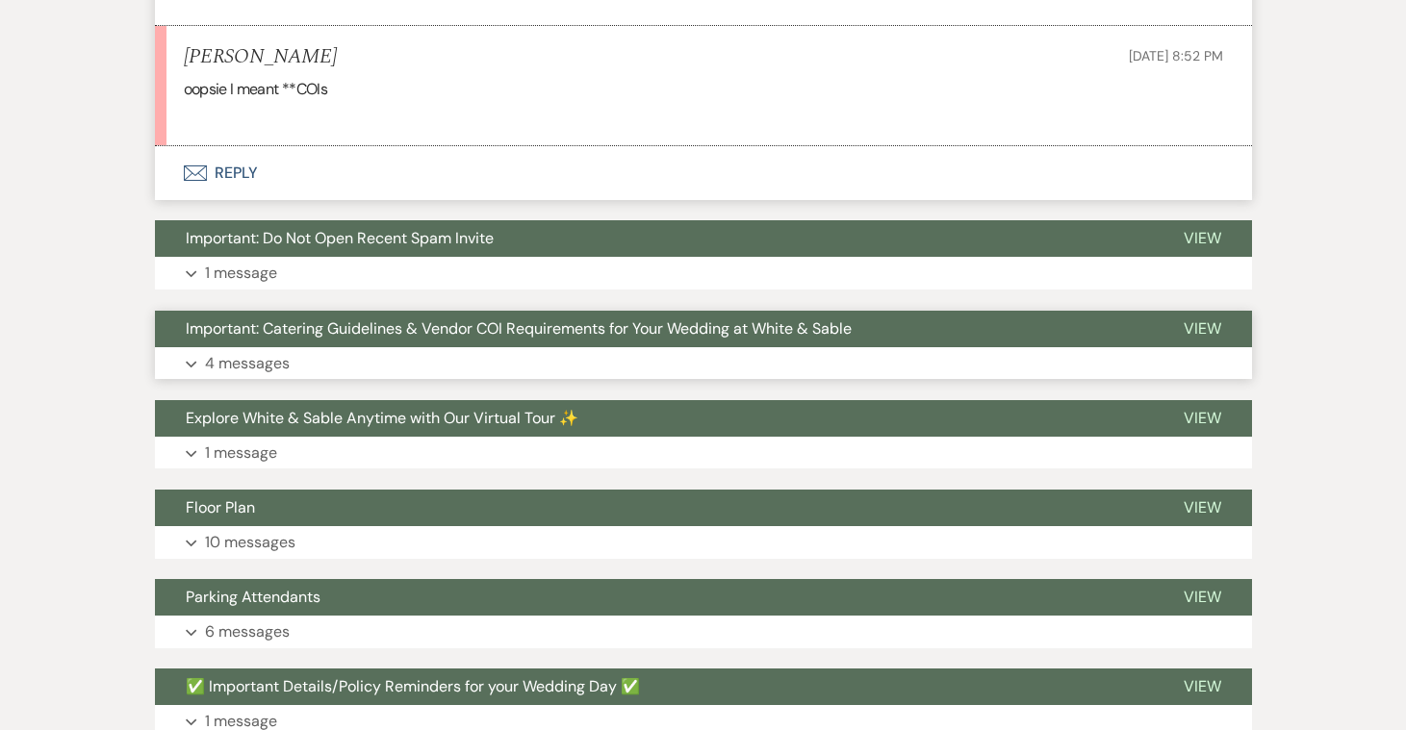
click at [237, 351] on p "4 messages" at bounding box center [247, 363] width 85 height 25
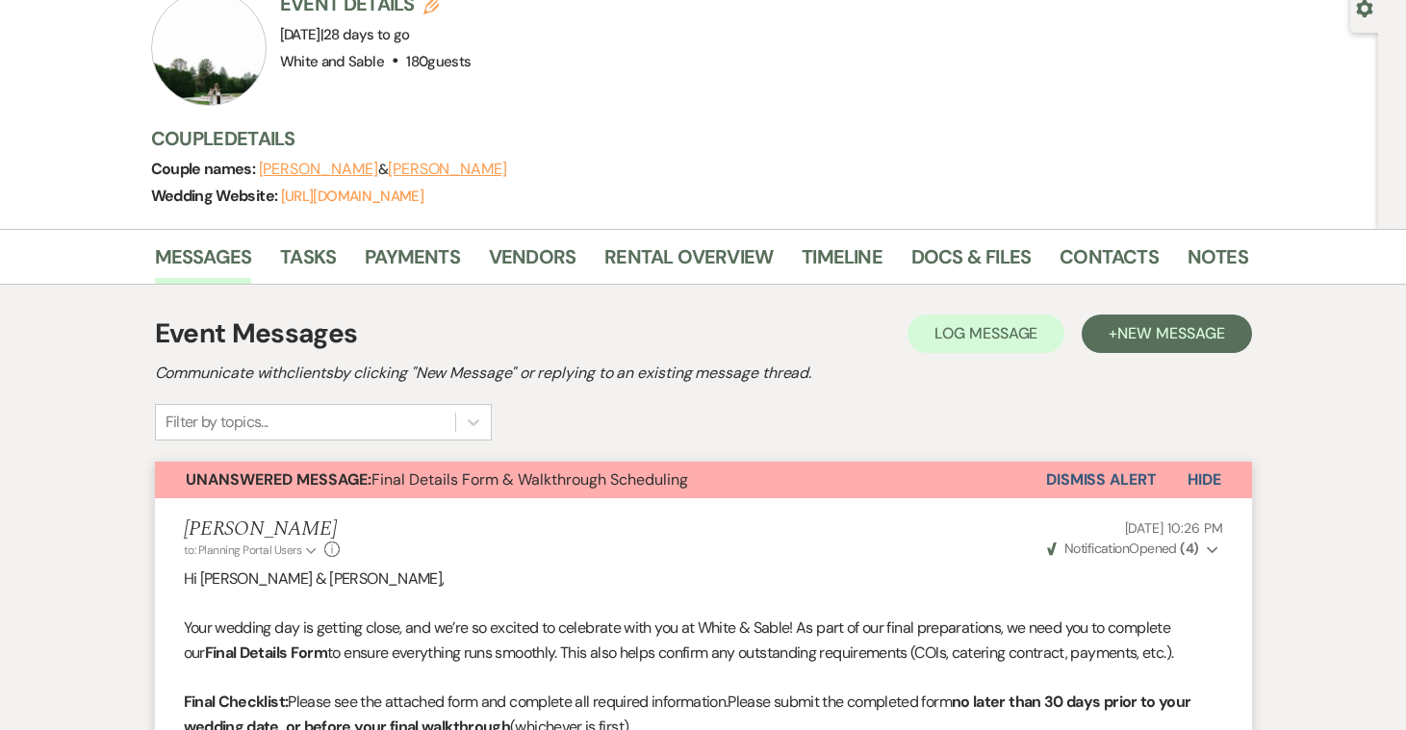
scroll to position [190, 0]
click at [406, 280] on link "Payments" at bounding box center [412, 263] width 95 height 42
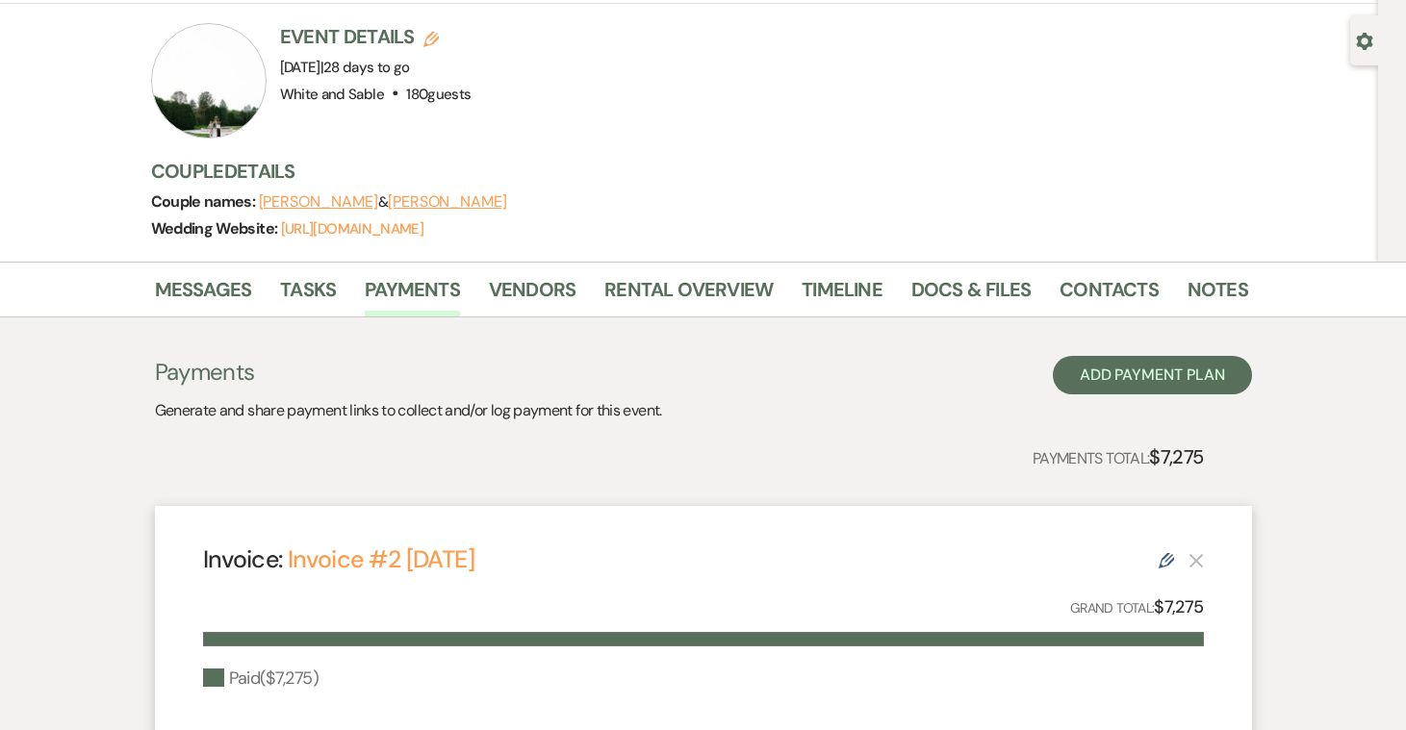
scroll to position [229, 0]
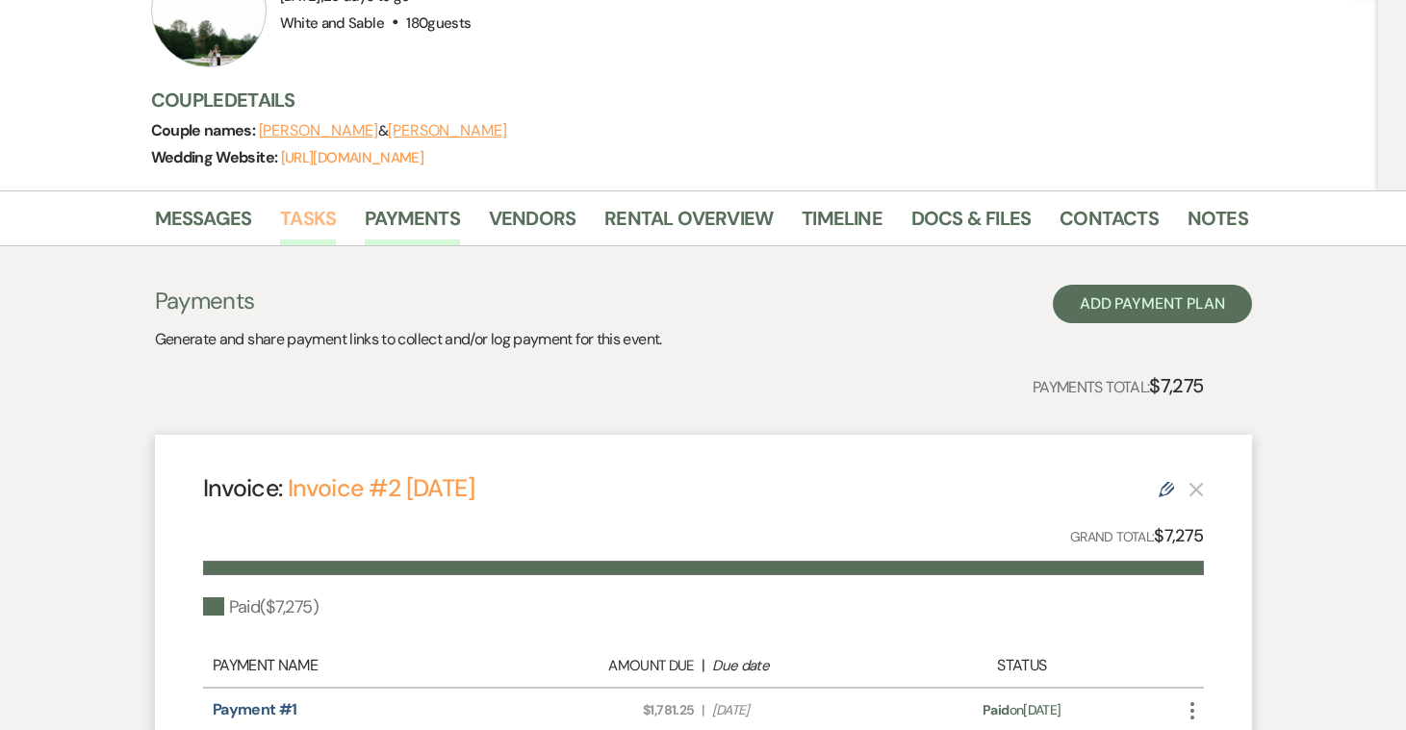
click at [309, 222] on link "Tasks" at bounding box center [308, 224] width 56 height 42
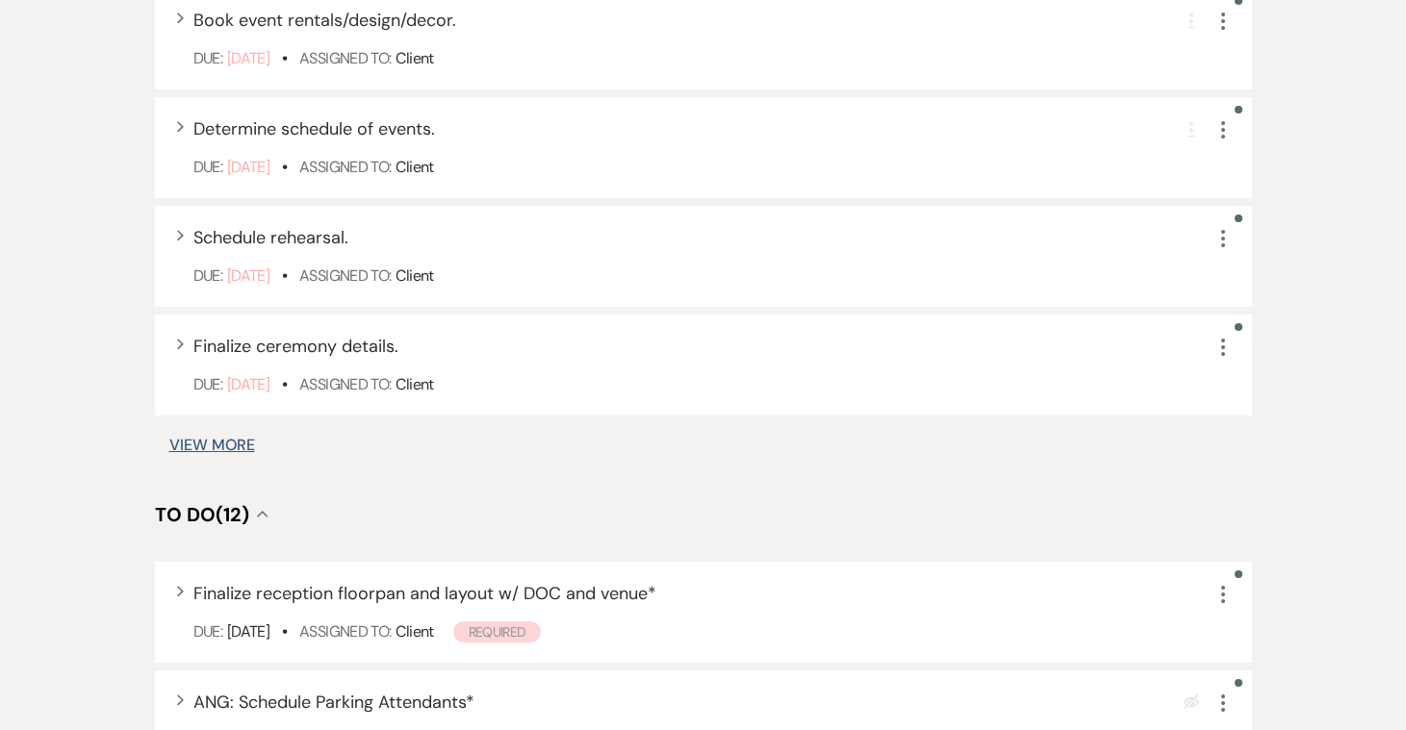
scroll to position [1338, 0]
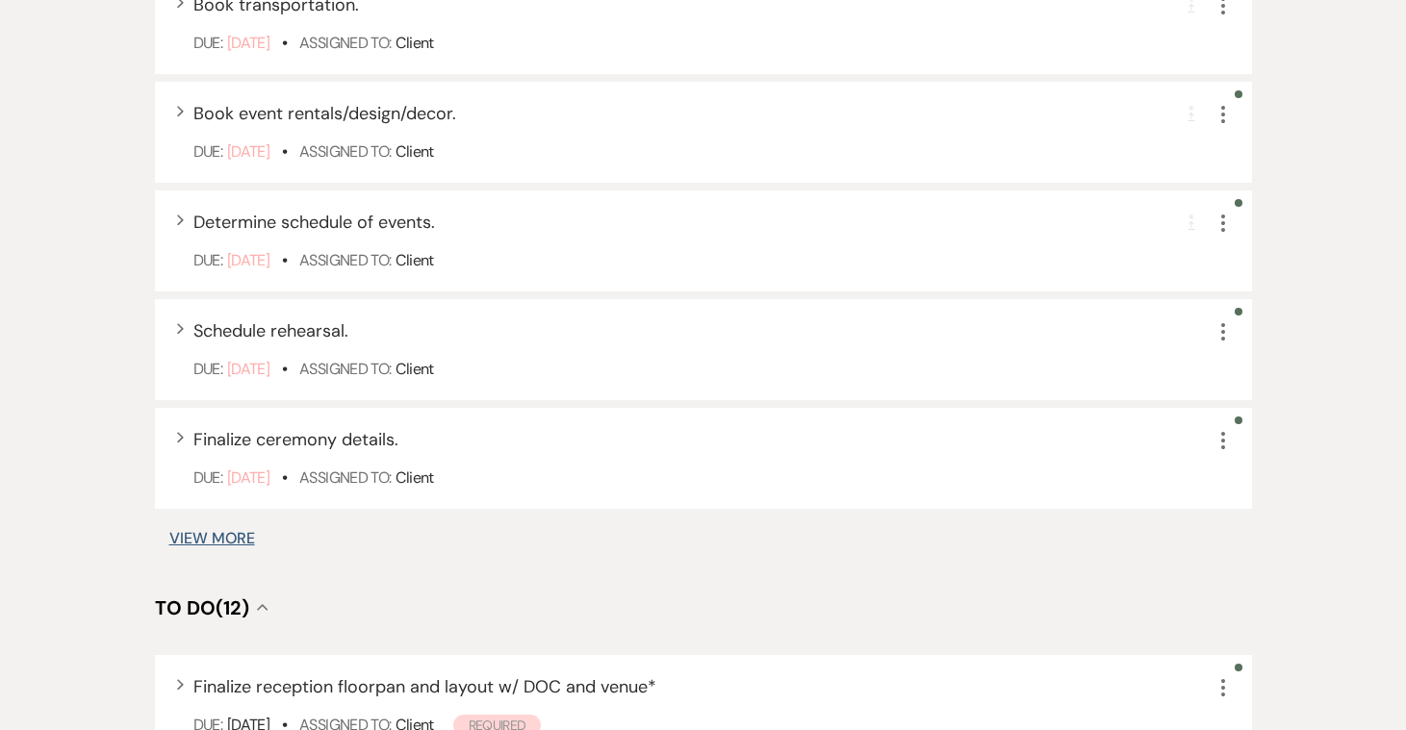
click at [214, 539] on button "View More" at bounding box center [212, 538] width 86 height 15
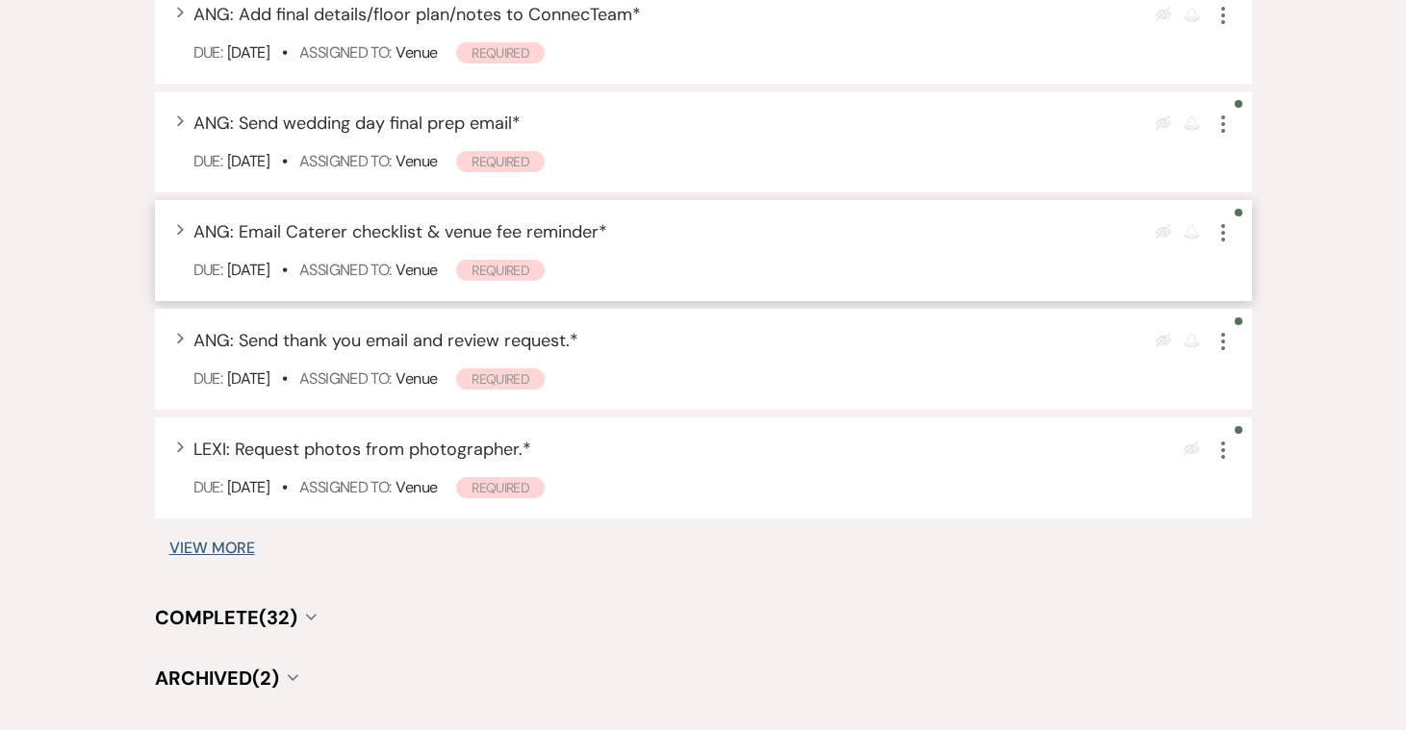
scroll to position [3705, 0]
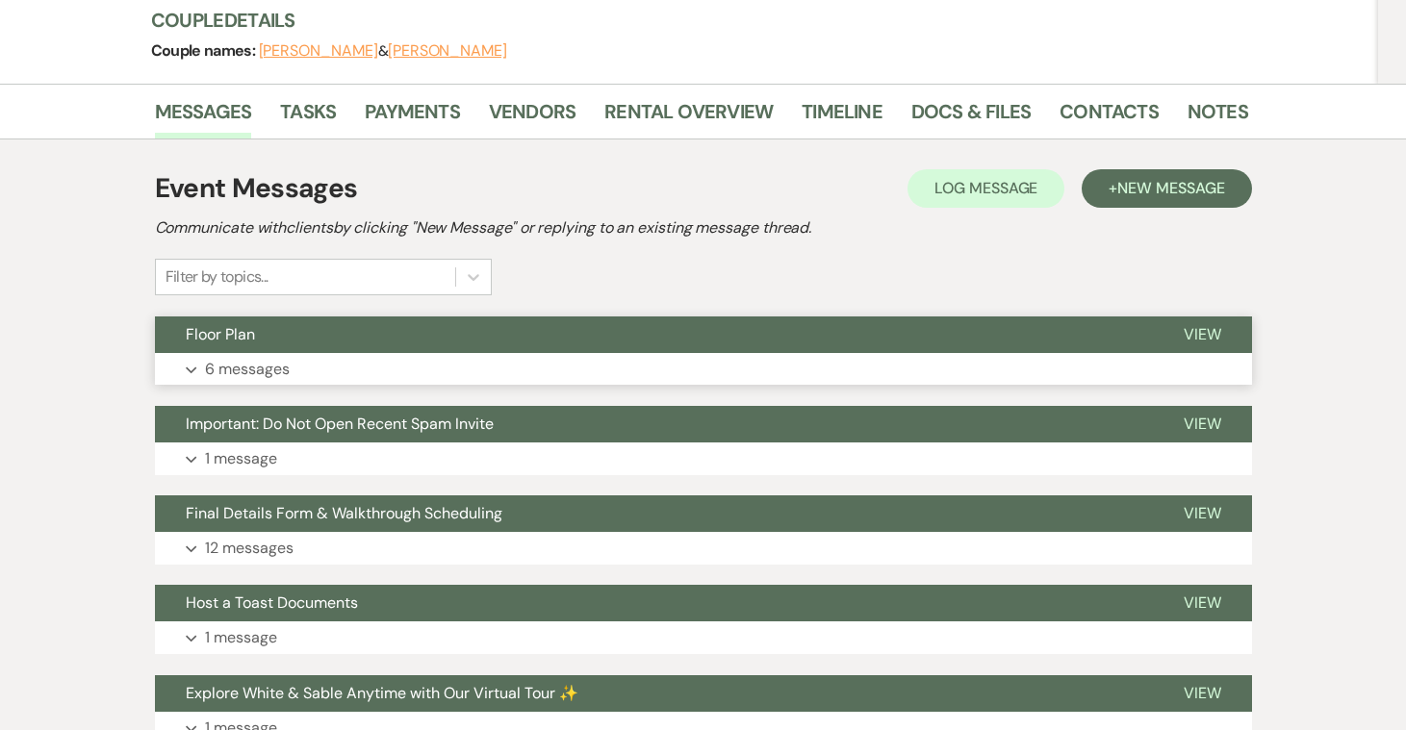
click at [259, 359] on p "6 messages" at bounding box center [247, 369] width 85 height 25
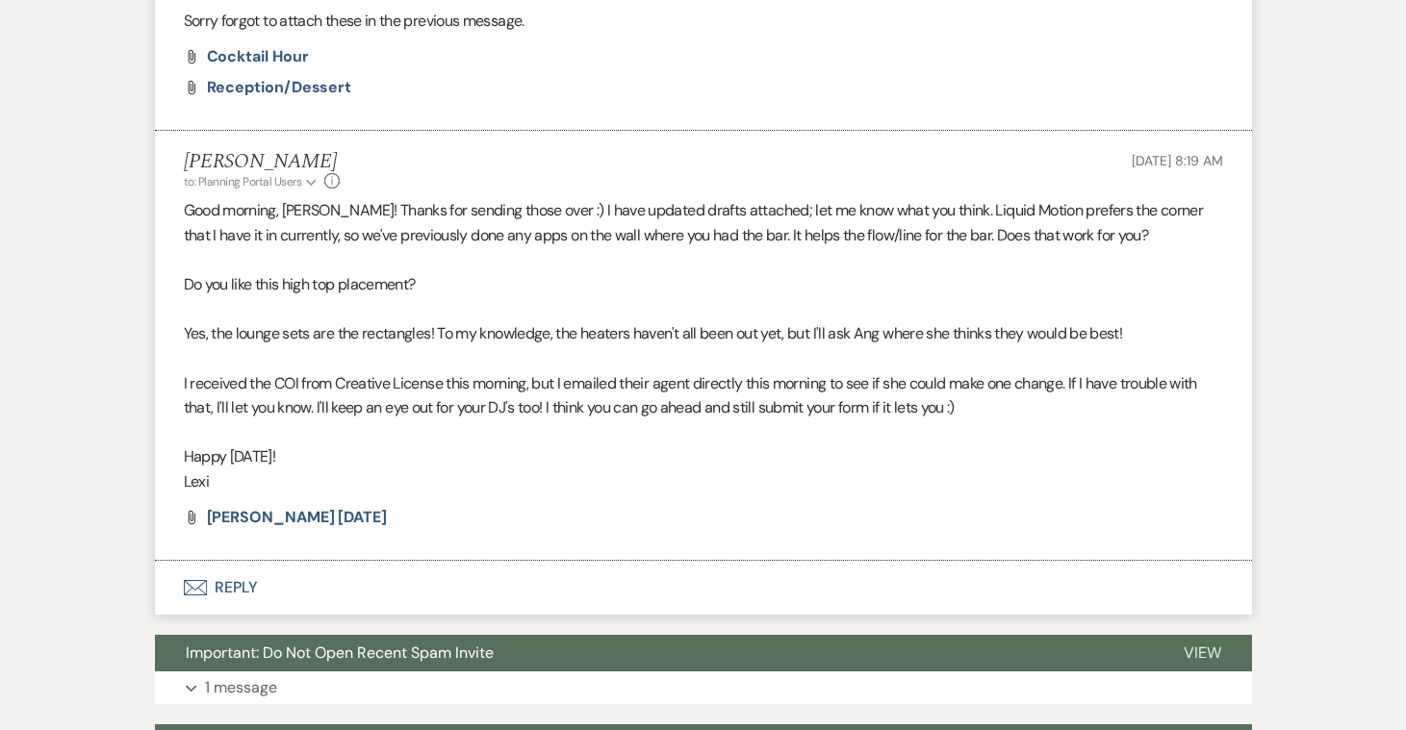
scroll to position [2949, 0]
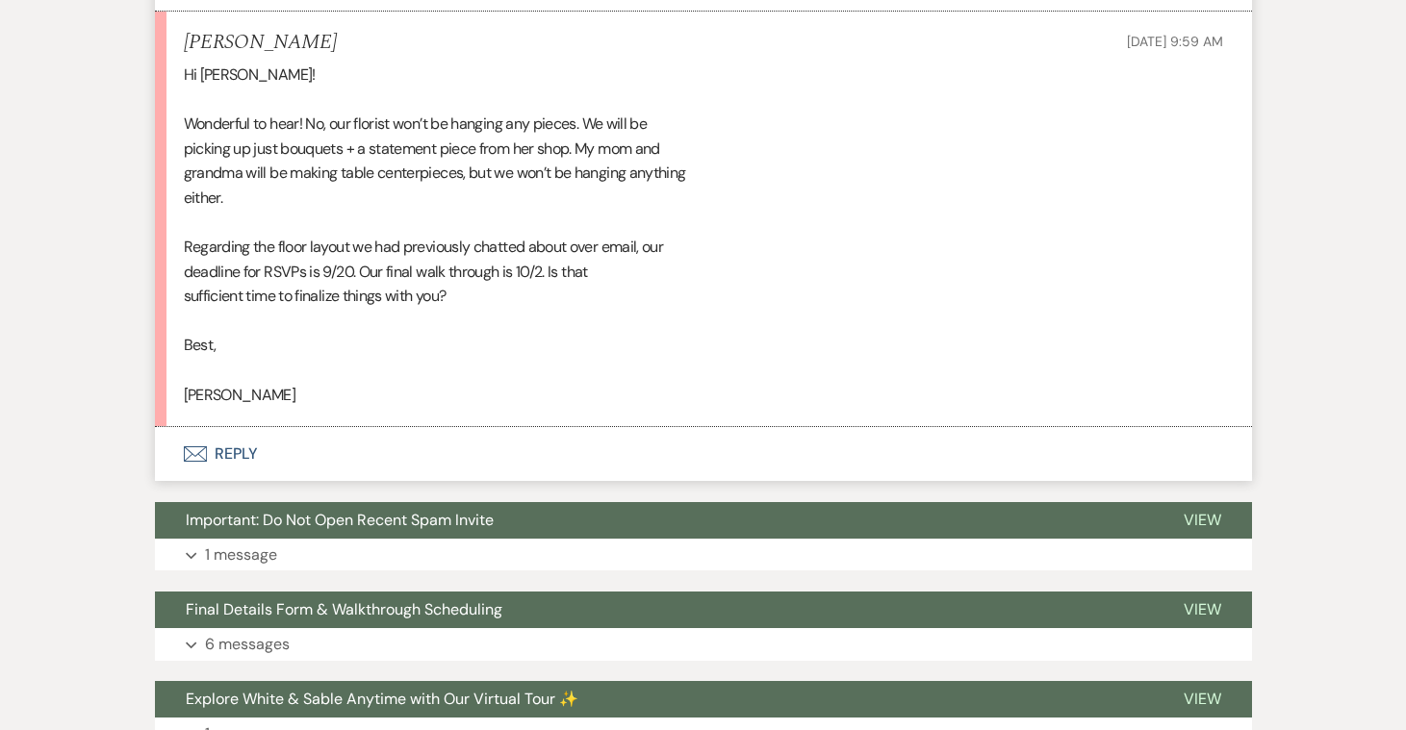
scroll to position [4202, 0]
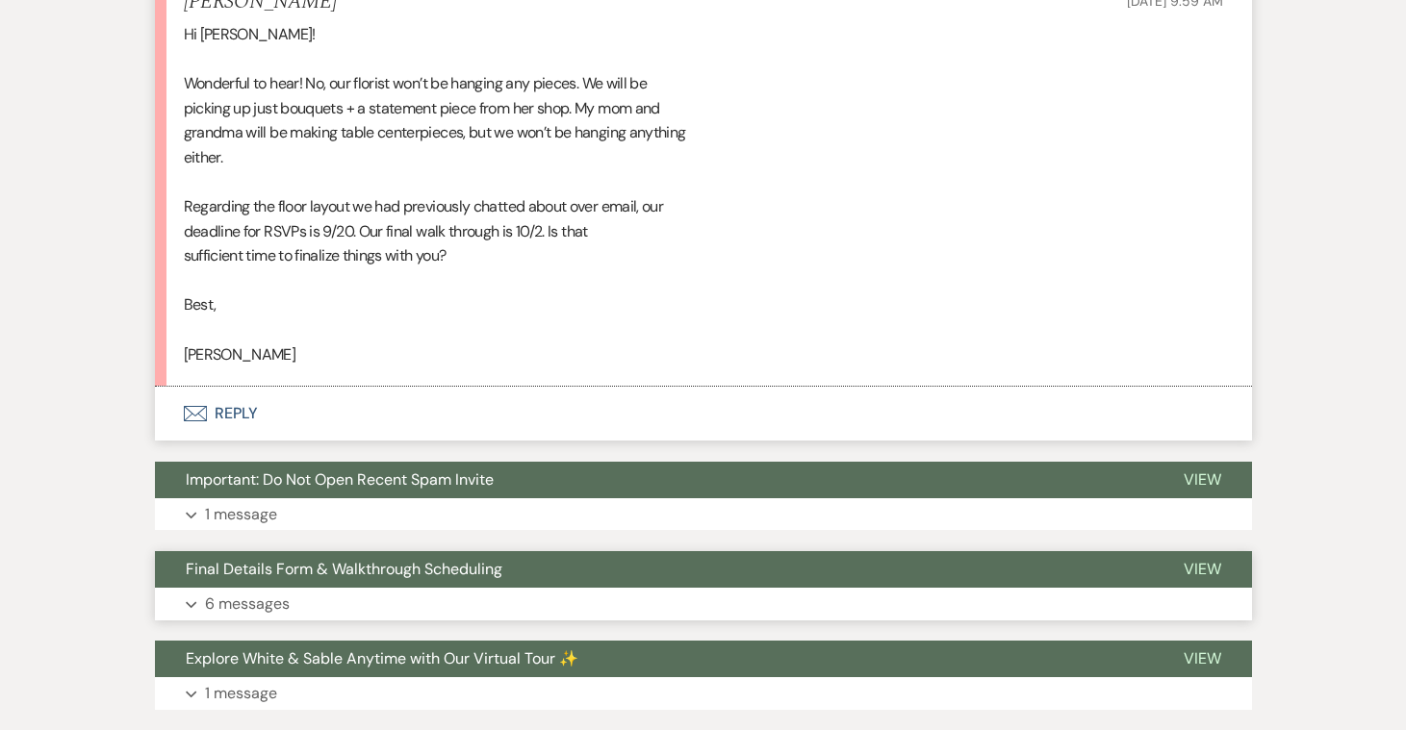
click at [216, 588] on button "Expand 6 messages" at bounding box center [703, 604] width 1097 height 33
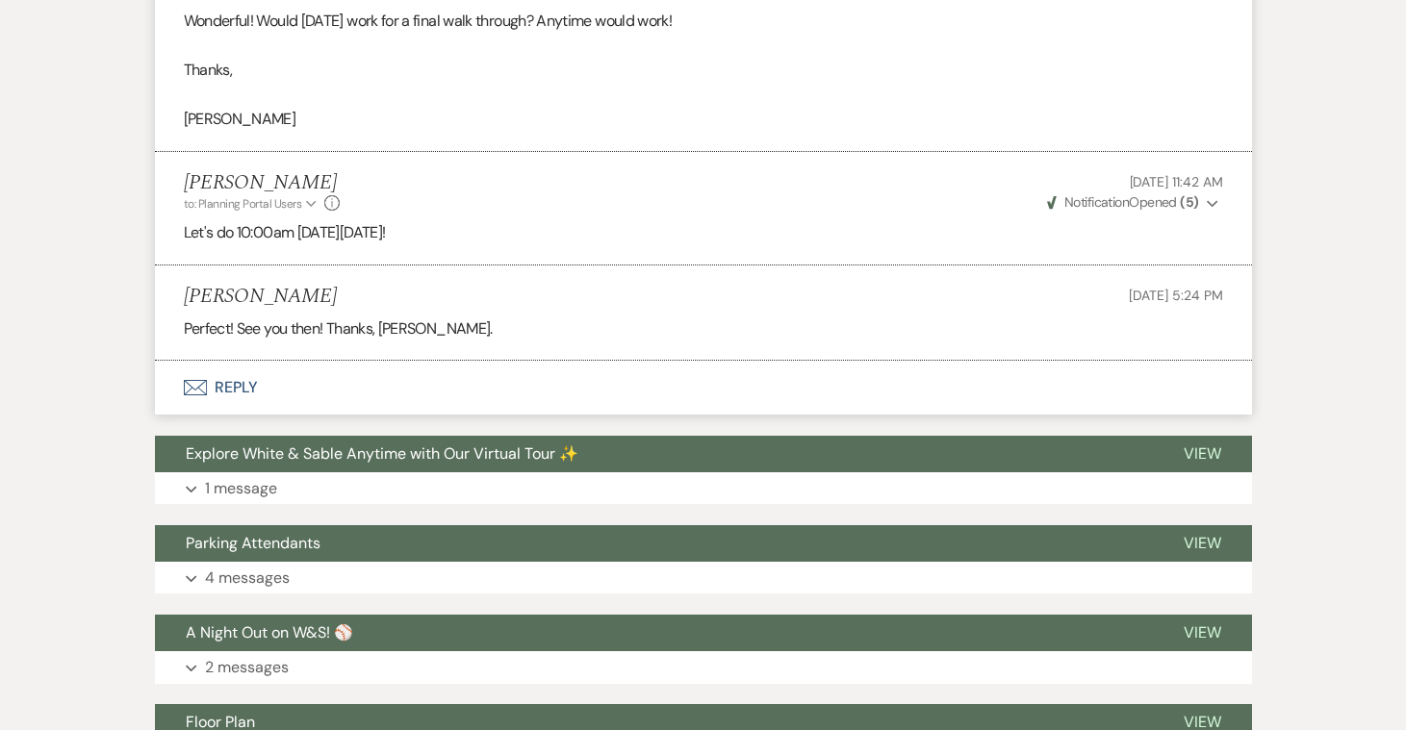
scroll to position [6237, 0]
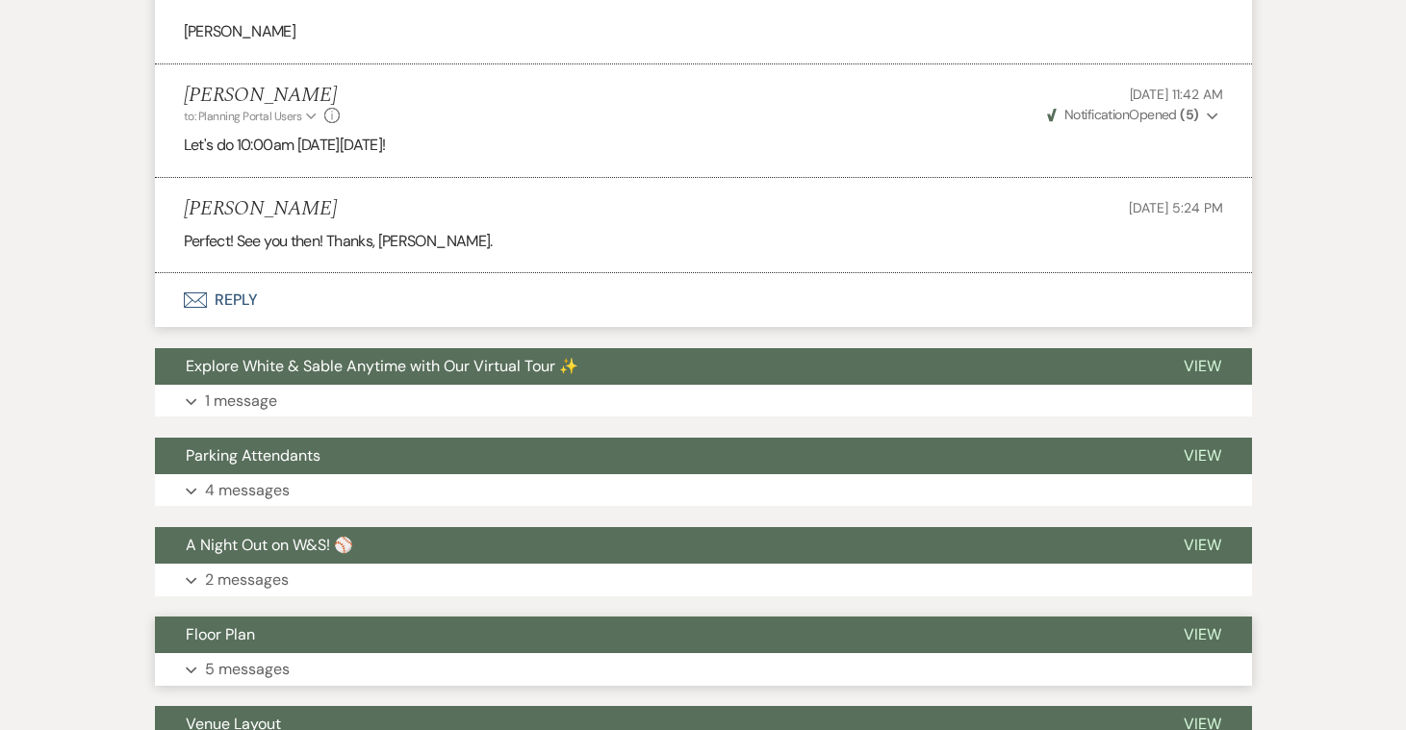
click at [230, 657] on p "5 messages" at bounding box center [247, 669] width 85 height 25
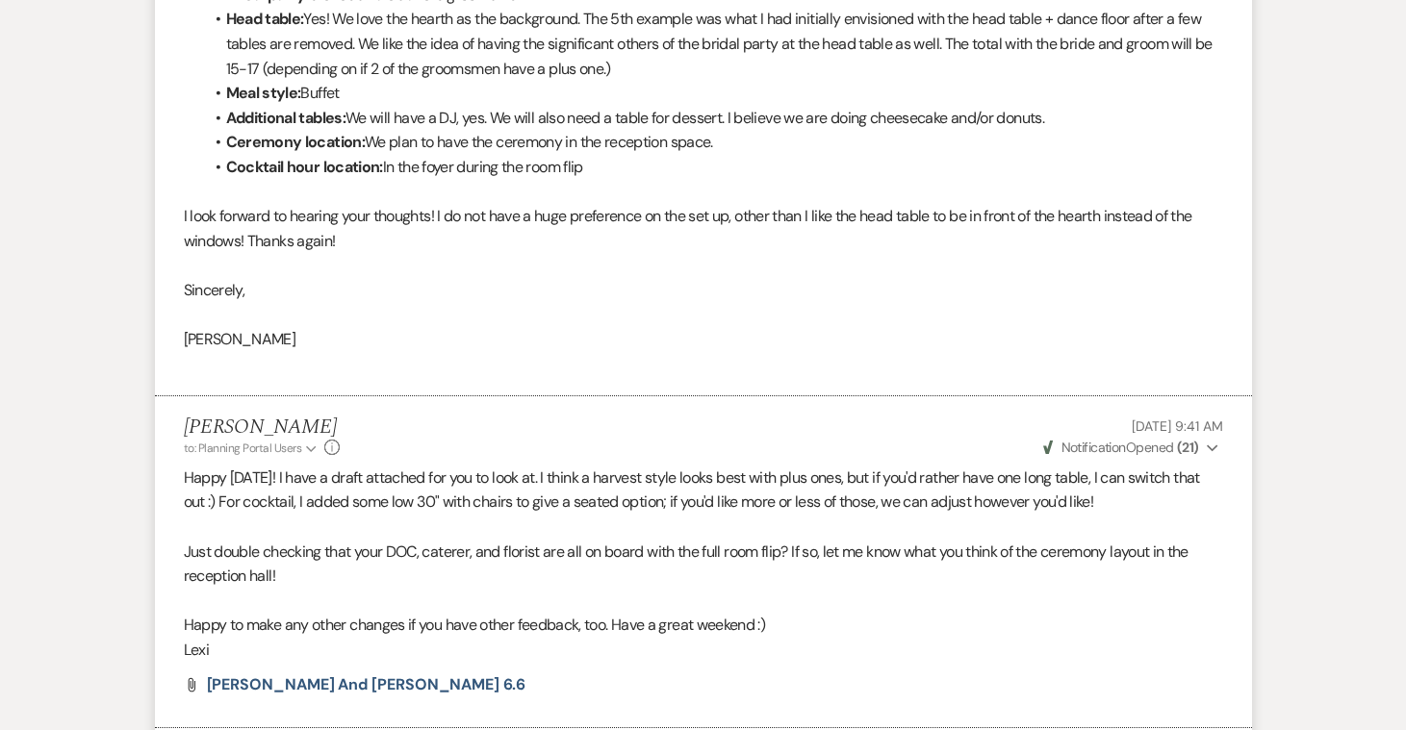
scroll to position [7730, 0]
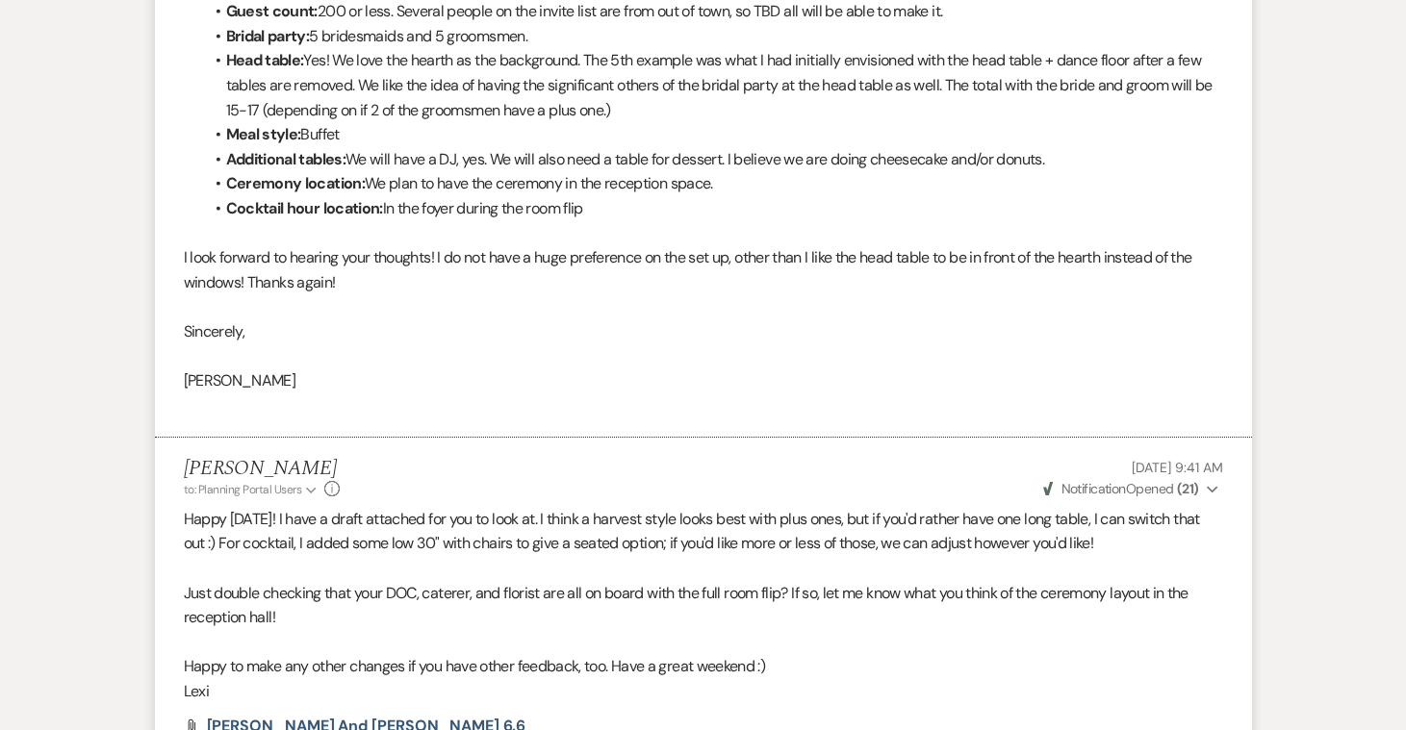
click at [251, 716] on span "Lainie and Jack 6.6" at bounding box center [366, 726] width 319 height 20
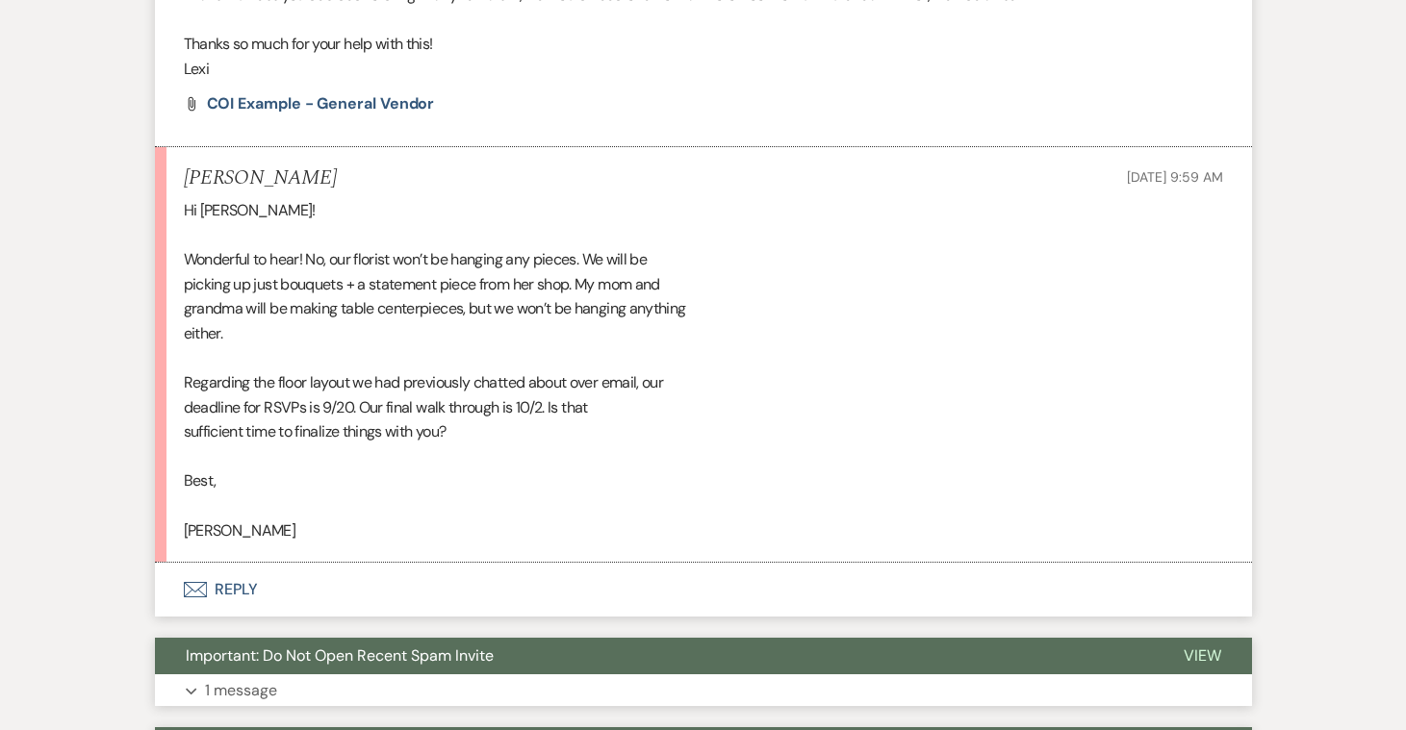
scroll to position [3999, 0]
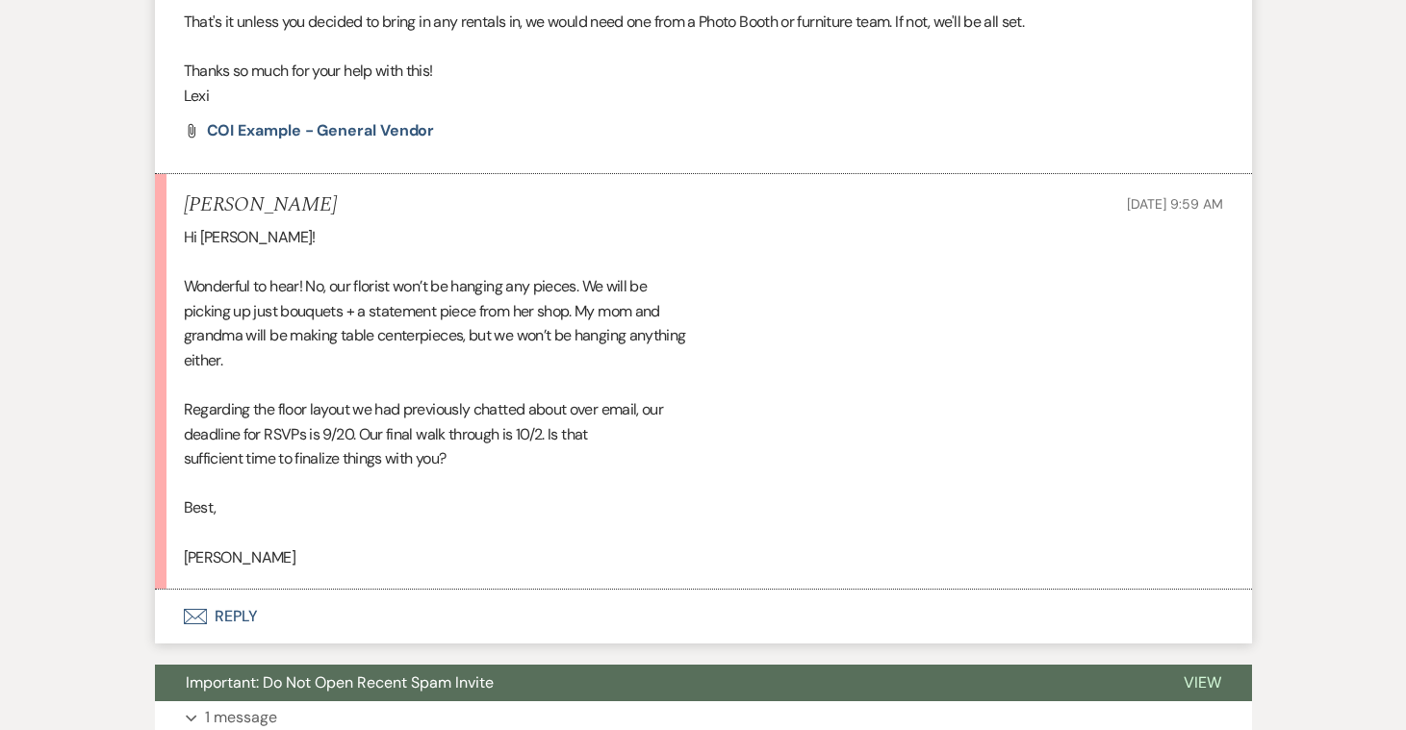
click at [243, 590] on button "Envelope Reply" at bounding box center [703, 617] width 1097 height 54
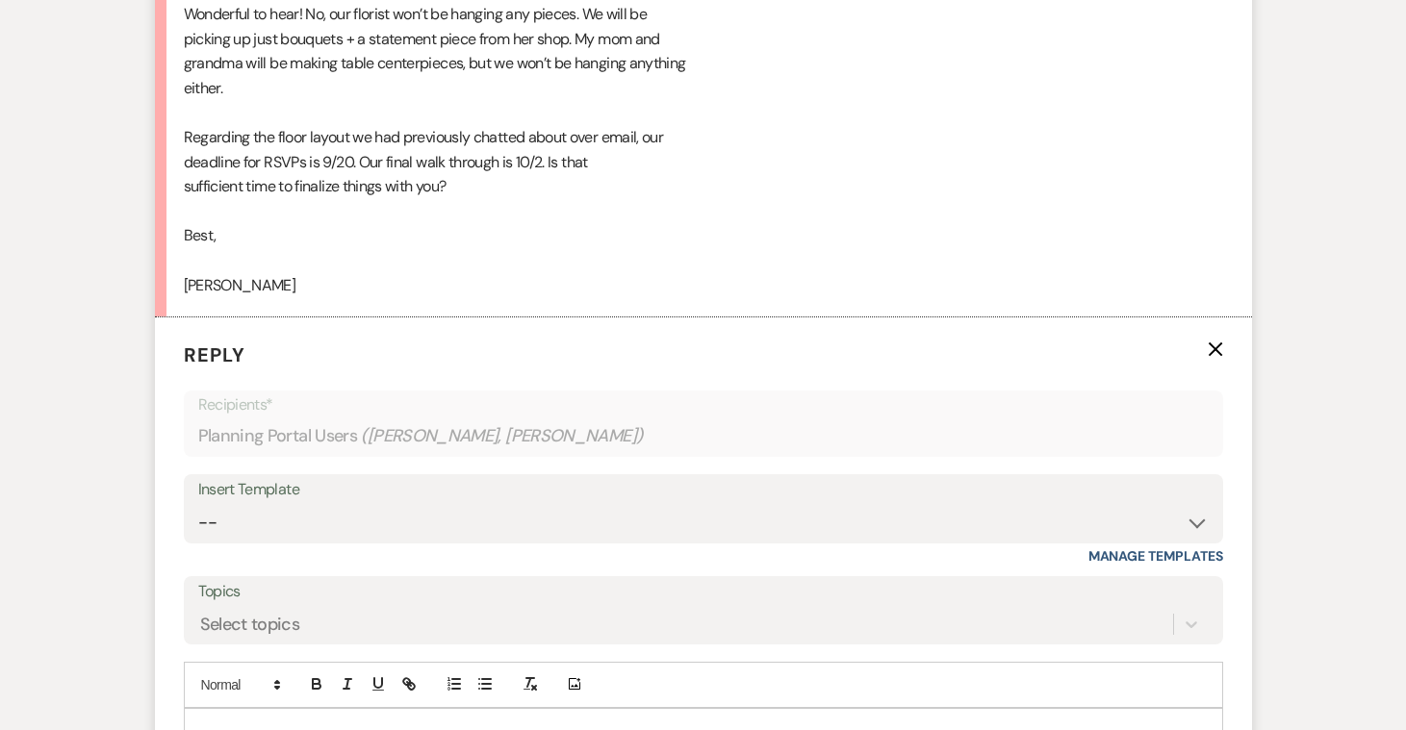
scroll to position [4283, 0]
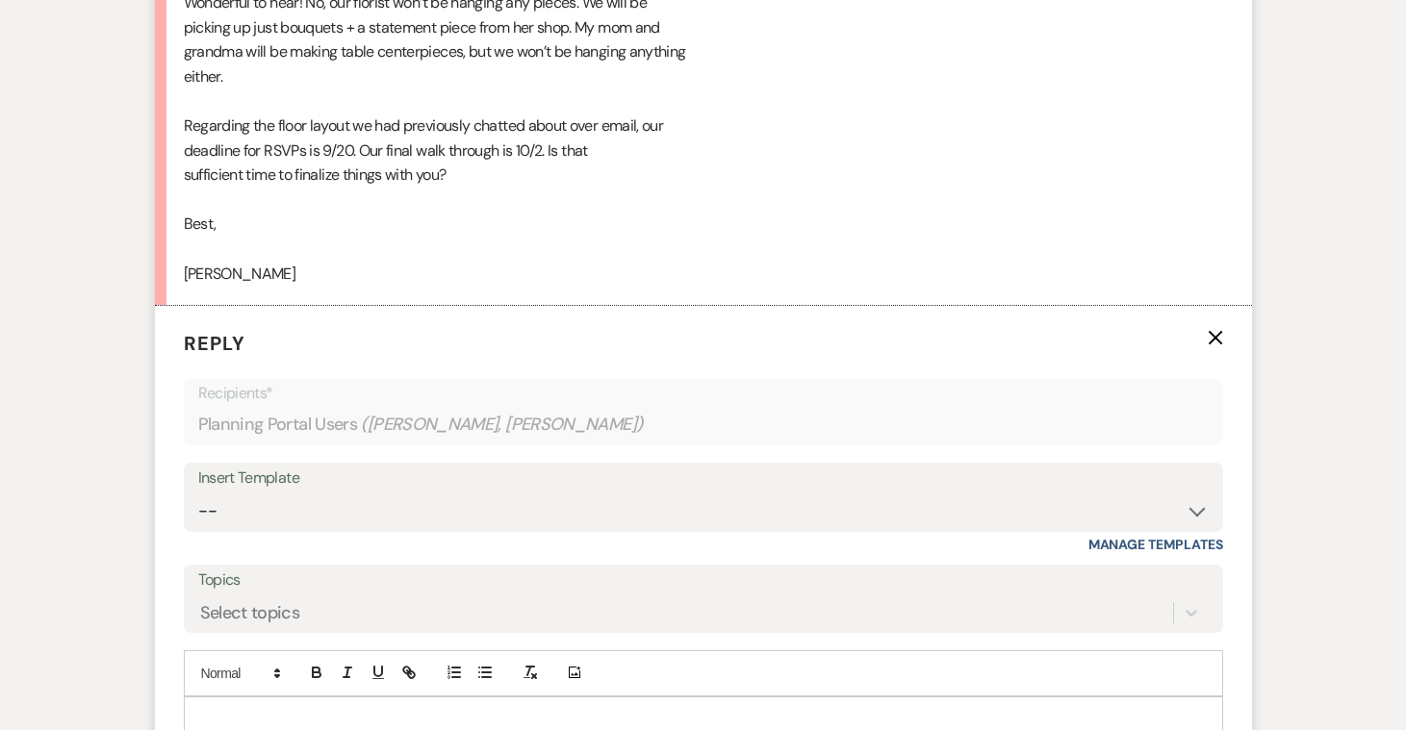
click at [279, 709] on p at bounding box center [703, 719] width 1008 height 21
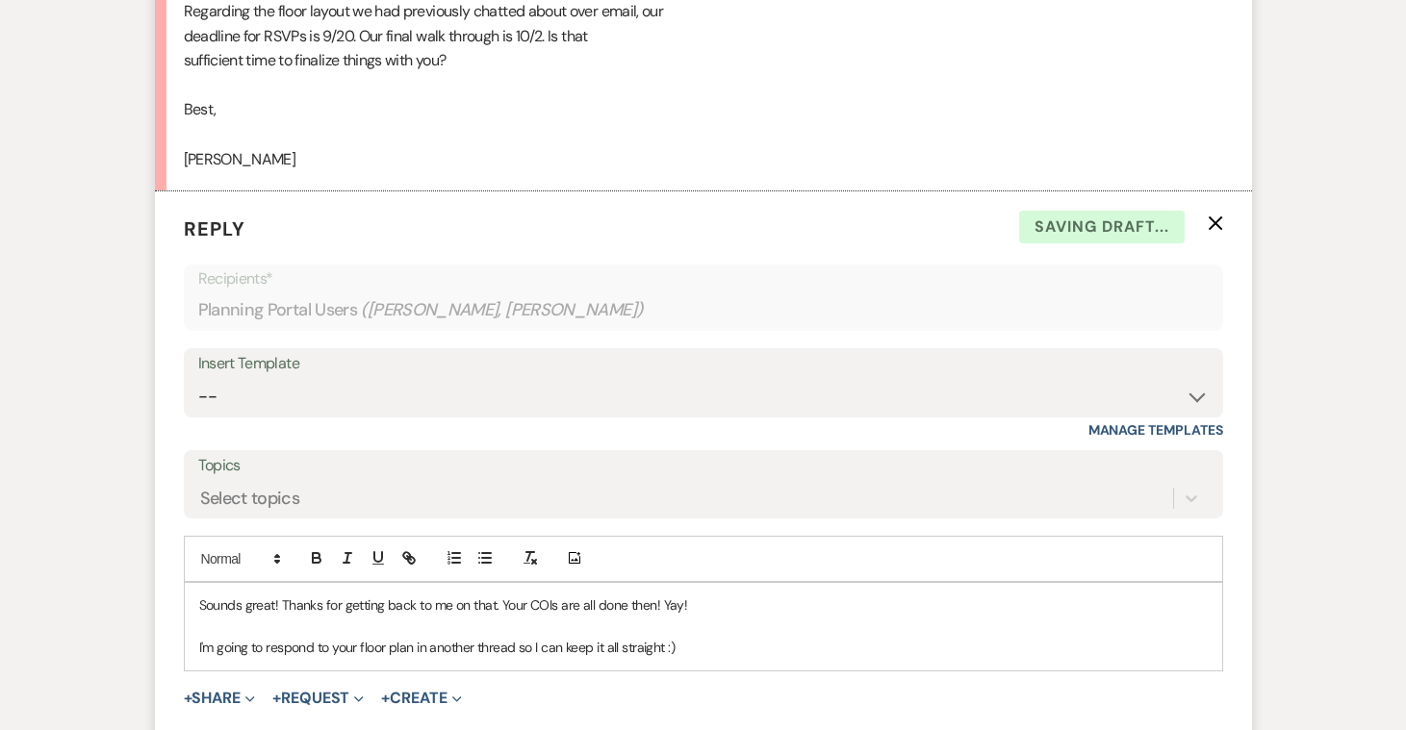
scroll to position [4403, 0]
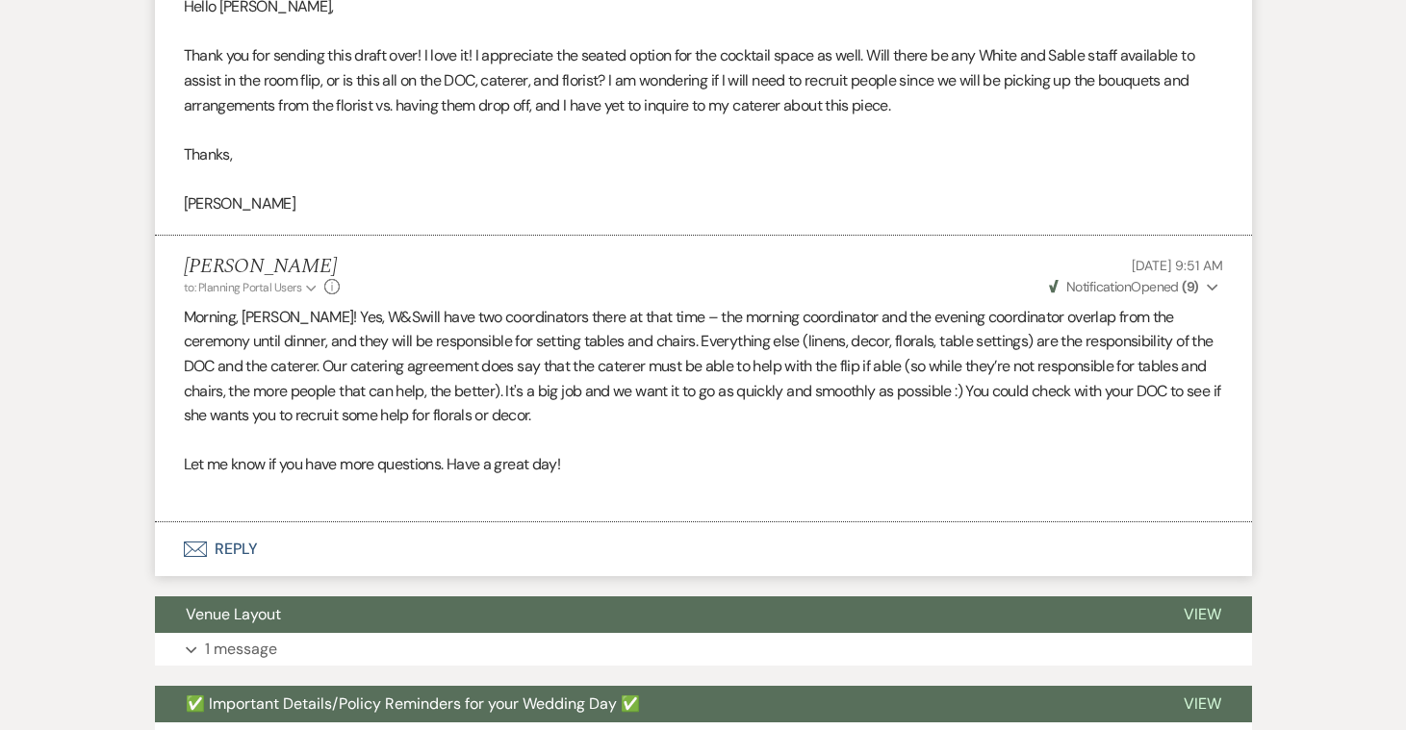
scroll to position [8755, 0]
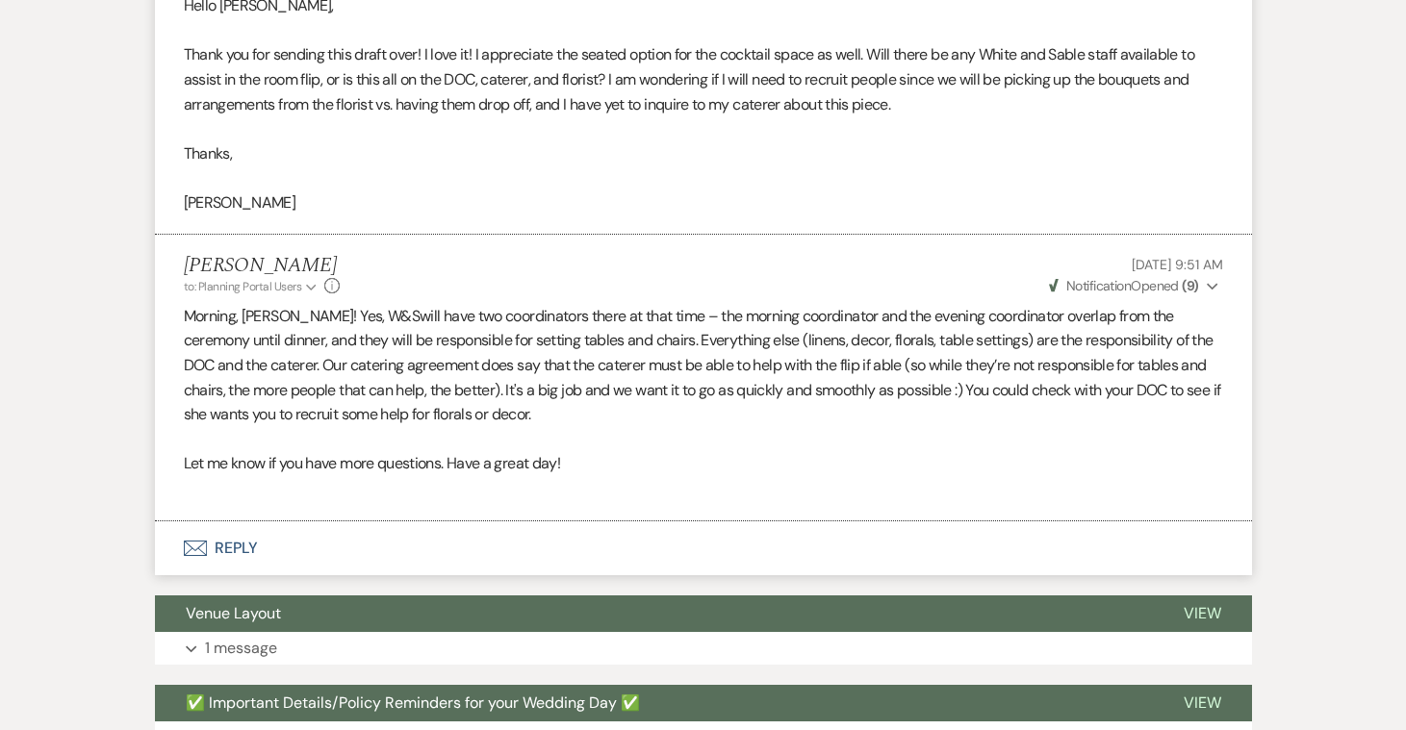
click at [242, 522] on button "Envelope Reply" at bounding box center [703, 549] width 1097 height 54
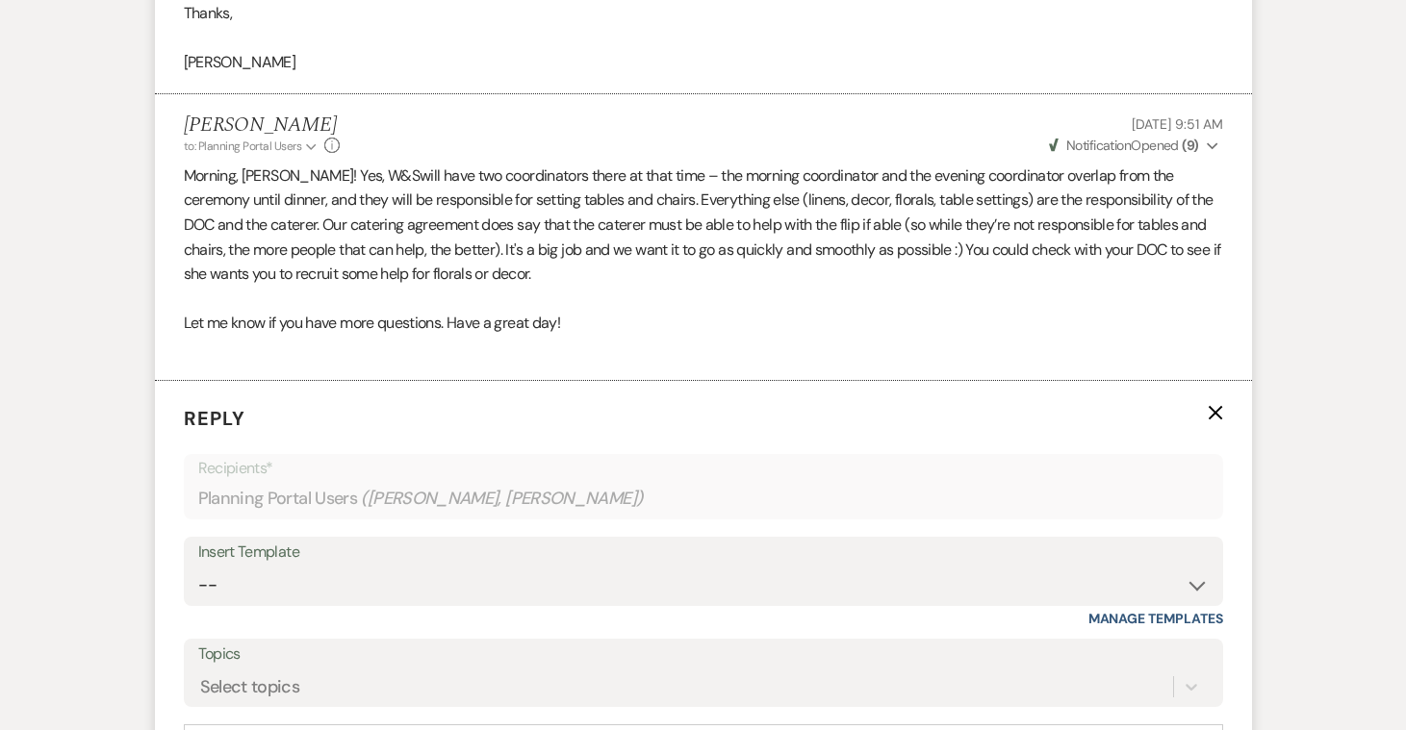
scroll to position [8903, 0]
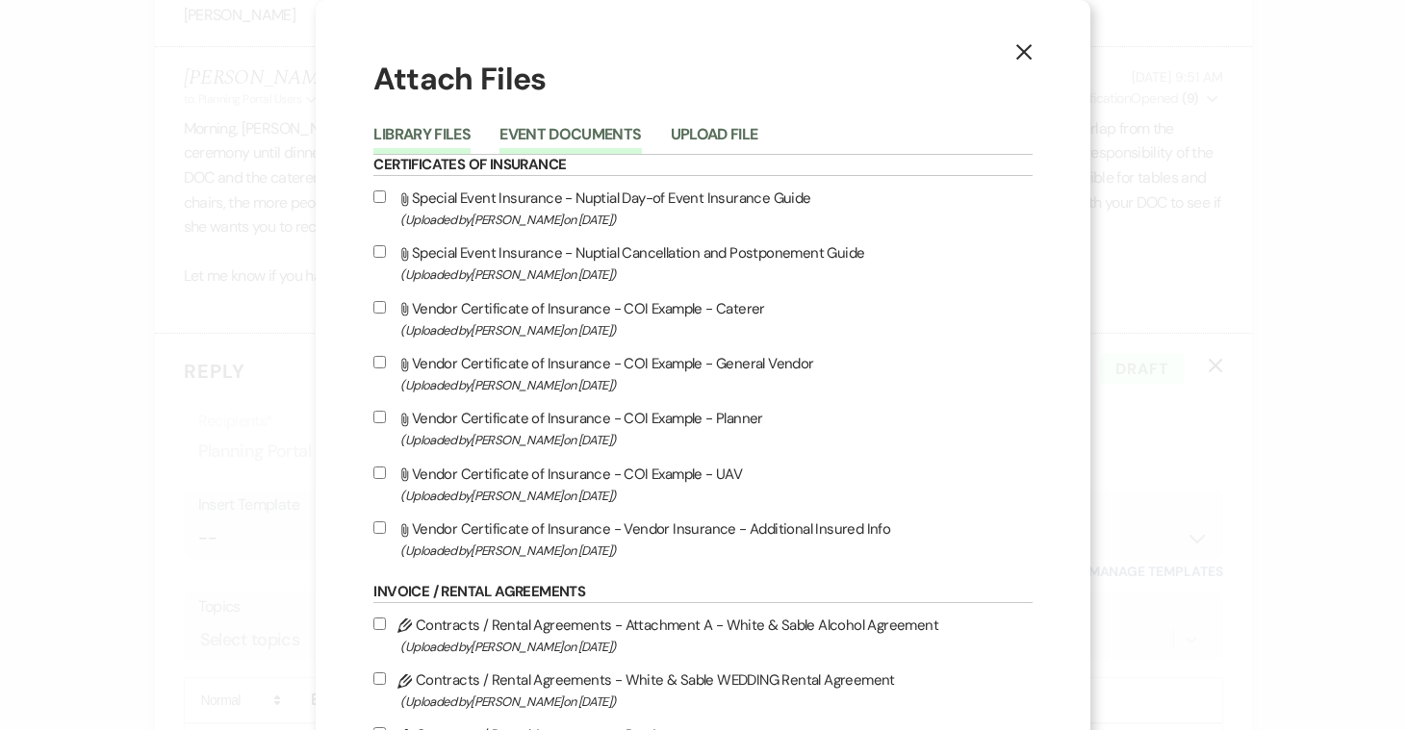
click at [597, 140] on button "Event Documents" at bounding box center [569, 140] width 141 height 27
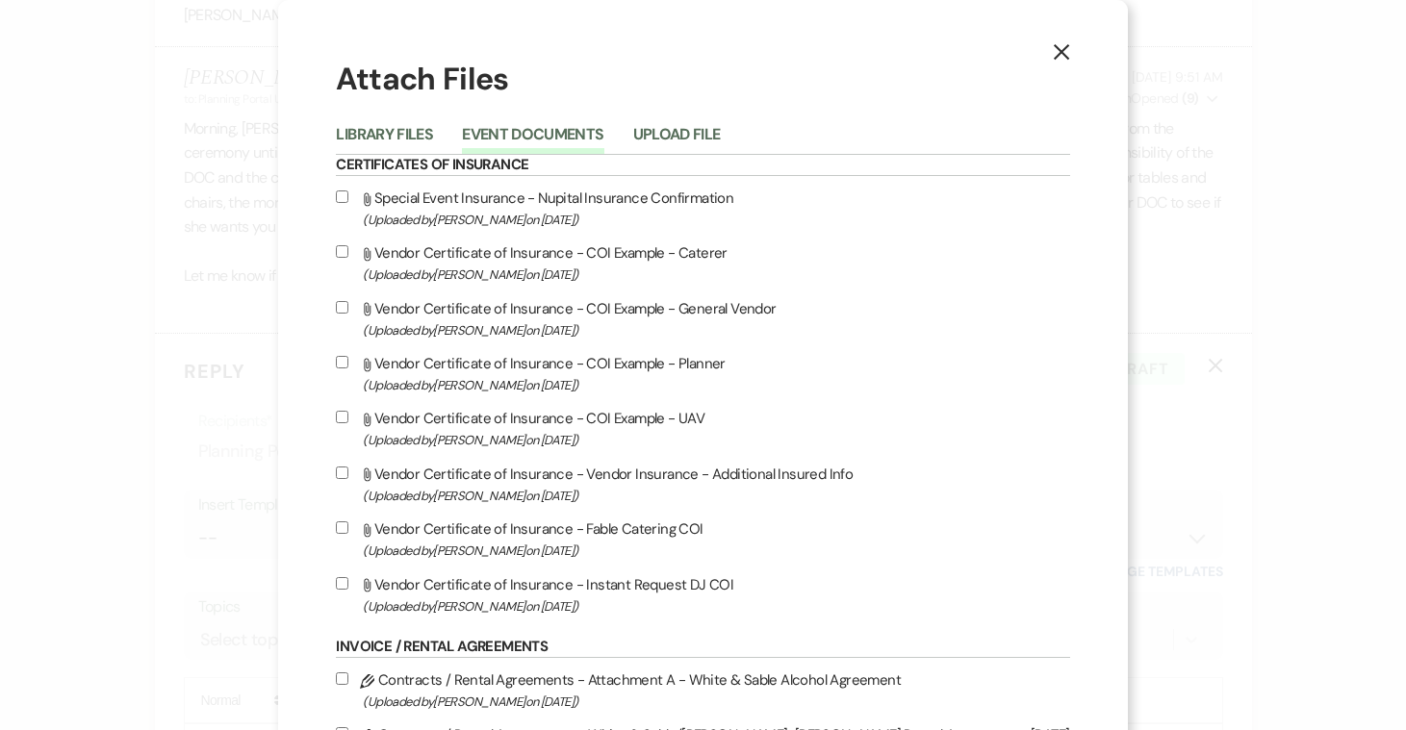
click at [458, 315] on label "Attach File Vendor Certificate of Insurance - COI Example - General Vendor (Upl…" at bounding box center [702, 318] width 733 height 45
click at [348, 314] on input "Attach File Vendor Certificate of Insurance - COI Example - General Vendor (Upl…" at bounding box center [342, 307] width 13 height 13
click at [348, 310] on input "Attach File Vendor Certificate of Insurance - COI Example - General Vendor (Upl…" at bounding box center [342, 307] width 13 height 13
checkbox input "false"
click at [433, 127] on button "Library Files" at bounding box center [384, 140] width 97 height 27
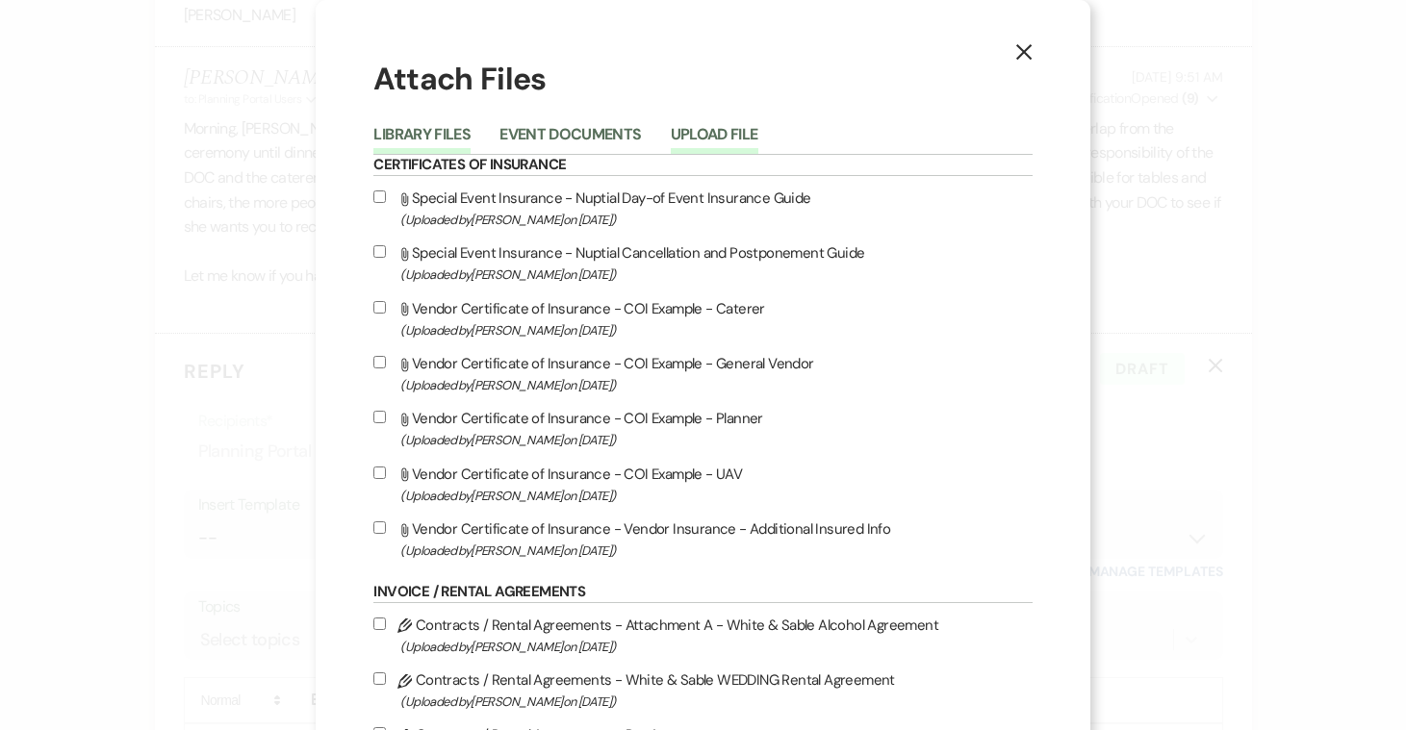
click at [734, 127] on button "Upload File" at bounding box center [715, 140] width 88 height 27
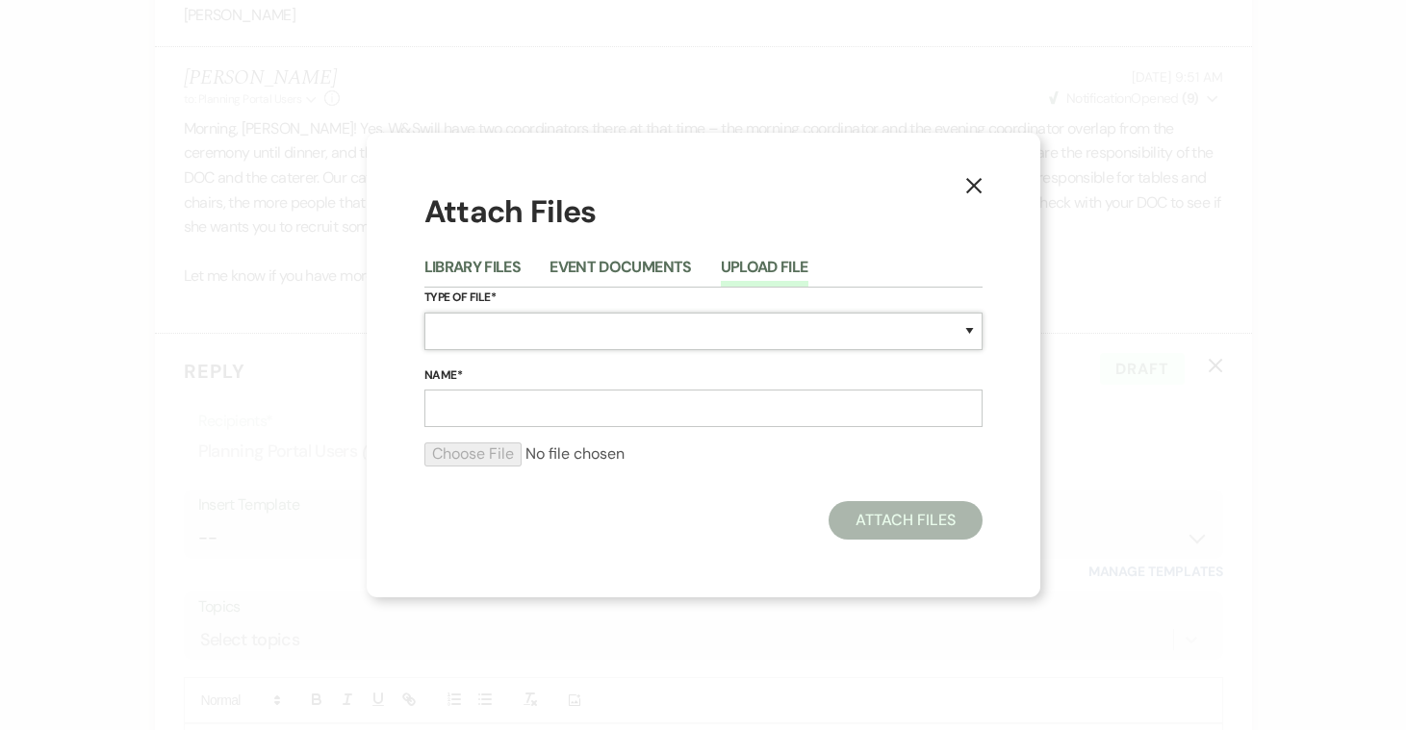
select select "24"
click at [523, 392] on input "Name*" at bounding box center [703, 409] width 558 height 38
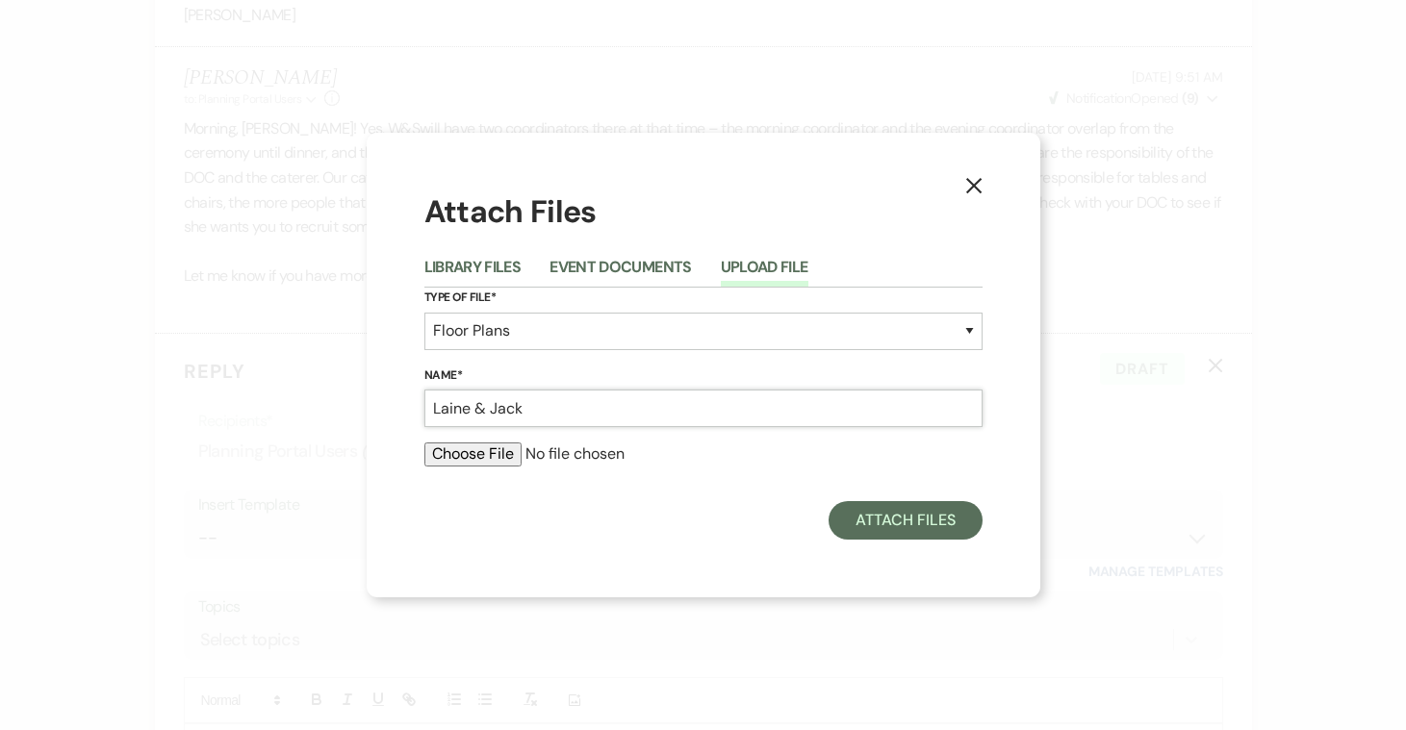
type input "Laine & Jack"
click at [461, 458] on input "file" at bounding box center [703, 454] width 558 height 23
type input "C:\fakepath\Lainie and Jack 6.6.pdf"
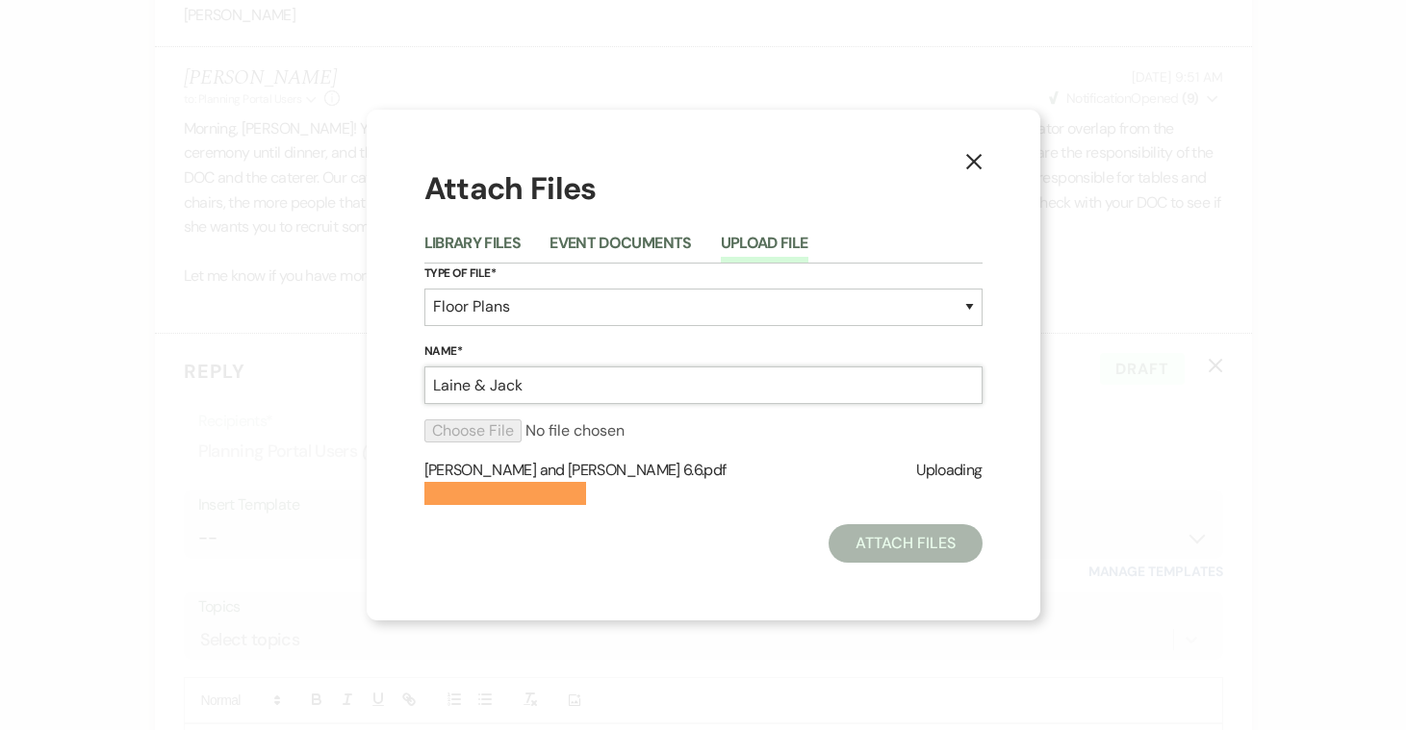
click at [467, 388] on input "Laine & Jack" at bounding box center [703, 386] width 558 height 38
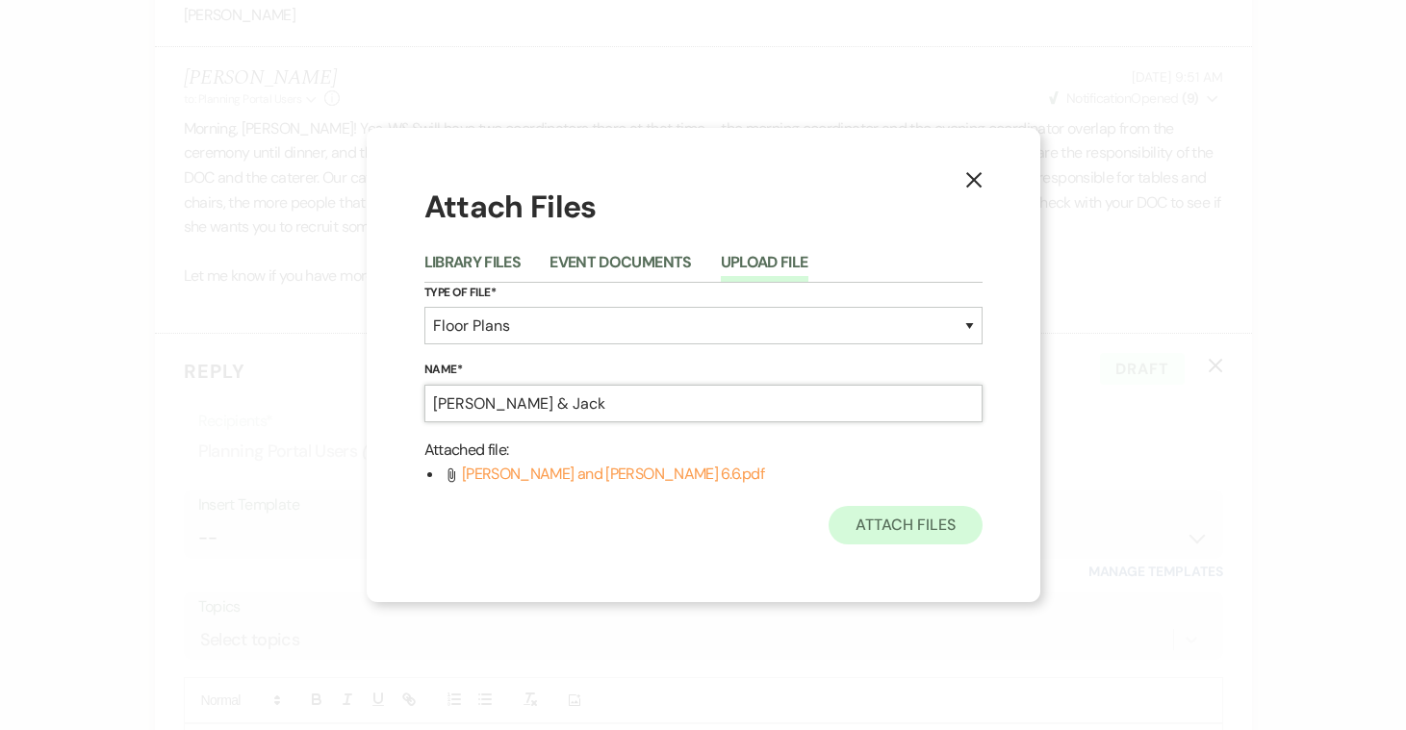
type input "Lainie & Jack"
click at [919, 533] on button "Attach Files" at bounding box center [905, 525] width 153 height 38
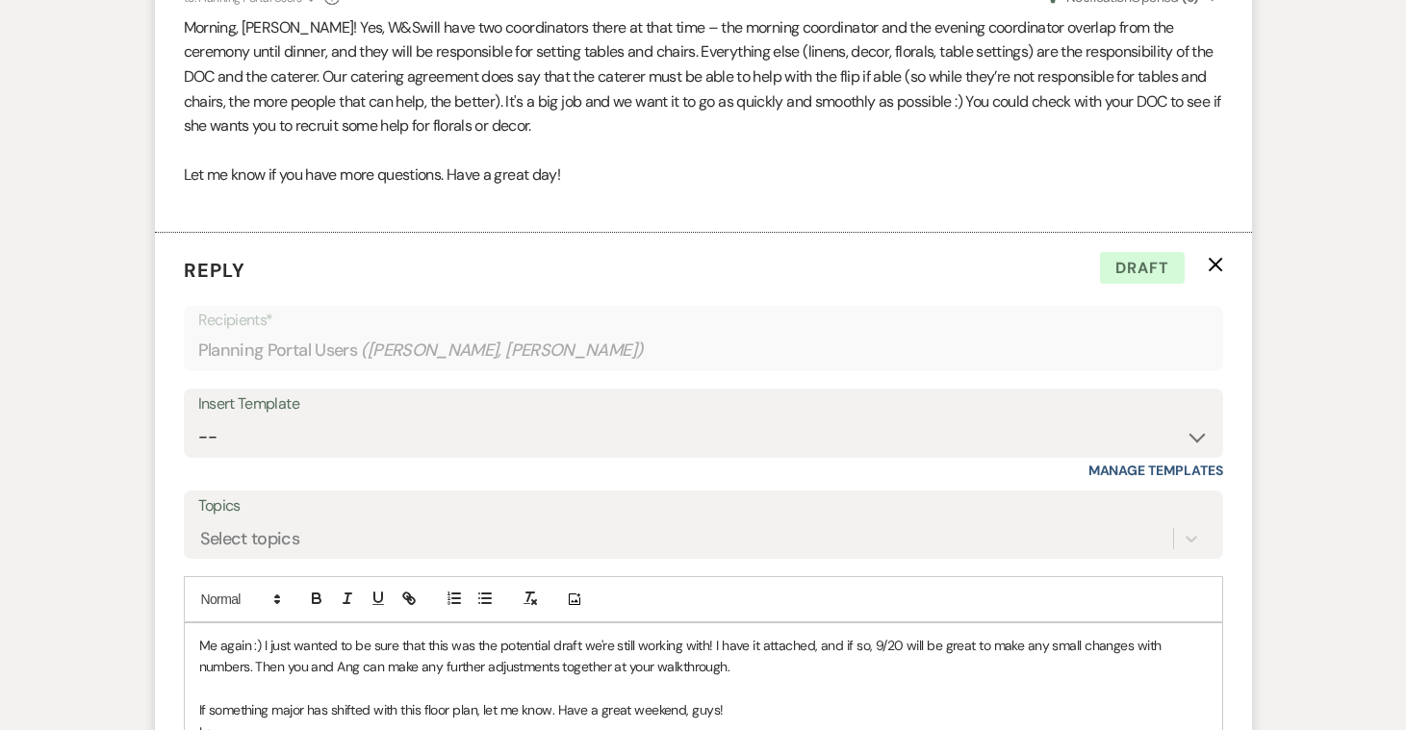
scroll to position [9046, 0]
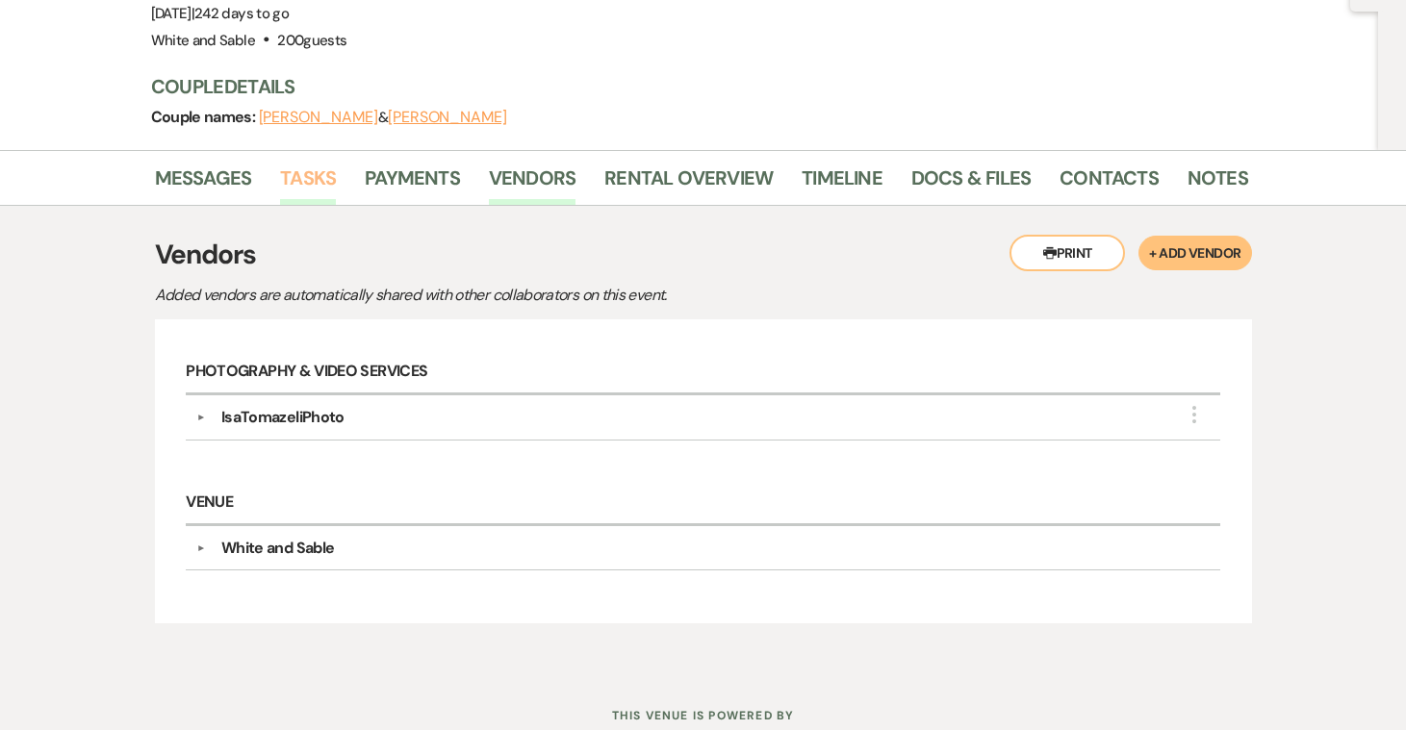
scroll to position [209, 0]
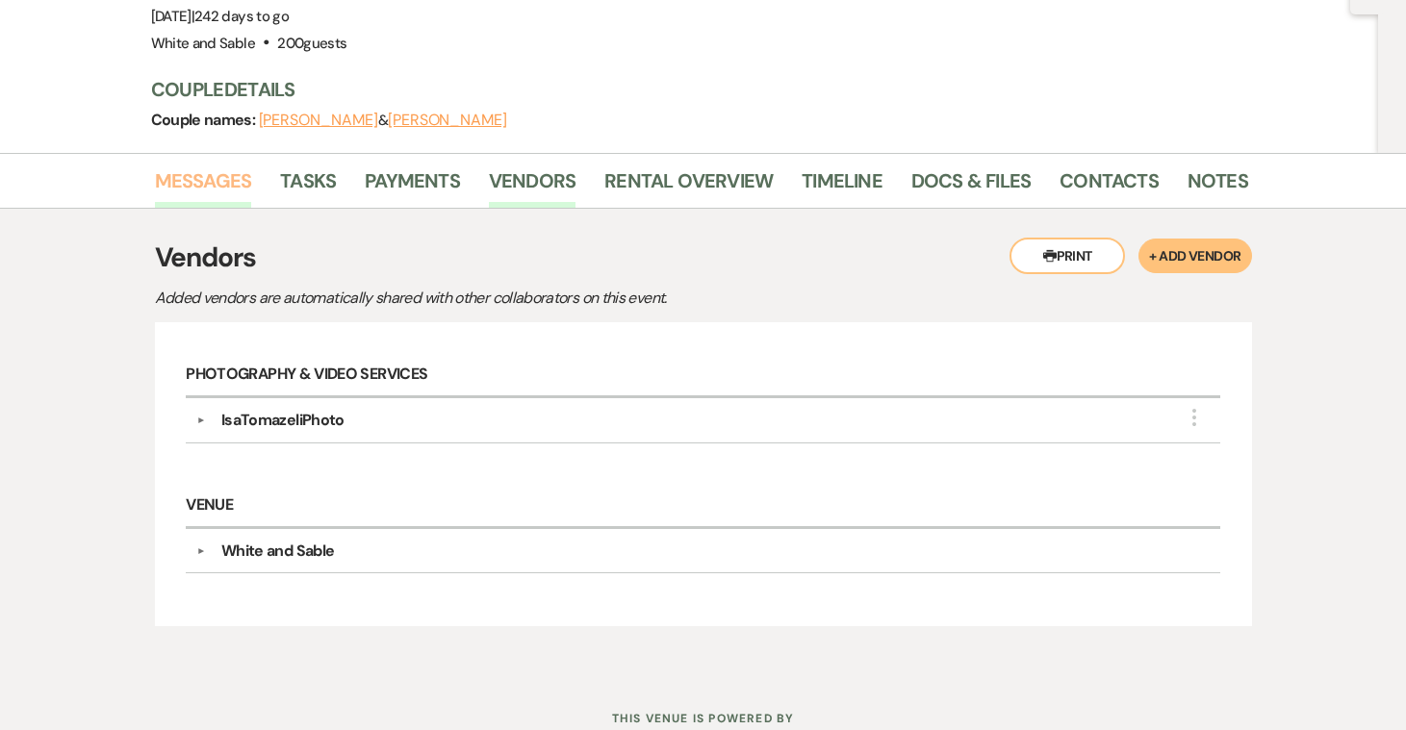
click at [237, 166] on link "Messages" at bounding box center [203, 187] width 97 height 42
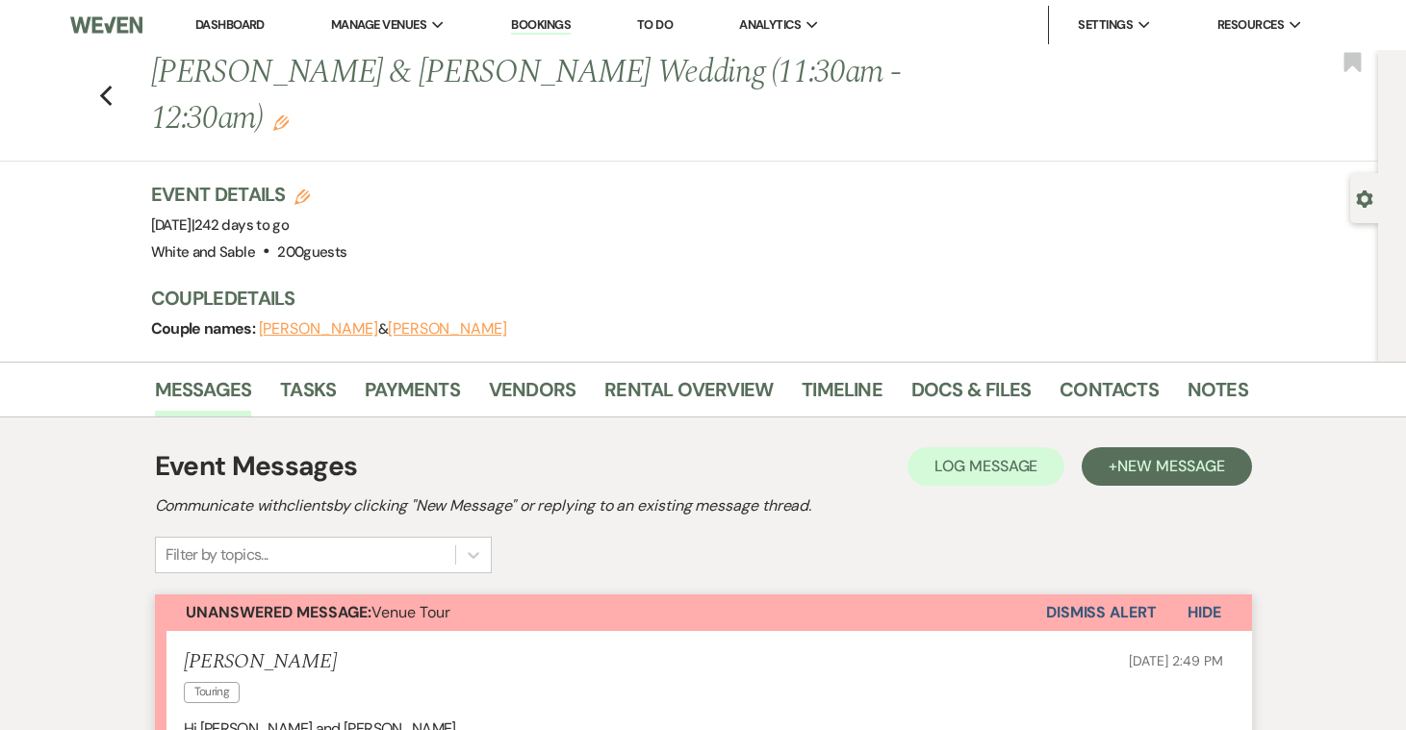
scroll to position [0, 0]
click at [219, 33] on li "Dashboard" at bounding box center [230, 25] width 89 height 38
click at [215, 23] on link "Dashboard" at bounding box center [229, 24] width 69 height 16
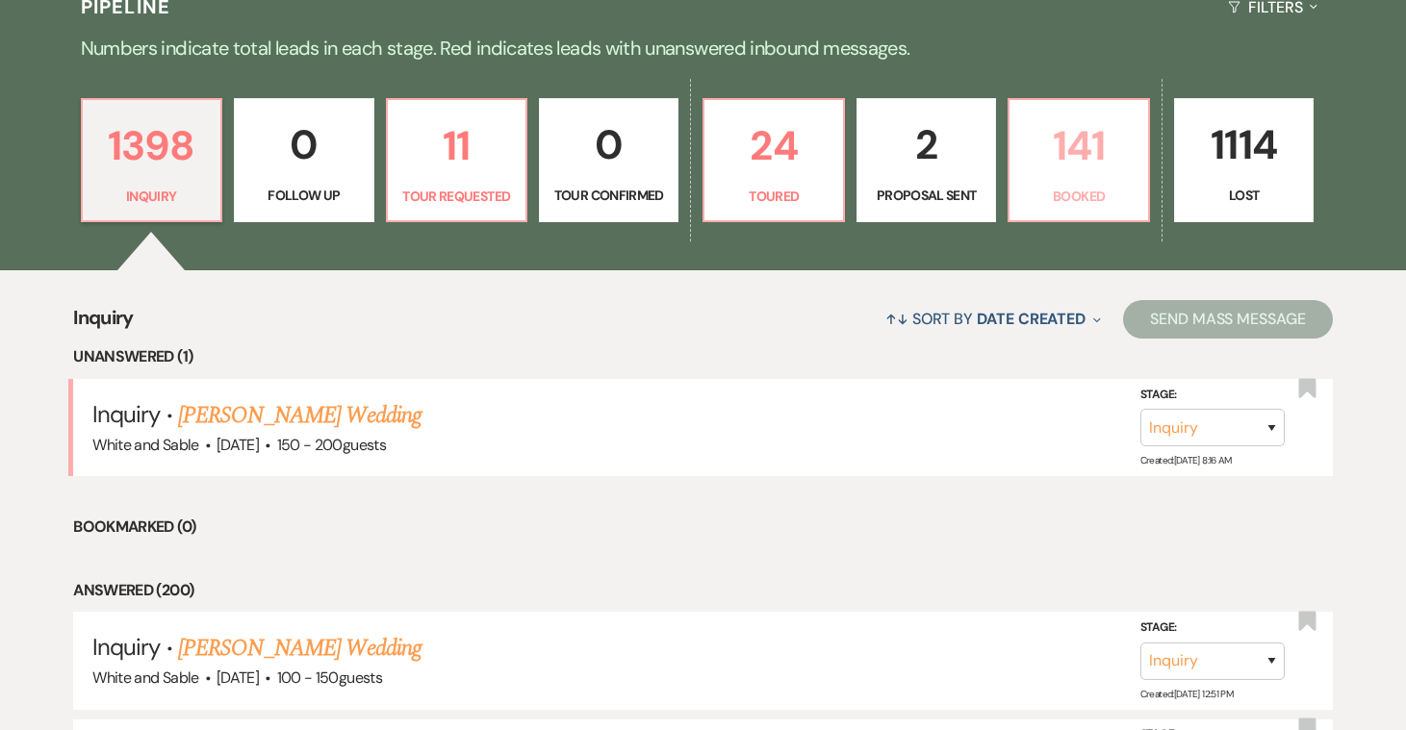
click at [1060, 200] on p "Booked" at bounding box center [1078, 196] width 115 height 21
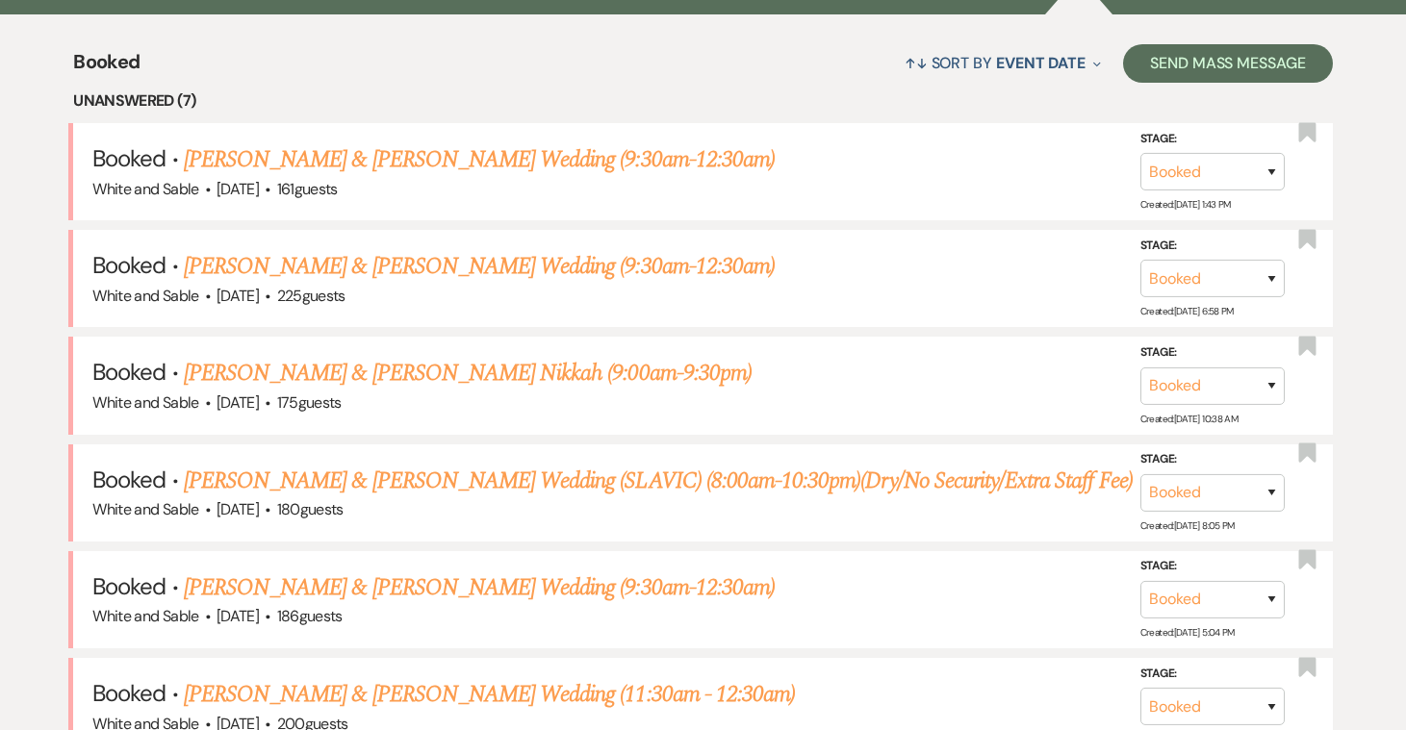
scroll to position [727, 0]
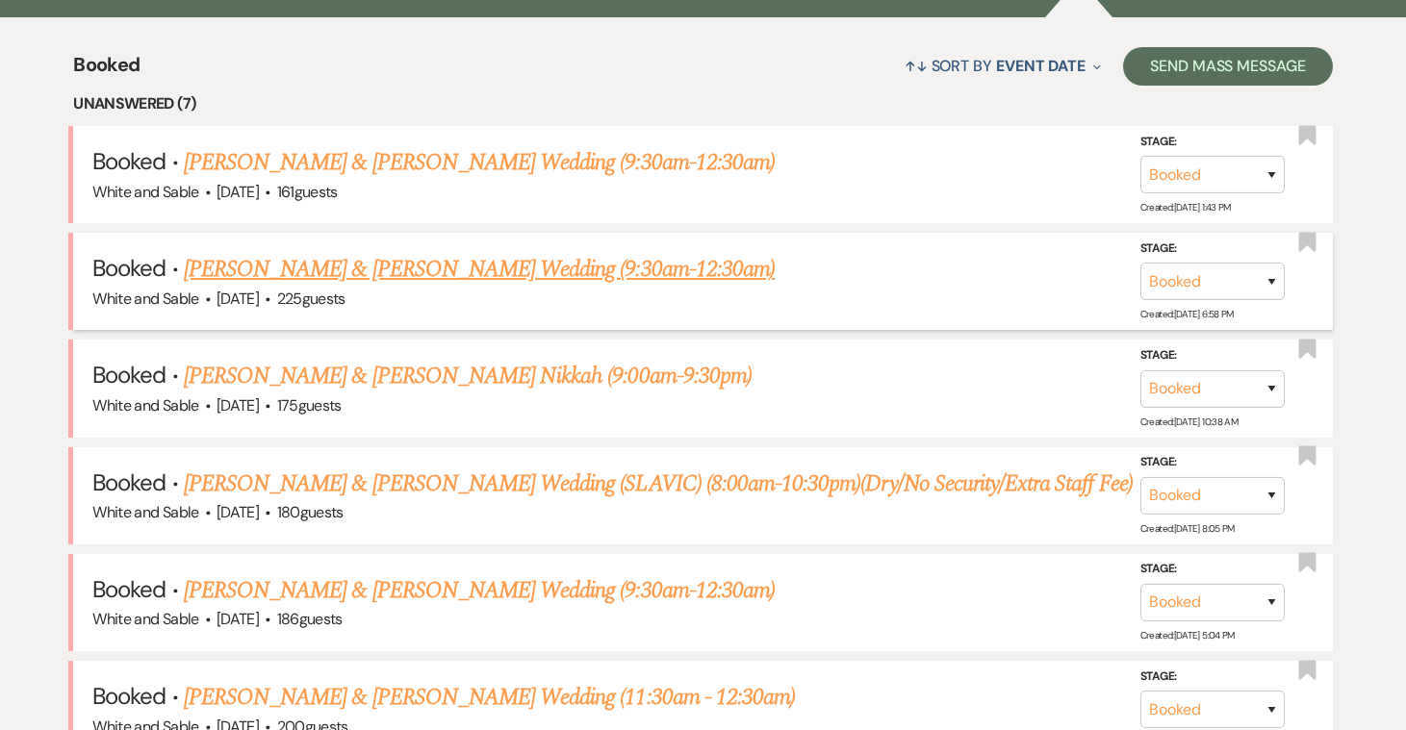
click at [420, 268] on link "[PERSON_NAME] & [PERSON_NAME] Wedding (9:30am-12:30am)" at bounding box center [479, 269] width 591 height 35
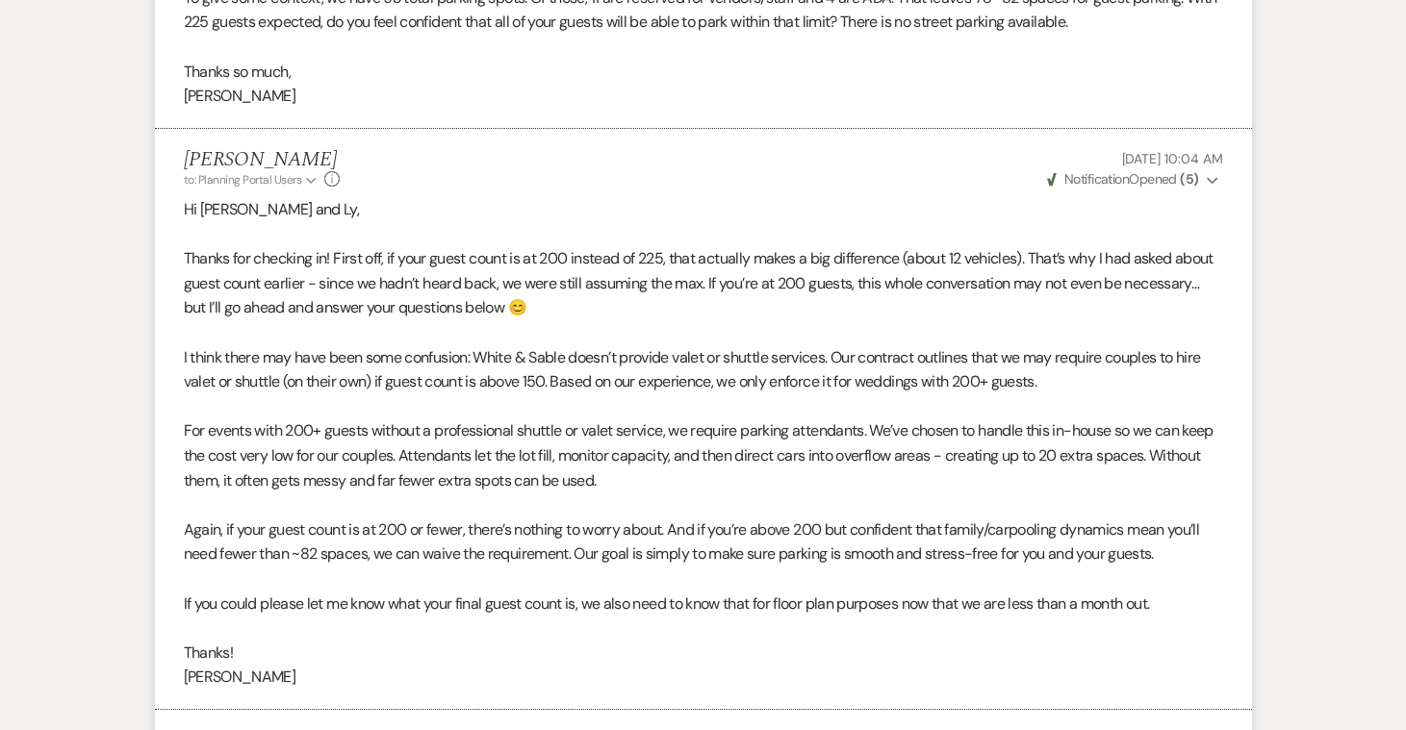
scroll to position [1573, 0]
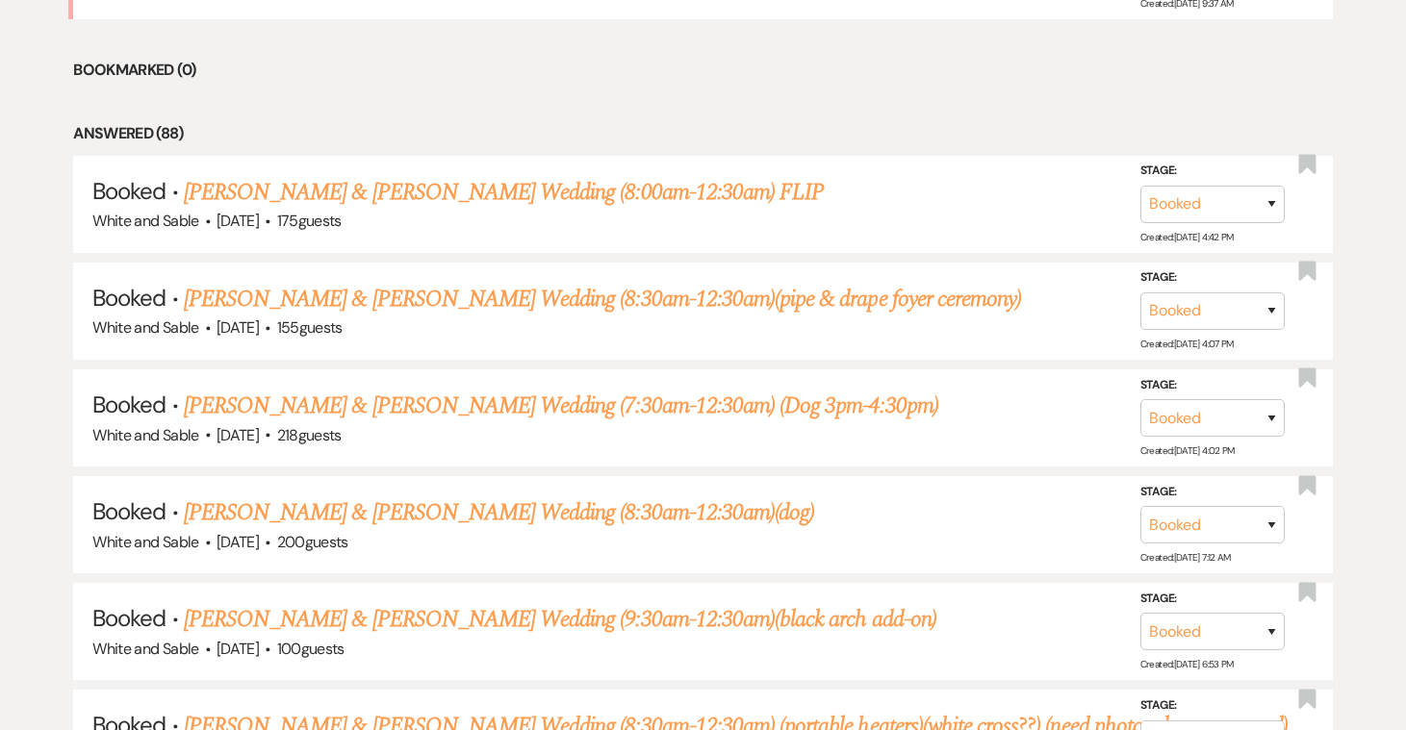
scroll to position [727, 0]
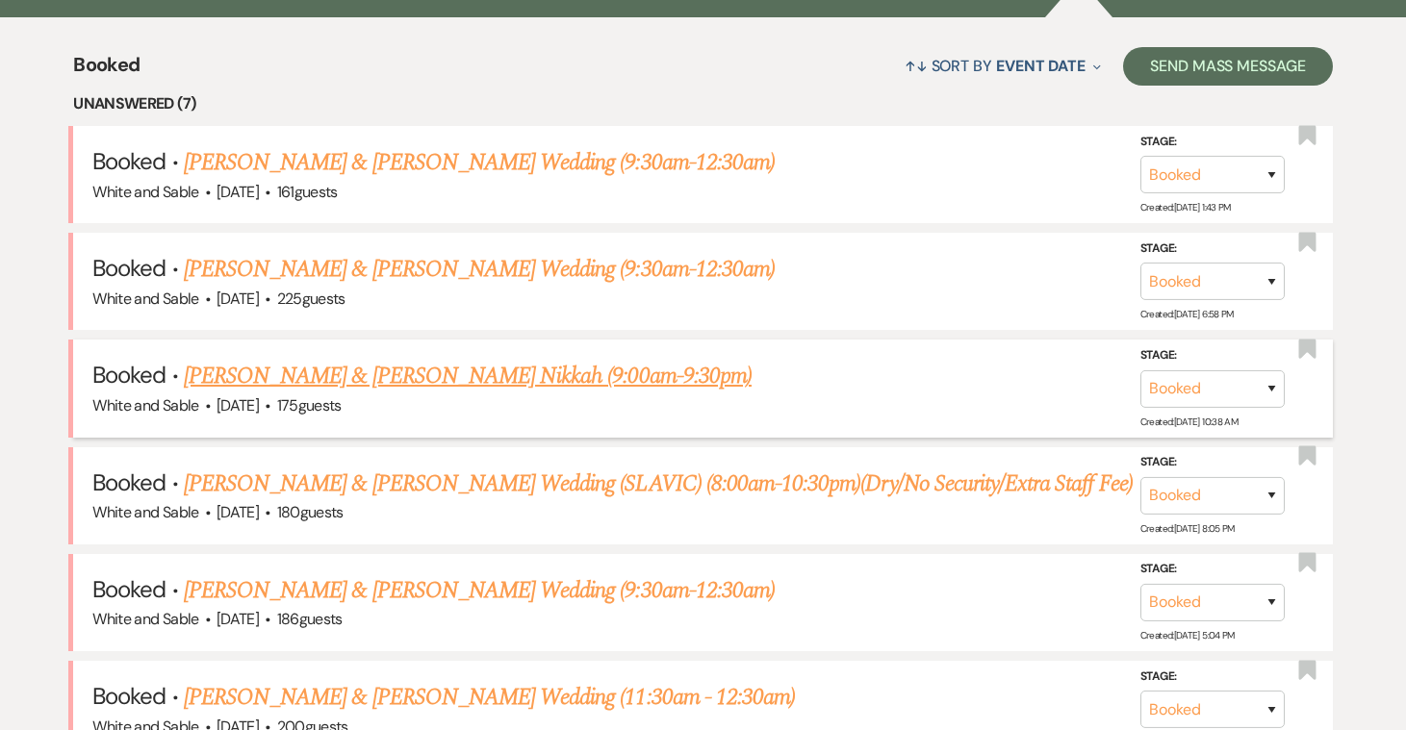
click at [332, 359] on link "[PERSON_NAME] & [PERSON_NAME] Nikkah (9:00am-9:30pm)" at bounding box center [468, 376] width 568 height 35
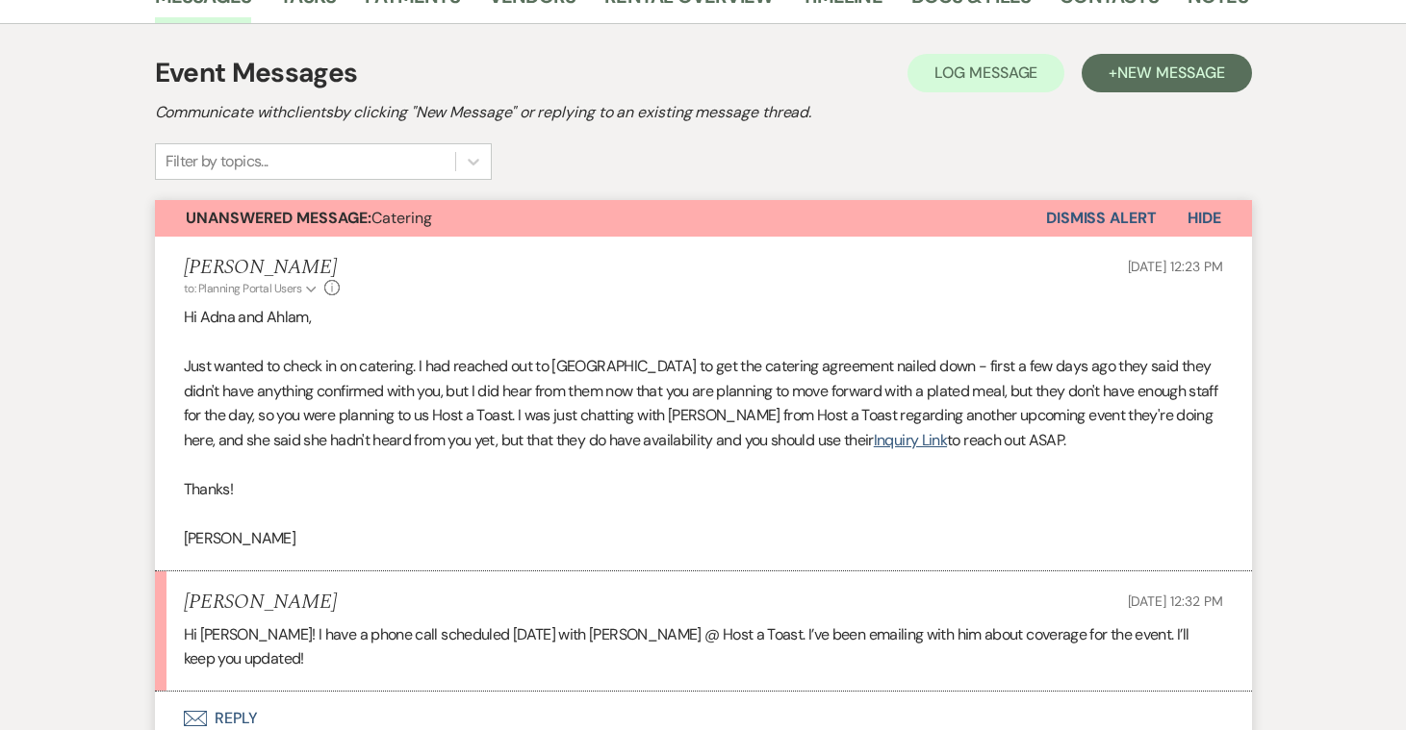
scroll to position [340, 0]
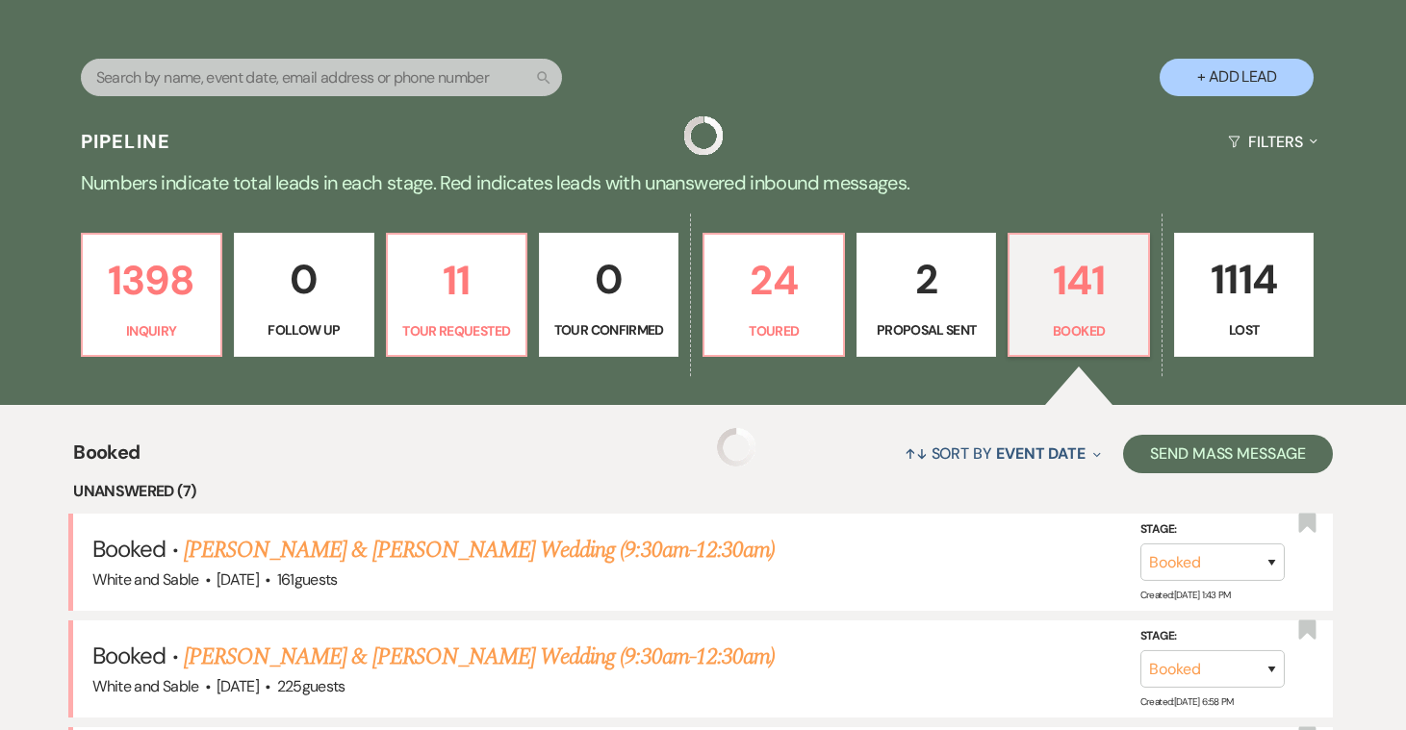
scroll to position [727, 0]
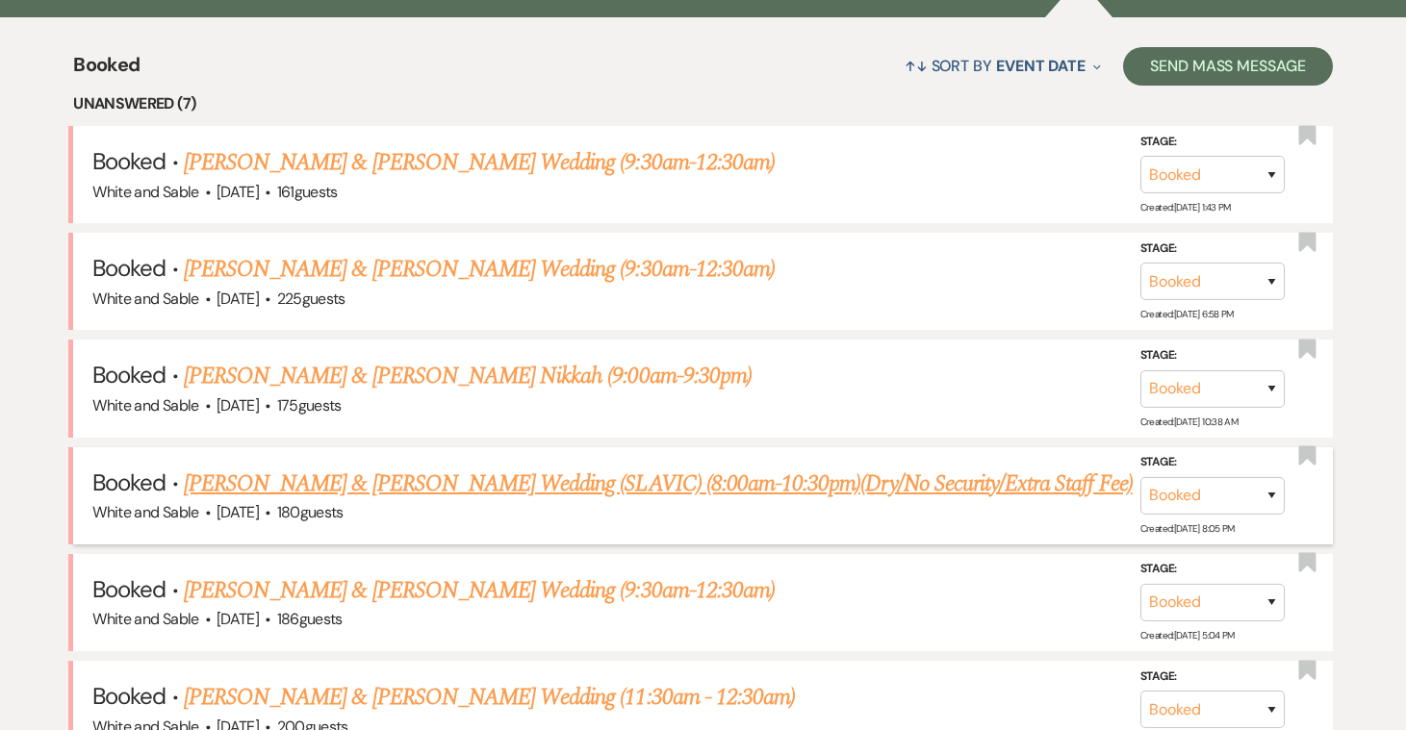
click at [262, 472] on link "[PERSON_NAME] & [PERSON_NAME] Wedding (SLAVIC) (8:00am-10:30pm)(Dry/No Security…" at bounding box center [658, 484] width 949 height 35
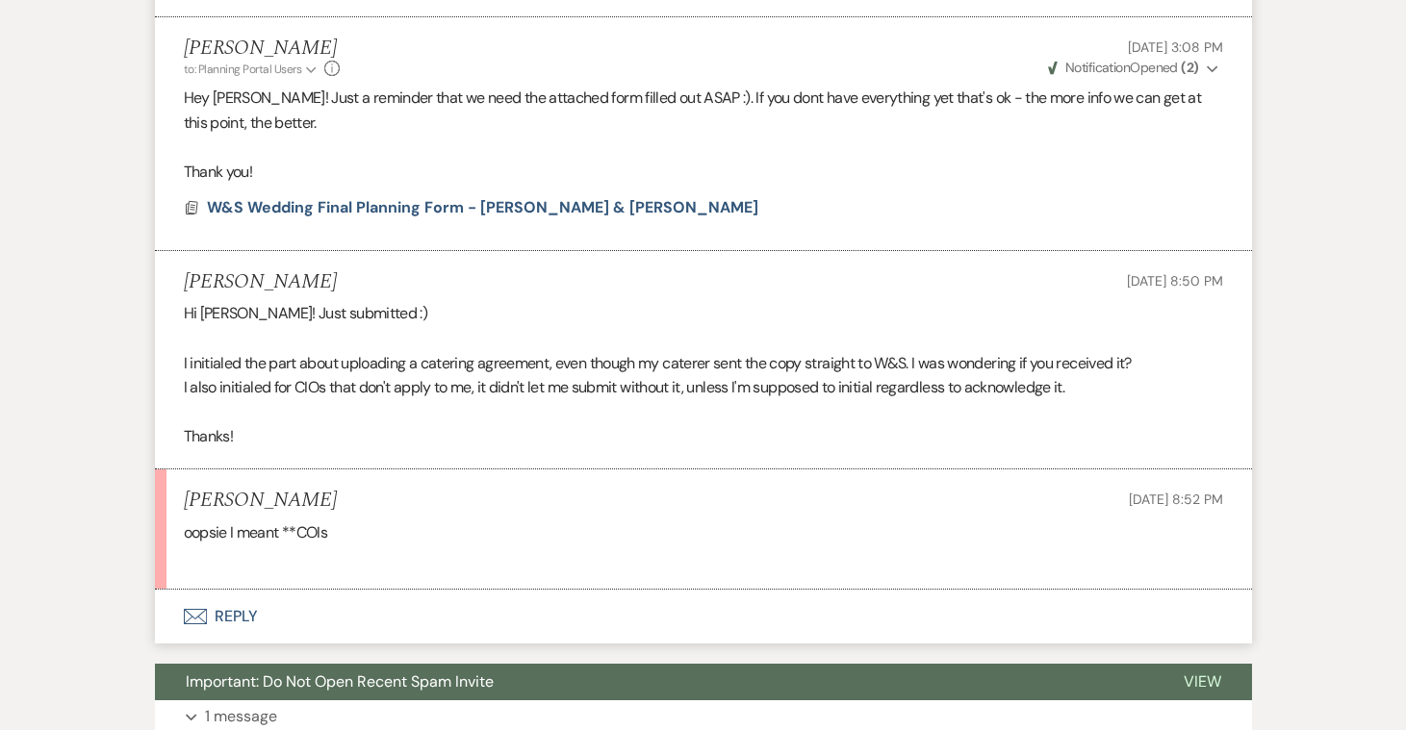
scroll to position [2916, 0]
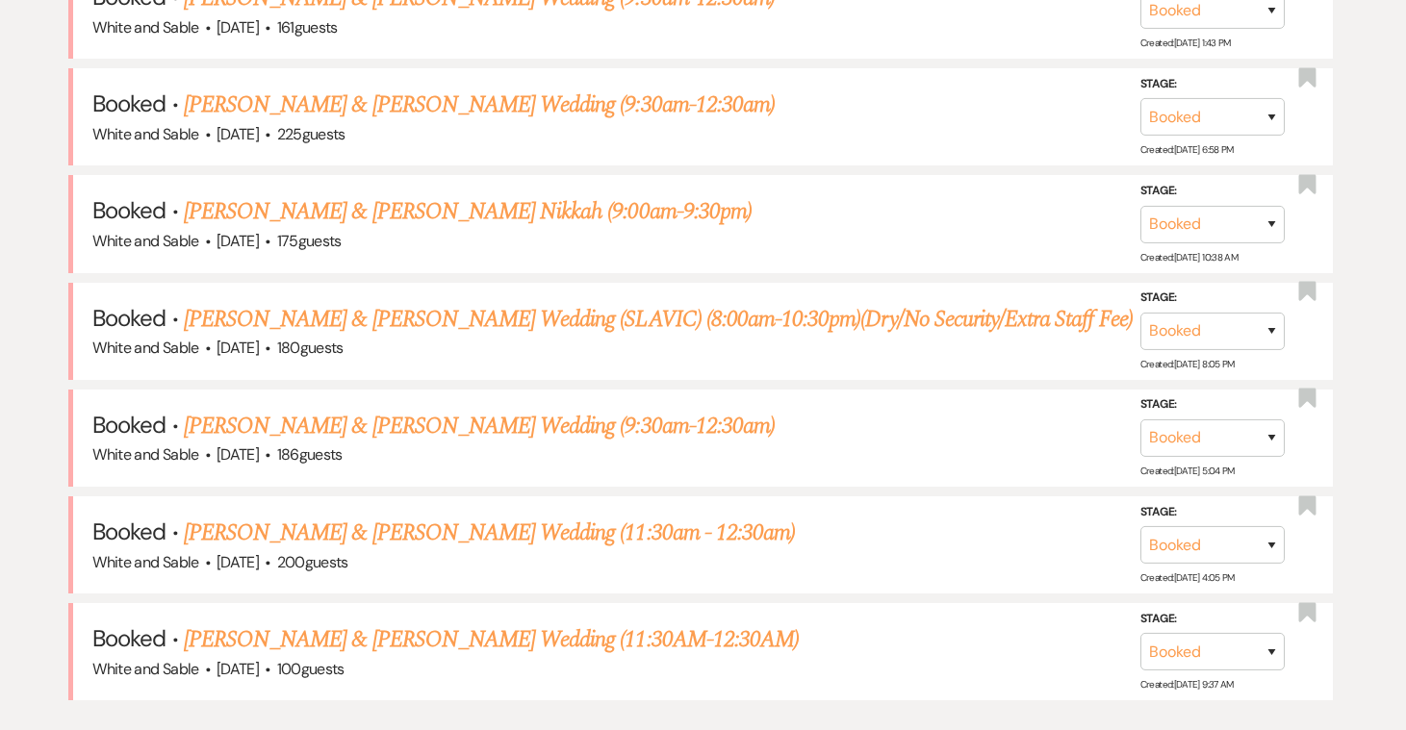
scroll to position [894, 0]
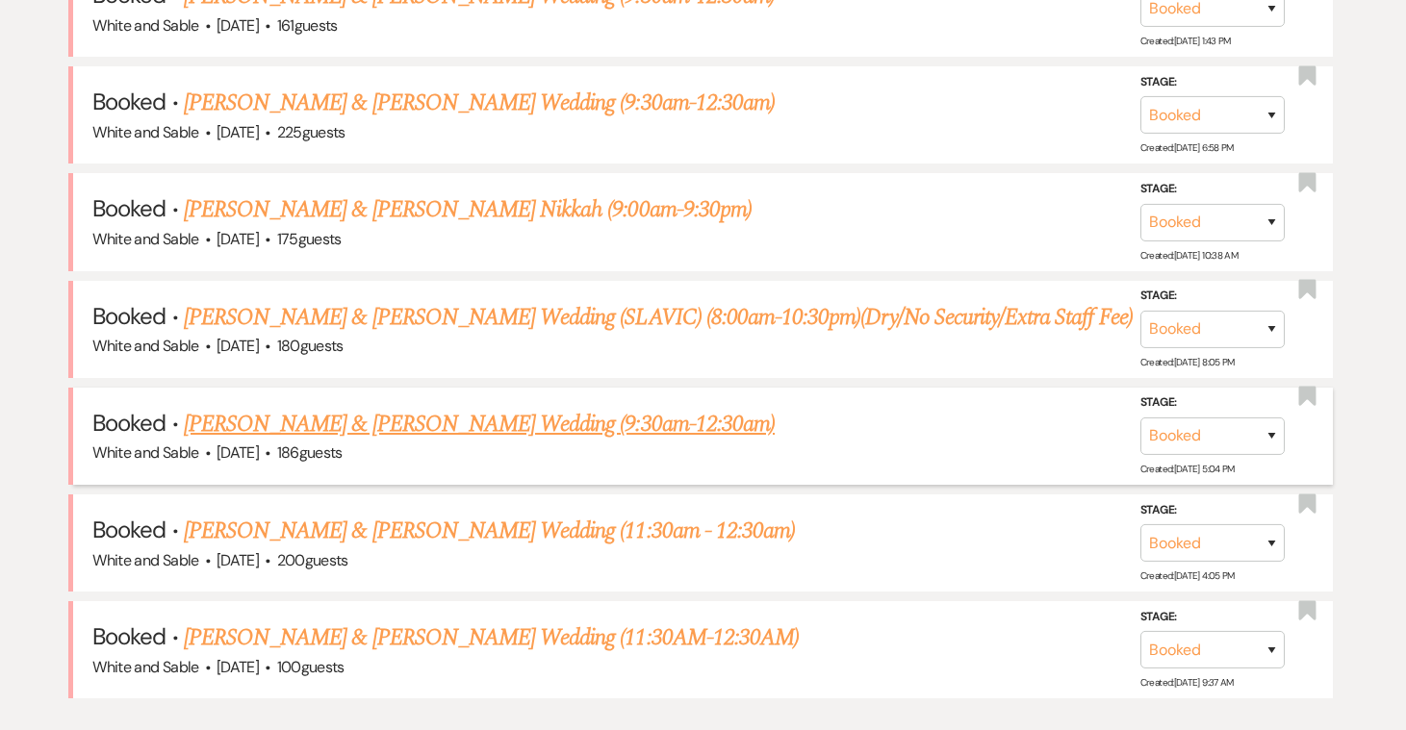
click at [339, 407] on link "[PERSON_NAME] & [PERSON_NAME] Wedding (9:30am-12:30am)" at bounding box center [479, 424] width 591 height 35
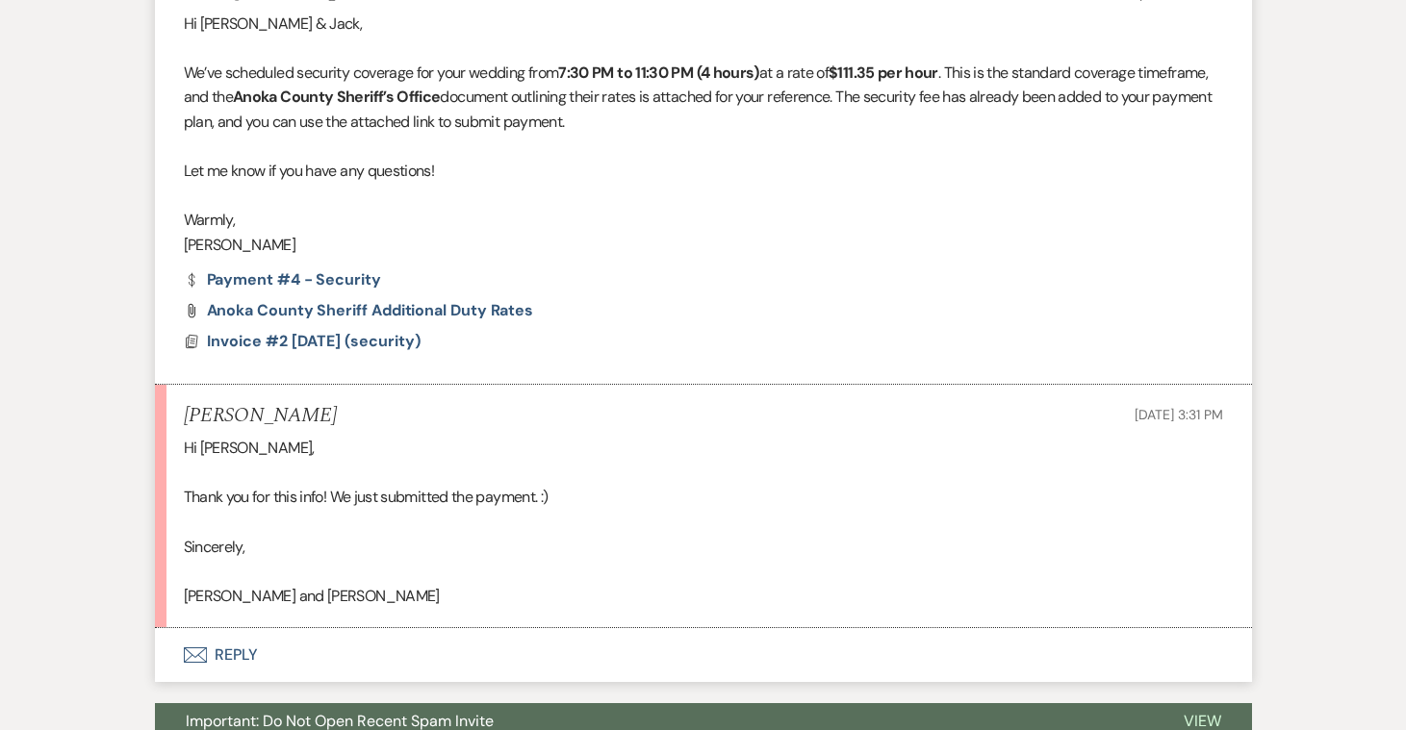
scroll to position [867, 0]
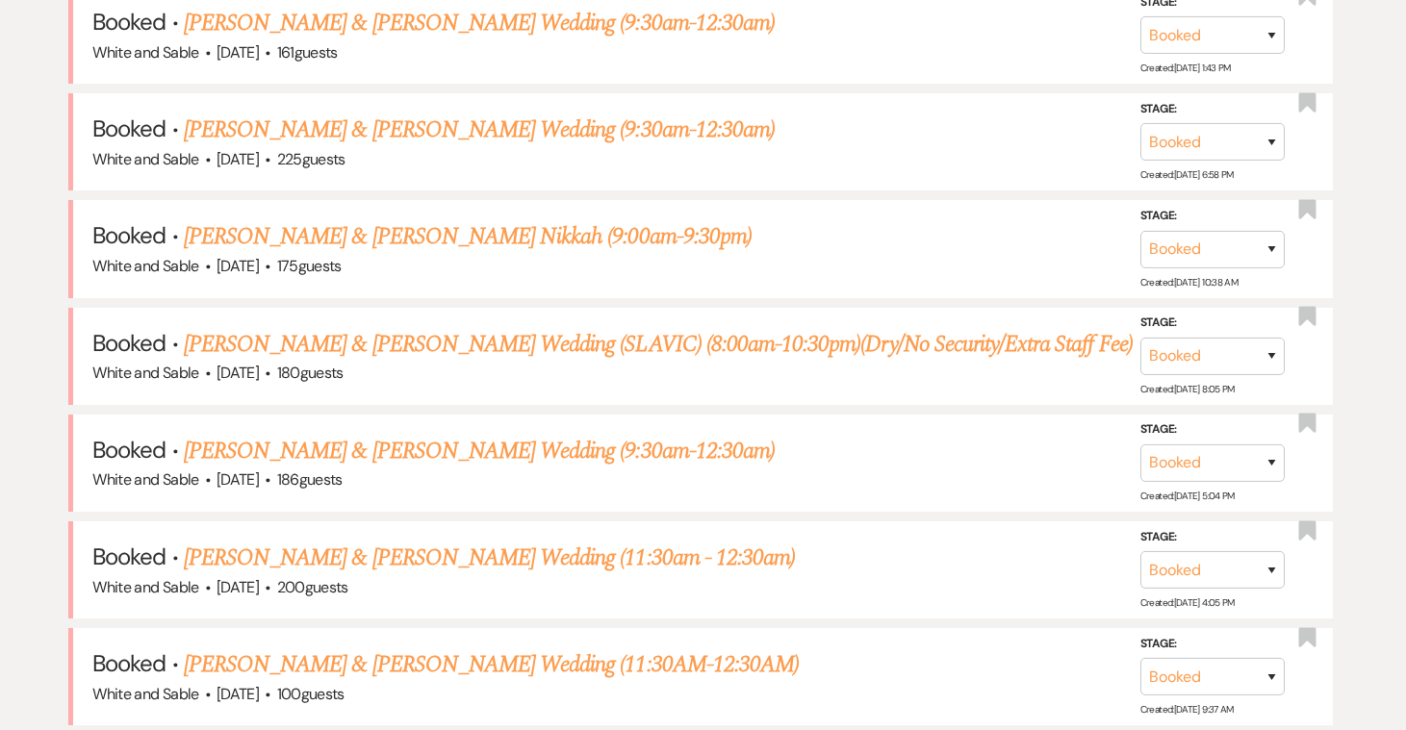
scroll to position [894, 0]
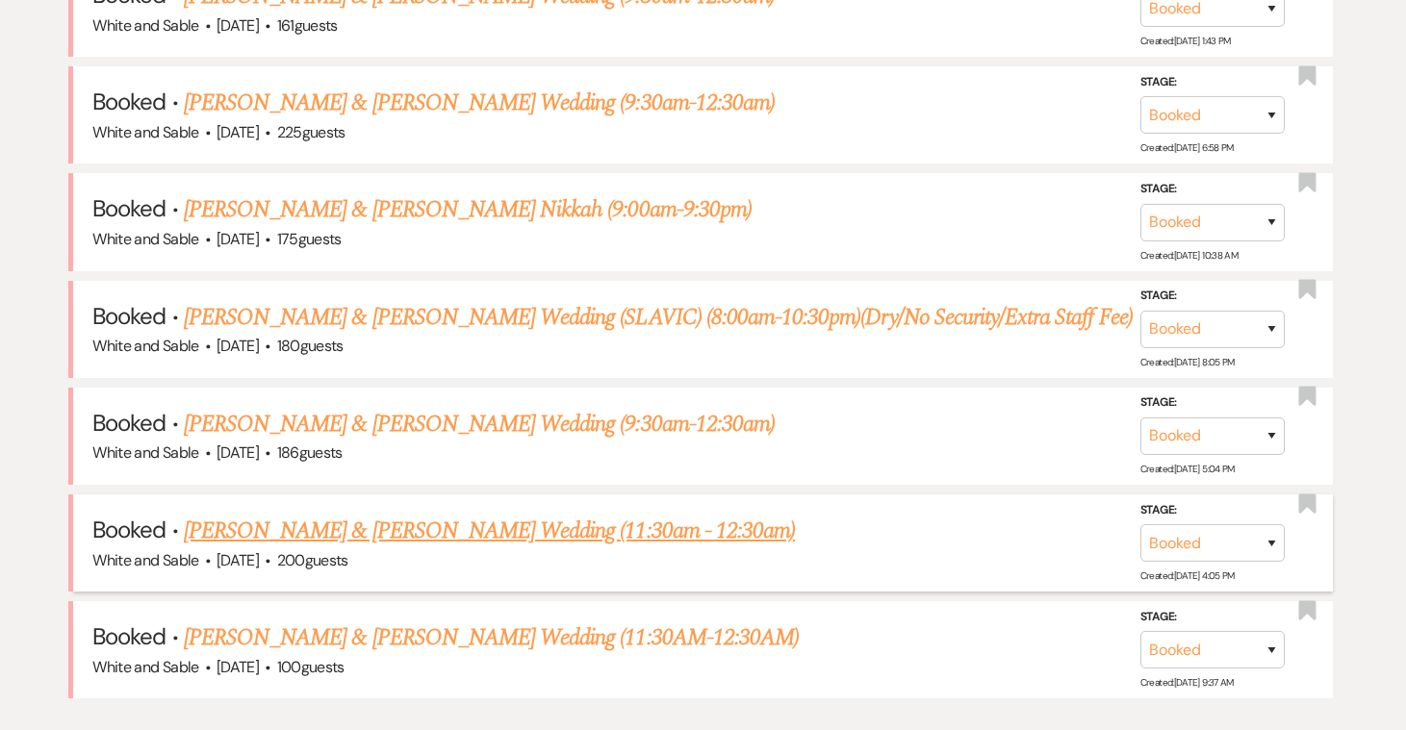
click at [329, 520] on link "[PERSON_NAME] & [PERSON_NAME] Wedding (11:30am - 12:30am)" at bounding box center [489, 531] width 611 height 35
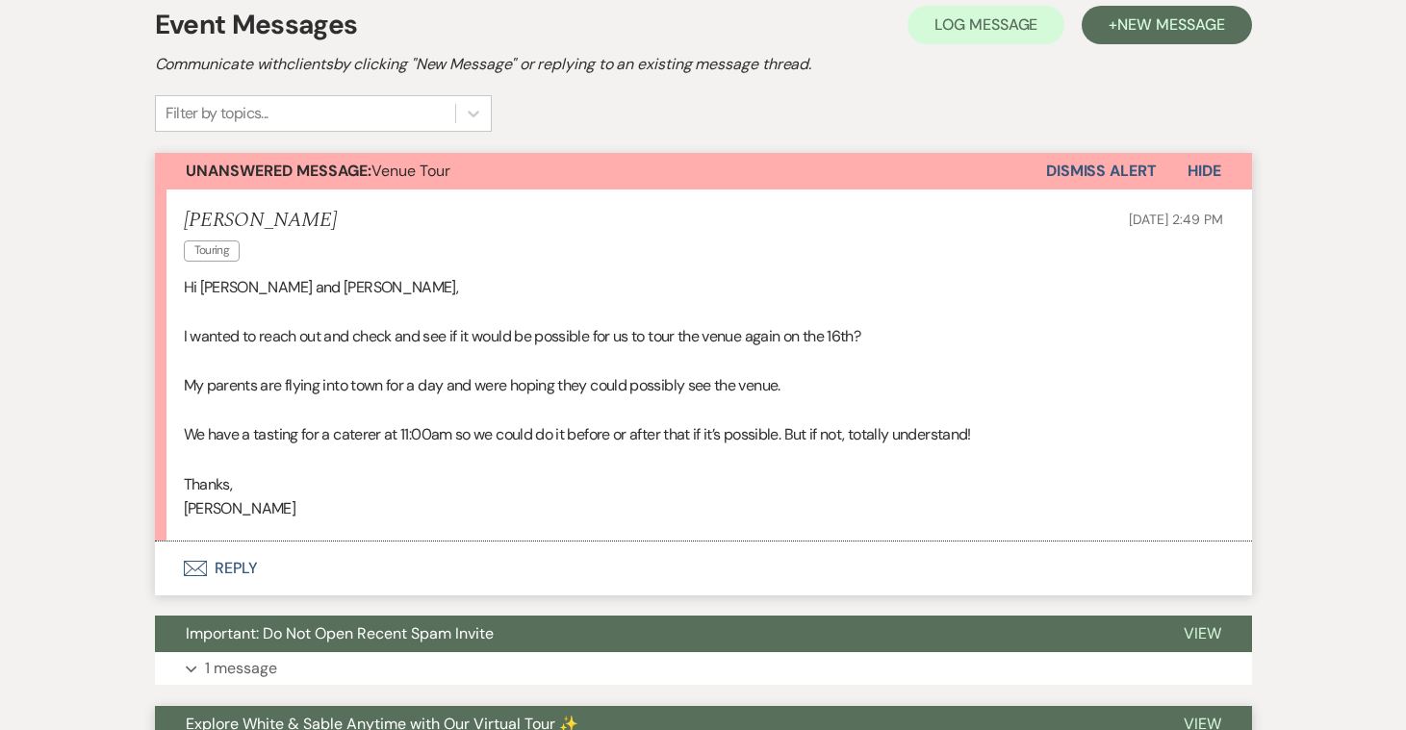
scroll to position [440, 0]
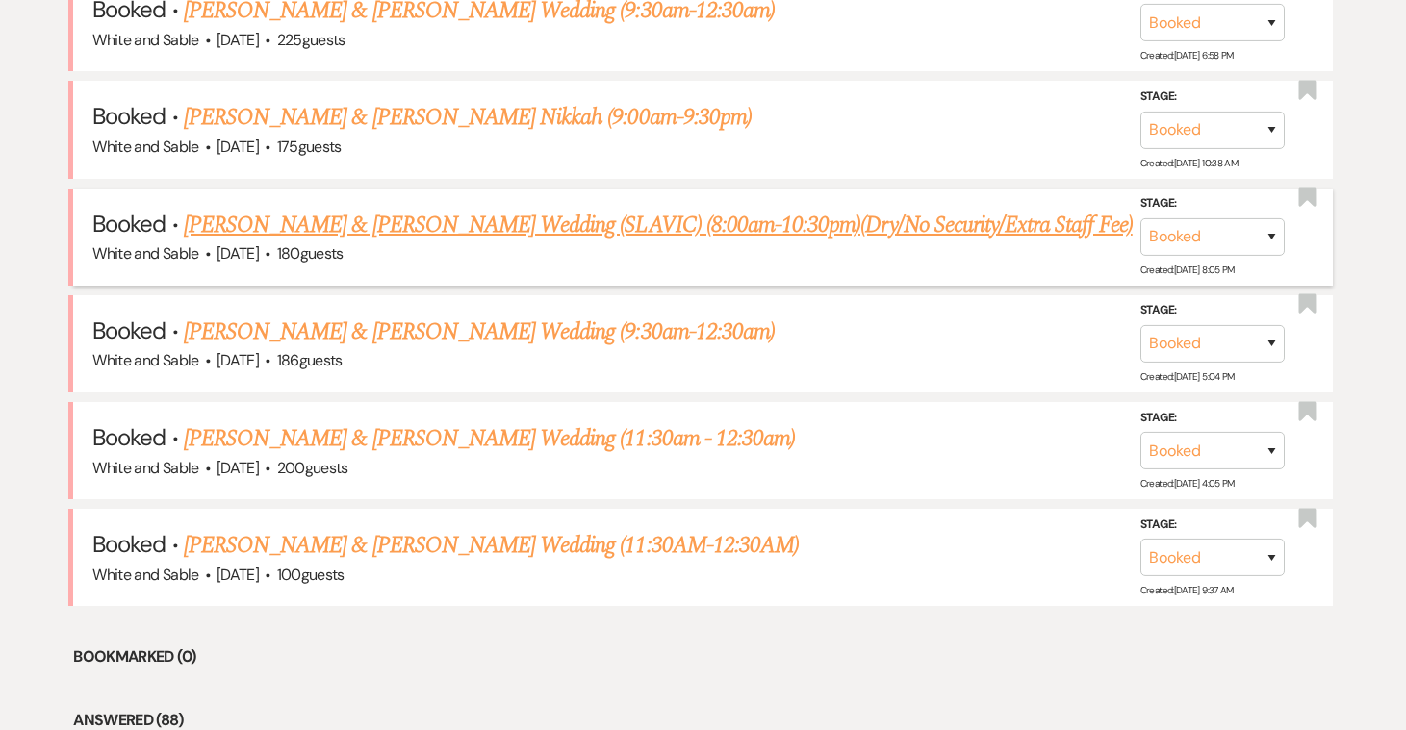
scroll to position [991, 0]
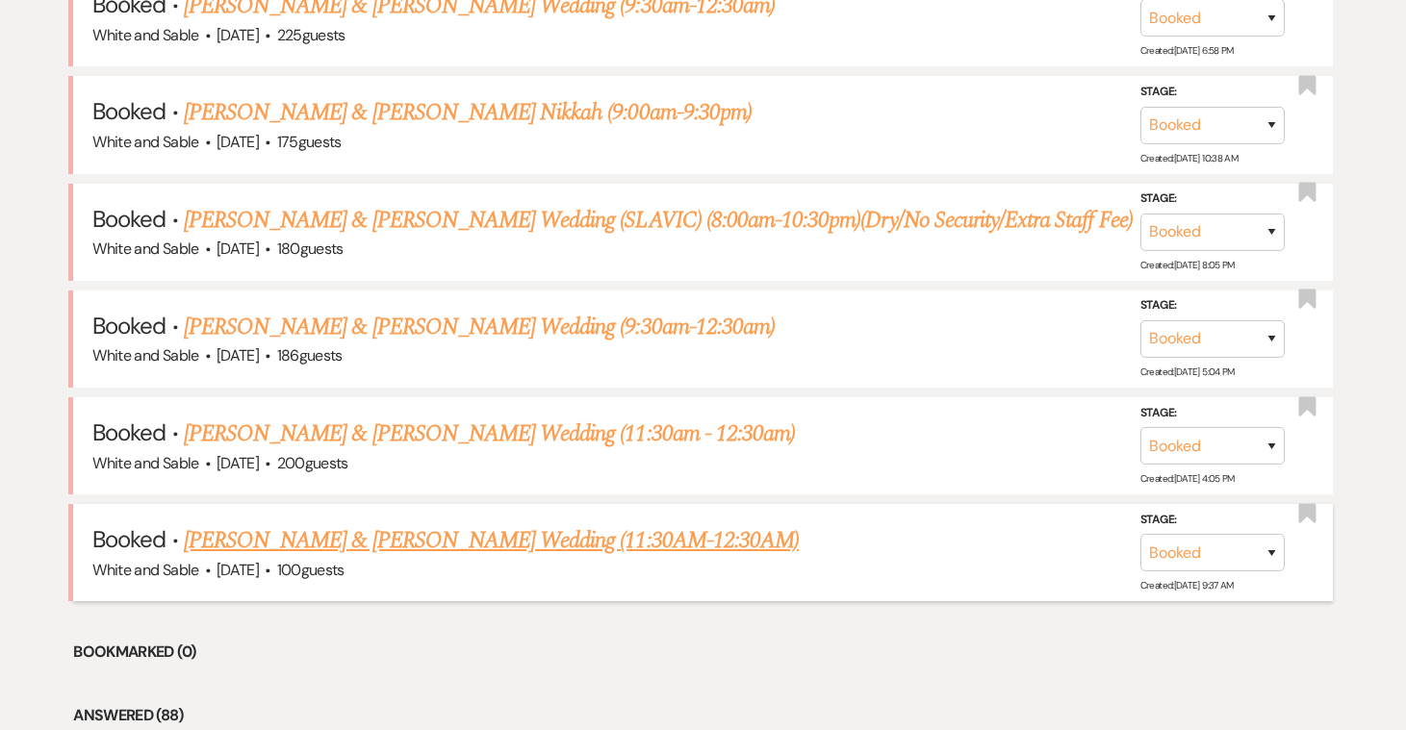
click at [298, 536] on link "[PERSON_NAME] & [PERSON_NAME] Wedding (11:30AM-12:30AM)" at bounding box center [491, 540] width 615 height 35
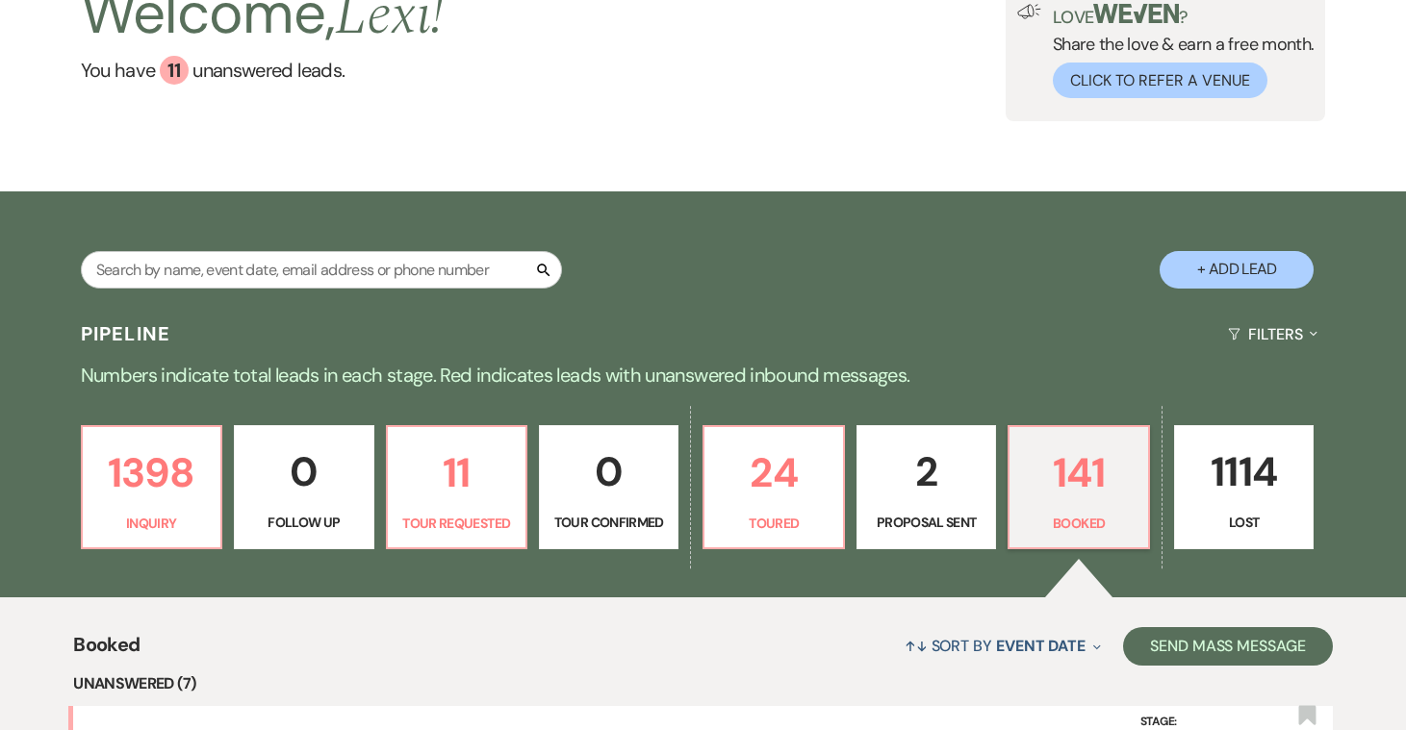
scroll to position [161, 0]
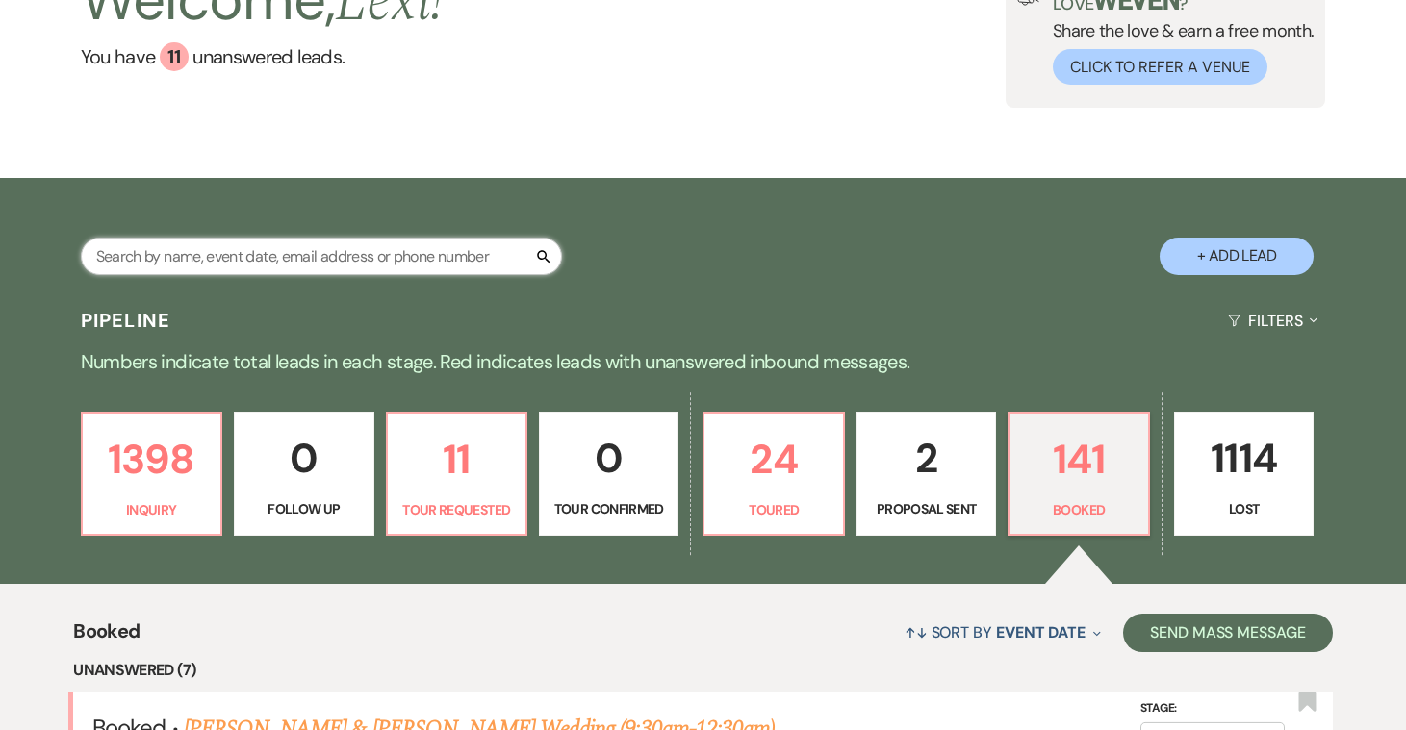
click at [304, 261] on input "text" at bounding box center [321, 257] width 481 height 38
click at [926, 490] on p "2" at bounding box center [926, 458] width 115 height 64
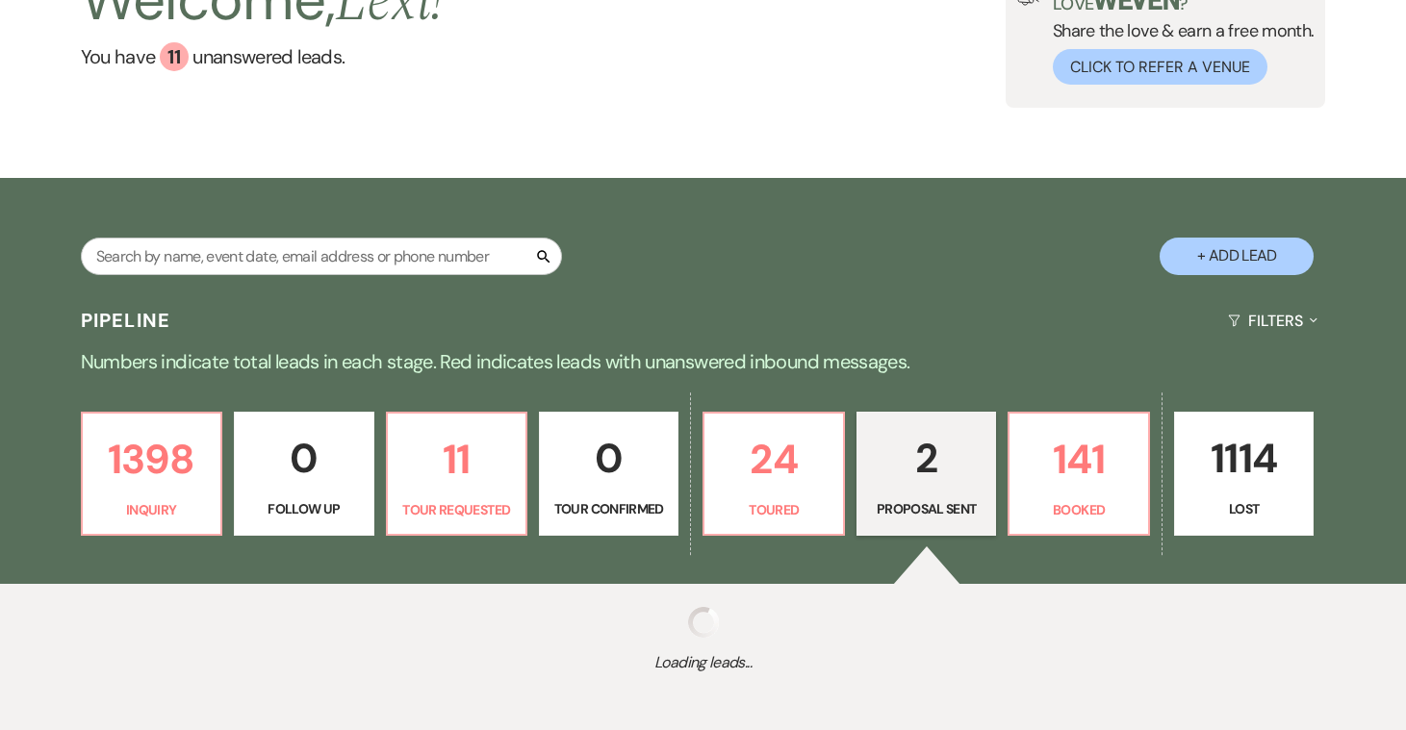
select select "6"
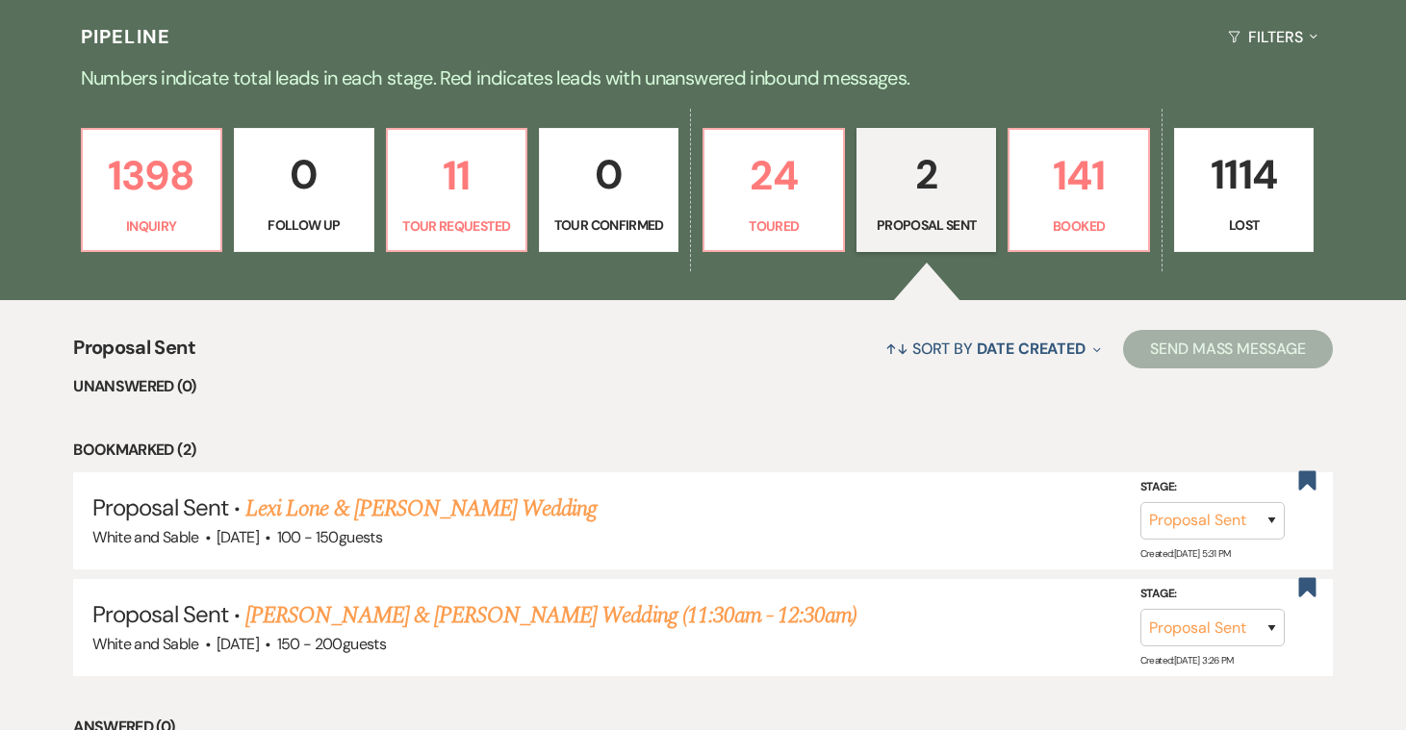
scroll to position [448, 0]
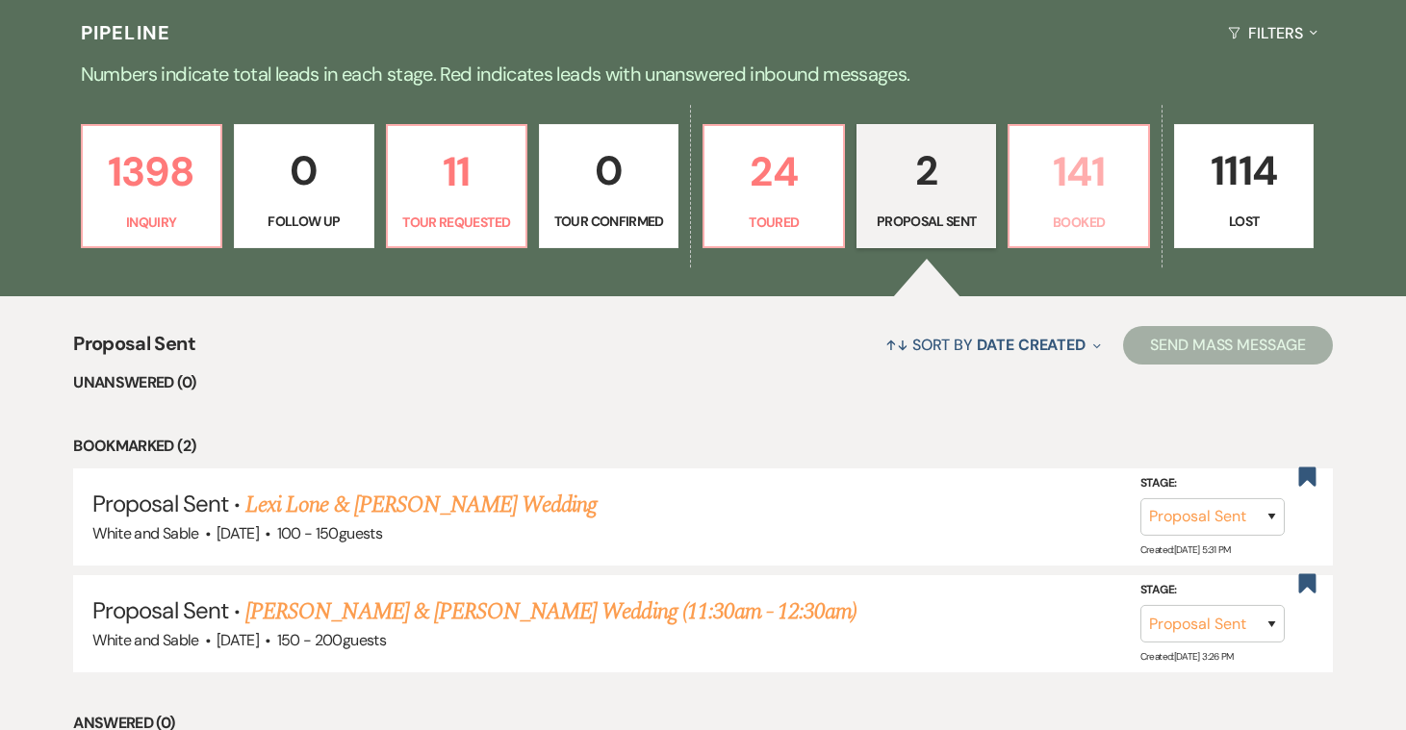
click at [1077, 205] on link "141 Booked" at bounding box center [1077, 186] width 141 height 125
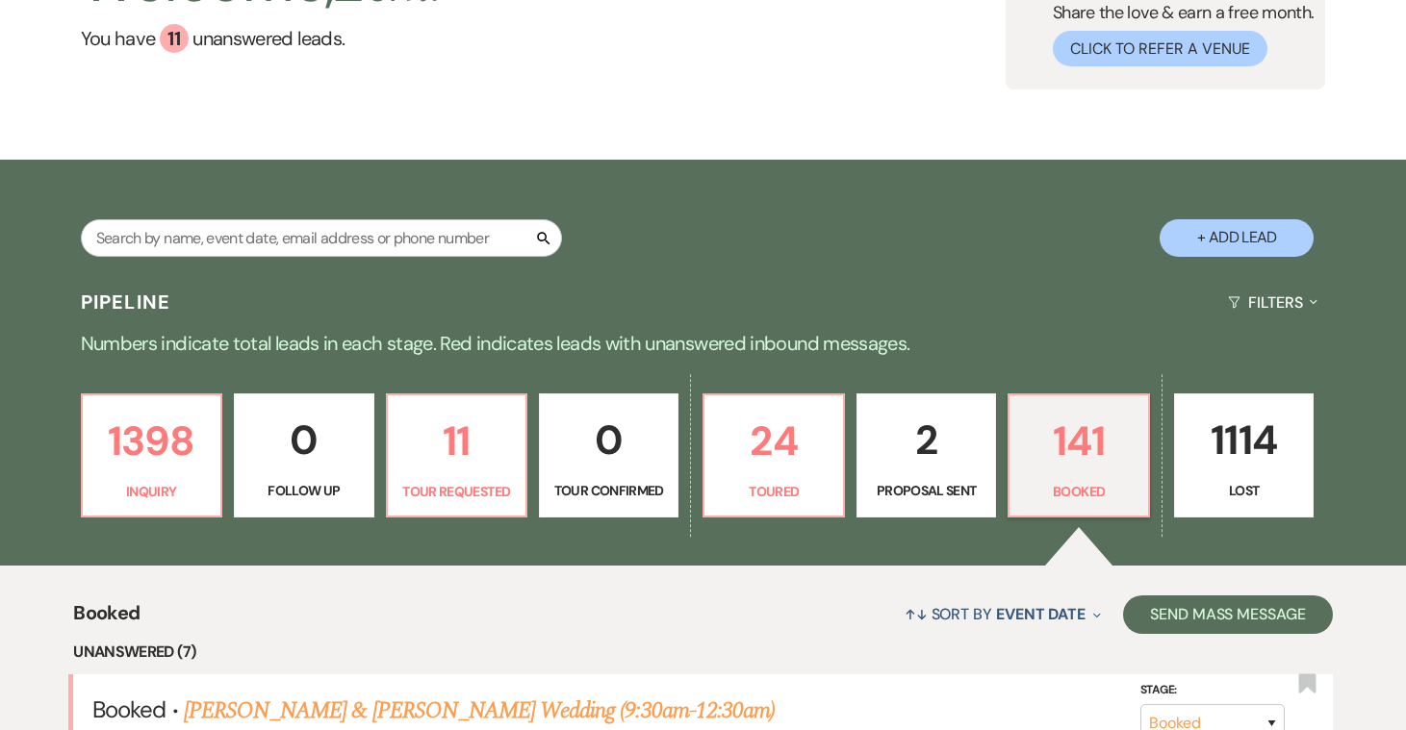
scroll to position [153, 0]
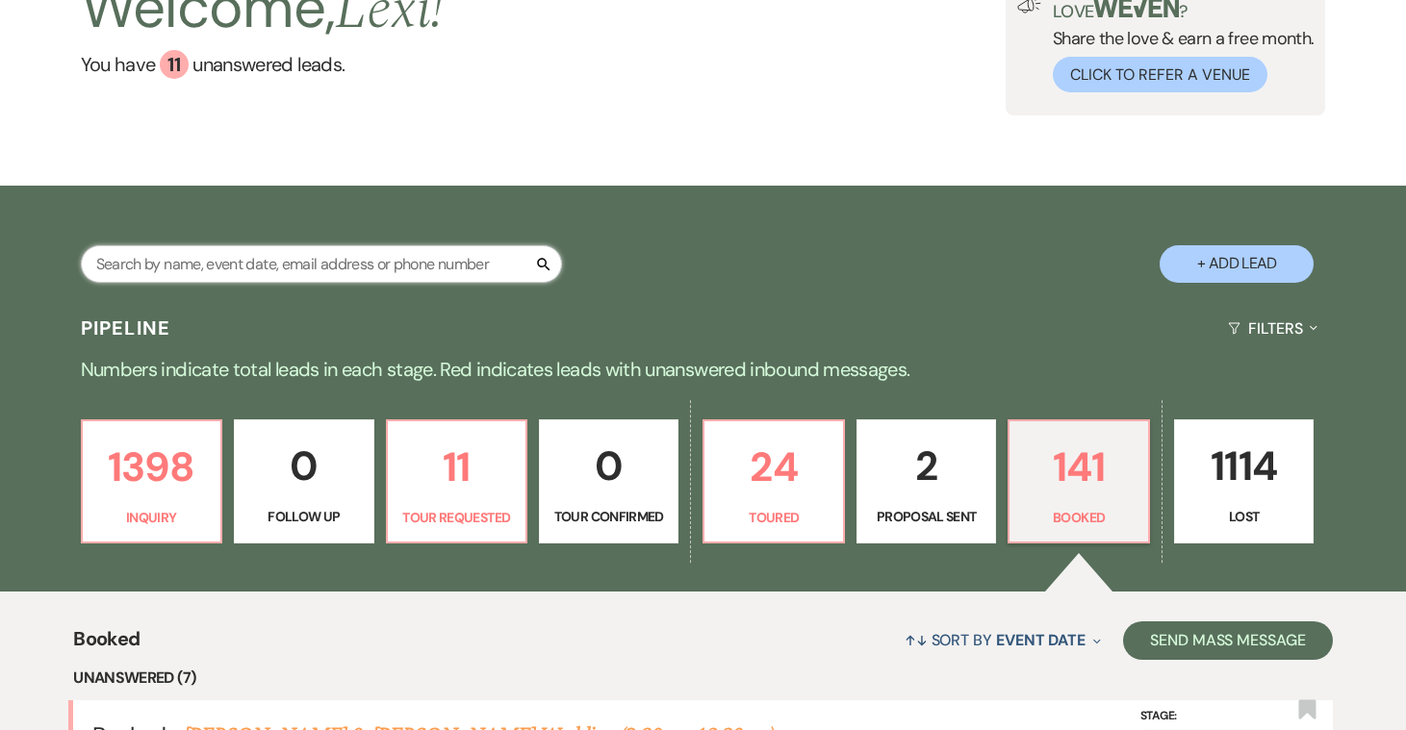
click at [211, 249] on input "text" at bounding box center [321, 264] width 481 height 38
type input "[PERSON_NAME]"
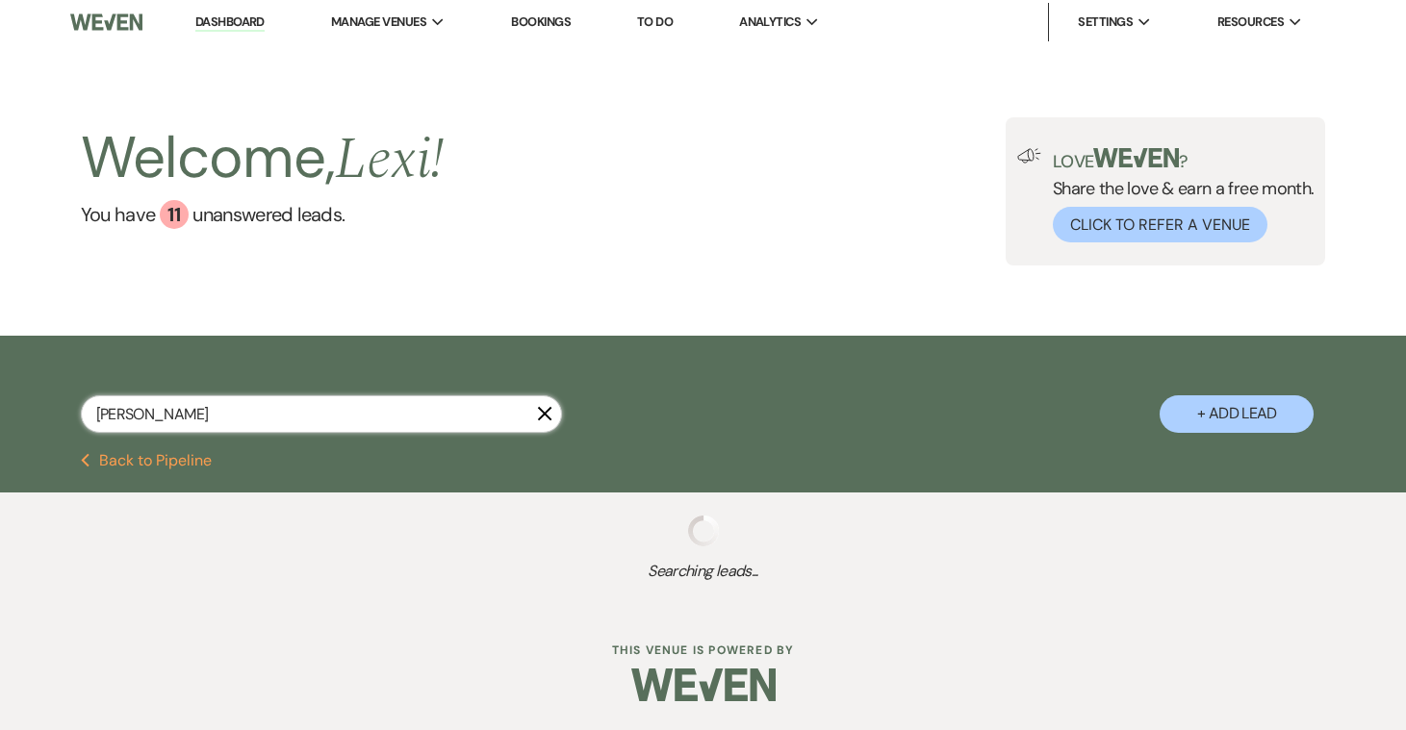
scroll to position [2, 0]
select select "5"
select select "8"
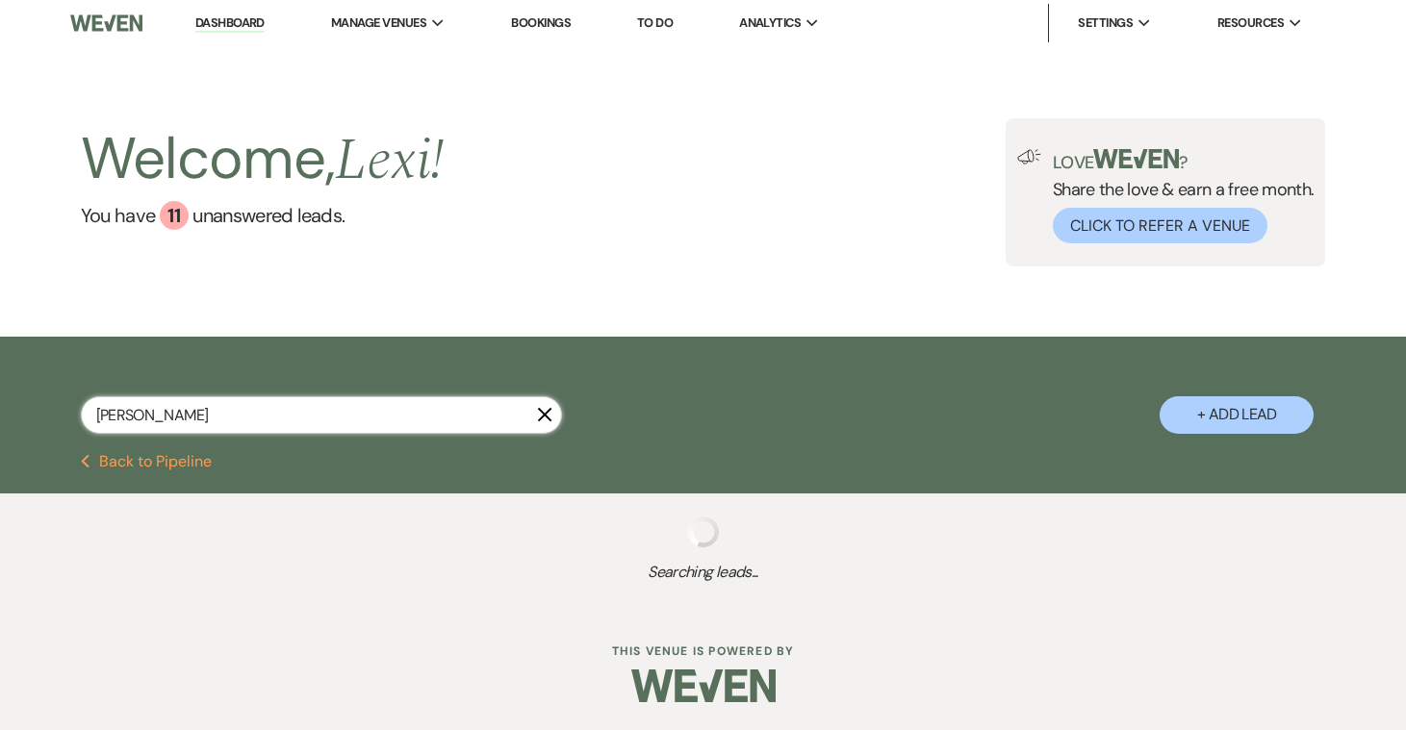
select select "5"
select select "8"
select select "5"
select select "8"
select select "5"
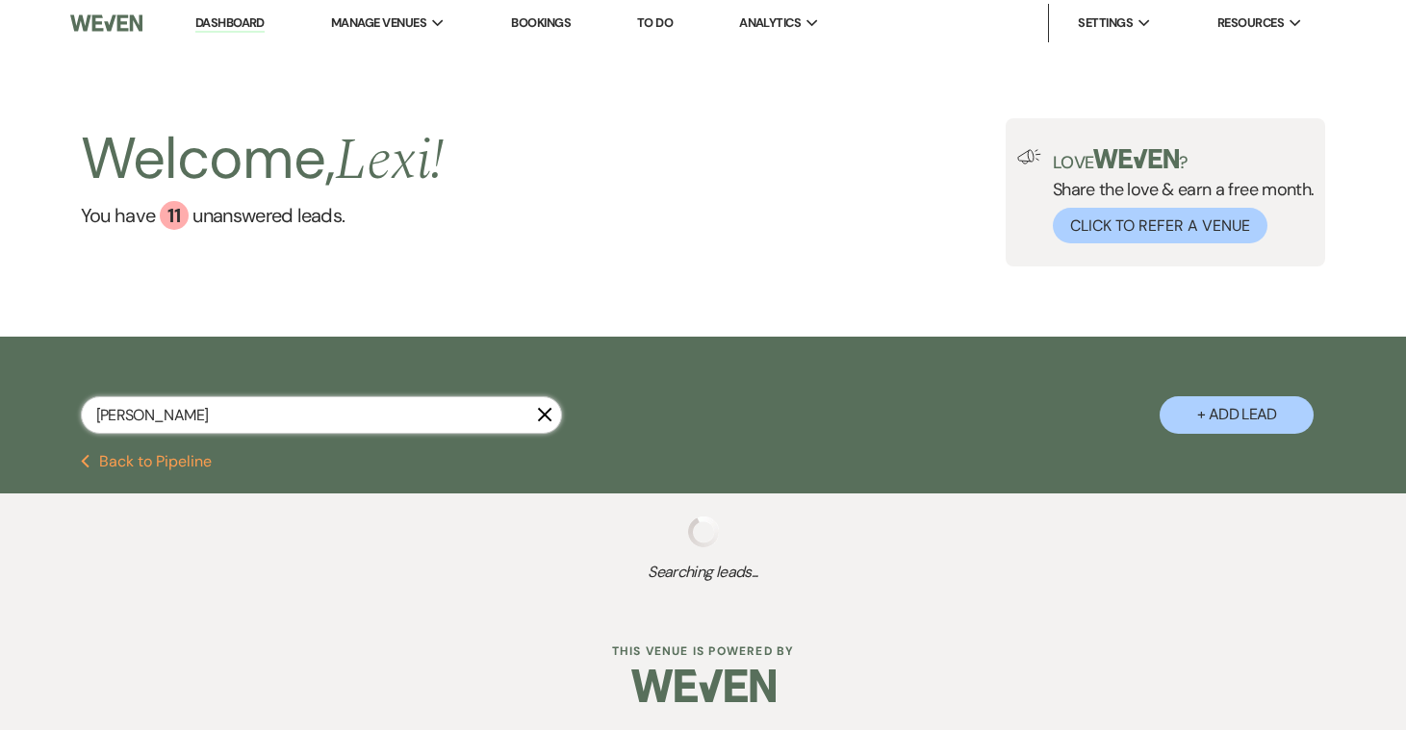
select select "8"
select select "5"
select select "8"
select select "1"
select select "8"
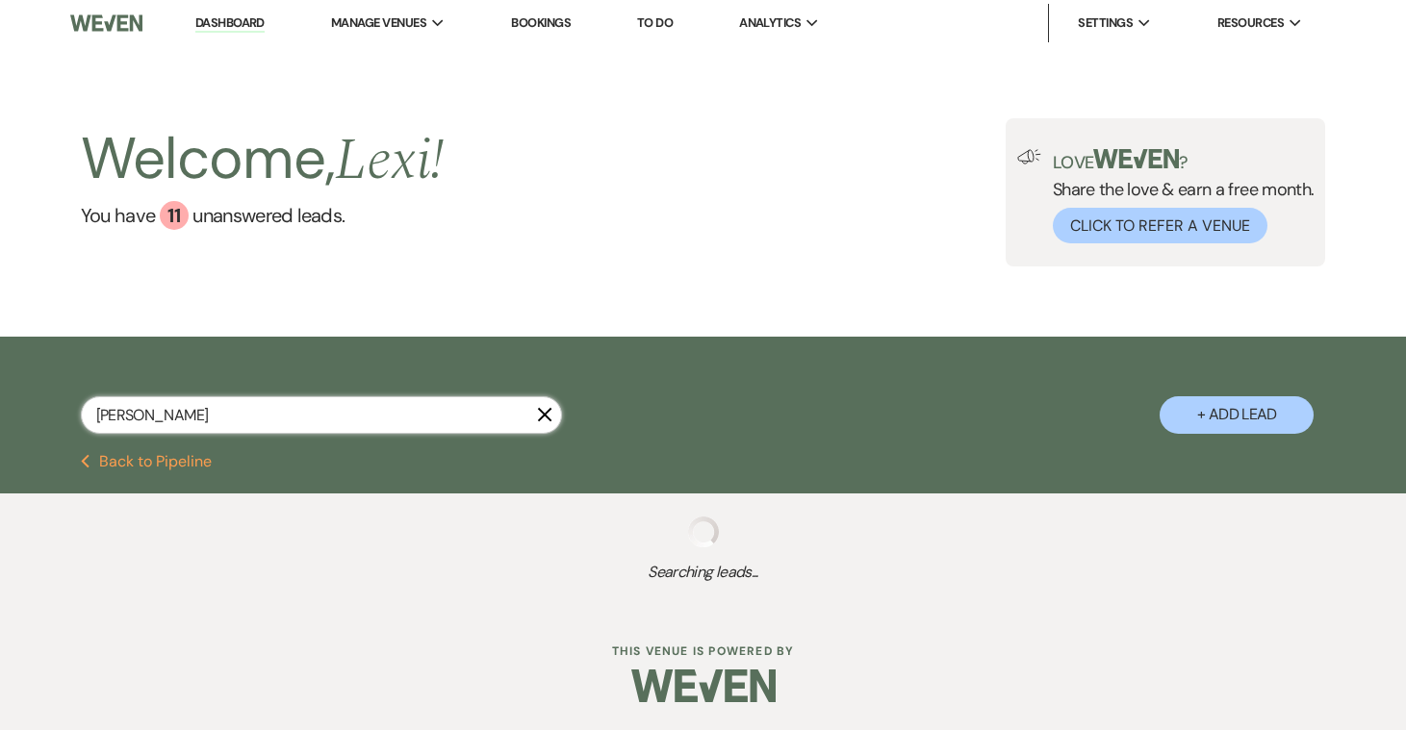
select select "4"
select select "8"
select select "6"
select select "8"
select select "7"
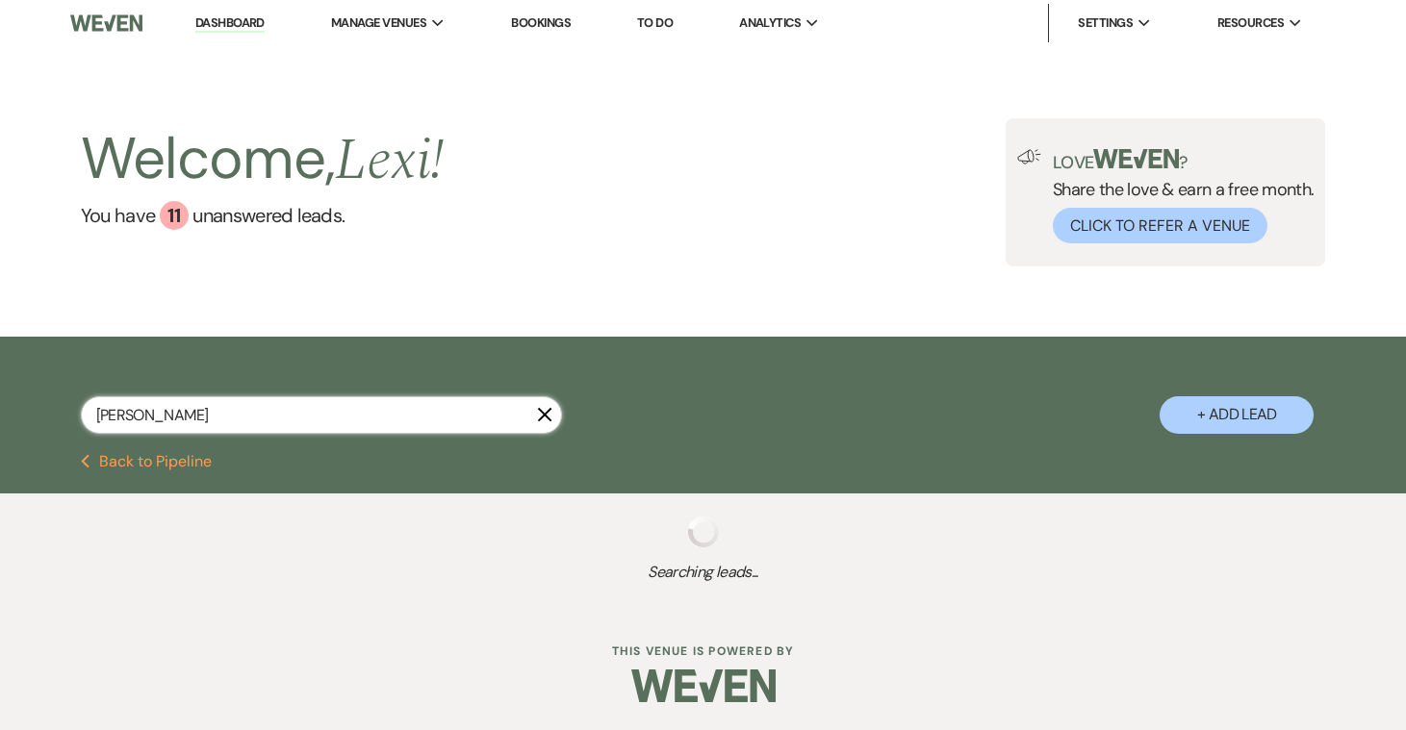
select select "8"
select select "6"
select select "8"
select select "6"
select select "8"
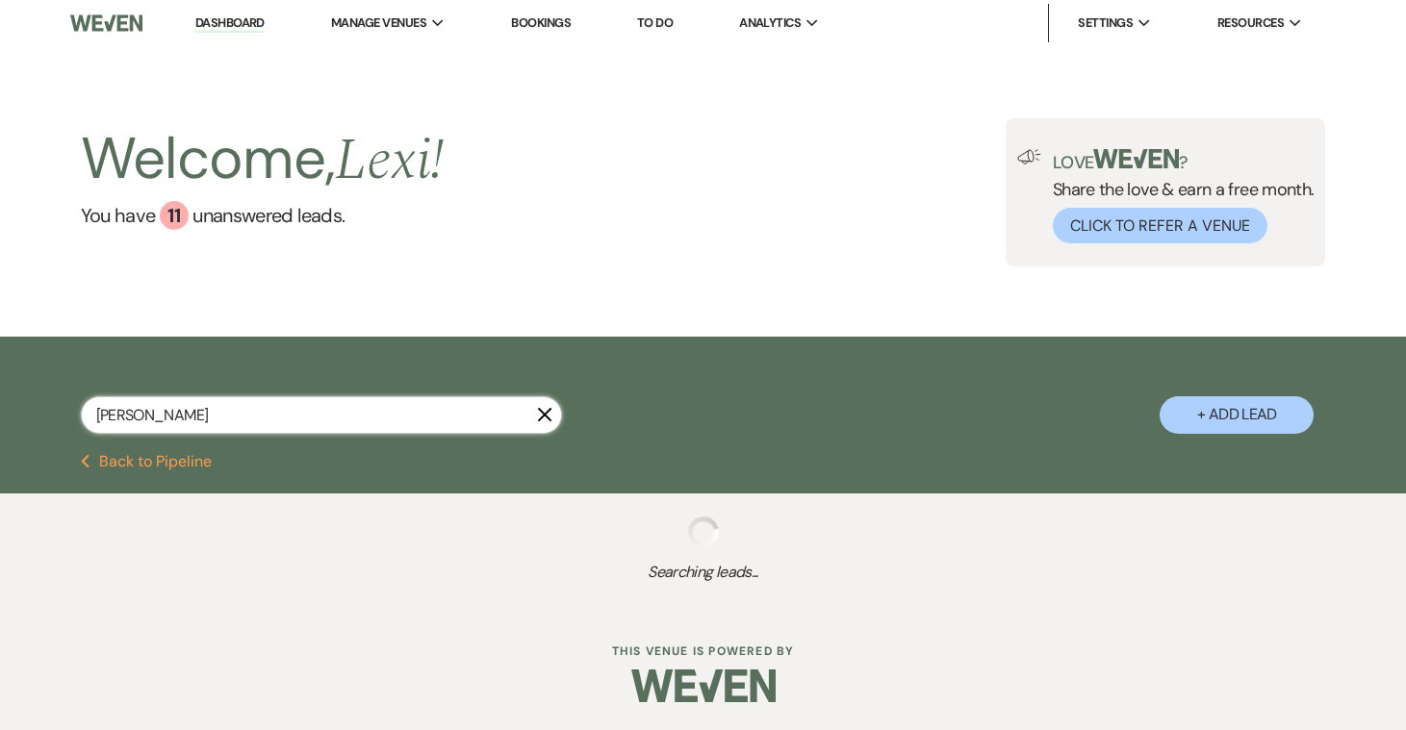
select select "6"
select select "8"
select select "5"
select select "8"
select select "2"
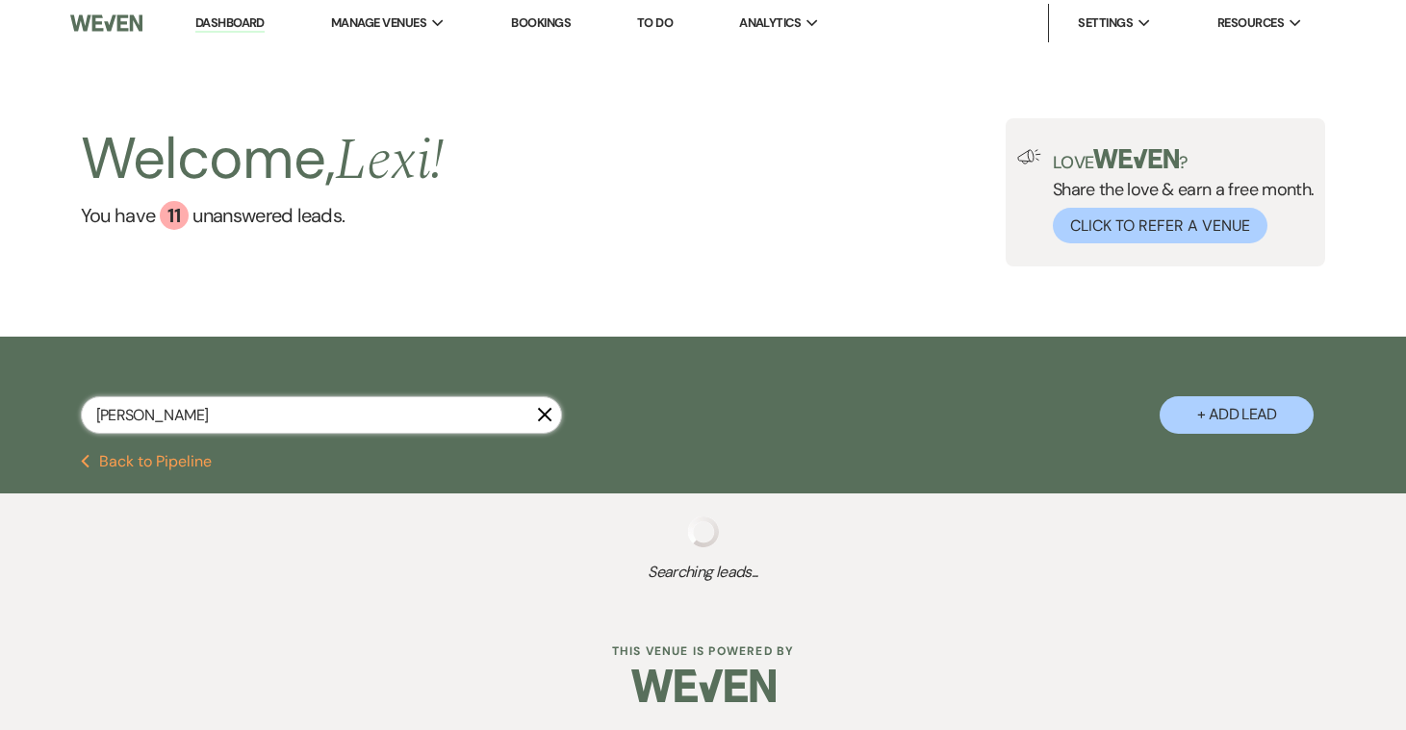
select select "8"
select select "2"
select select "8"
select select "2"
select select "8"
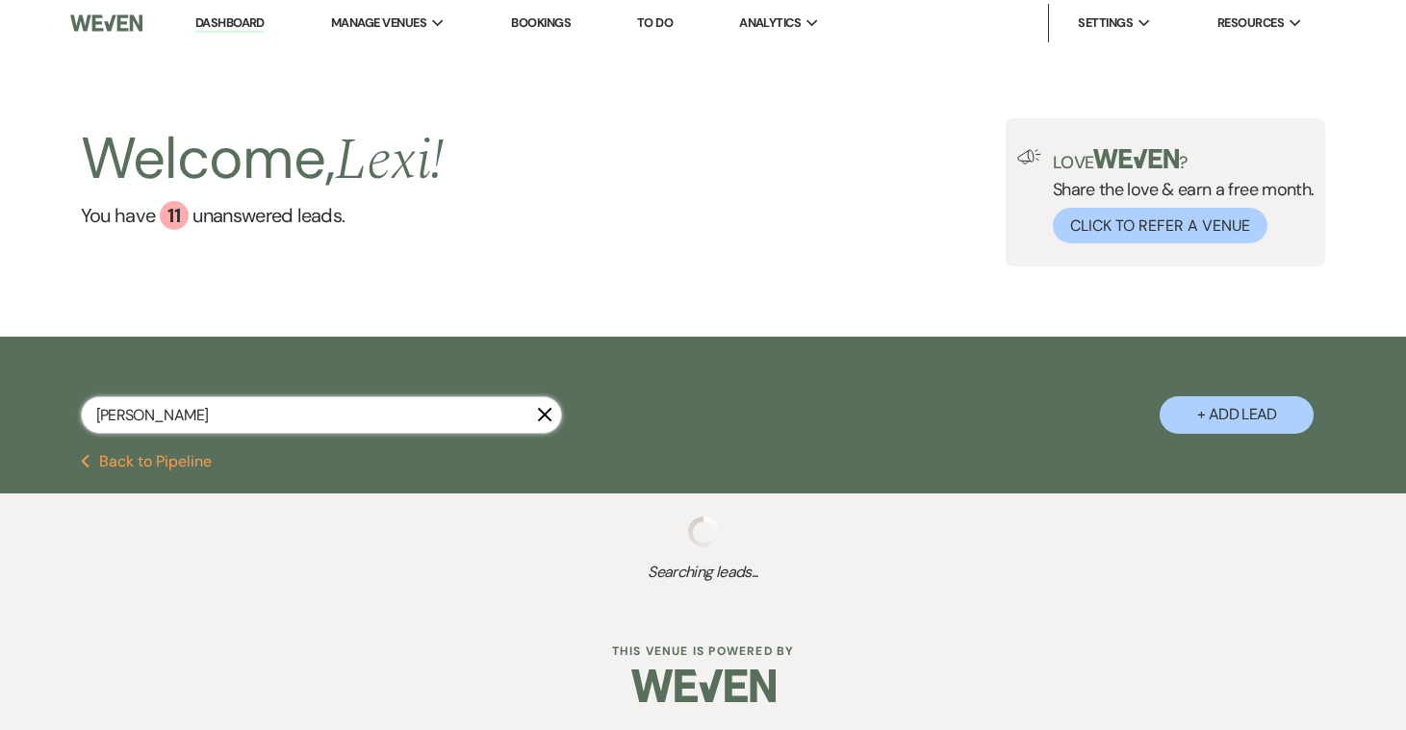
select select "2"
select select "8"
select select "2"
select select "8"
select select "2"
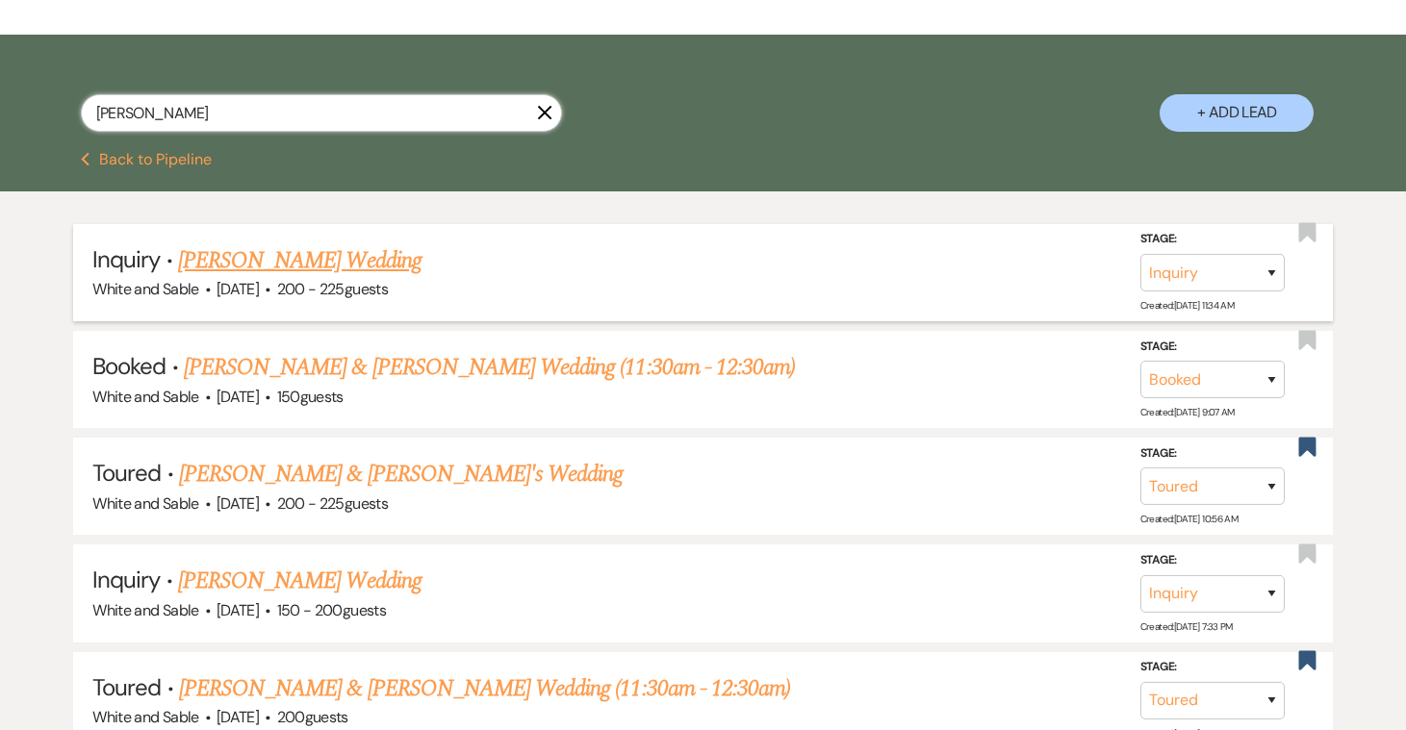
scroll to position [305, 0]
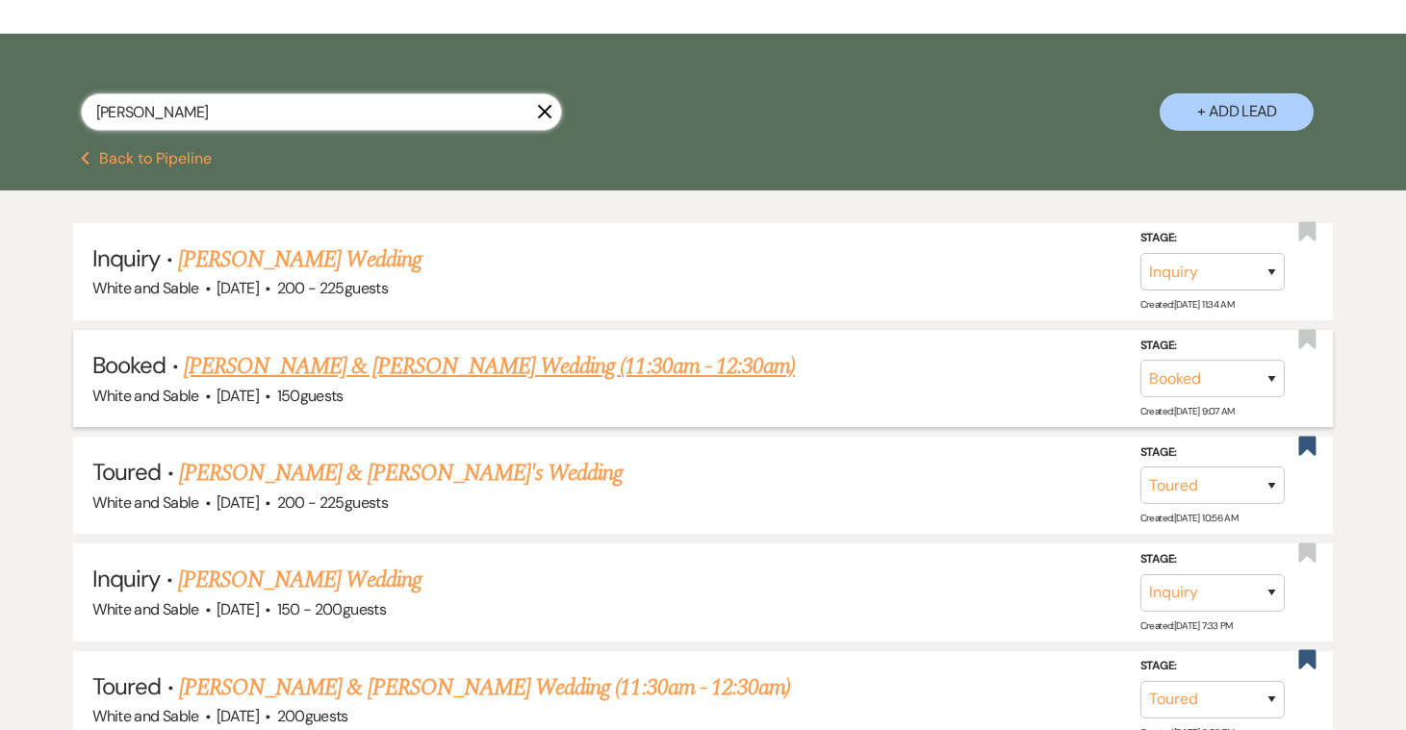
type input "[PERSON_NAME]"
click at [394, 359] on link "[PERSON_NAME] & [PERSON_NAME] Wedding (11:30am - 12:30am)" at bounding box center [489, 366] width 611 height 35
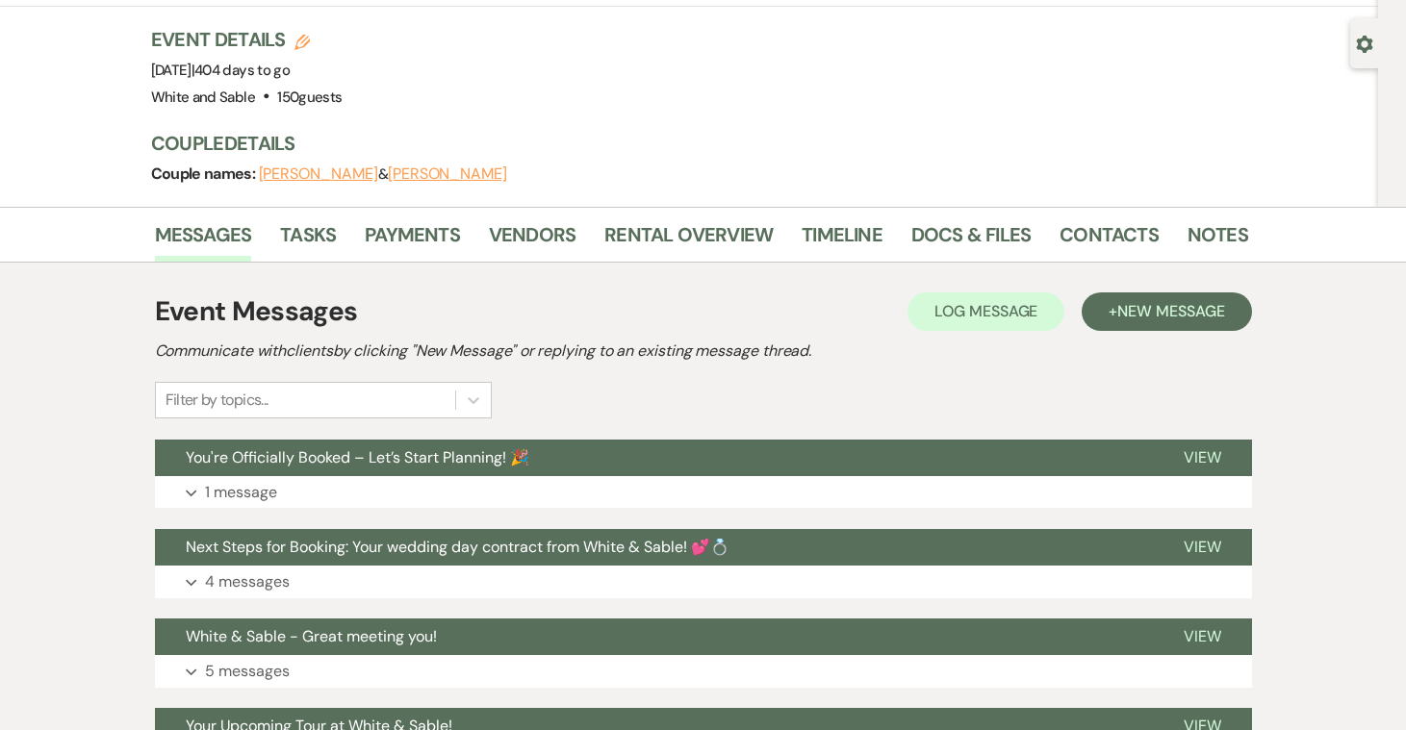
scroll to position [180, 0]
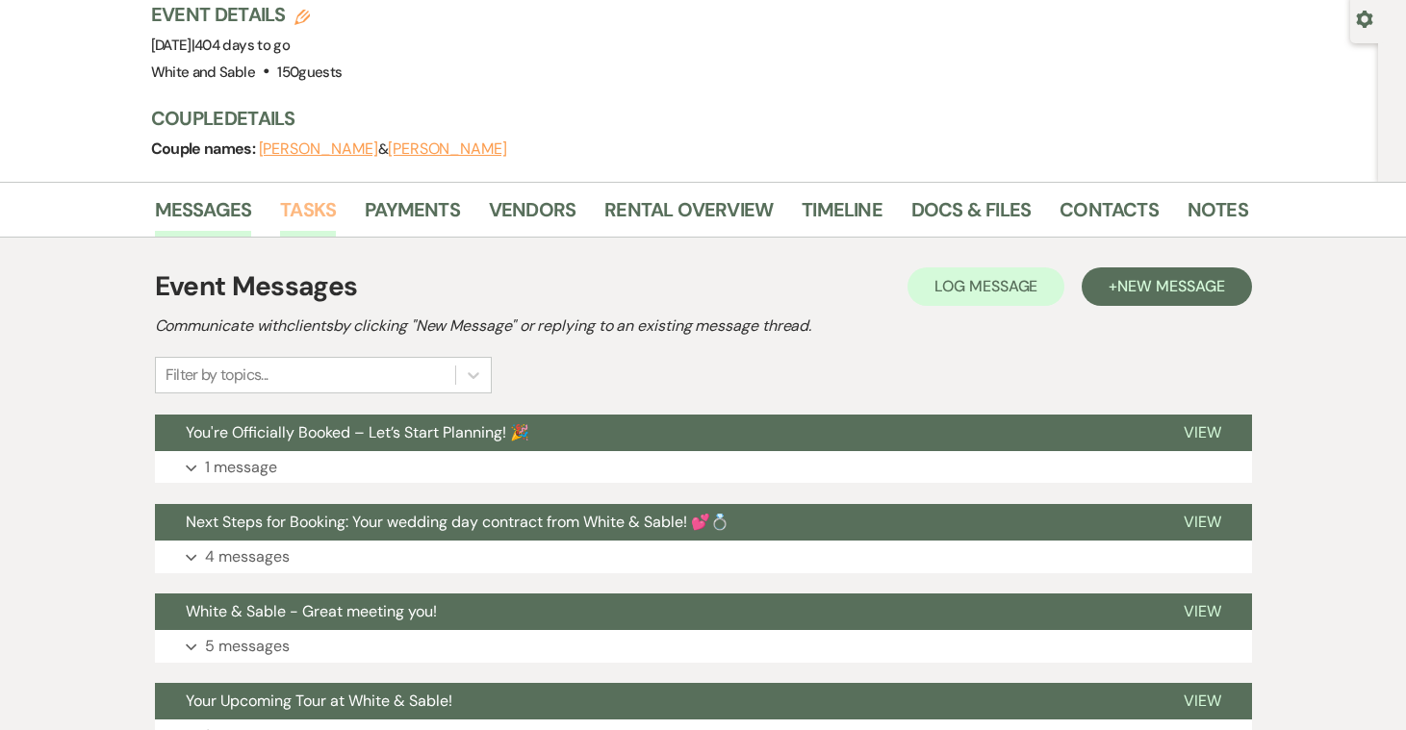
click at [300, 194] on link "Tasks" at bounding box center [308, 215] width 56 height 42
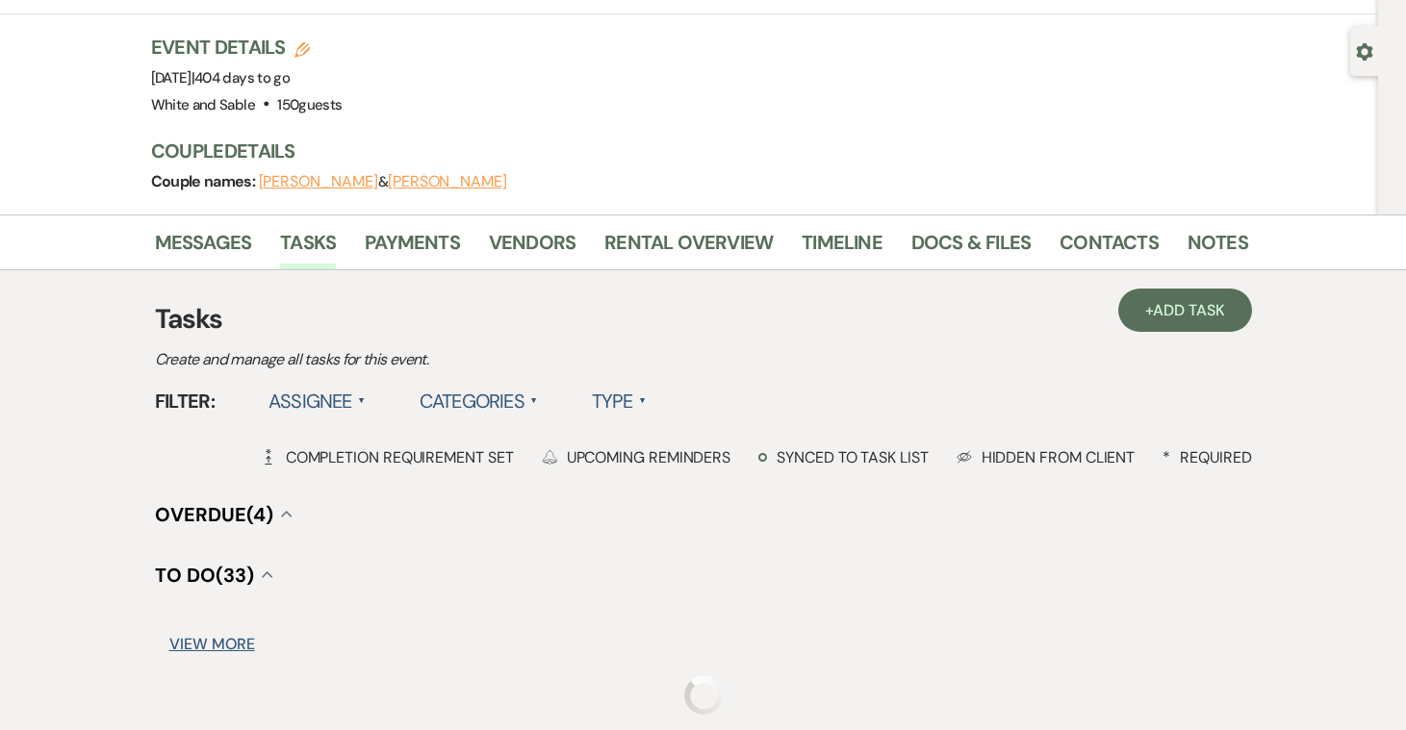
scroll to position [154, 0]
